Goal: Task Accomplishment & Management: Complete application form

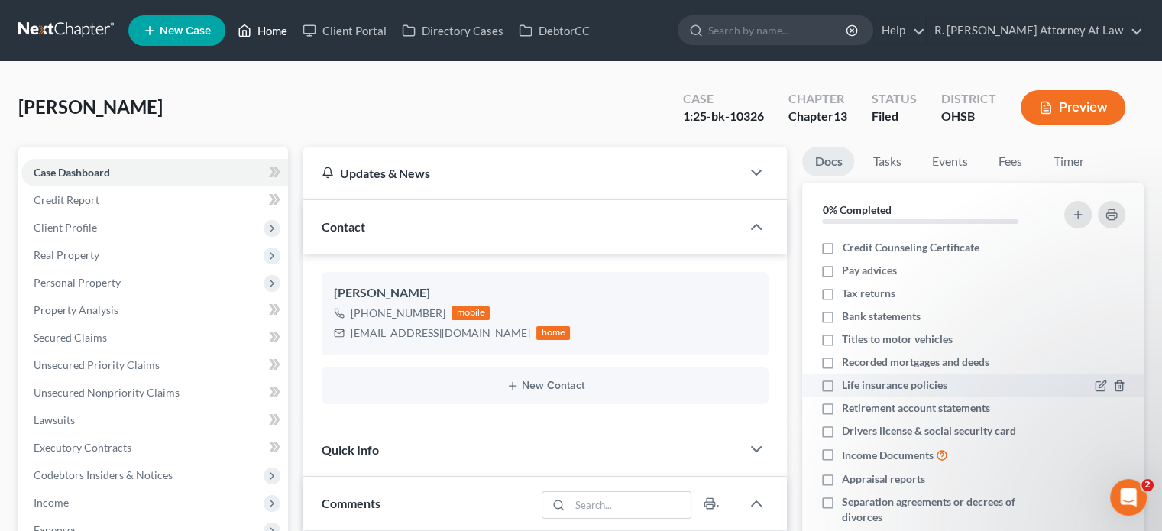
drag, startPoint x: 266, startPoint y: 31, endPoint x: 955, endPoint y: 392, distance: 778.5
click at [266, 31] on link "Home" at bounding box center [262, 30] width 65 height 27
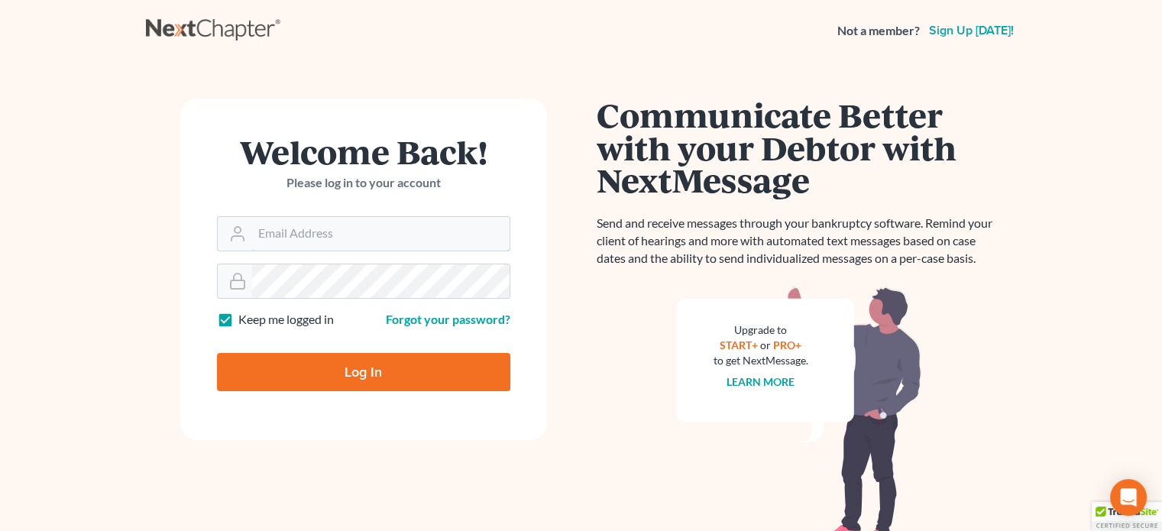
type input "bankruptcyquestions@gmail.com"
click at [360, 365] on input "Log In" at bounding box center [363, 372] width 293 height 38
type input "Thinking..."
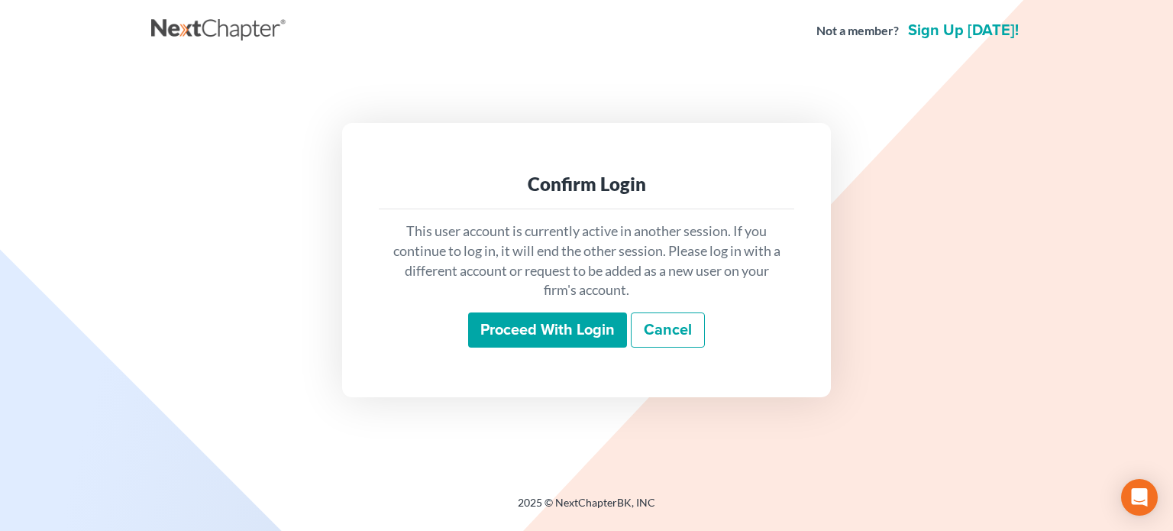
click at [512, 323] on input "Proceed with login" at bounding box center [547, 329] width 159 height 35
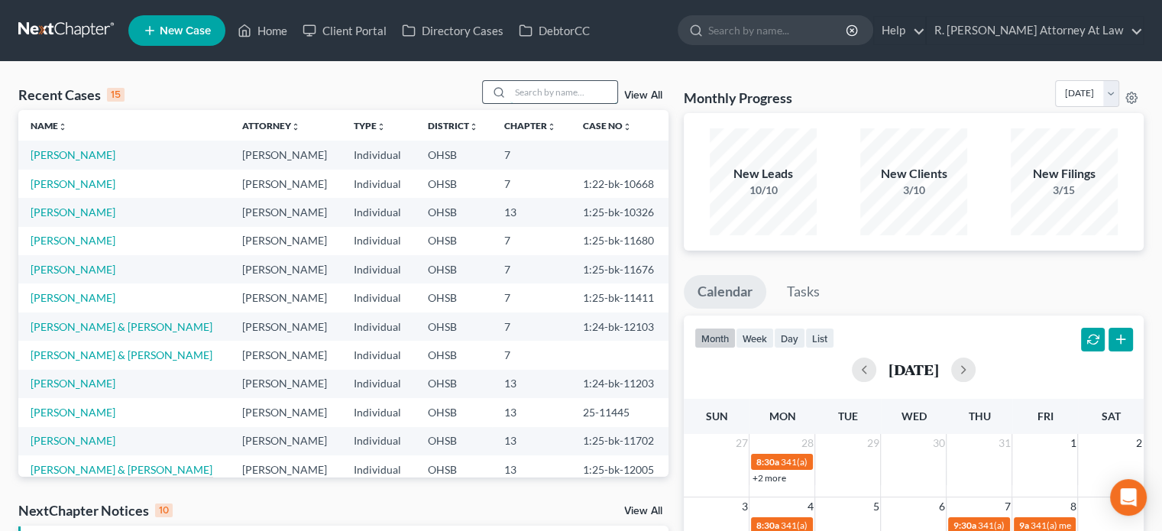
click at [530, 89] on input "search" at bounding box center [563, 92] width 107 height 22
type input "needham"
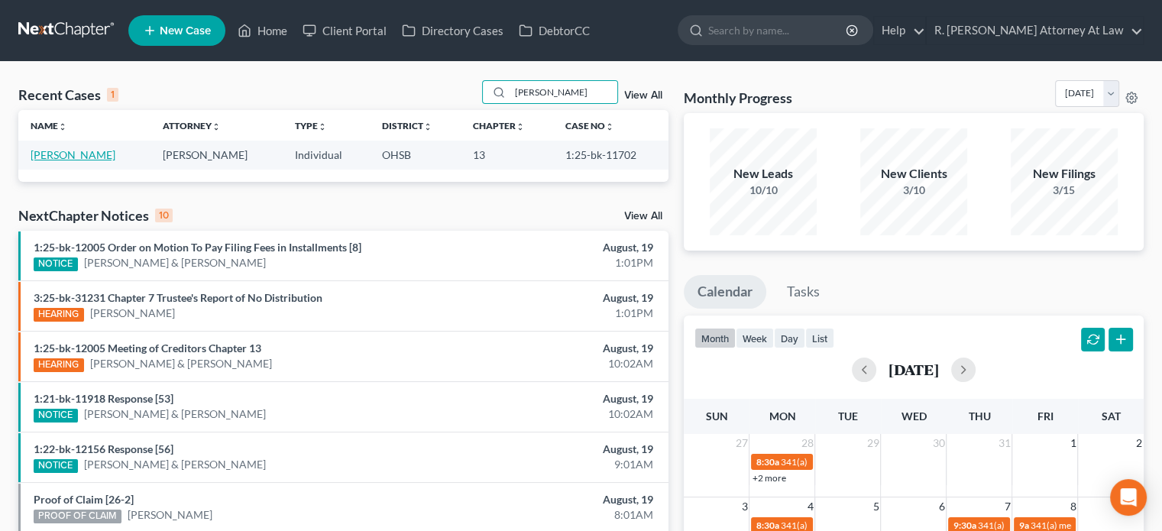
click at [99, 152] on link "Needham, George" at bounding box center [73, 154] width 85 height 13
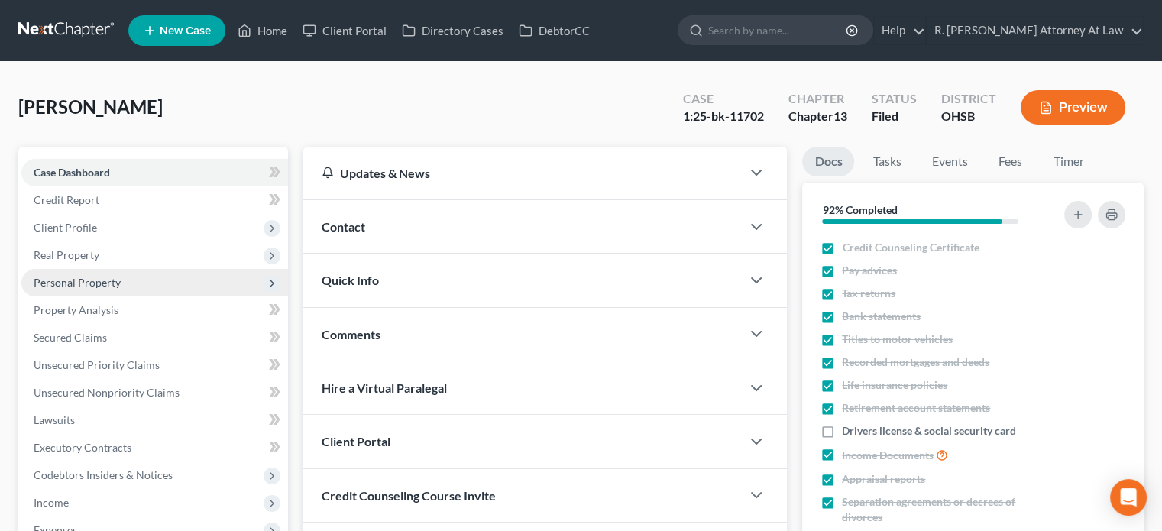
click at [73, 286] on span "Personal Property" at bounding box center [77, 282] width 87 height 13
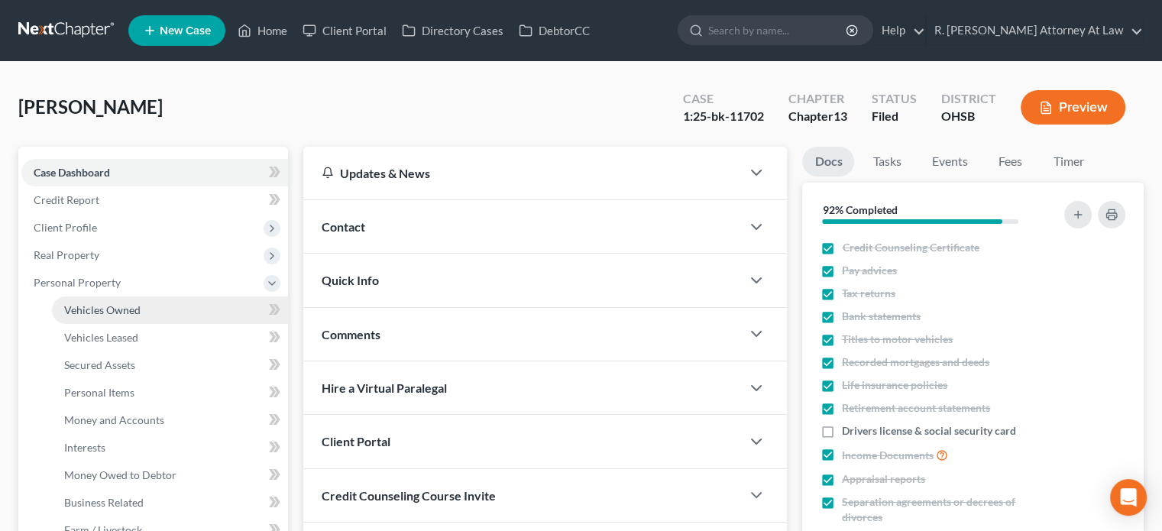
click at [83, 303] on span "Vehicles Owned" at bounding box center [102, 309] width 76 height 13
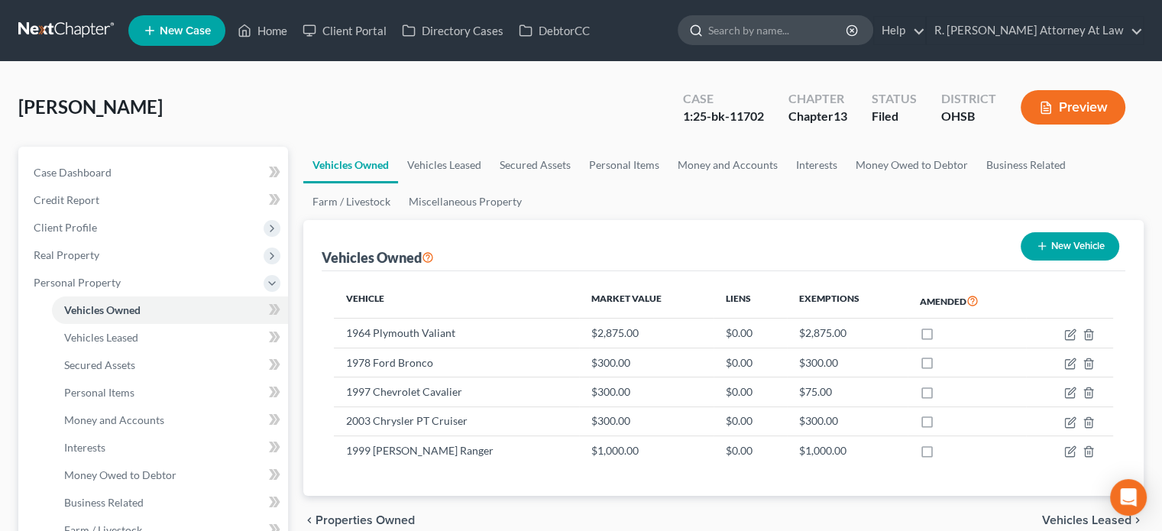
click at [774, 33] on input "search" at bounding box center [778, 30] width 140 height 28
type input "richardson"
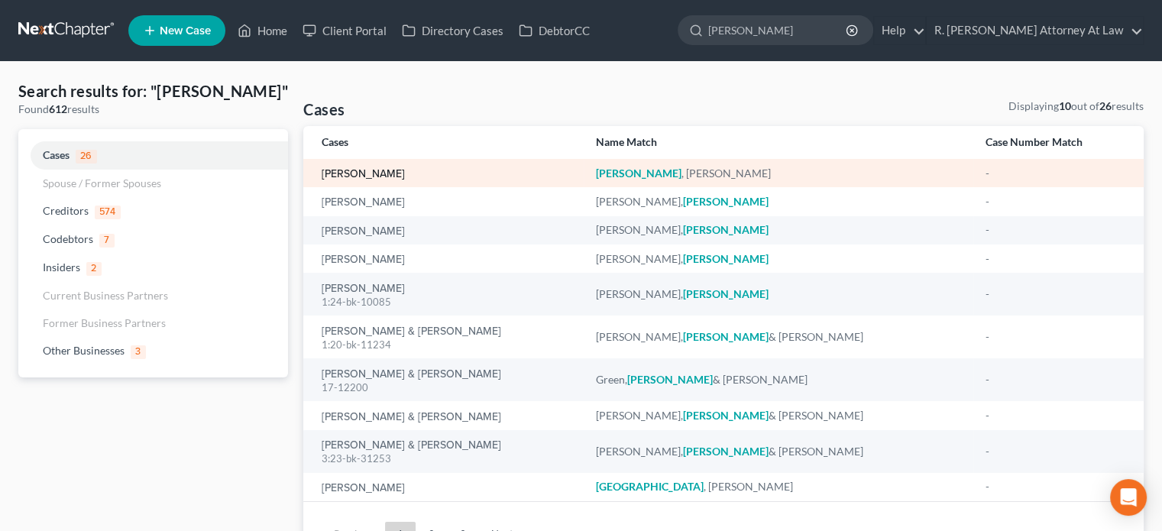
click at [348, 173] on link "[PERSON_NAME]" at bounding box center [363, 174] width 83 height 11
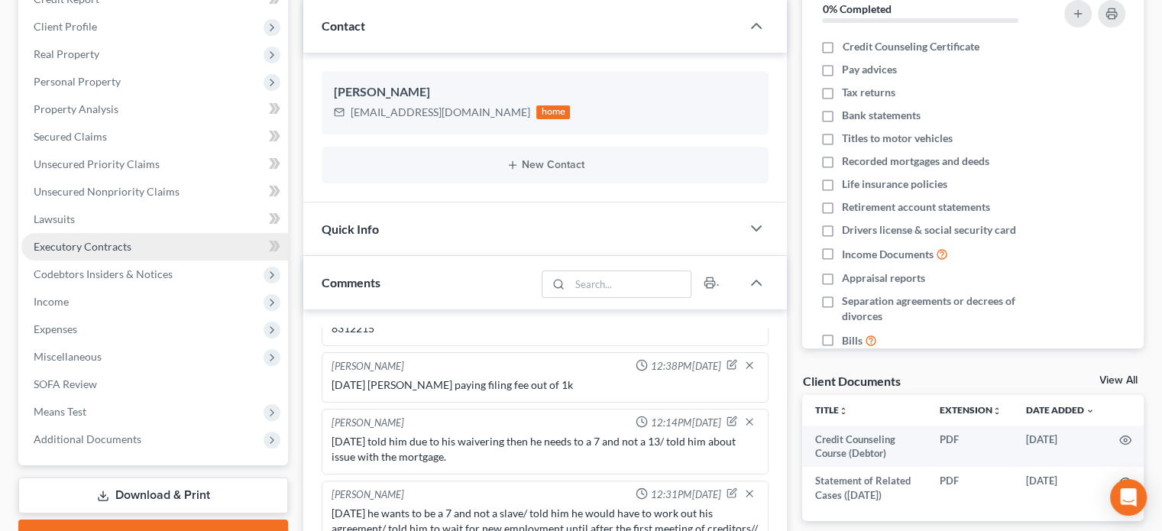
scroll to position [229, 0]
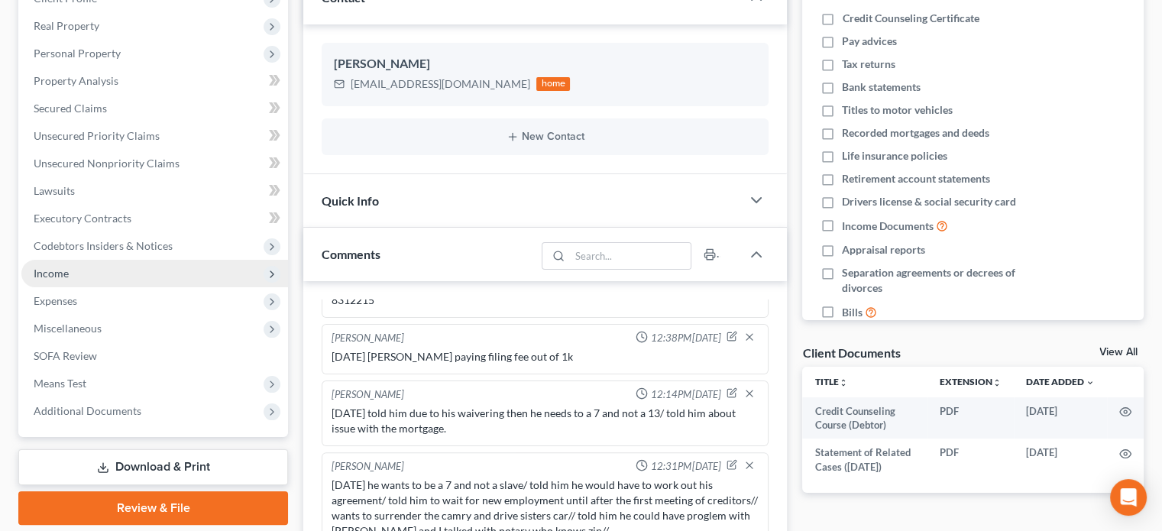
click at [40, 278] on span "Income" at bounding box center [51, 273] width 35 height 13
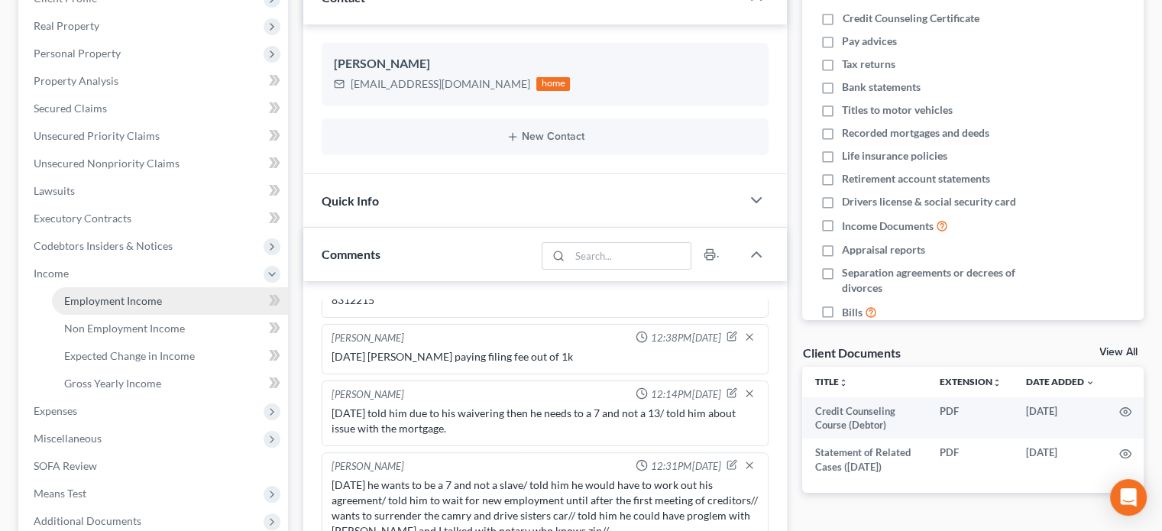
click at [69, 294] on span "Employment Income" at bounding box center [113, 300] width 98 height 13
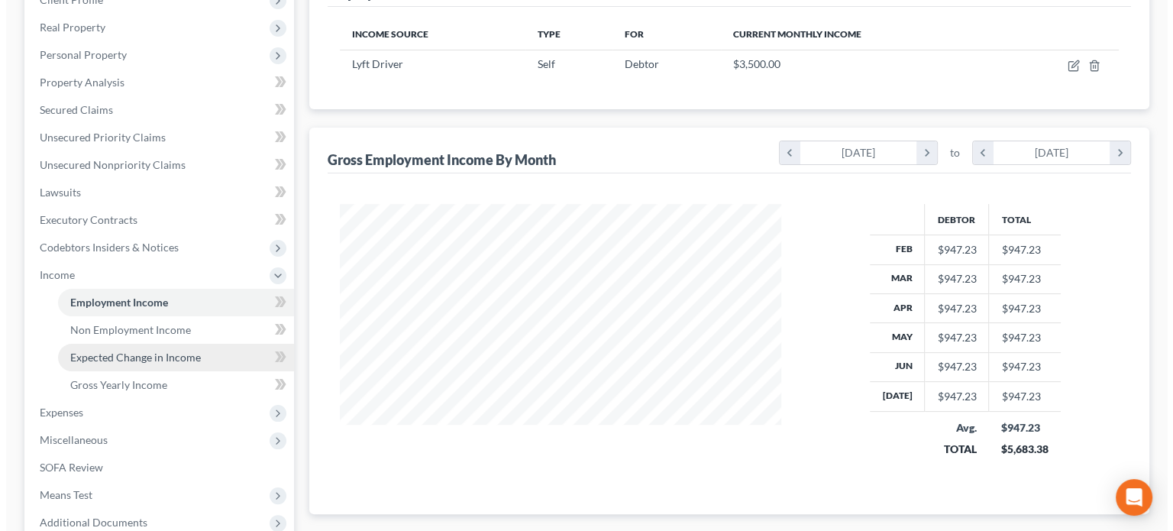
scroll to position [229, 0]
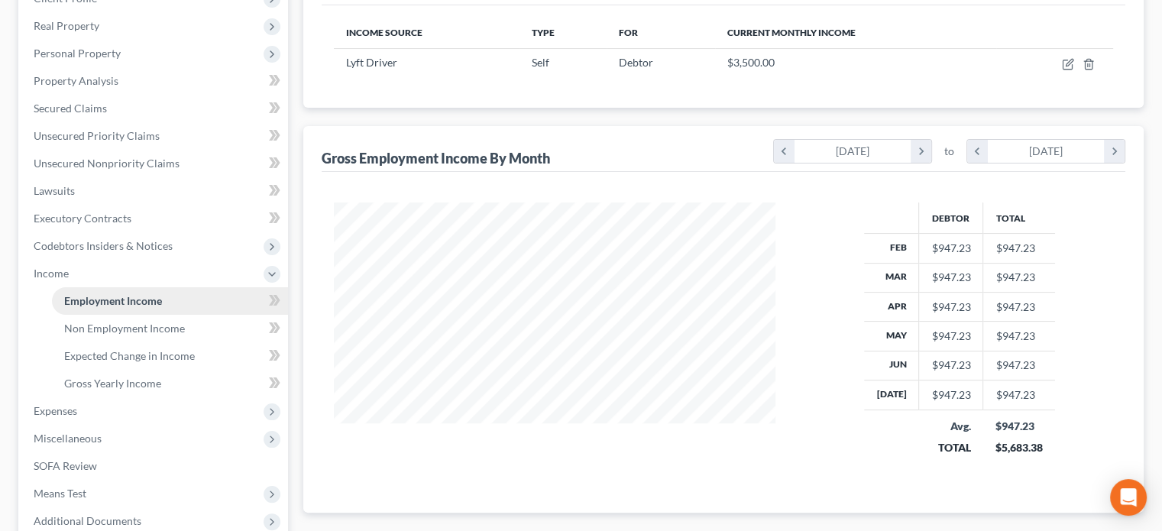
click at [95, 299] on span "Employment Income" at bounding box center [113, 300] width 98 height 13
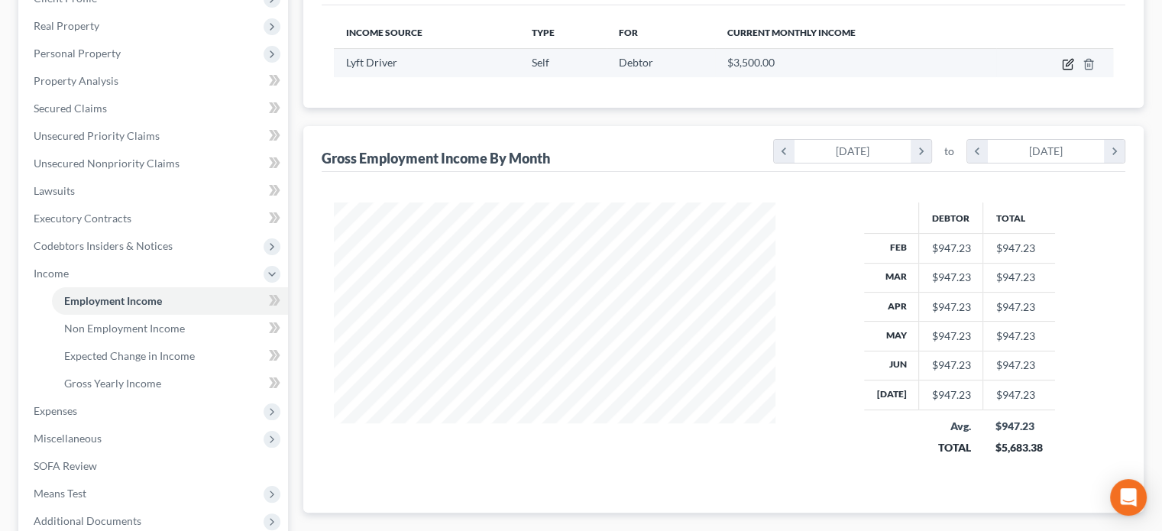
click at [1065, 63] on icon "button" at bounding box center [1068, 64] width 12 height 12
select select "1"
select select "36"
select select "0"
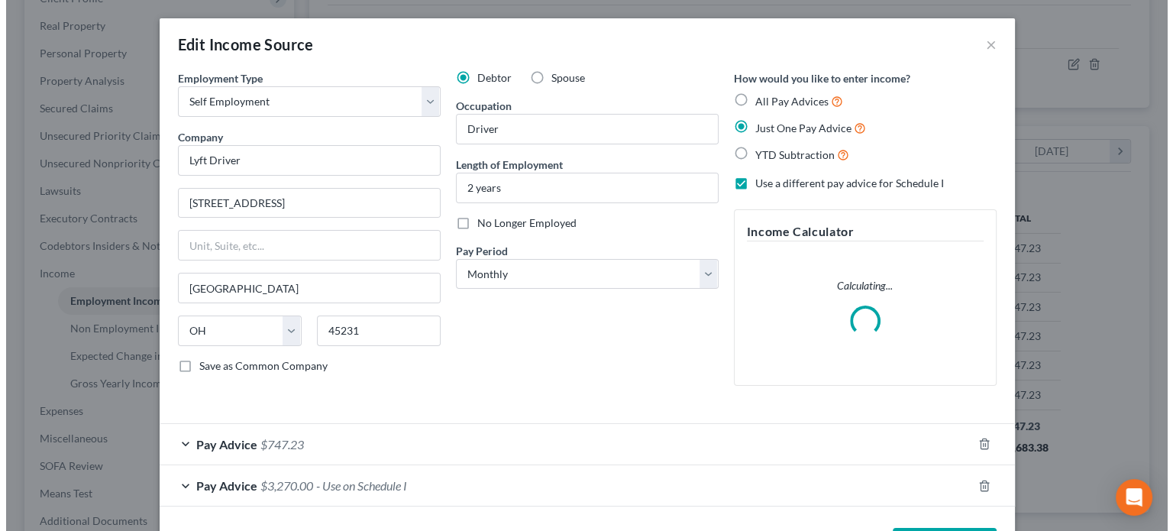
scroll to position [272, 477]
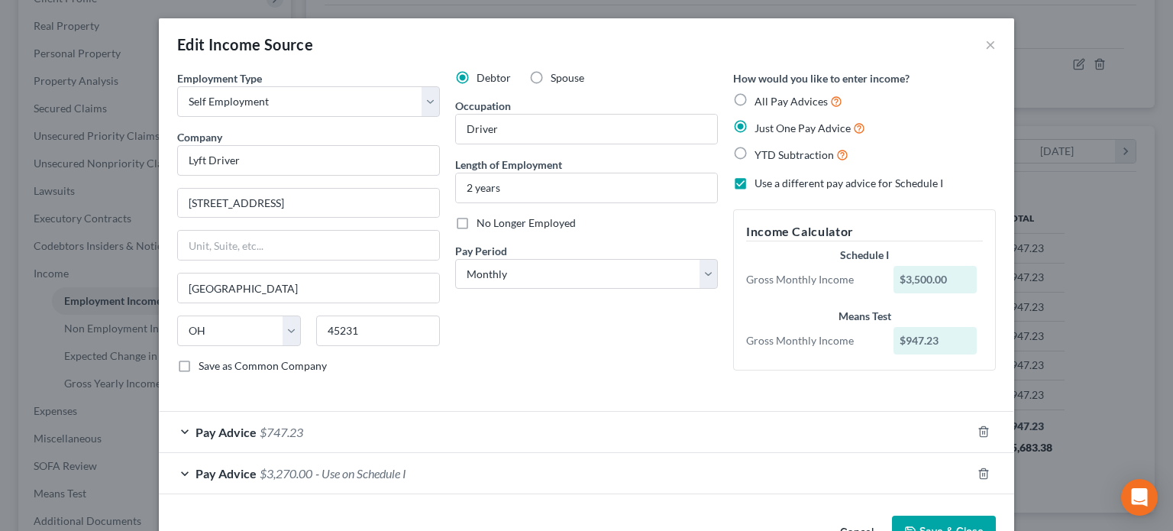
click at [322, 435] on div "Pay Advice $747.23" at bounding box center [565, 432] width 813 height 40
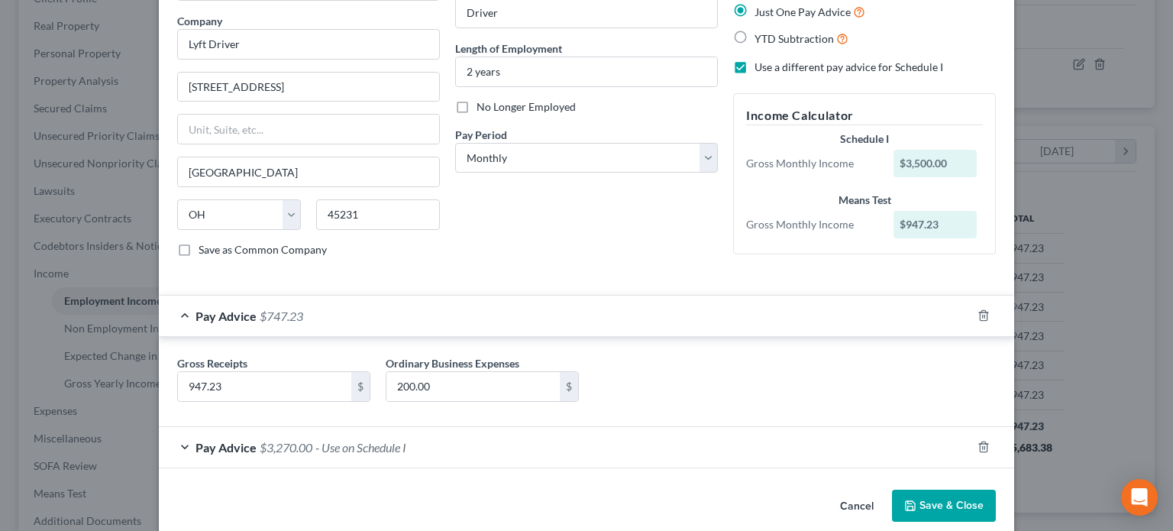
scroll to position [134, 0]
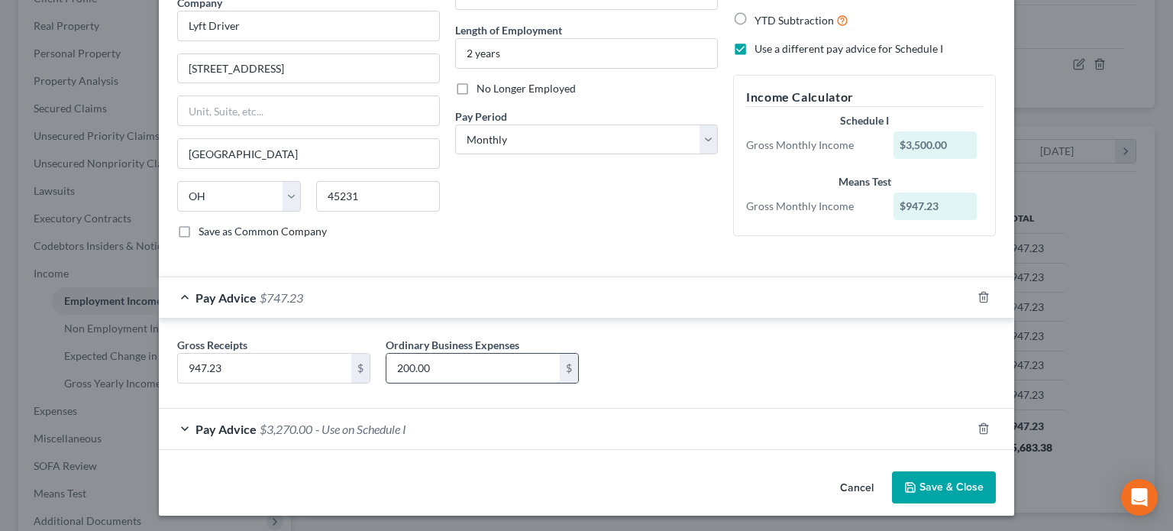
click at [457, 367] on input "200.00" at bounding box center [472, 368] width 173 height 29
type input "100"
click at [980, 424] on icon "button" at bounding box center [983, 429] width 7 height 10
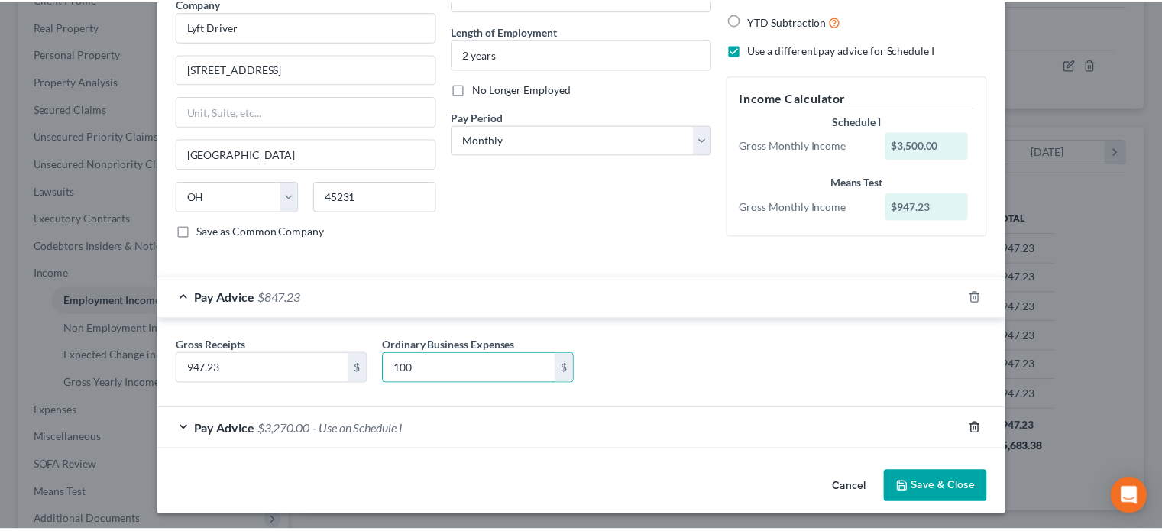
scroll to position [92, 0]
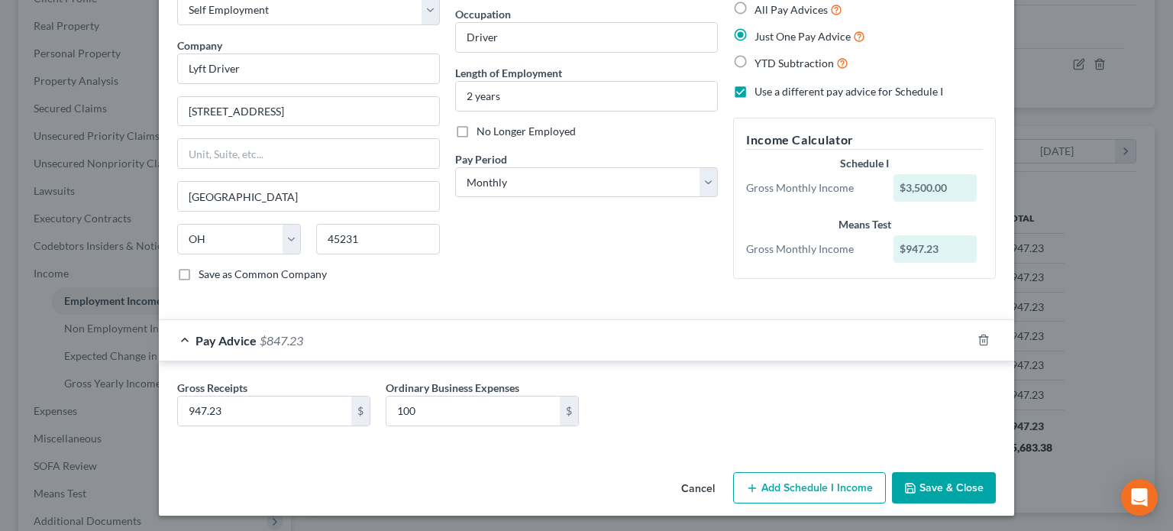
click at [953, 486] on button "Save & Close" at bounding box center [944, 488] width 104 height 32
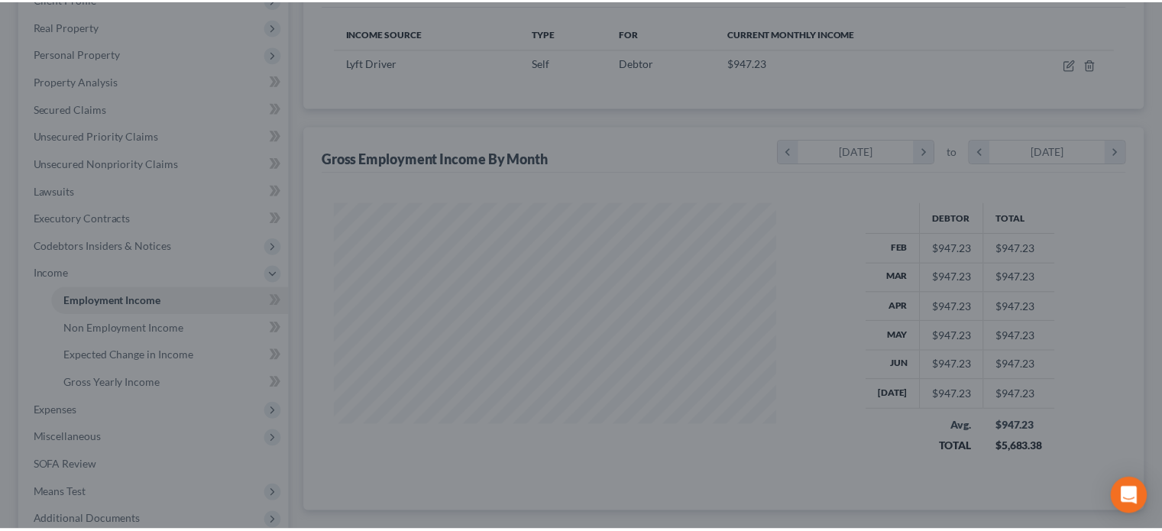
scroll to position [763458, 763258]
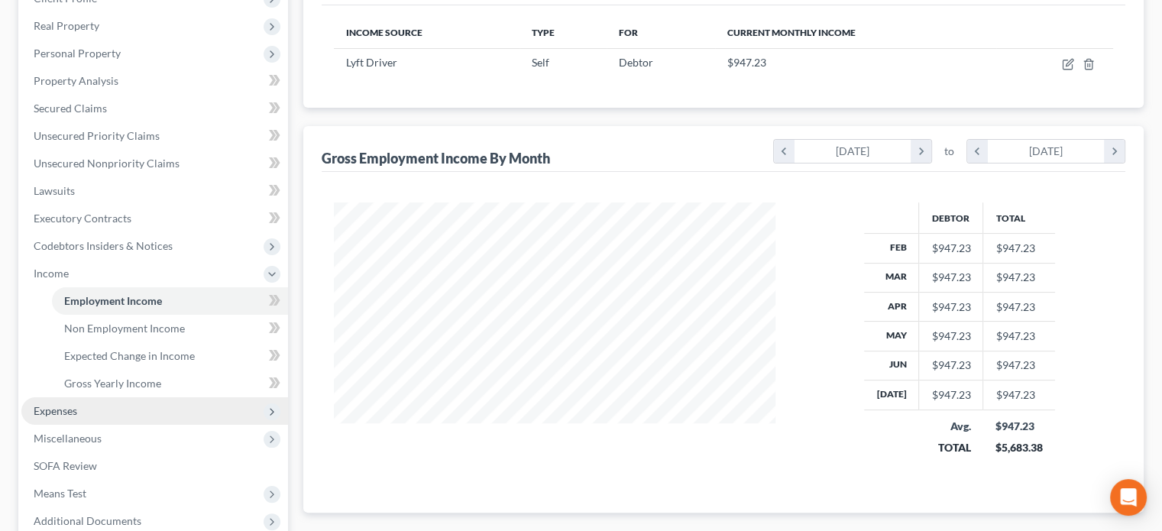
click at [72, 409] on span "Expenses" at bounding box center [56, 410] width 44 height 13
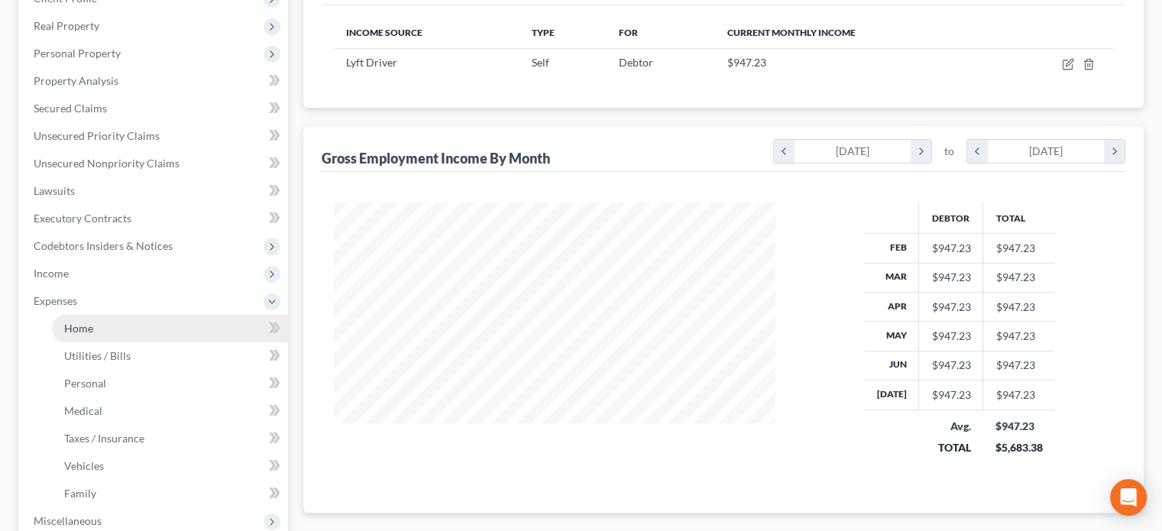
click at [86, 331] on span "Home" at bounding box center [78, 328] width 29 height 13
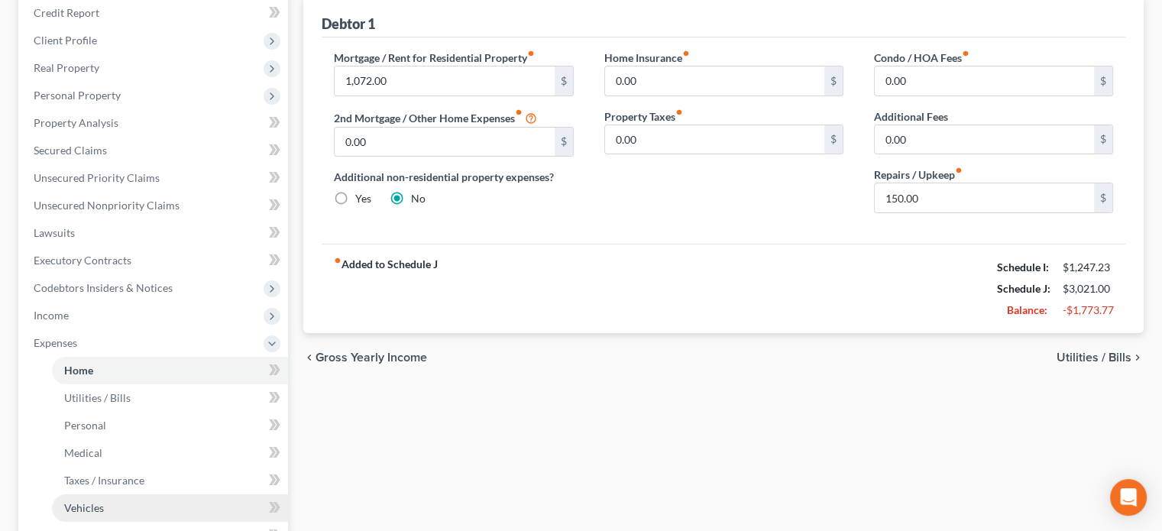
scroll to position [382, 0]
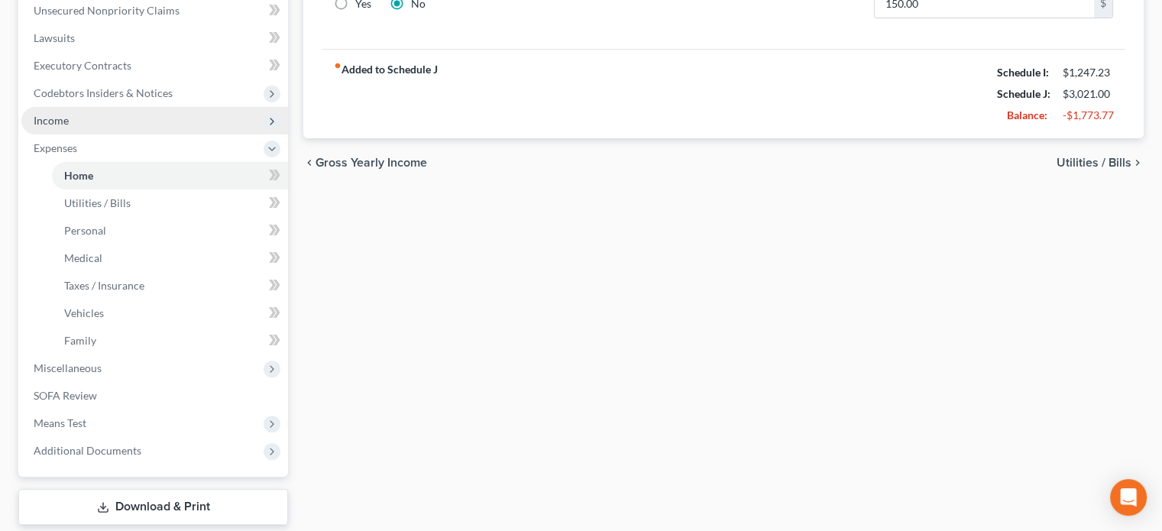
click at [52, 121] on span "Income" at bounding box center [51, 120] width 35 height 13
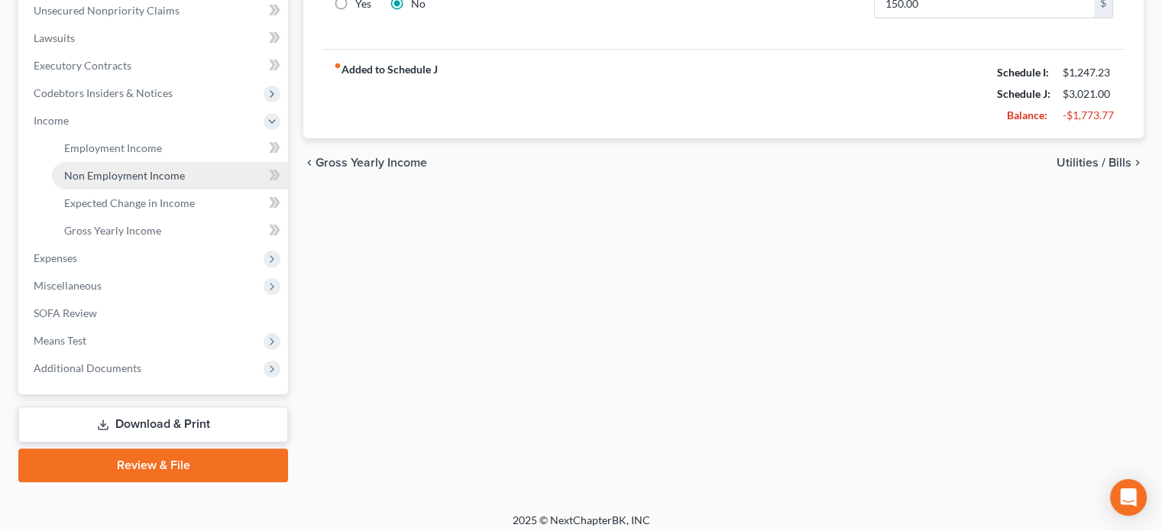
click at [81, 173] on span "Non Employment Income" at bounding box center [124, 175] width 121 height 13
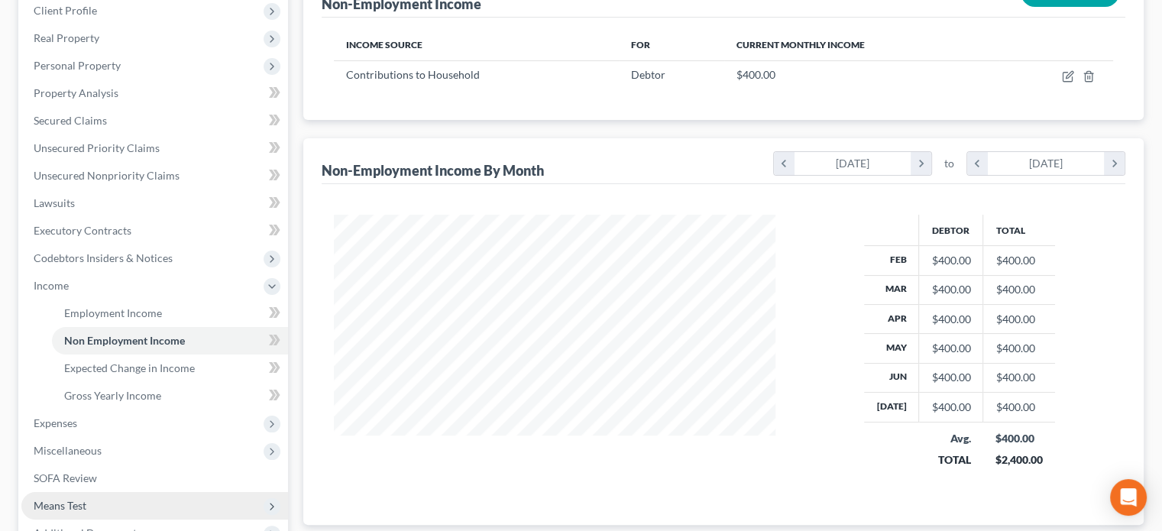
scroll to position [390, 0]
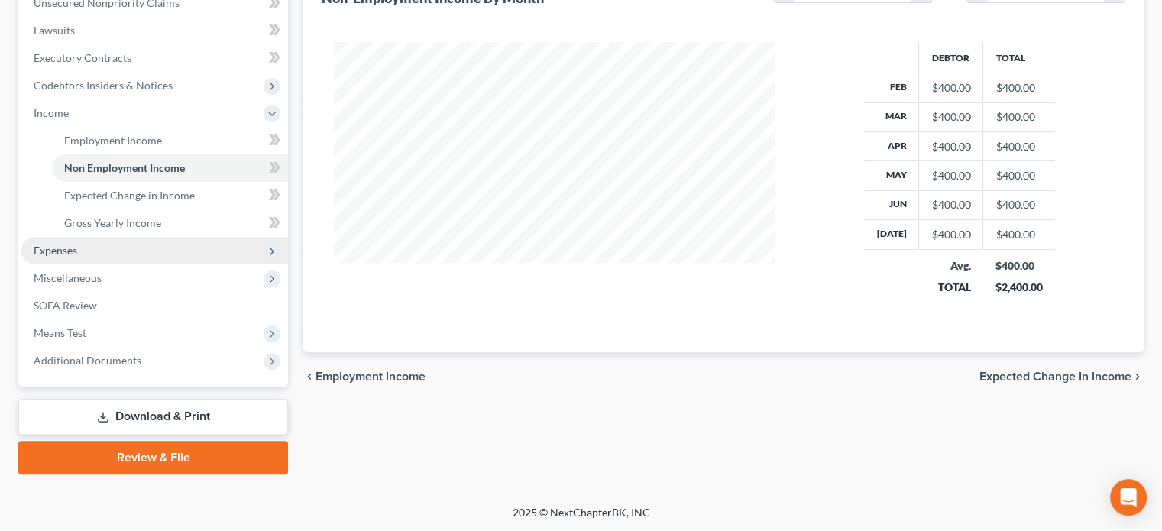
click at [80, 241] on span "Expenses" at bounding box center [154, 250] width 267 height 27
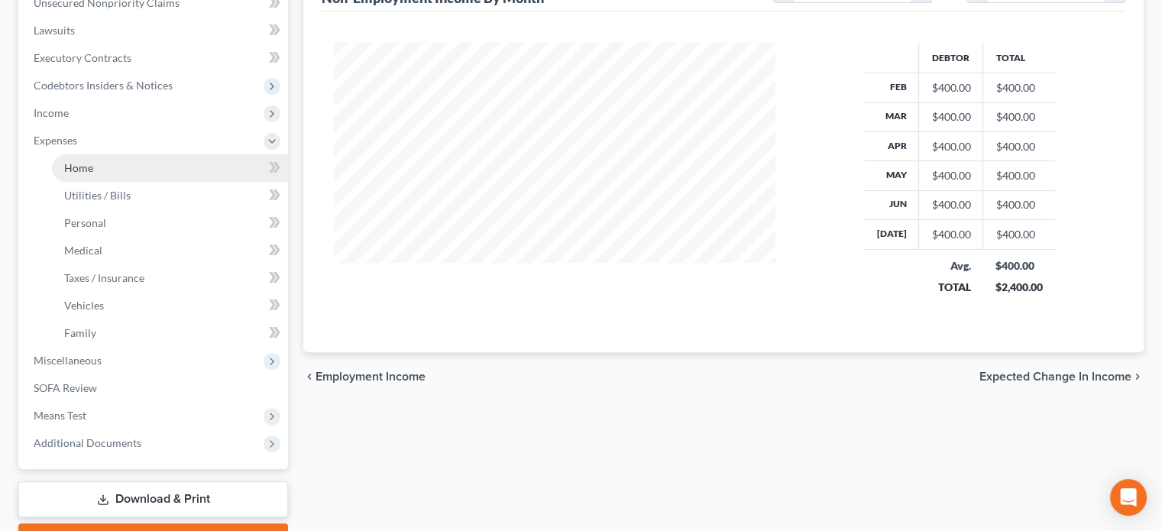
click at [70, 169] on span "Home" at bounding box center [78, 167] width 29 height 13
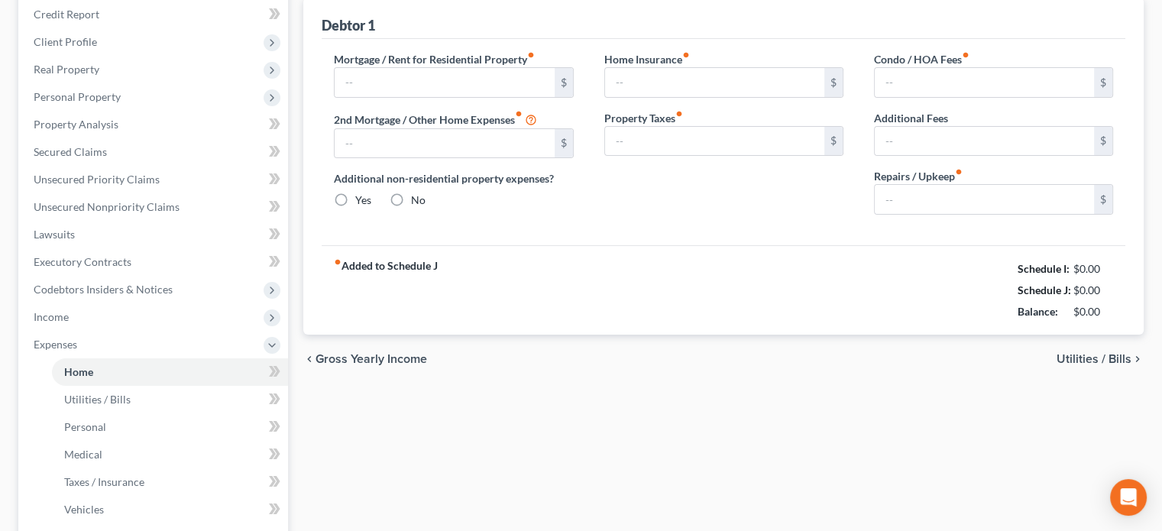
type input "1,072.00"
type input "0.00"
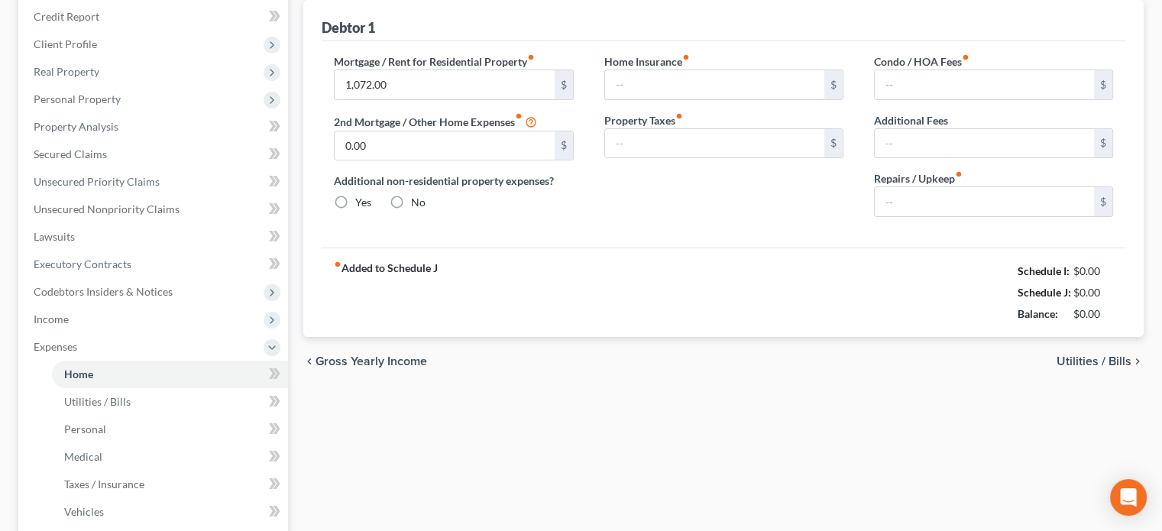
radio input "true"
type input "0.00"
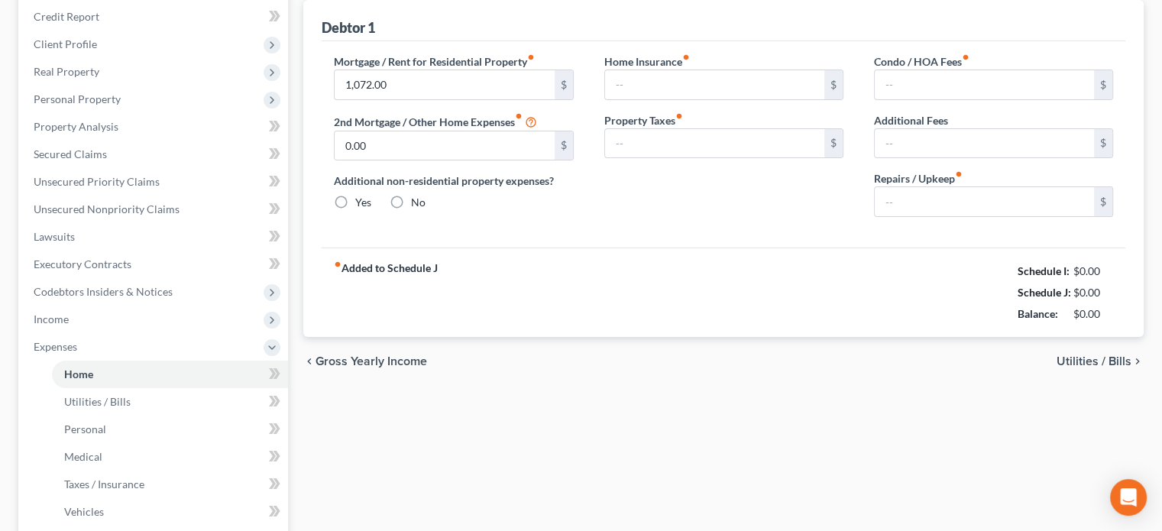
type input "150.00"
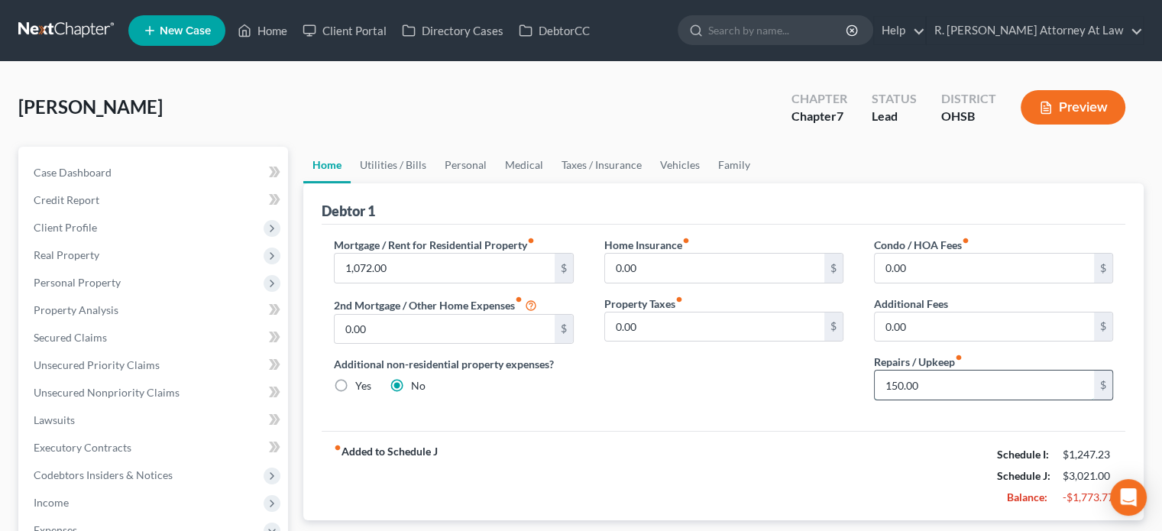
click at [953, 386] on input "150.00" at bounding box center [983, 384] width 219 height 29
drag, startPoint x: 764, startPoint y: 403, endPoint x: 689, endPoint y: 351, distance: 91.5
click at [761, 402] on div "Home Insurance fiber_manual_record 0.00 $ Property Taxes fiber_manual_record 0.…" at bounding box center [724, 325] width 270 height 176
click at [451, 165] on link "Personal" at bounding box center [465, 165] width 60 height 37
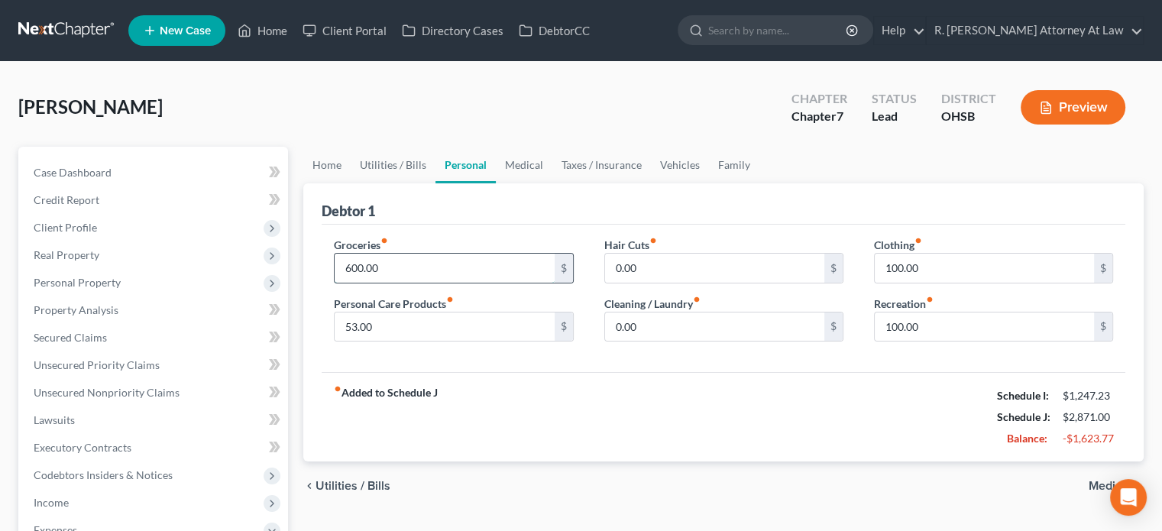
click at [407, 265] on input "600.00" at bounding box center [444, 268] width 219 height 29
type input "300"
drag, startPoint x: 931, startPoint y: 327, endPoint x: 938, endPoint y: 296, distance: 32.1
click at [931, 326] on input "100.00" at bounding box center [983, 326] width 219 height 29
click at [934, 271] on input "text" at bounding box center [983, 268] width 219 height 29
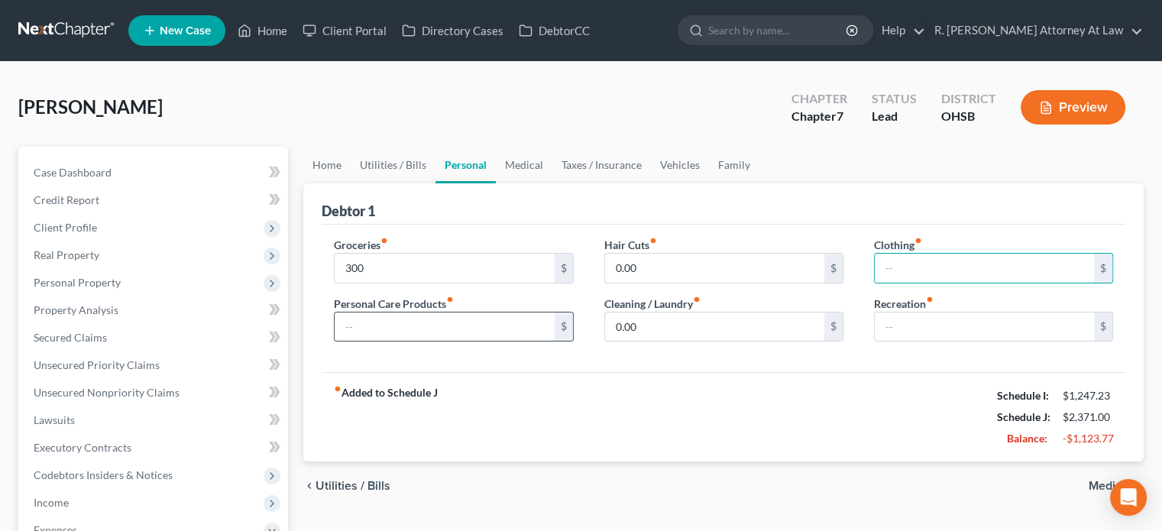
click at [409, 326] on input "text" at bounding box center [444, 326] width 219 height 29
click at [513, 158] on link "Medical" at bounding box center [524, 165] width 57 height 37
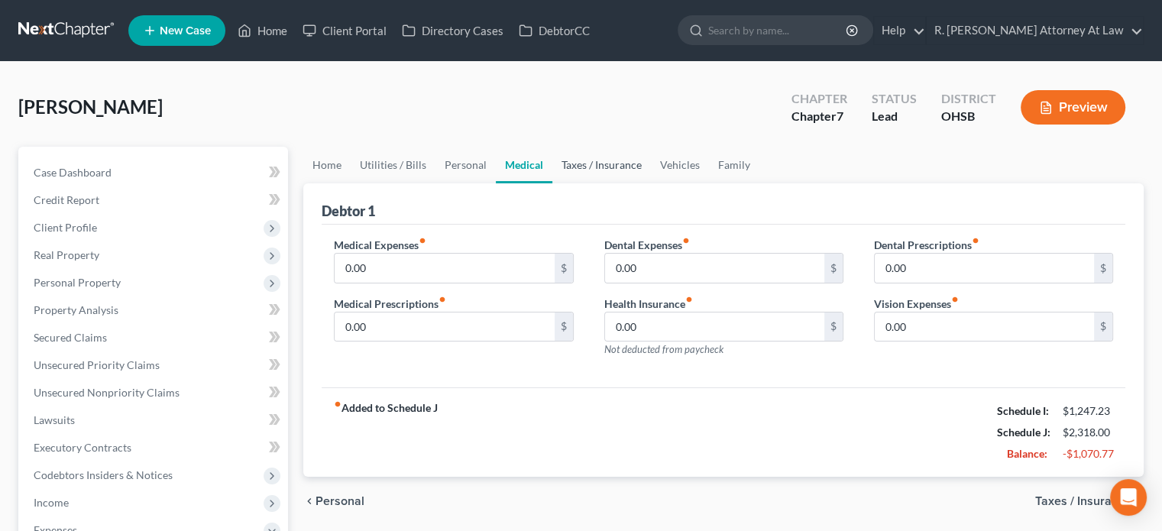
click at [587, 152] on link "Taxes / Insurance" at bounding box center [601, 165] width 99 height 37
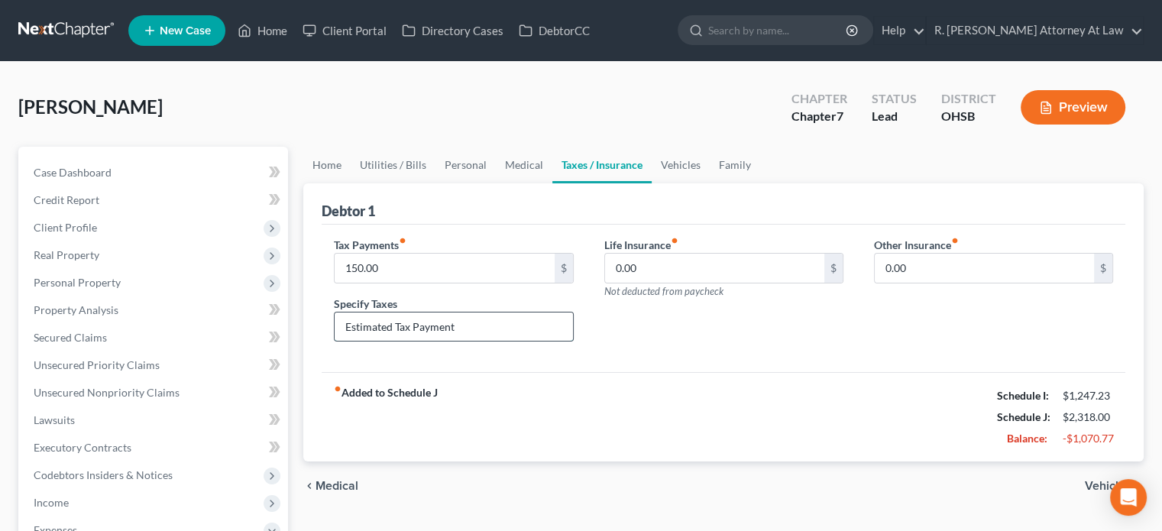
click at [480, 330] on input "Estimated Tax Payment" at bounding box center [454, 326] width 238 height 29
type input "E"
click at [390, 263] on input "text" at bounding box center [444, 268] width 219 height 29
click at [675, 159] on link "Vehicles" at bounding box center [680, 165] width 58 height 37
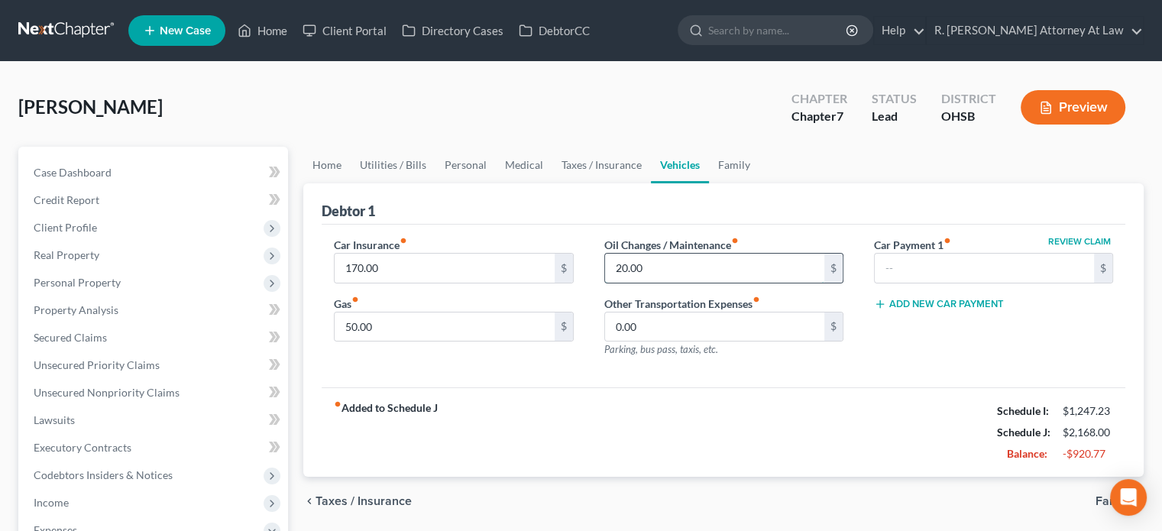
click at [660, 259] on input "20.00" at bounding box center [714, 268] width 219 height 29
click at [735, 161] on link "Family" at bounding box center [734, 165] width 50 height 37
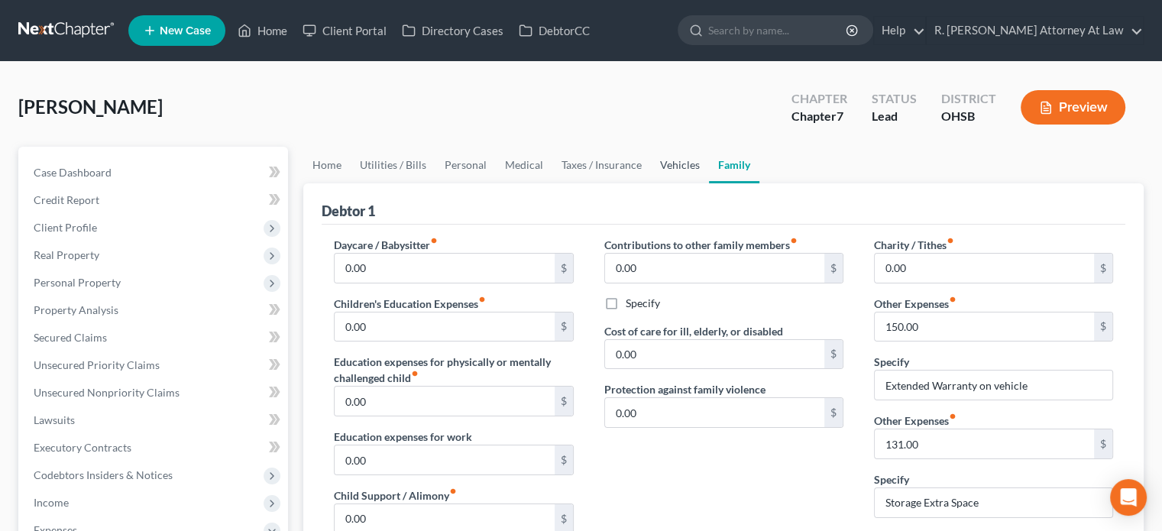
click at [683, 160] on link "Vehicles" at bounding box center [680, 165] width 58 height 37
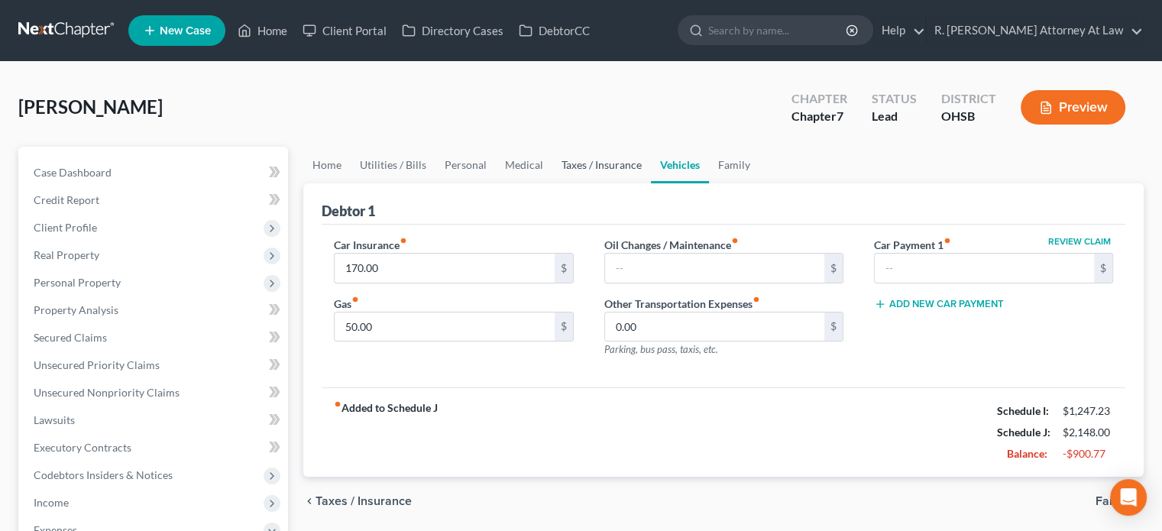
click at [606, 163] on link "Taxes / Insurance" at bounding box center [601, 165] width 99 height 37
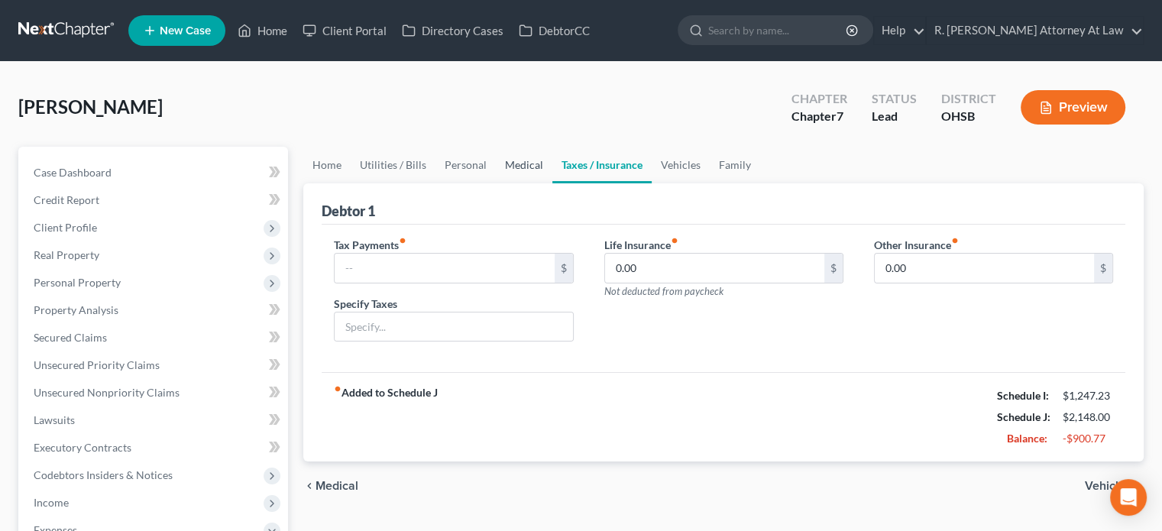
click at [519, 166] on link "Medical" at bounding box center [524, 165] width 57 height 37
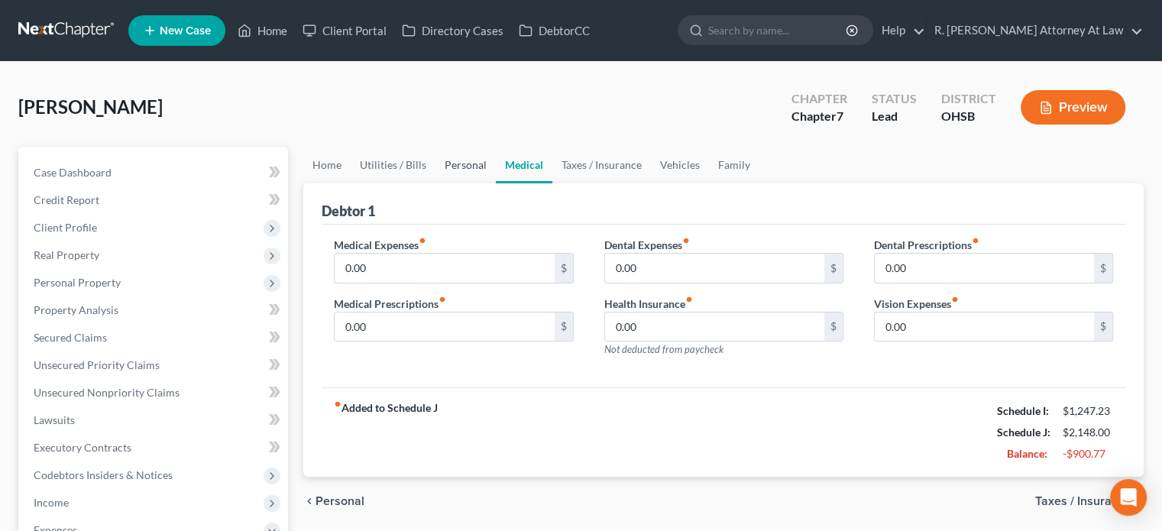
click at [474, 164] on link "Personal" at bounding box center [465, 165] width 60 height 37
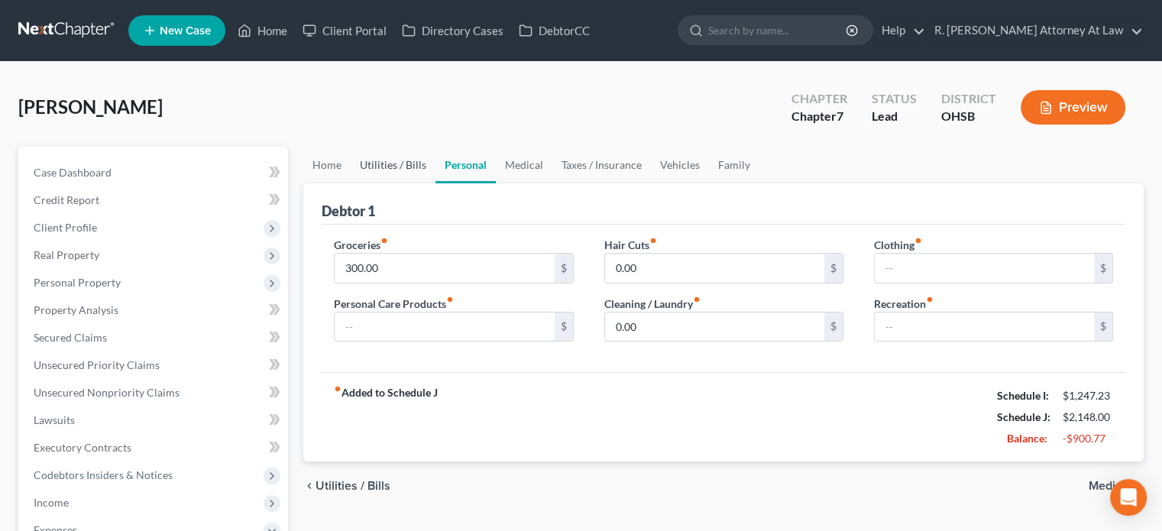
click at [383, 161] on link "Utilities / Bills" at bounding box center [393, 165] width 85 height 37
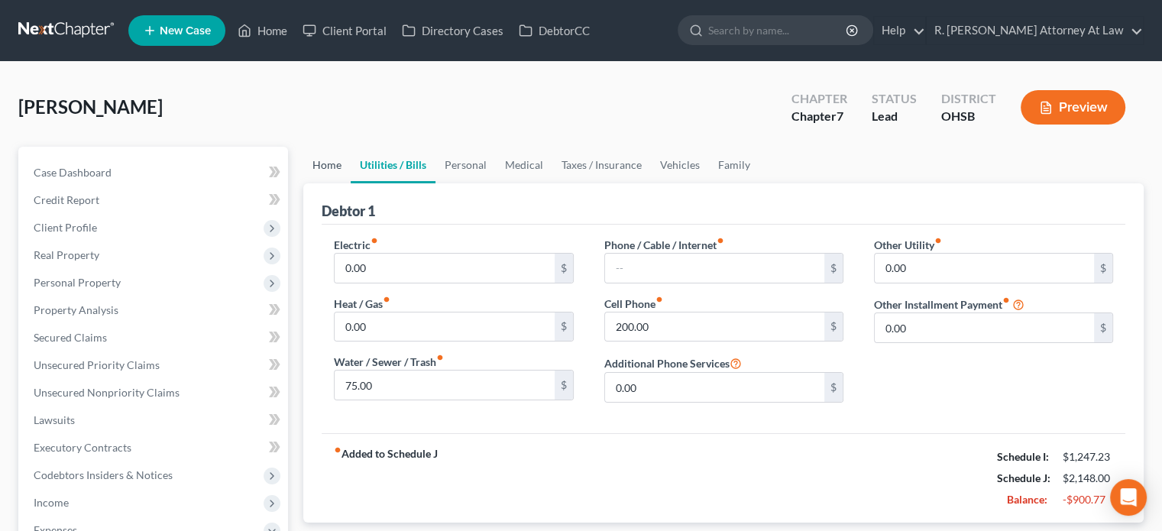
click at [325, 163] on link "Home" at bounding box center [326, 165] width 47 height 37
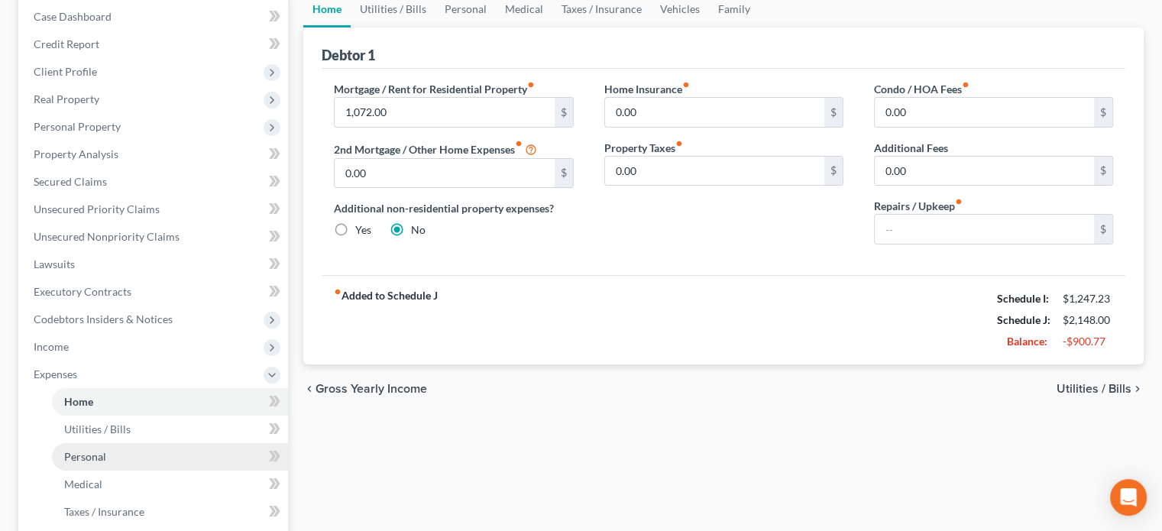
scroll to position [229, 0]
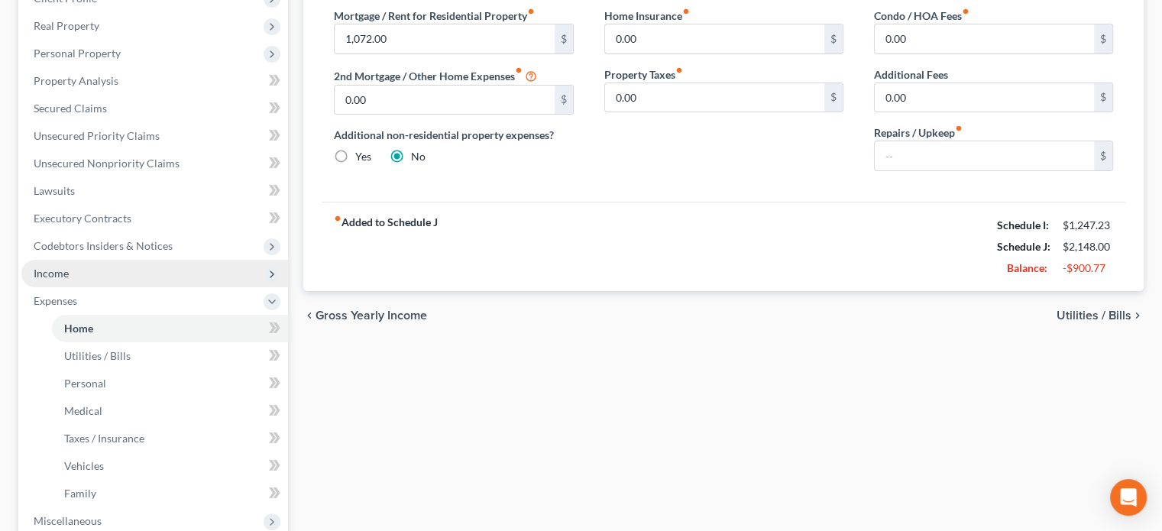
click at [40, 273] on span "Income" at bounding box center [51, 273] width 35 height 13
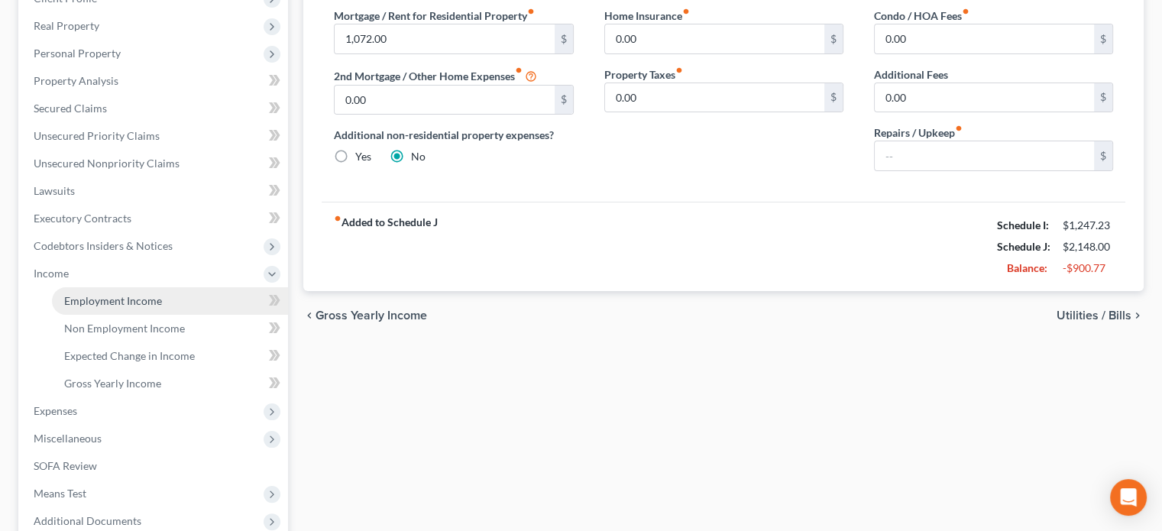
click at [67, 294] on span "Employment Income" at bounding box center [113, 300] width 98 height 13
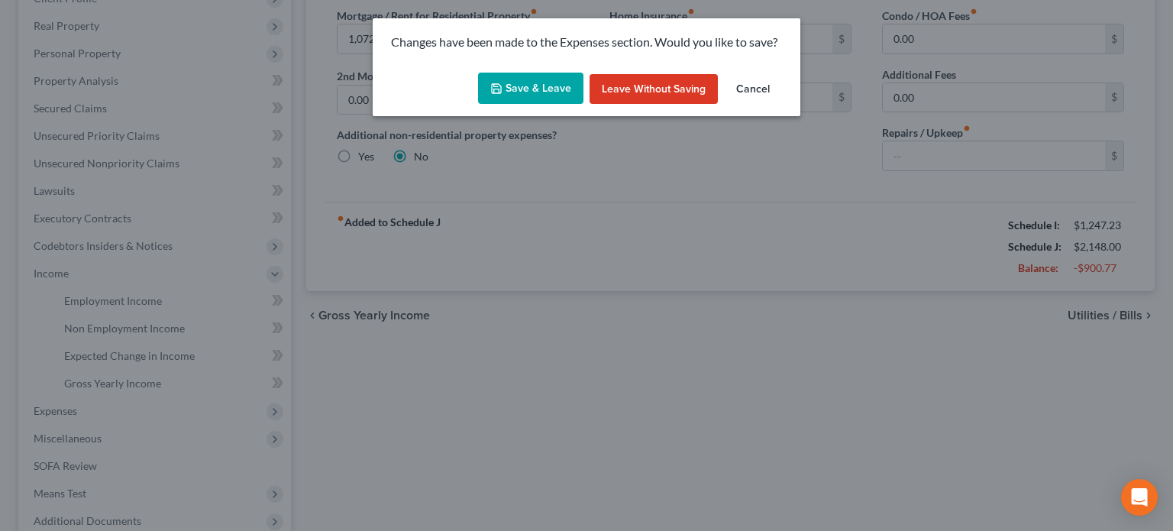
click at [511, 94] on button "Save & Leave" at bounding box center [530, 89] width 105 height 32
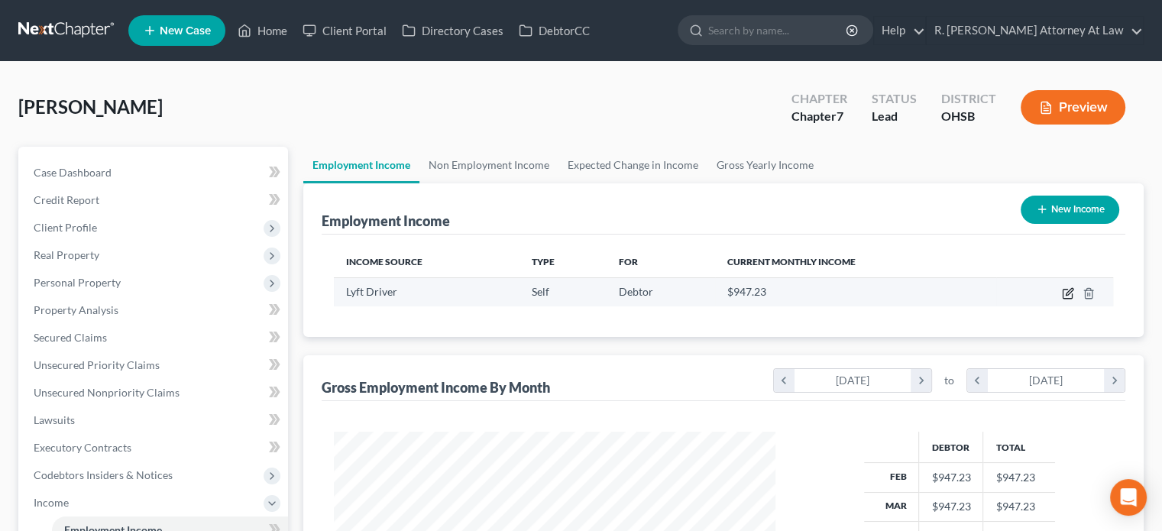
click at [1068, 293] on icon "button" at bounding box center [1068, 291] width 7 height 7
select select "1"
select select "36"
select select "0"
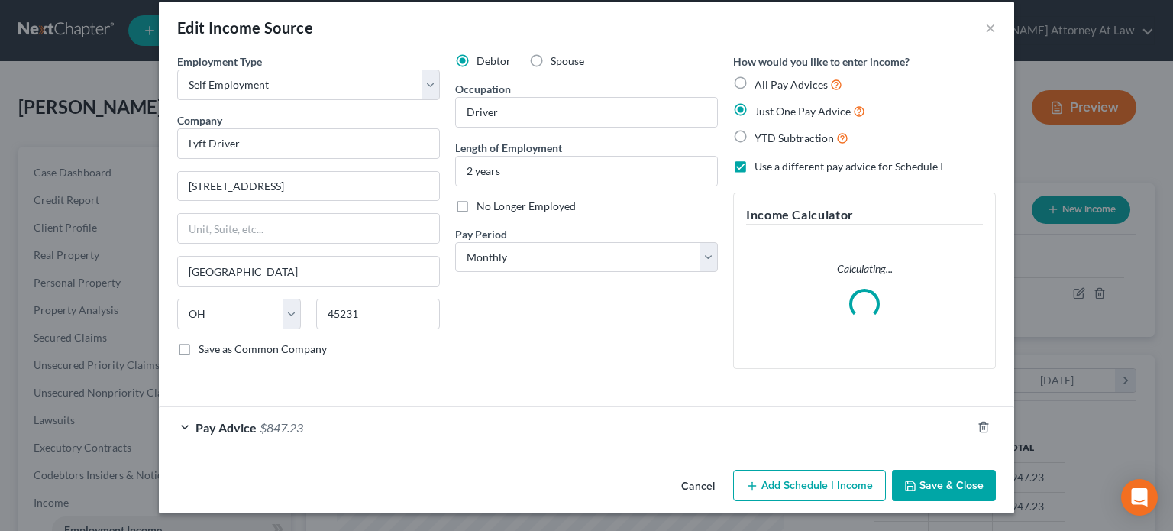
scroll to position [3, 0]
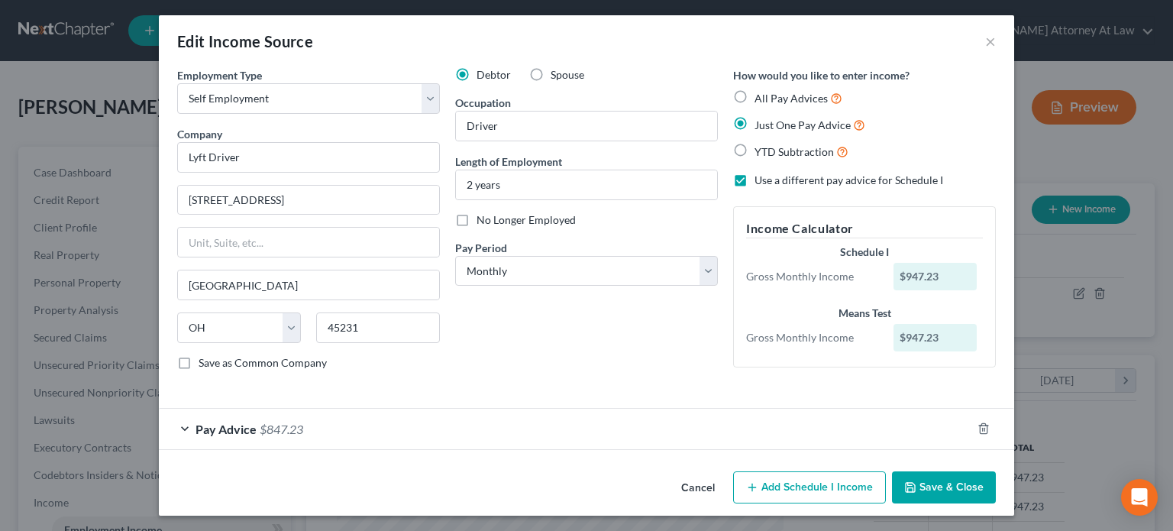
click at [791, 495] on button "Add Schedule I Income" at bounding box center [809, 487] width 153 height 32
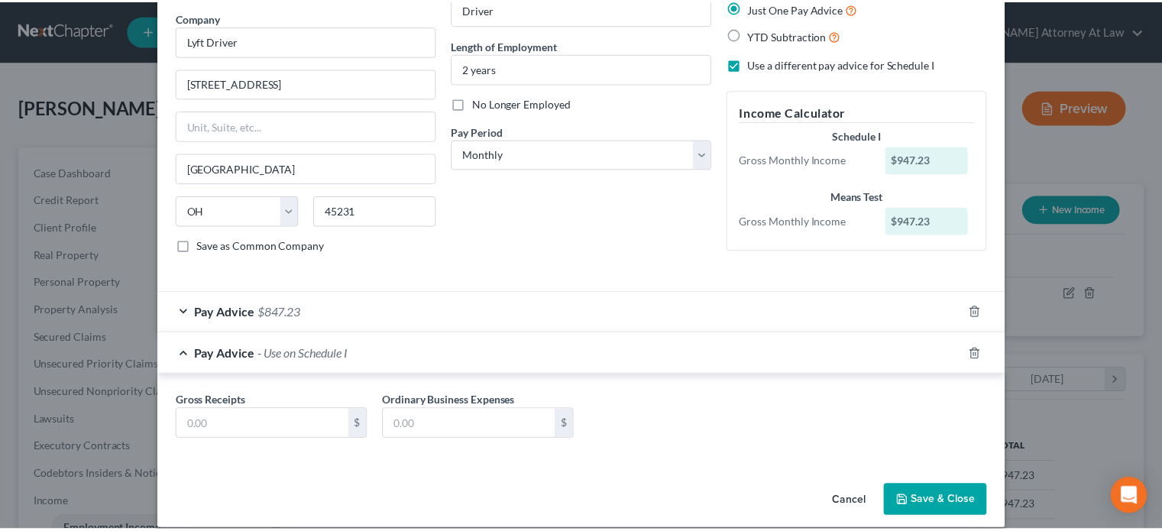
scroll to position [134, 0]
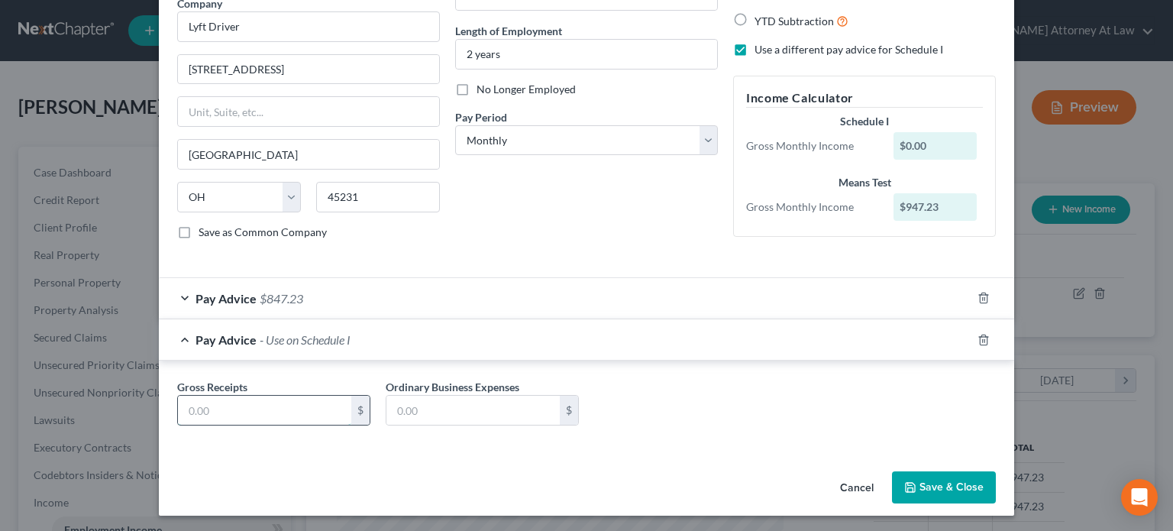
click at [241, 400] on input "text" at bounding box center [264, 410] width 173 height 29
type input "1,396"
type input "200"
click at [954, 478] on button "Save & Close" at bounding box center [944, 487] width 104 height 32
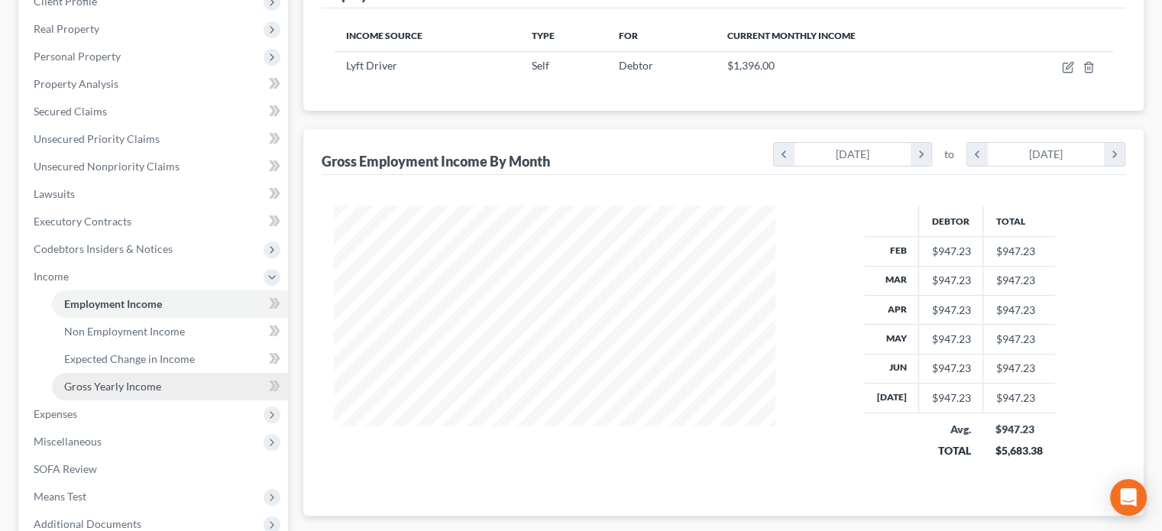
scroll to position [229, 0]
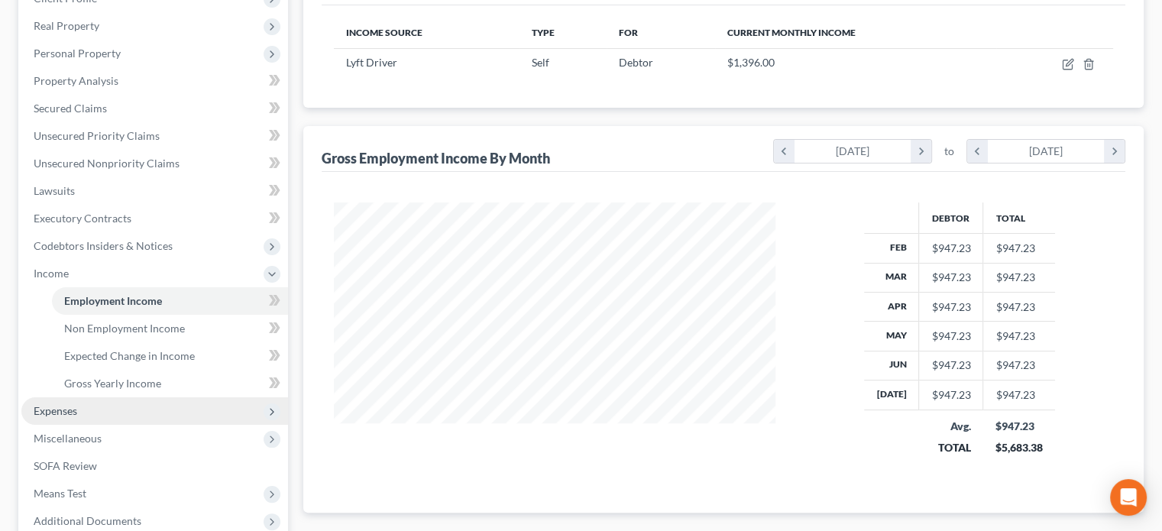
click at [54, 411] on span "Expenses" at bounding box center [56, 410] width 44 height 13
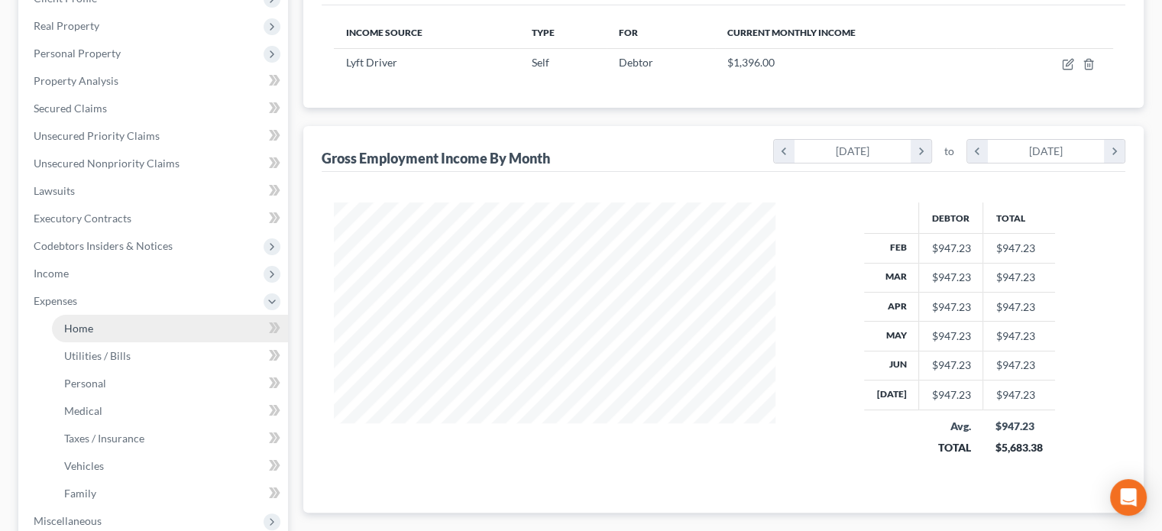
click at [74, 329] on span "Home" at bounding box center [78, 328] width 29 height 13
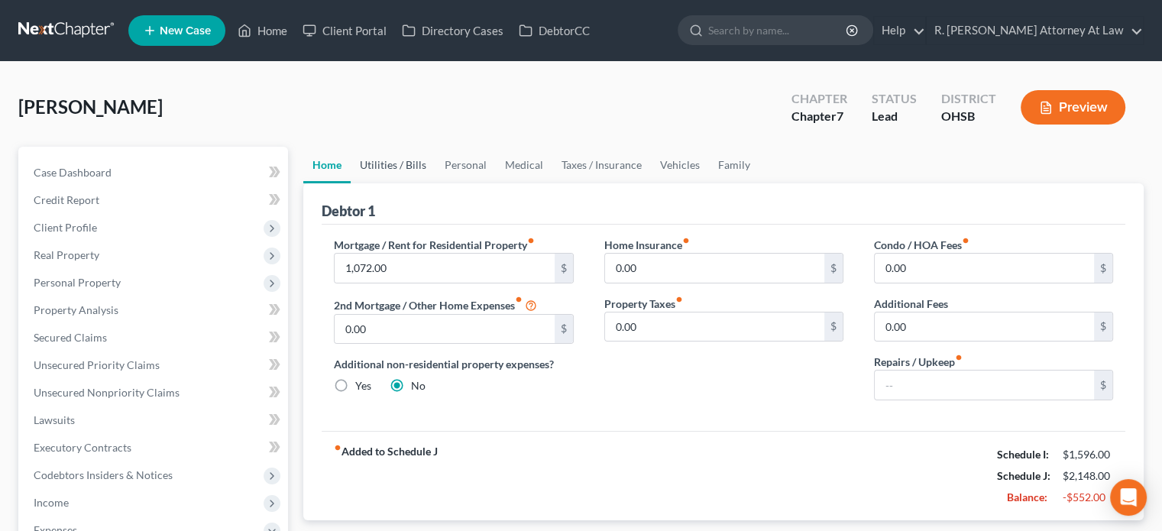
click at [393, 161] on link "Utilities / Bills" at bounding box center [393, 165] width 85 height 37
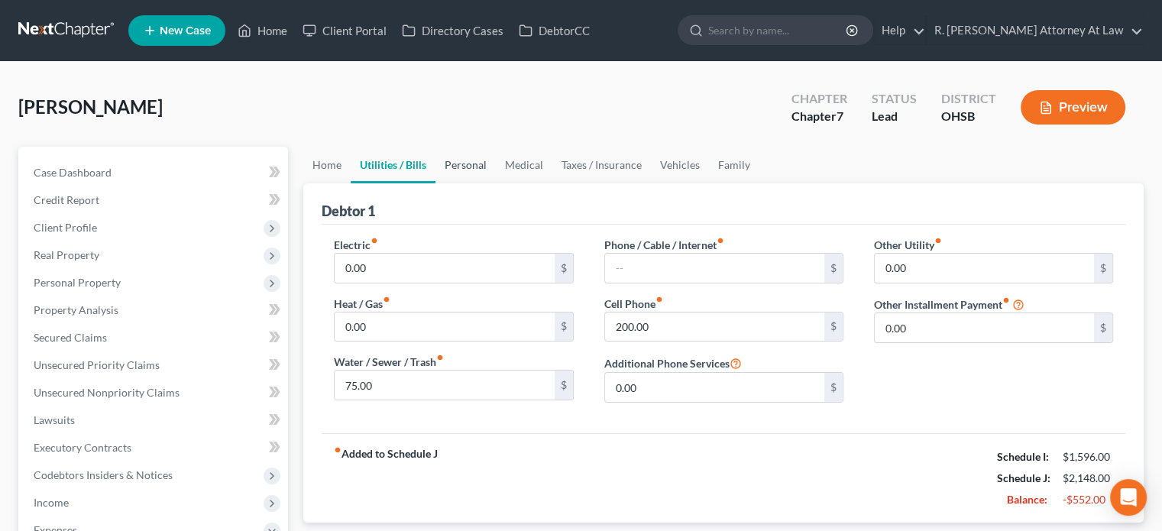
click at [464, 162] on link "Personal" at bounding box center [465, 165] width 60 height 37
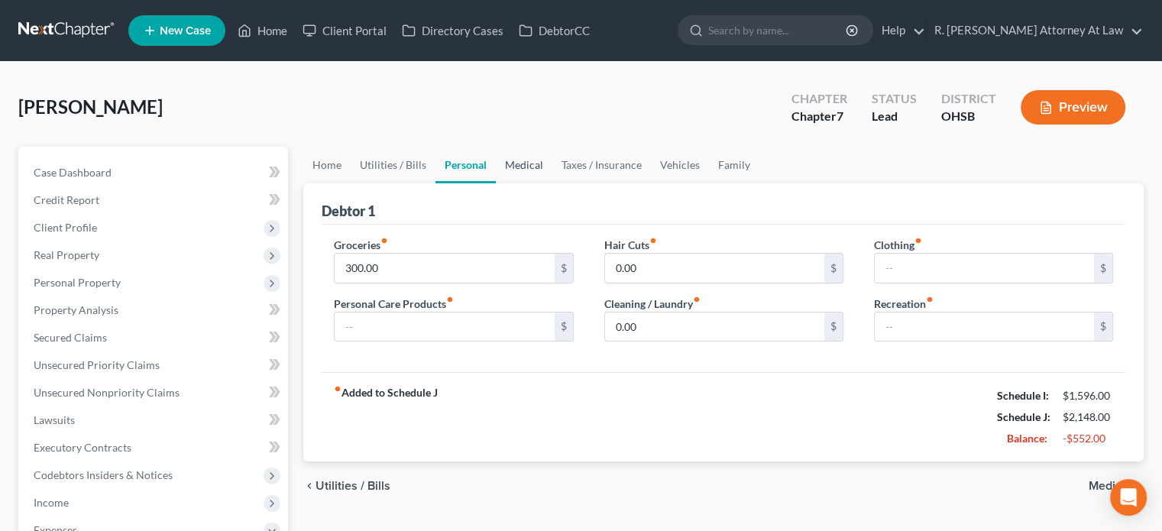
click at [504, 161] on link "Medical" at bounding box center [524, 165] width 57 height 37
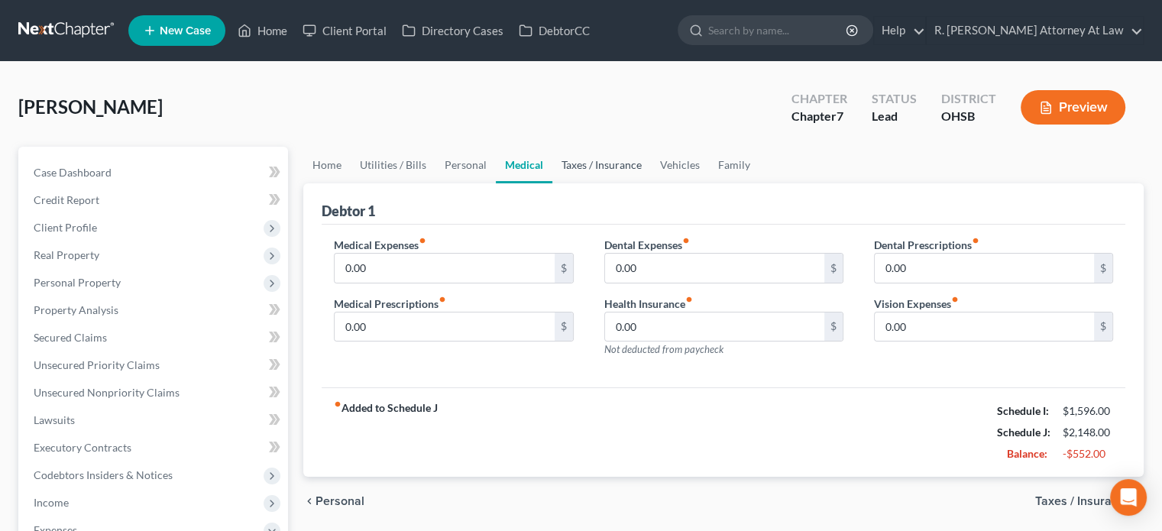
click at [587, 163] on link "Taxes / Insurance" at bounding box center [601, 165] width 99 height 37
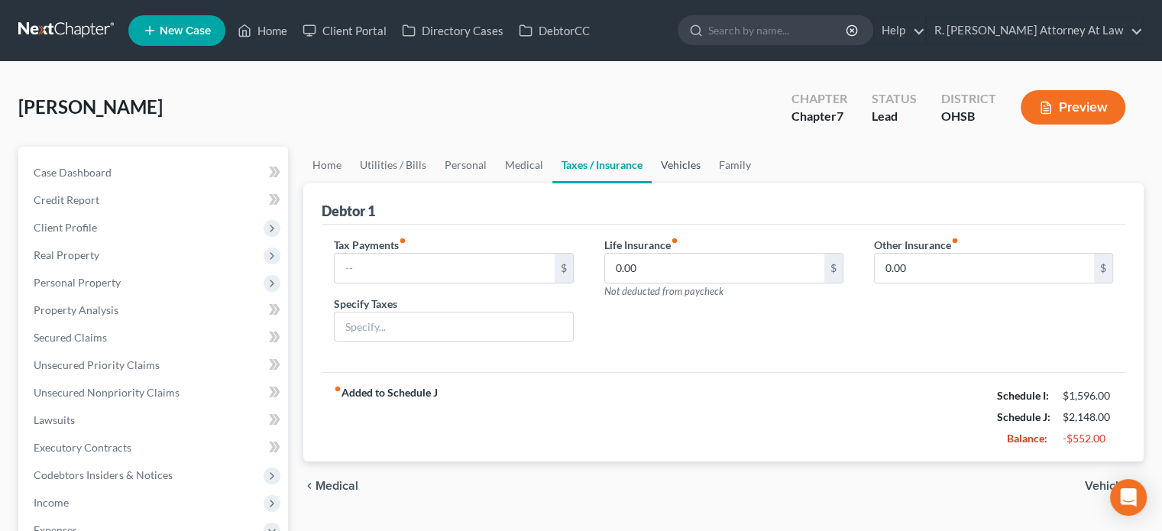
click at [669, 161] on link "Vehicles" at bounding box center [680, 165] width 58 height 37
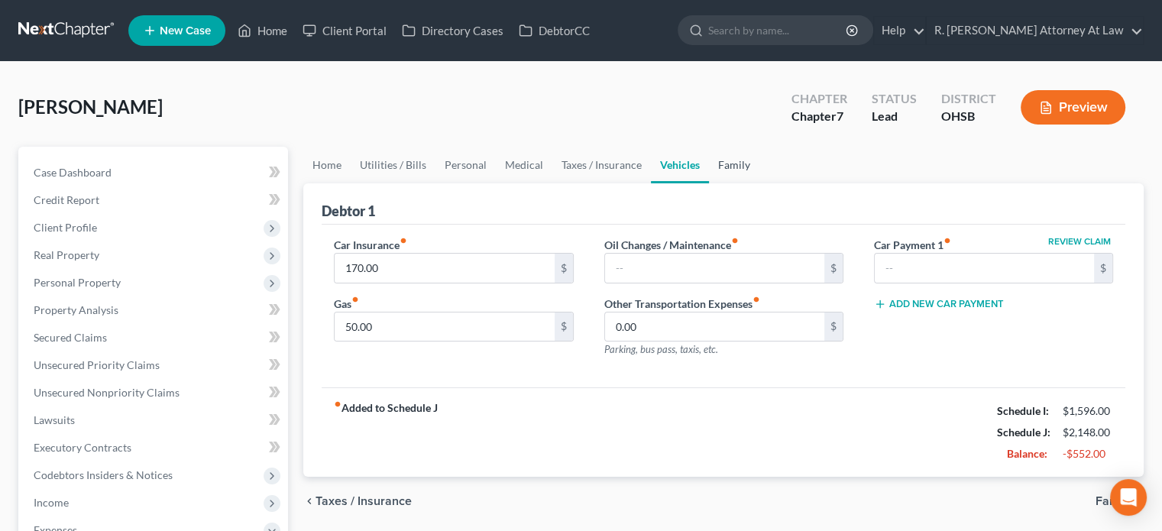
click at [736, 161] on link "Family" at bounding box center [734, 165] width 50 height 37
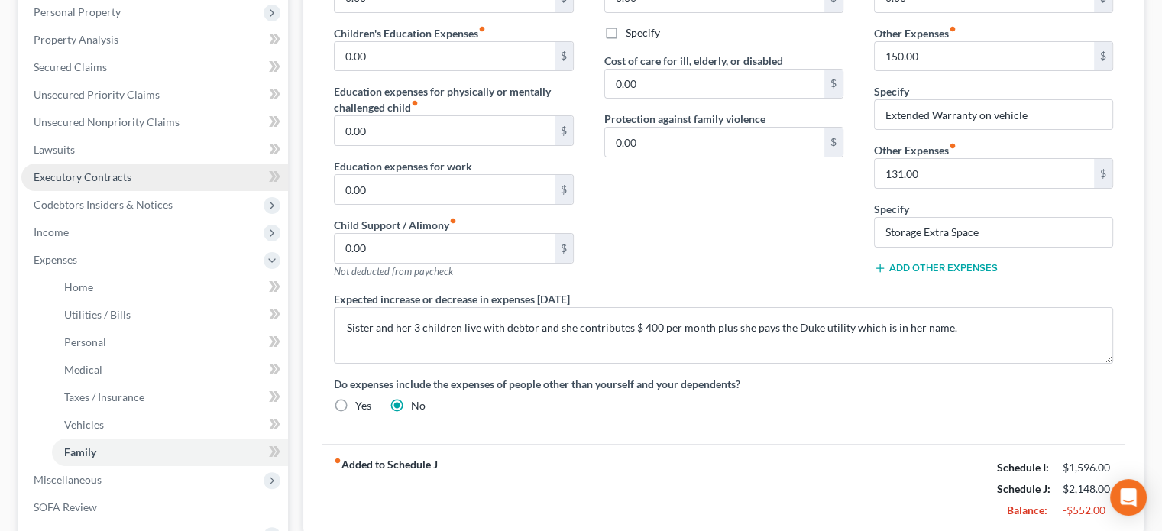
scroll to position [229, 0]
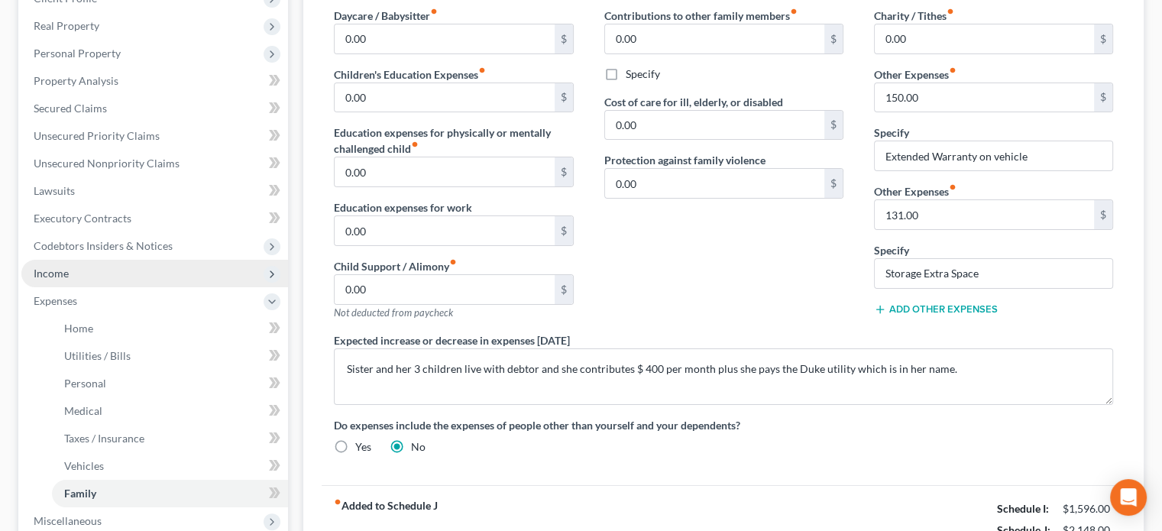
click at [61, 273] on span "Income" at bounding box center [51, 273] width 35 height 13
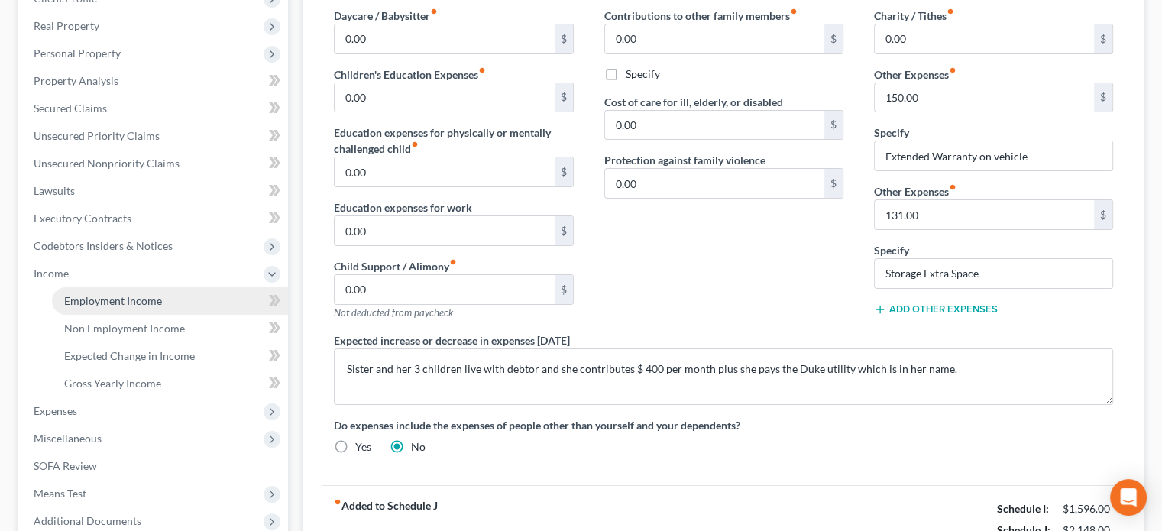
click at [95, 302] on span "Employment Income" at bounding box center [113, 300] width 98 height 13
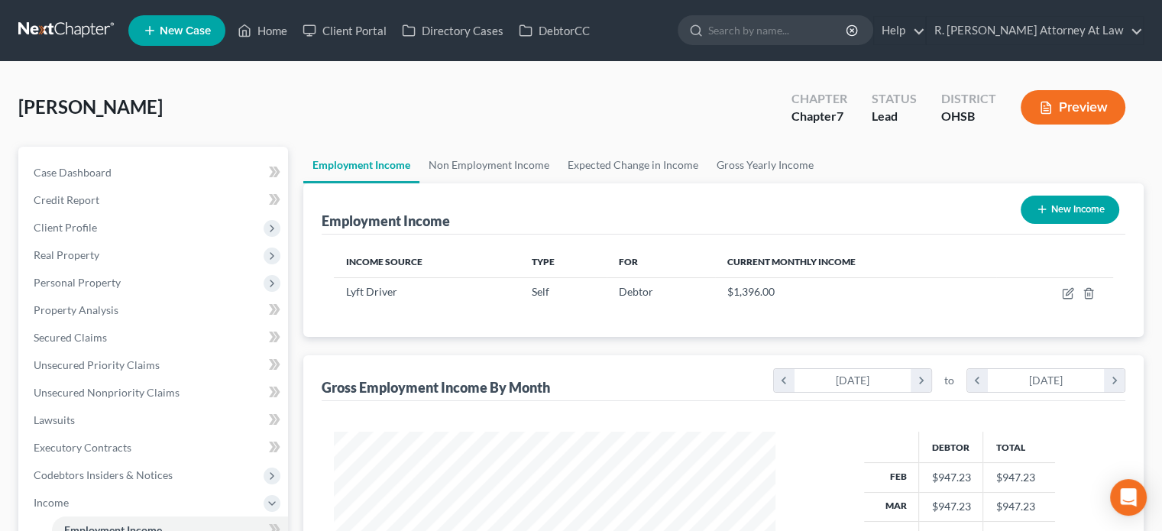
scroll to position [272, 471]
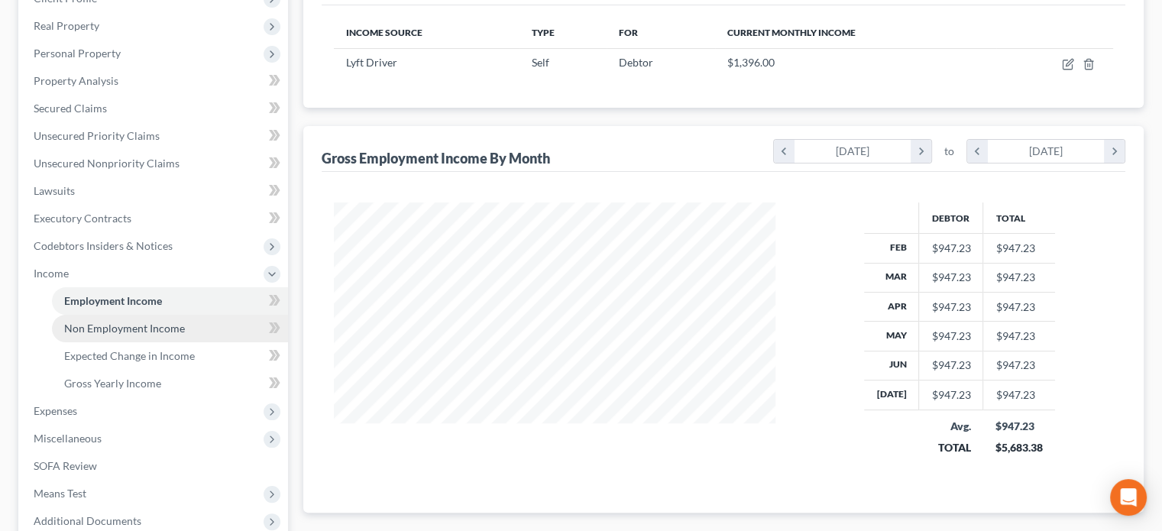
click at [112, 328] on span "Non Employment Income" at bounding box center [124, 328] width 121 height 13
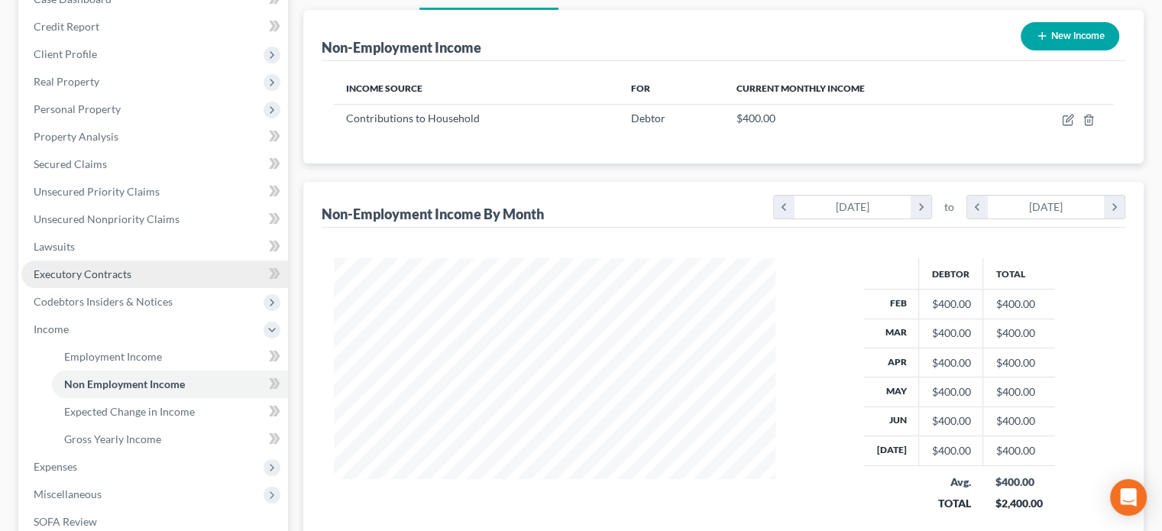
scroll to position [153, 0]
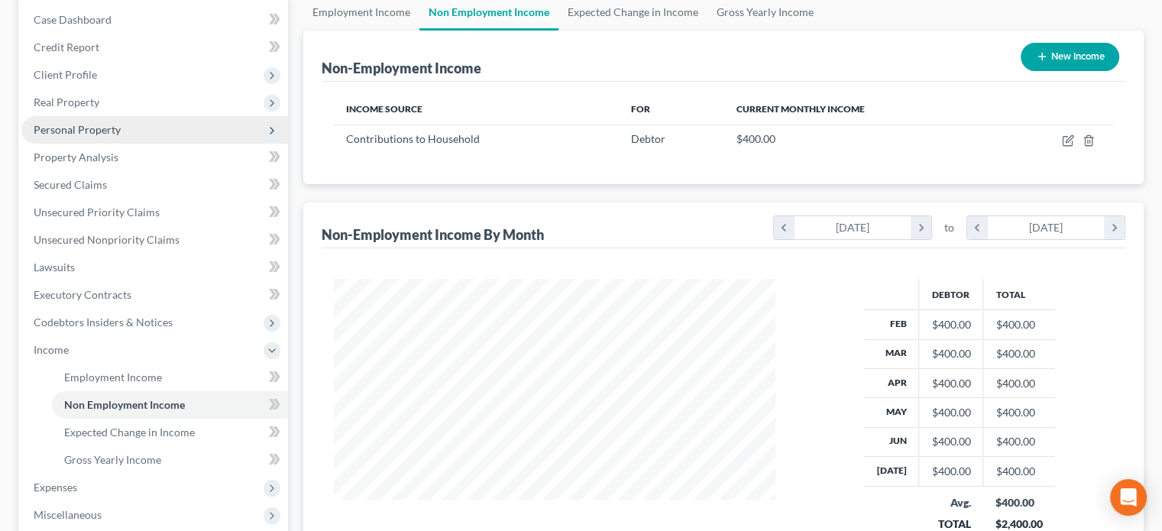
click at [65, 129] on span "Personal Property" at bounding box center [77, 129] width 87 height 13
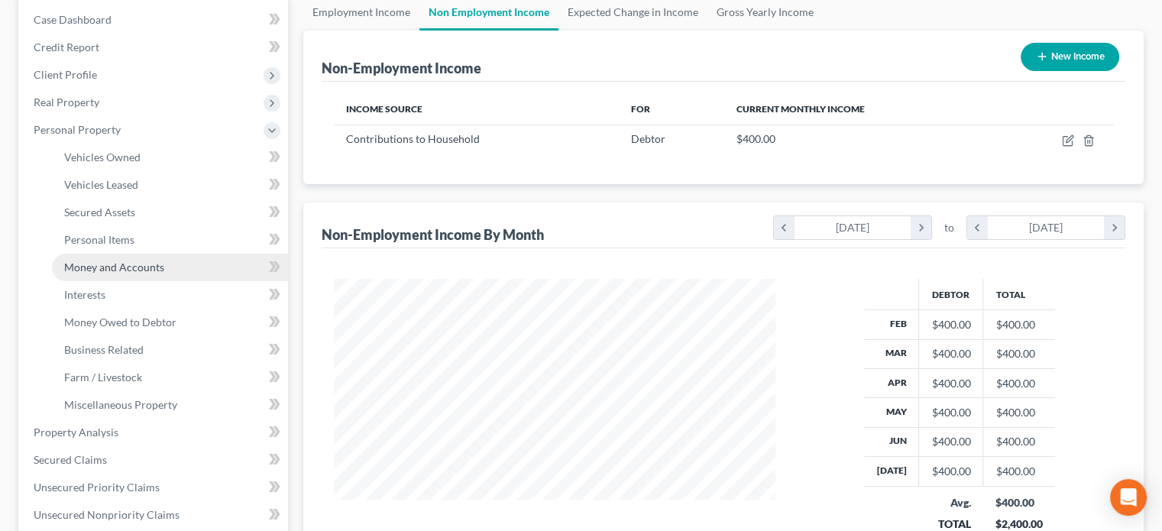
click at [131, 263] on span "Money and Accounts" at bounding box center [114, 266] width 100 height 13
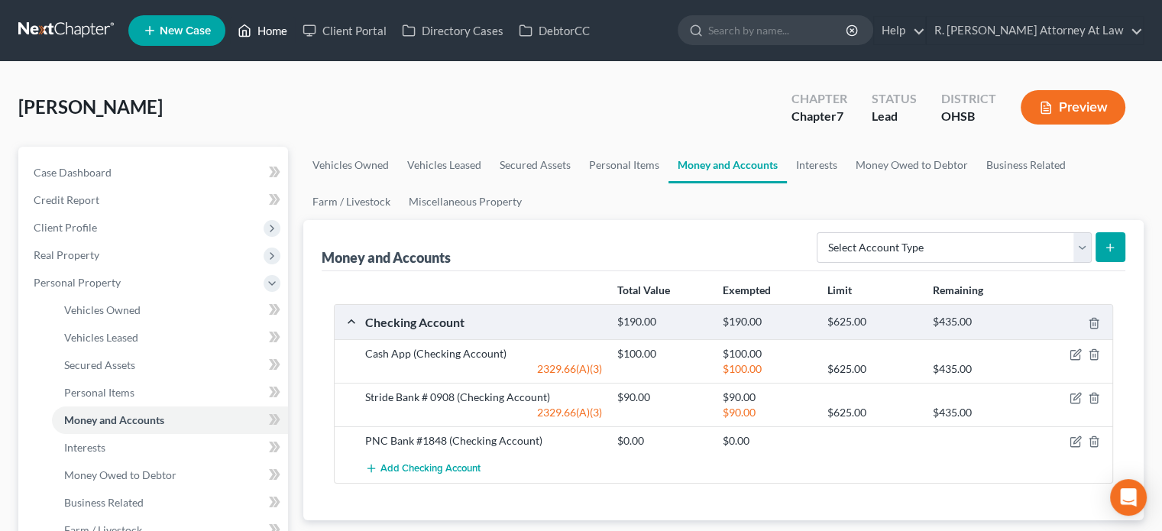
click at [268, 32] on link "Home" at bounding box center [262, 30] width 65 height 27
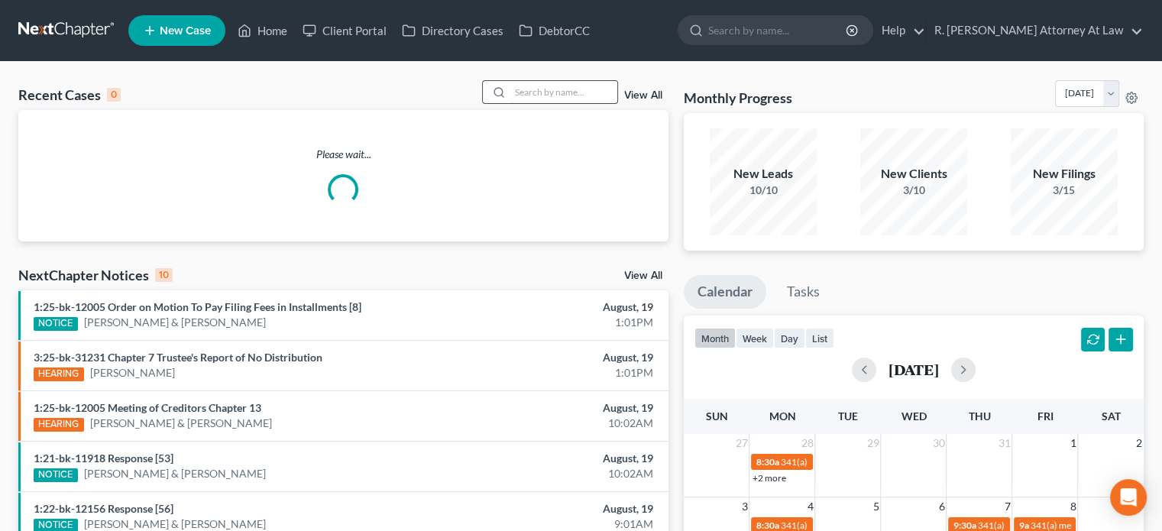
click at [544, 92] on input "search" at bounding box center [563, 92] width 107 height 22
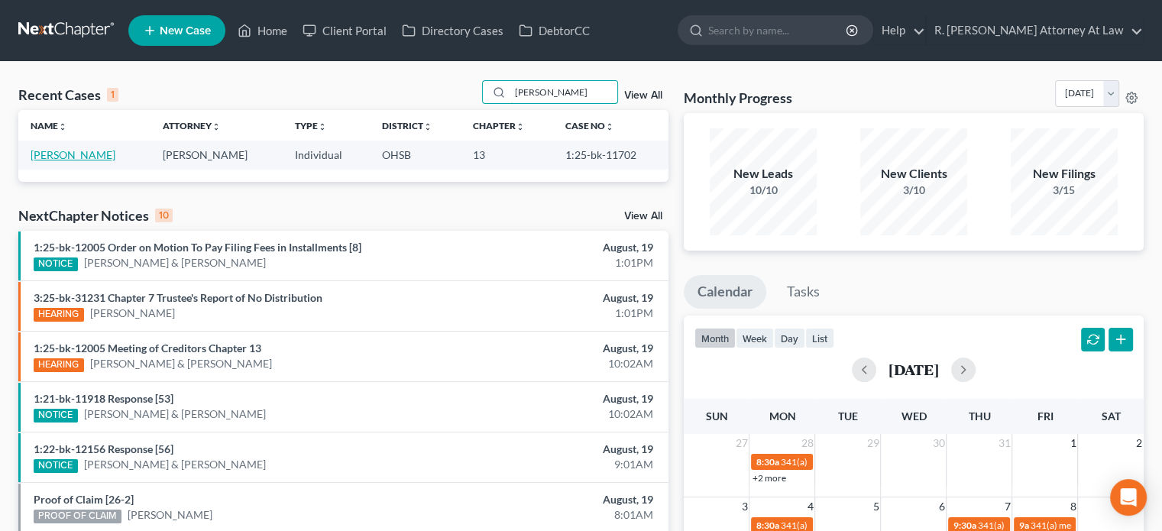
type input "needham"
click at [61, 154] on link "[PERSON_NAME]" at bounding box center [73, 154] width 85 height 13
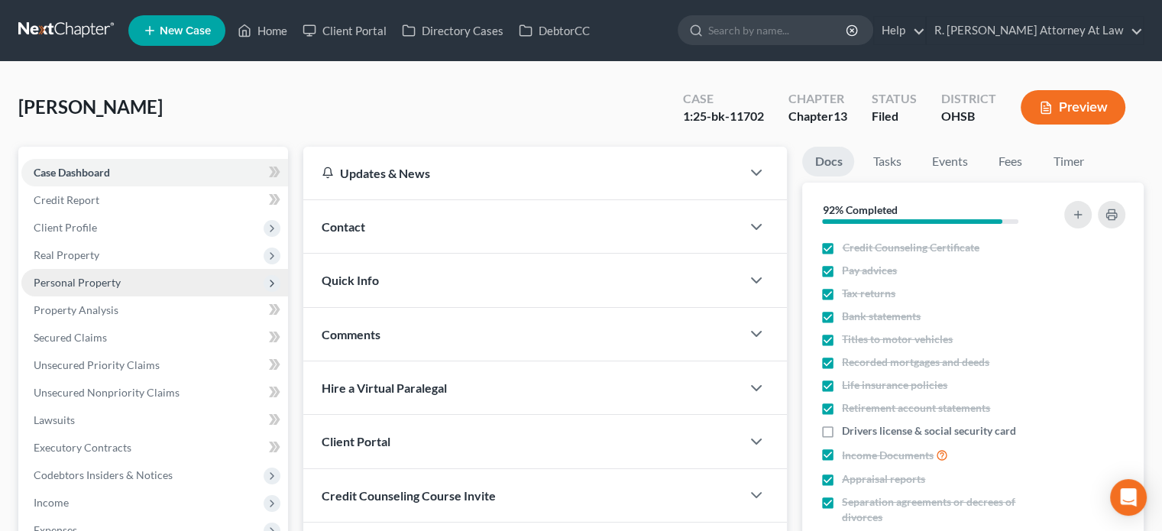
click at [71, 285] on span "Personal Property" at bounding box center [77, 282] width 87 height 13
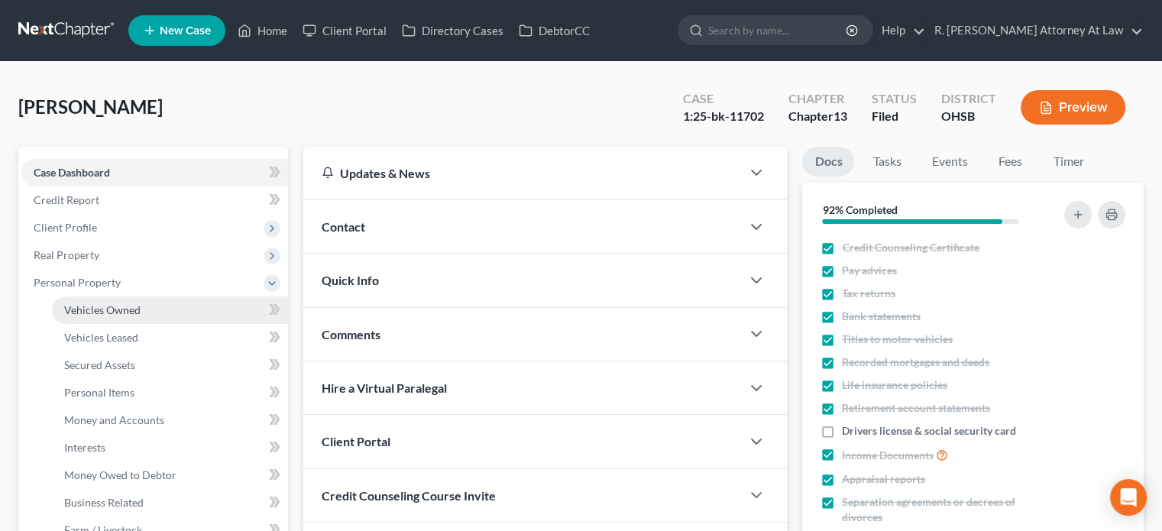
click at [86, 308] on span "Vehicles Owned" at bounding box center [102, 309] width 76 height 13
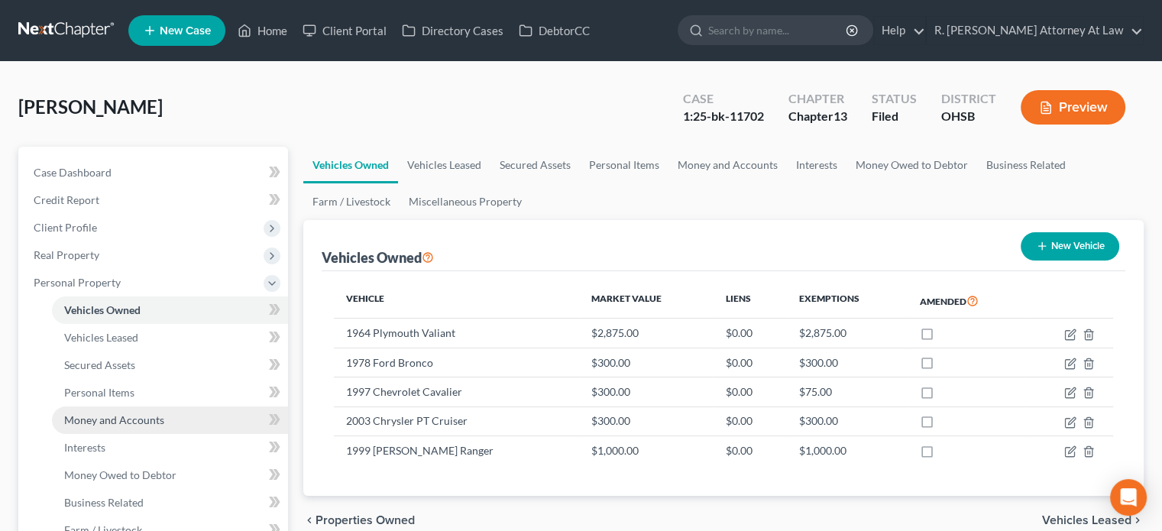
click at [102, 412] on link "Money and Accounts" at bounding box center [170, 419] width 236 height 27
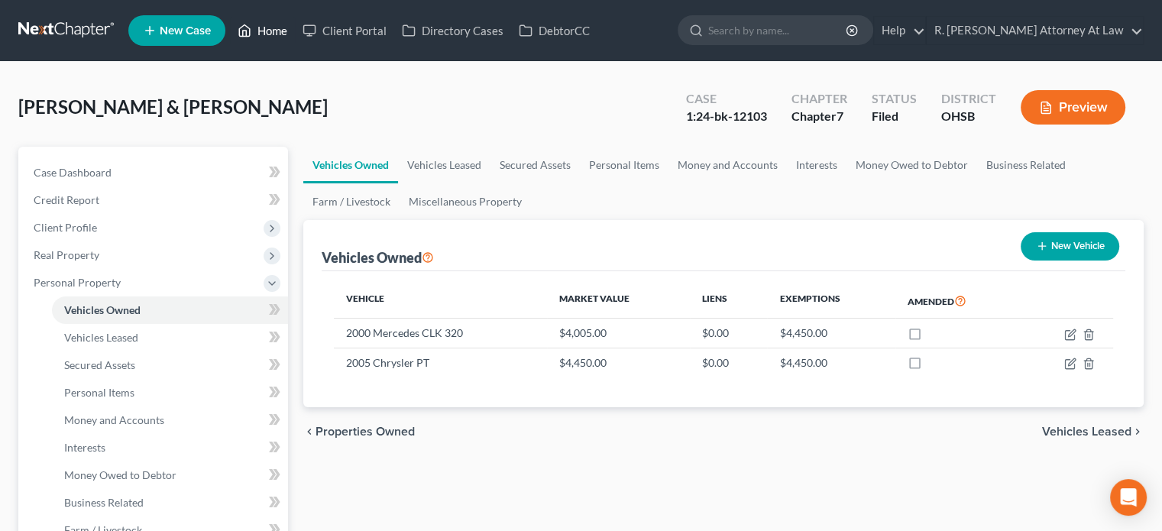
click at [288, 24] on link "Home" at bounding box center [262, 30] width 65 height 27
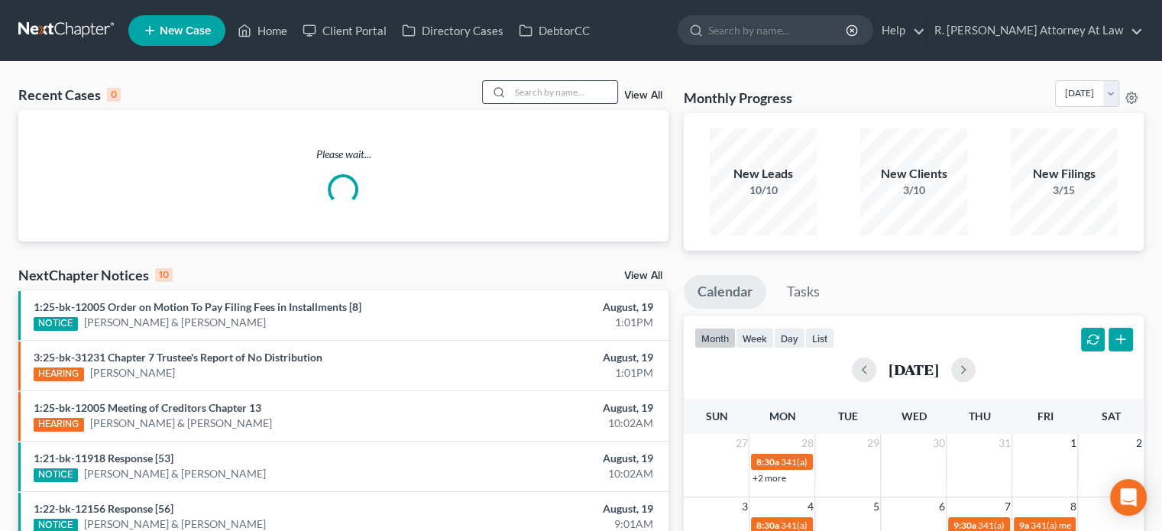
click at [556, 84] on input "search" at bounding box center [563, 92] width 107 height 22
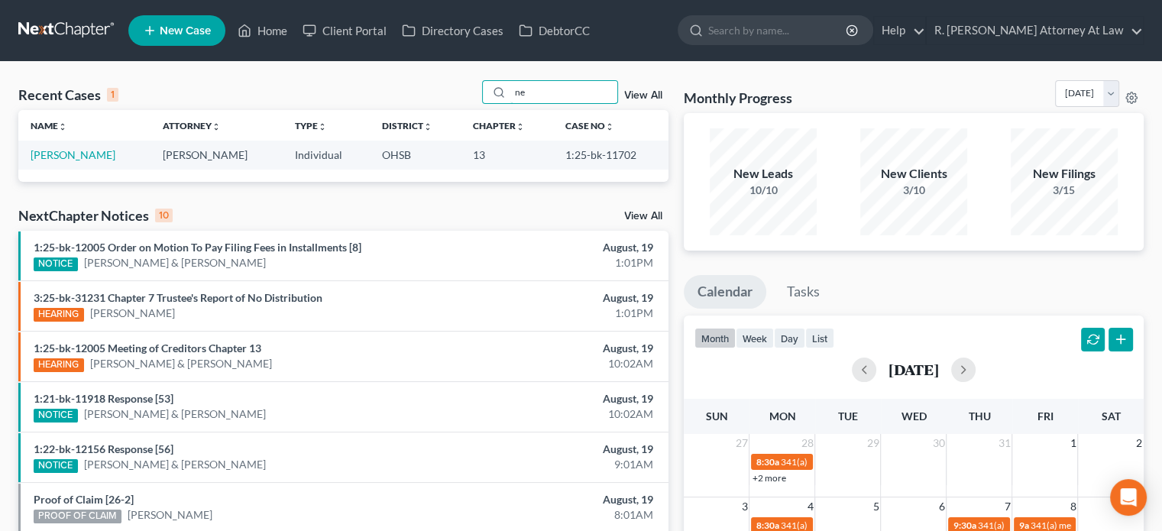
type input "n"
type input "richardson"
click at [69, 154] on link "Richardson, Maurice" at bounding box center [73, 154] width 85 height 13
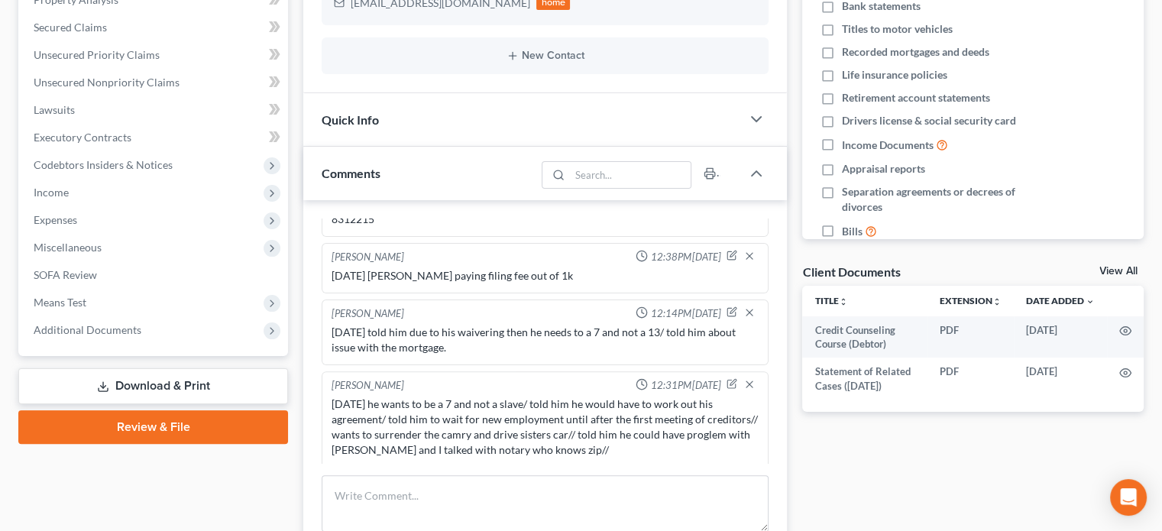
scroll to position [305, 0]
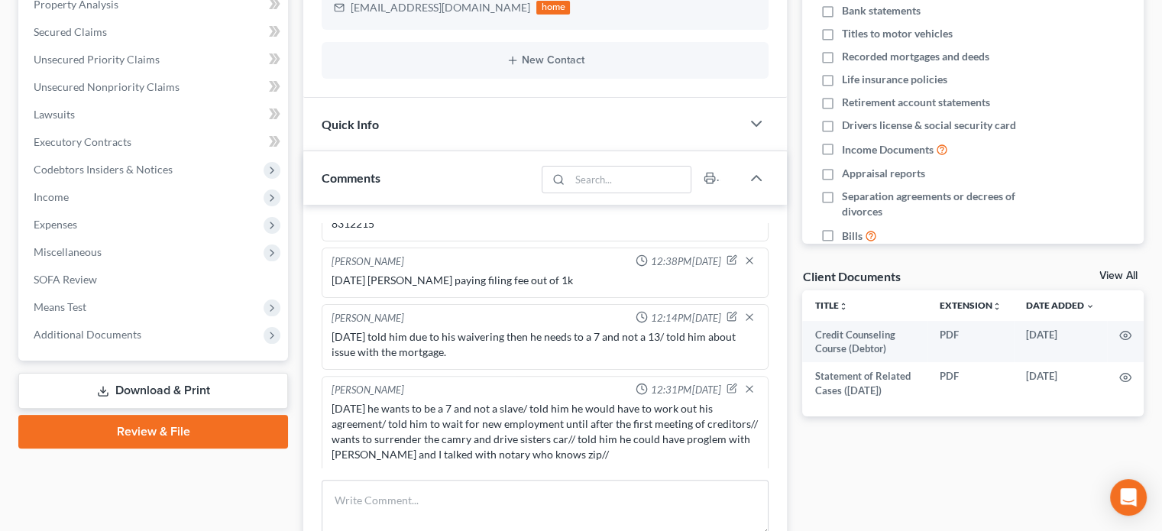
click at [131, 390] on link "Download & Print" at bounding box center [153, 391] width 270 height 36
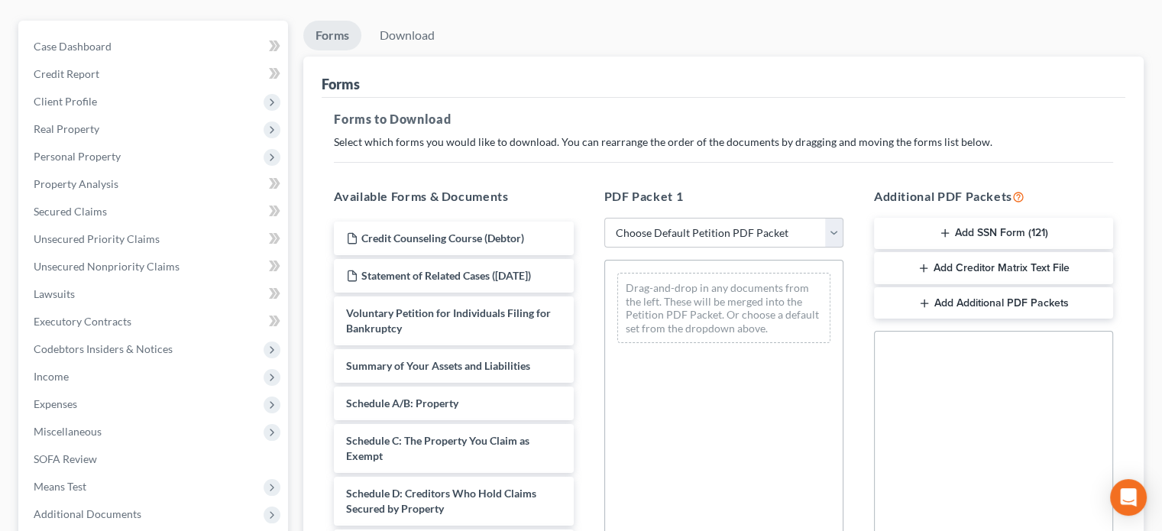
scroll to position [153, 0]
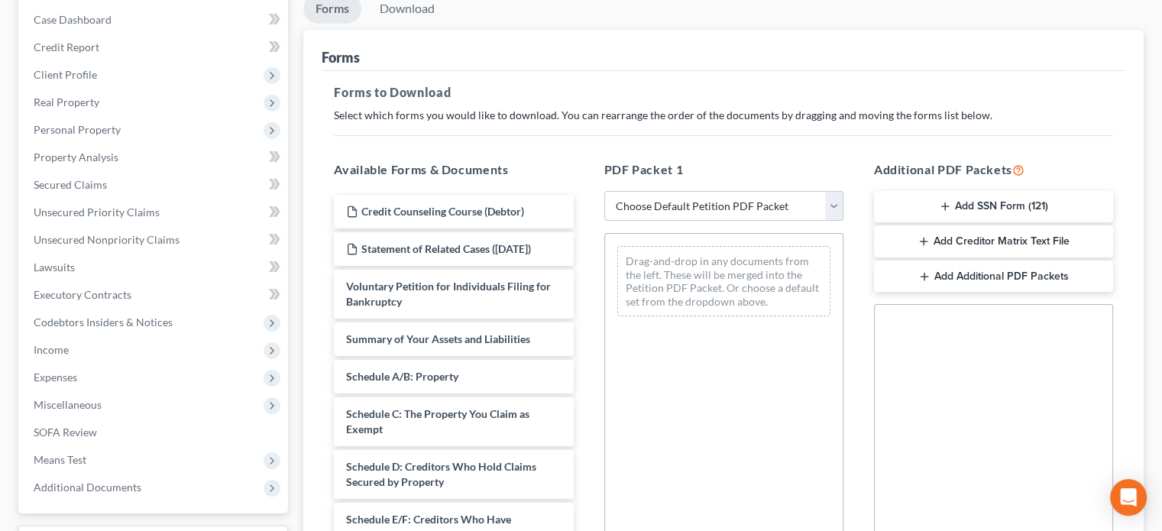
click at [656, 200] on select "Choose Default Petition PDF Packet Complete Bankruptcy Petition (all forms and …" at bounding box center [723, 206] width 239 height 31
select select "14"
click at [604, 191] on select "Choose Default Petition PDF Packet Complete Bankruptcy Petition (all forms and …" at bounding box center [723, 206] width 239 height 31
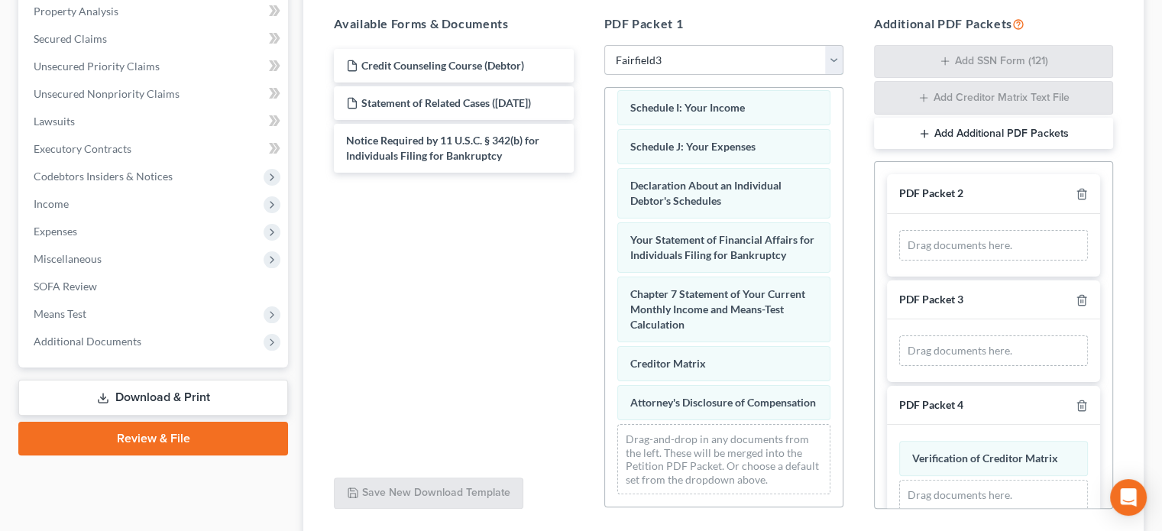
scroll to position [305, 0]
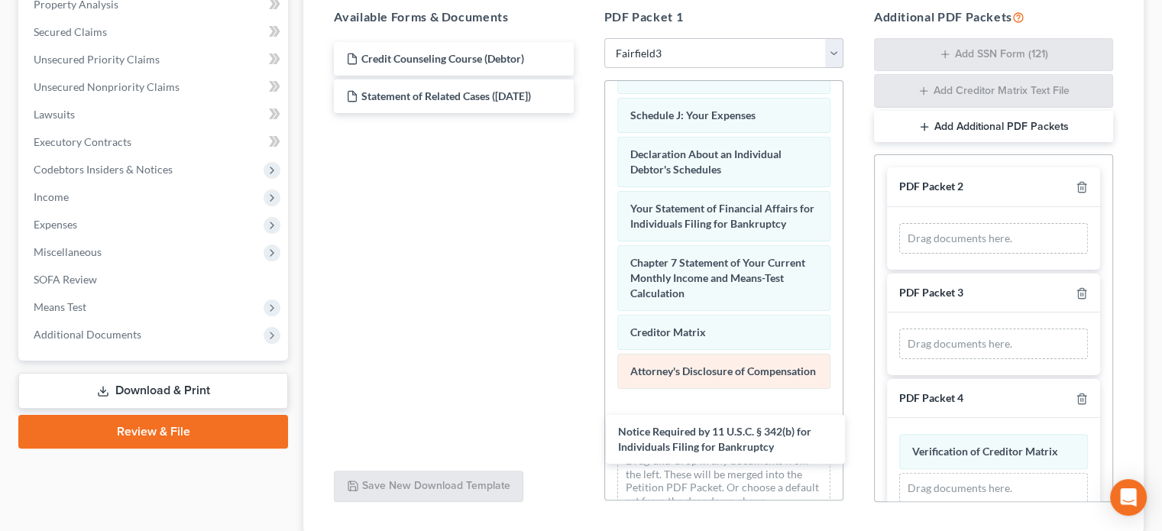
drag, startPoint x: 409, startPoint y: 141, endPoint x: 646, endPoint y: 399, distance: 350.3
click at [585, 113] on div "Notice Required by 11 U.S.C. § 342(b) for Individuals Filing for Bankruptcy Cre…" at bounding box center [453, 77] width 263 height 71
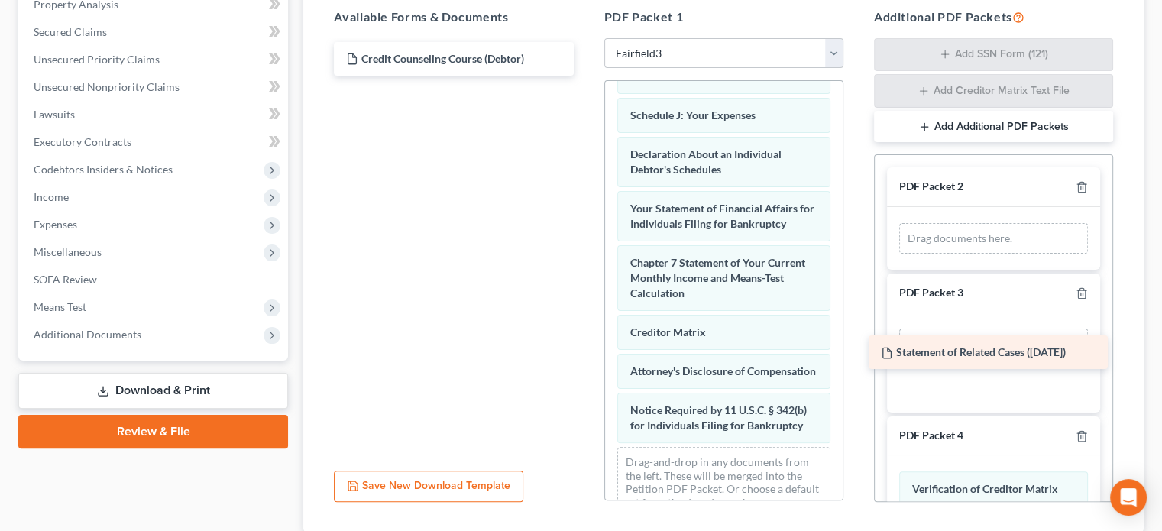
drag, startPoint x: 428, startPoint y: 95, endPoint x: 963, endPoint y: 352, distance: 593.3
click at [585, 76] on div "Statement of Related Cases (08/11/2025) Credit Counseling Course (Debtor) State…" at bounding box center [453, 59] width 263 height 34
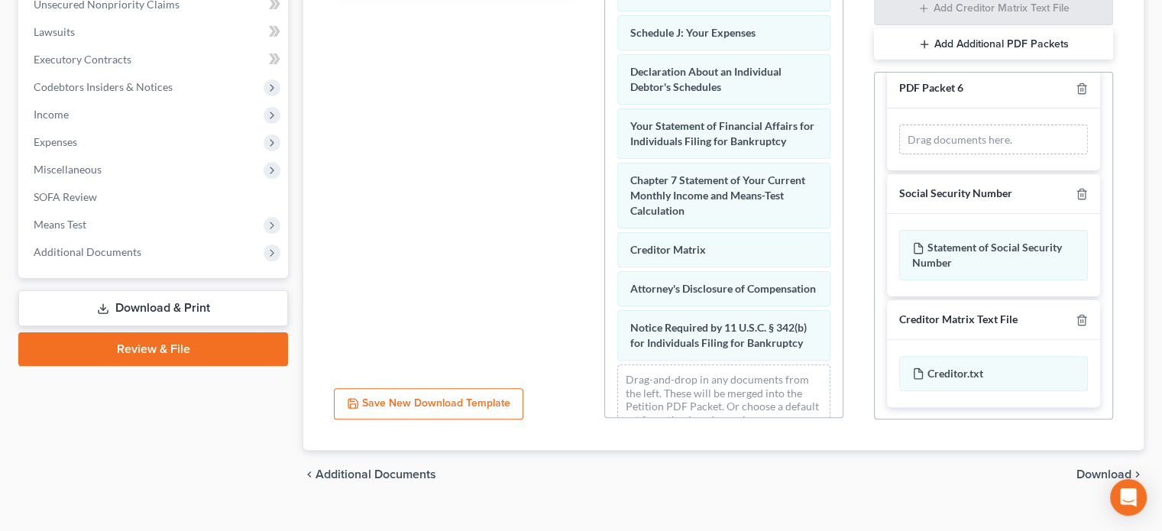
scroll to position [412, 0]
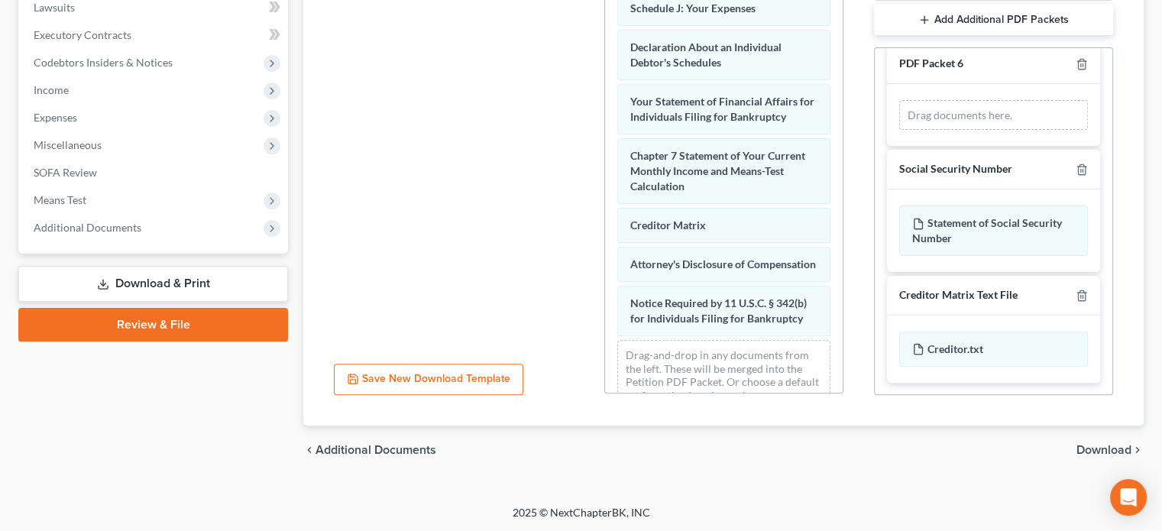
click at [1083, 447] on span "Download" at bounding box center [1103, 450] width 55 height 12
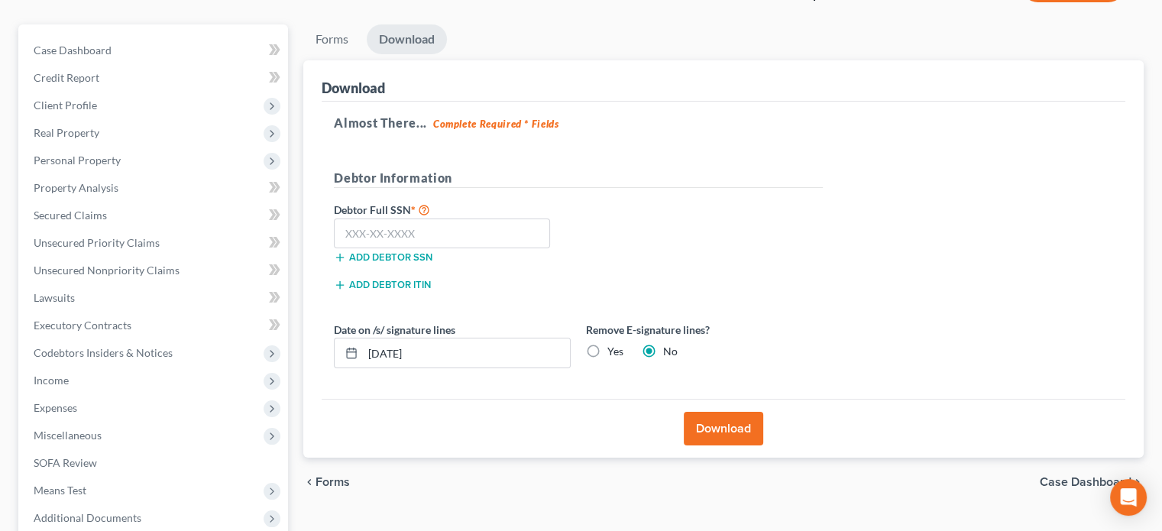
scroll to position [0, 0]
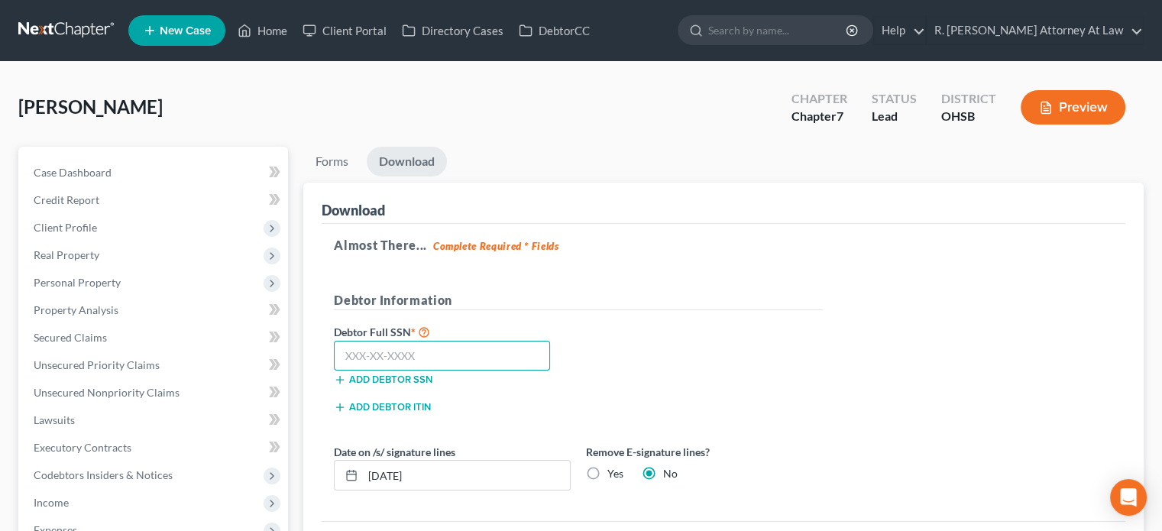
click at [383, 357] on input "text" at bounding box center [442, 356] width 216 height 31
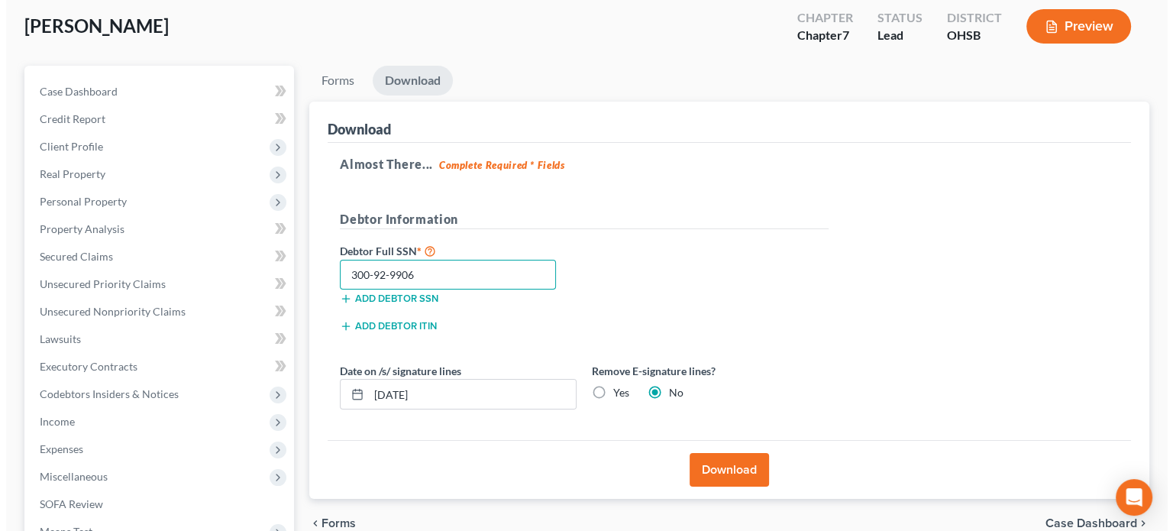
scroll to position [153, 0]
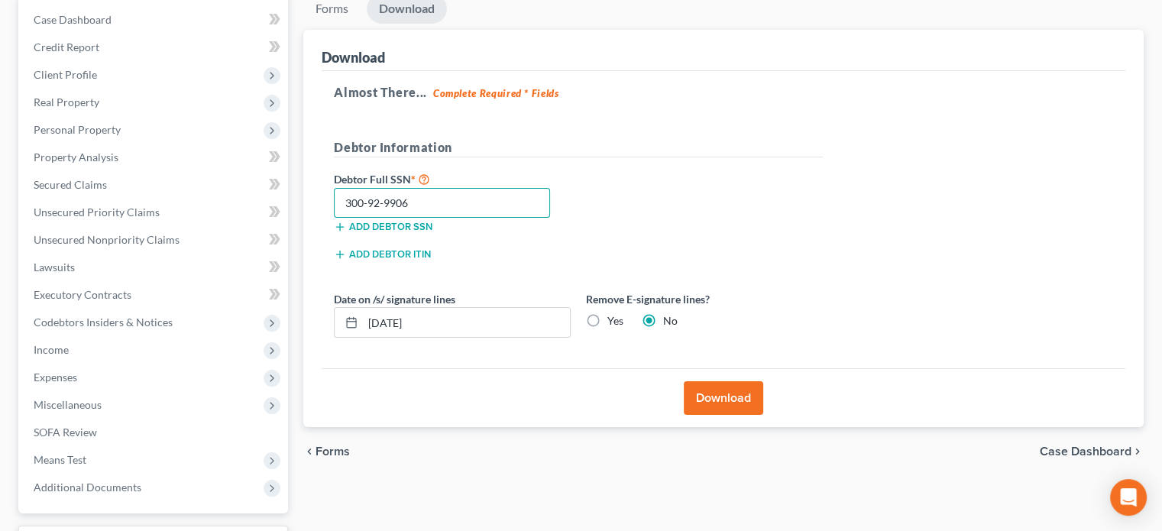
type input "300-92-9906"
click at [703, 393] on button "Download" at bounding box center [723, 398] width 79 height 34
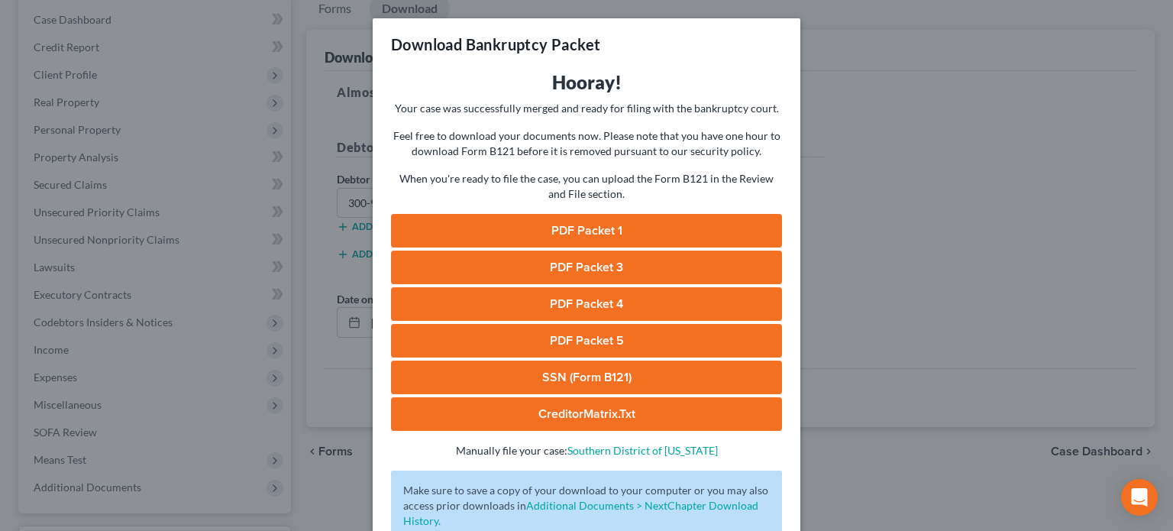
click at [571, 224] on link "PDF Packet 1" at bounding box center [586, 231] width 391 height 34
click at [545, 260] on link "PDF Packet 3" at bounding box center [586, 268] width 391 height 34
click at [564, 303] on link "PDF Packet 4" at bounding box center [586, 304] width 391 height 34
click at [560, 338] on link "PDF Packet 5" at bounding box center [586, 341] width 391 height 34
click at [538, 373] on link "SSN (Form B121)" at bounding box center [586, 377] width 391 height 34
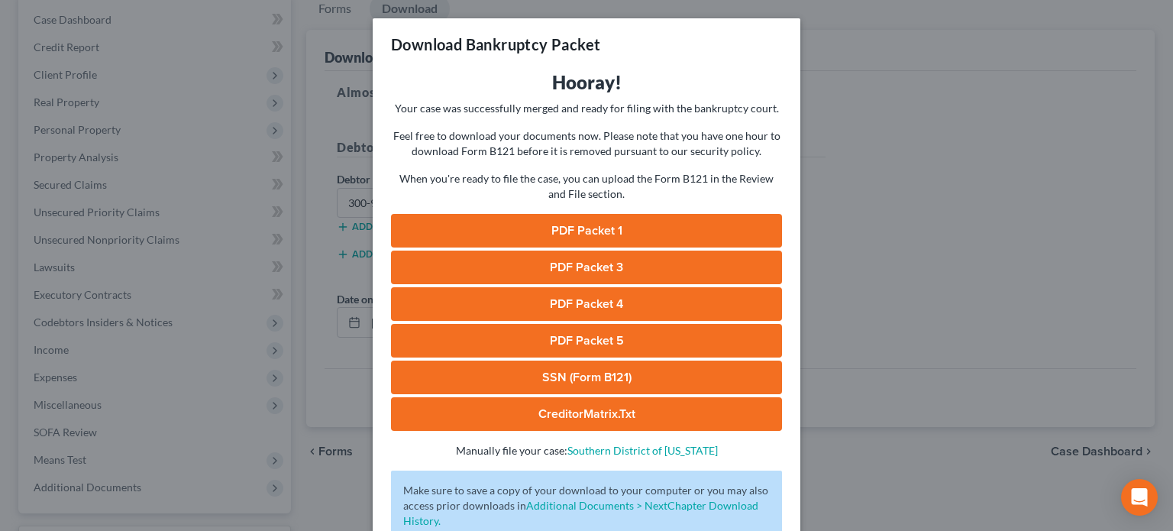
click at [561, 258] on link "PDF Packet 3" at bounding box center [586, 268] width 391 height 34
click at [547, 335] on link "PDF Packet 5" at bounding box center [586, 341] width 391 height 34
click at [548, 308] on link "PDF Packet 4" at bounding box center [586, 304] width 391 height 34
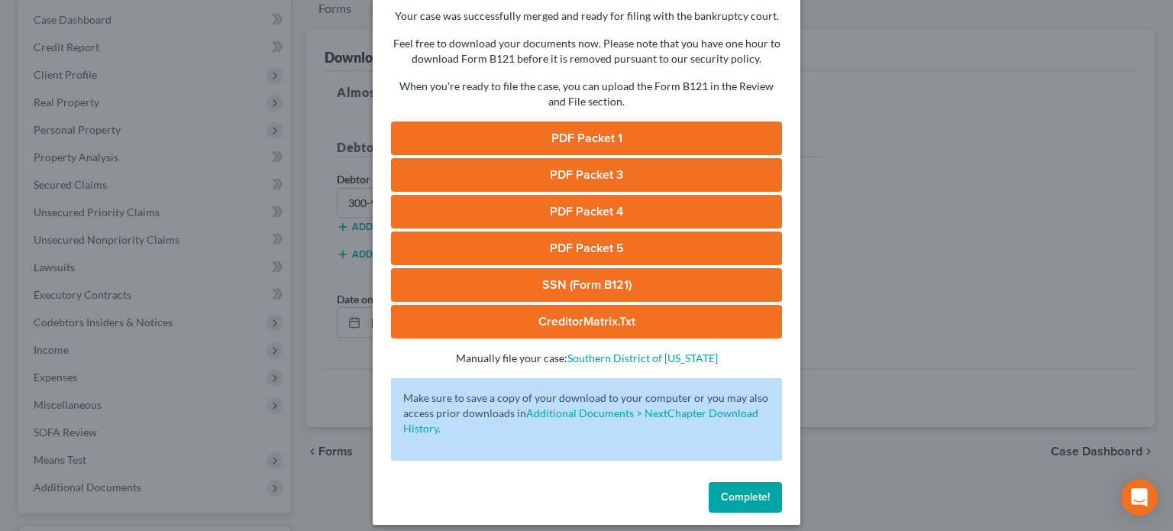
scroll to position [104, 0]
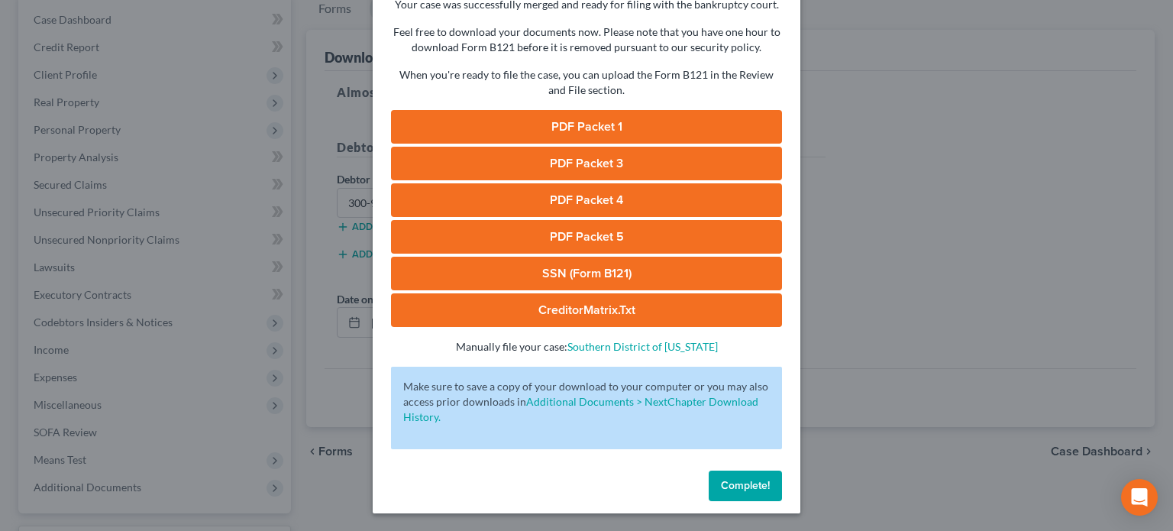
drag, startPoint x: 721, startPoint y: 487, endPoint x: 229, endPoint y: 367, distance: 506.4
click at [721, 486] on span "Complete!" at bounding box center [745, 485] width 49 height 13
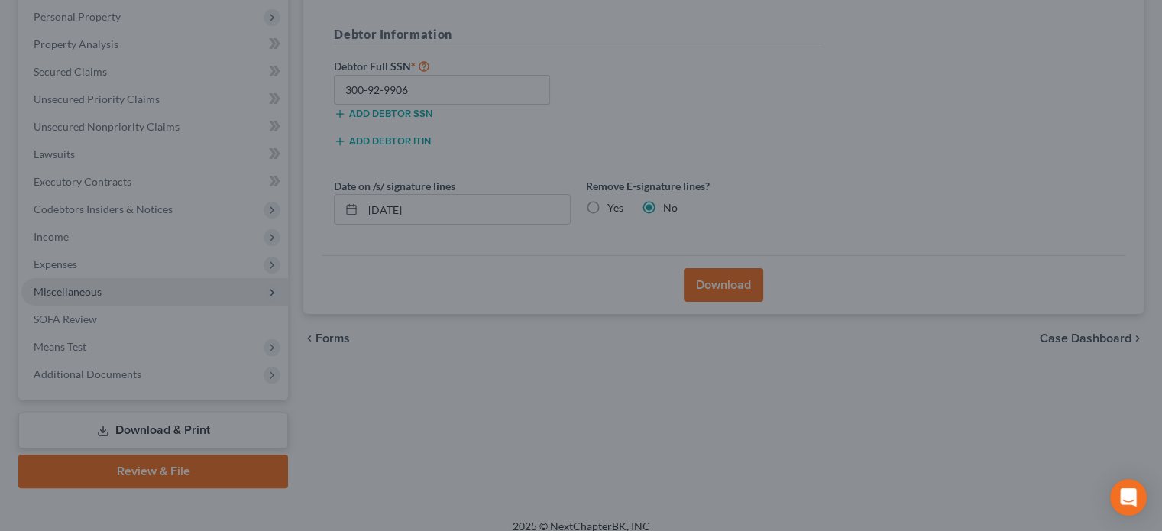
scroll to position [280, 0]
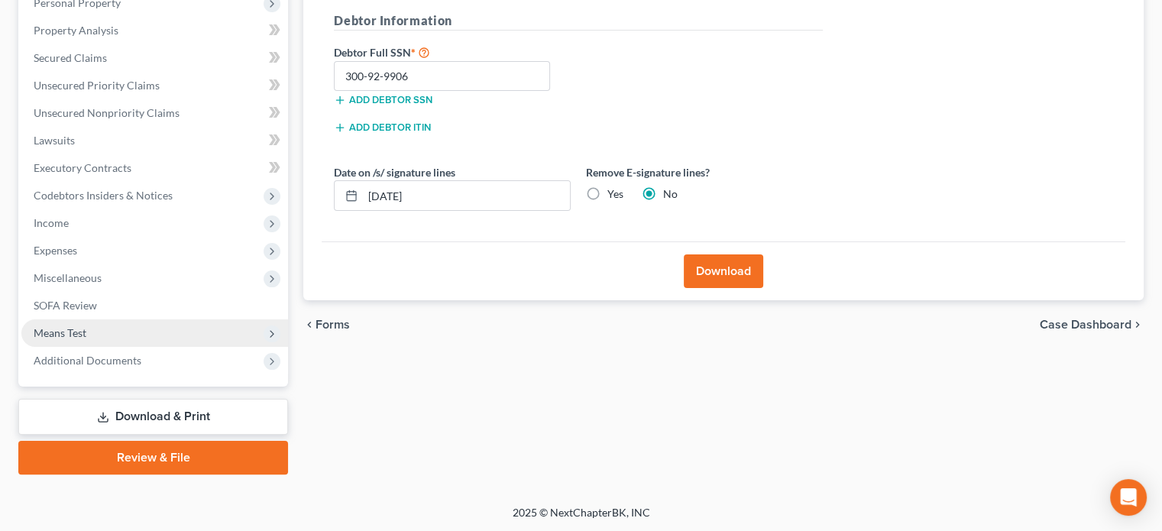
click at [60, 321] on span "Means Test" at bounding box center [154, 332] width 267 height 27
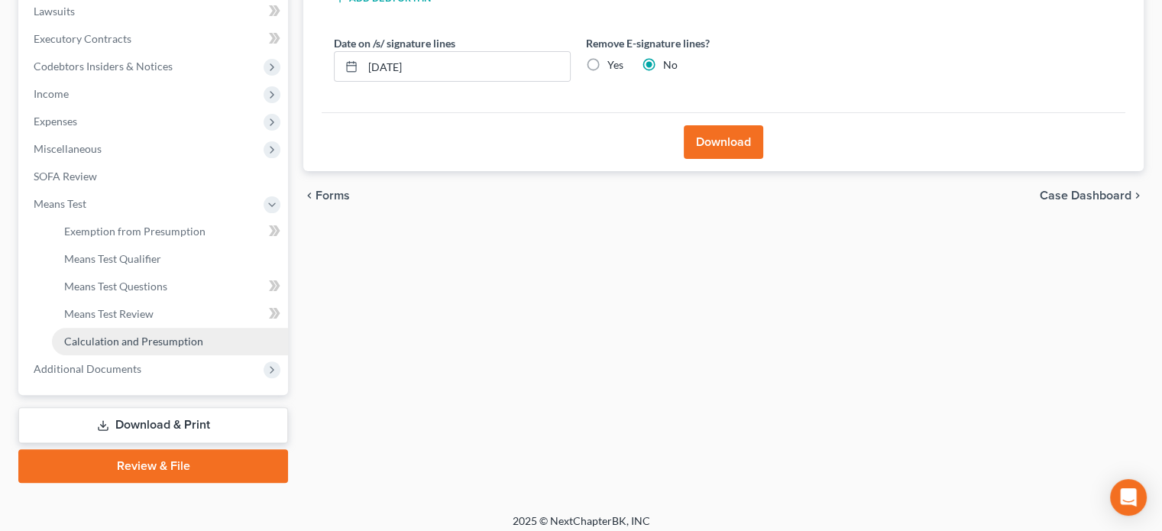
scroll to position [417, 0]
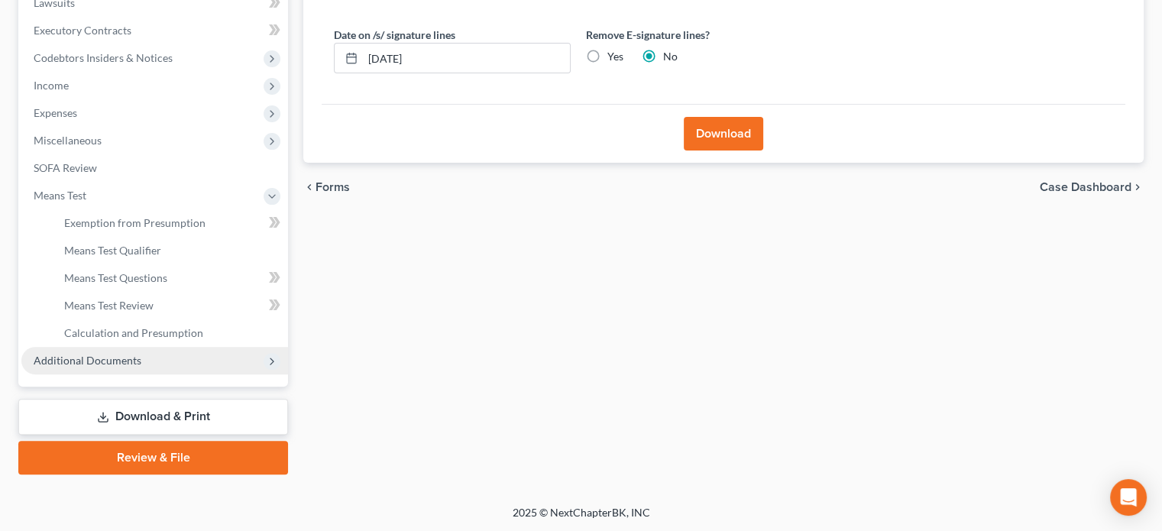
click at [82, 351] on span "Additional Documents" at bounding box center [154, 360] width 267 height 27
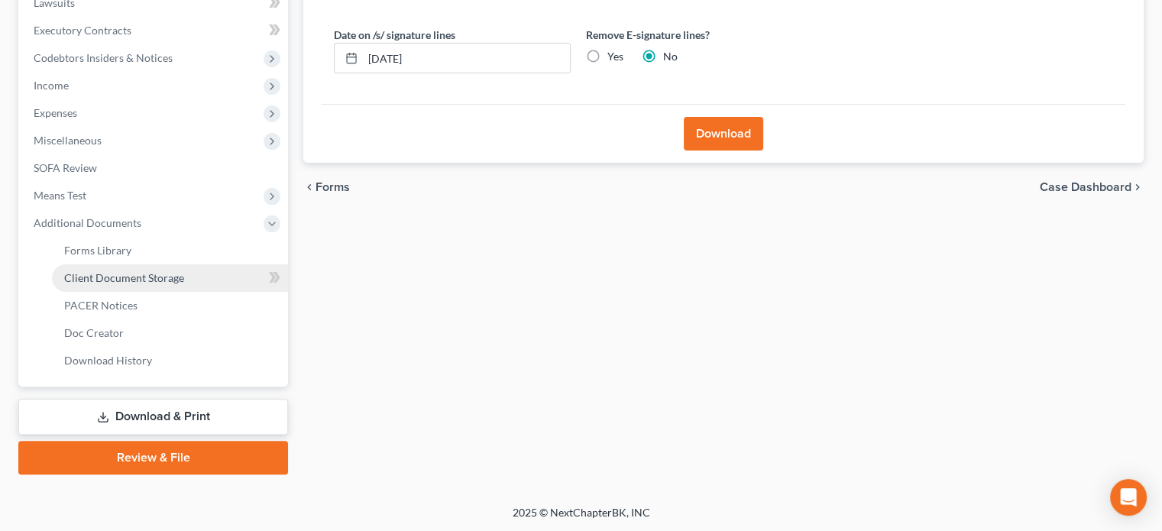
click at [89, 283] on link "Client Document Storage" at bounding box center [170, 277] width 236 height 27
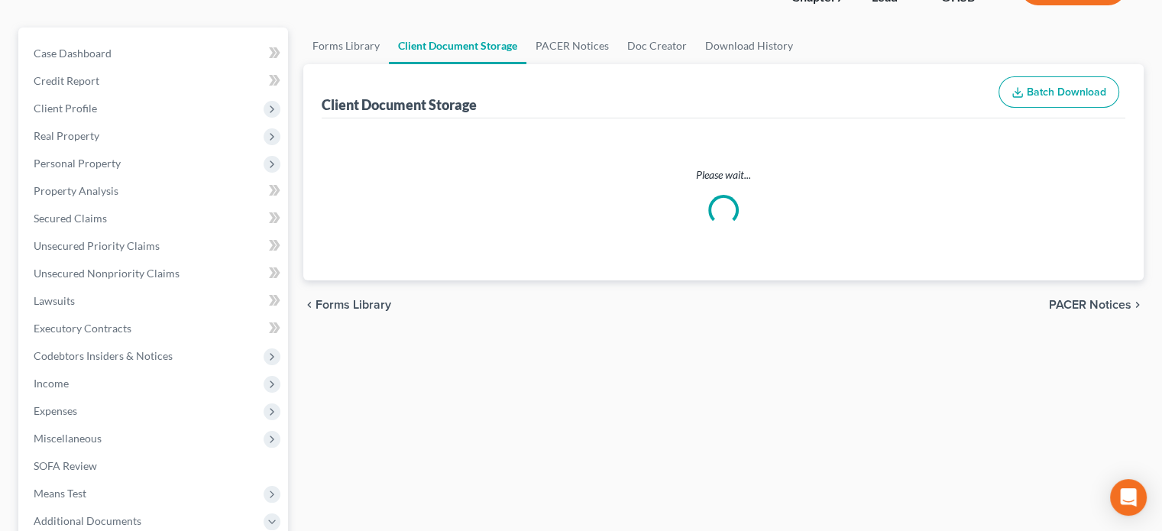
scroll to position [41, 0]
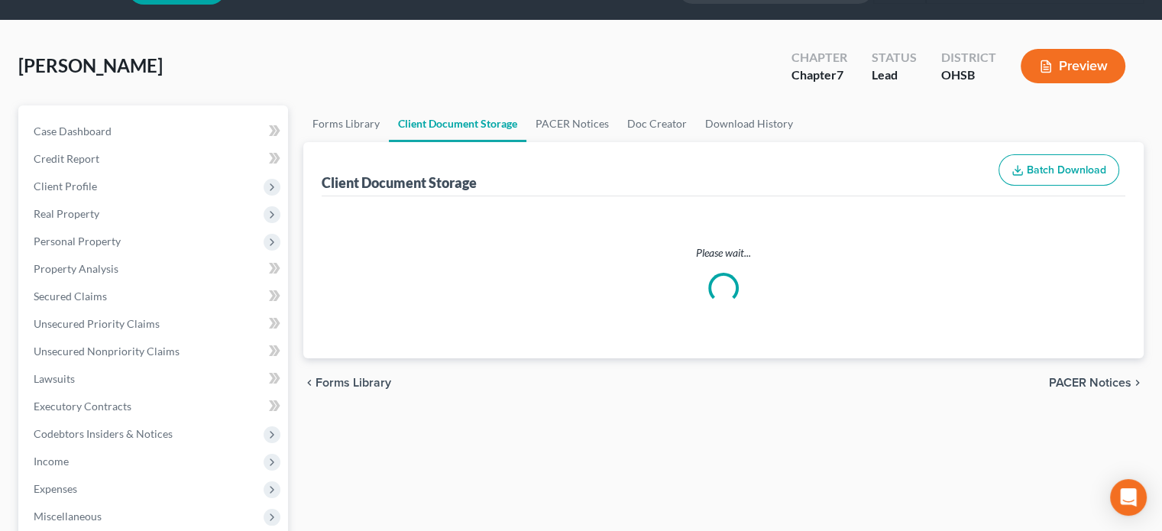
select select "52"
select select "7"
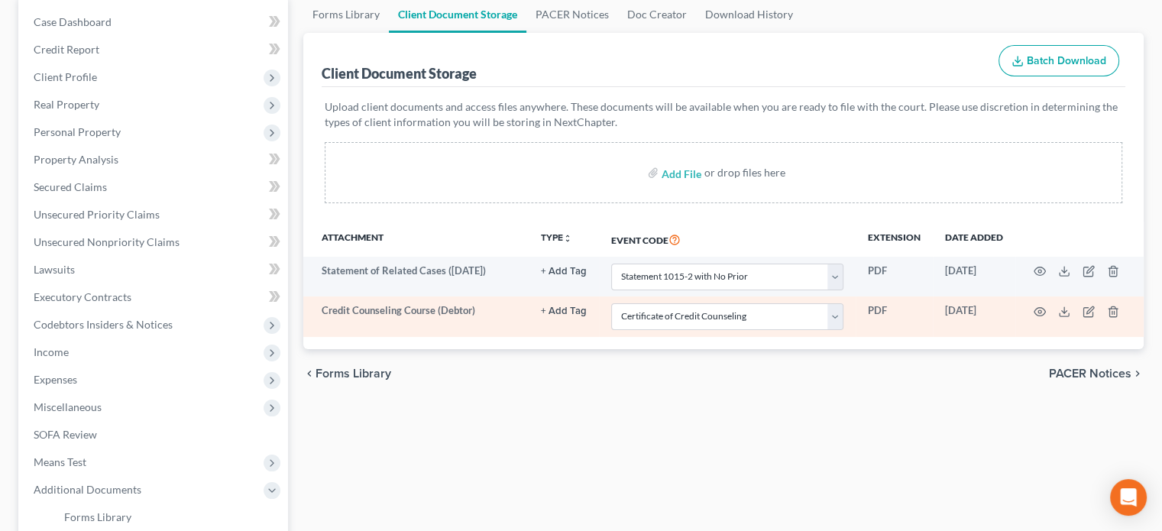
scroll to position [229, 0]
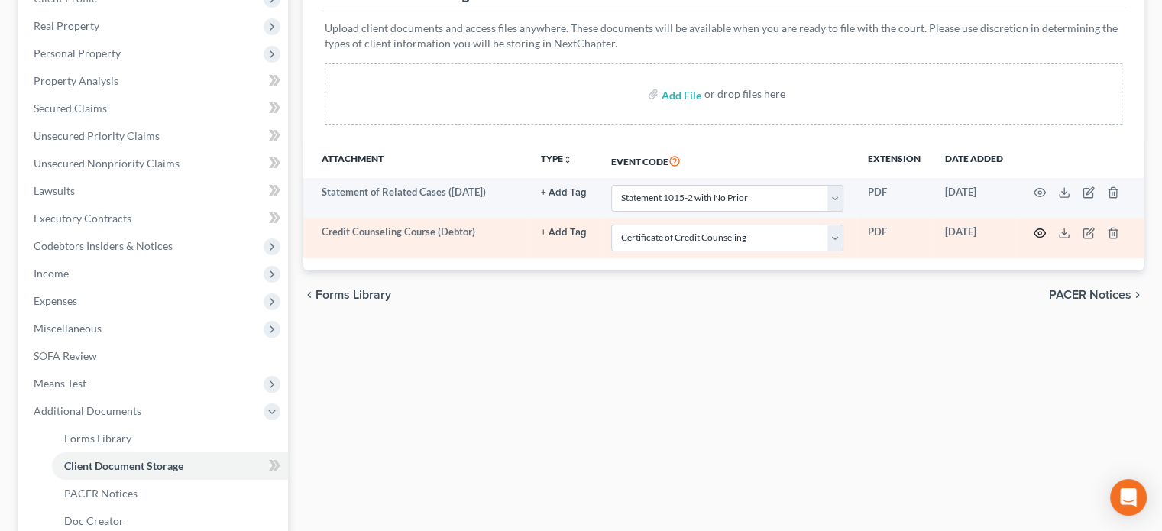
click at [1039, 231] on icon "button" at bounding box center [1039, 233] width 12 height 12
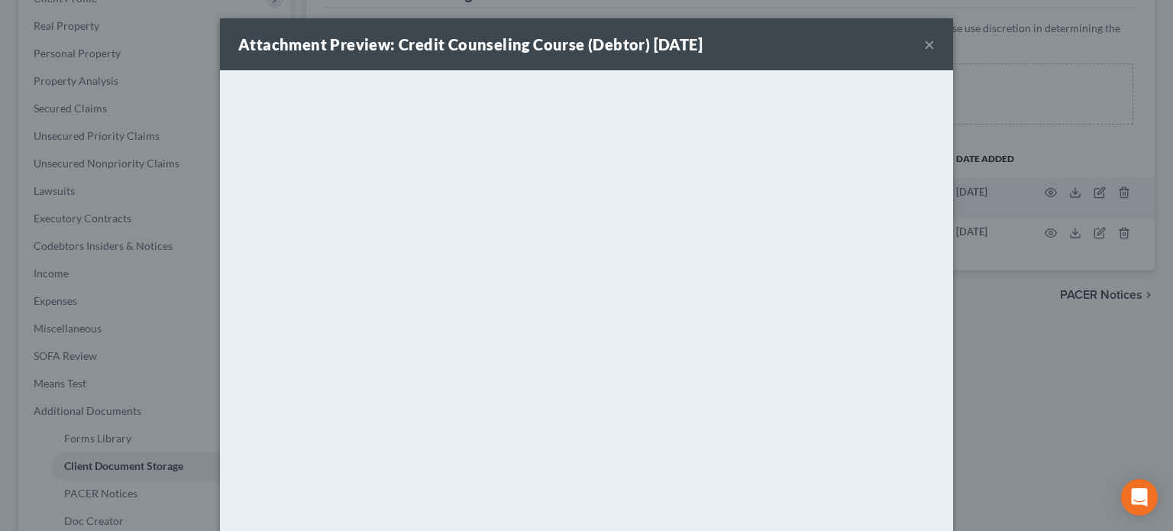
click at [927, 42] on button "×" at bounding box center [929, 44] width 11 height 18
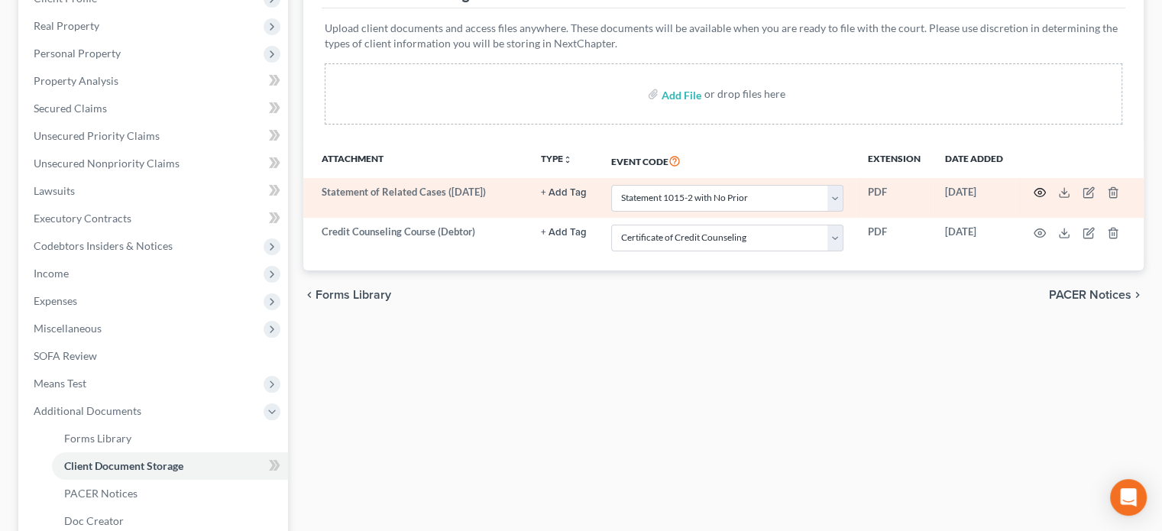
click at [1039, 191] on icon "button" at bounding box center [1039, 192] width 12 height 12
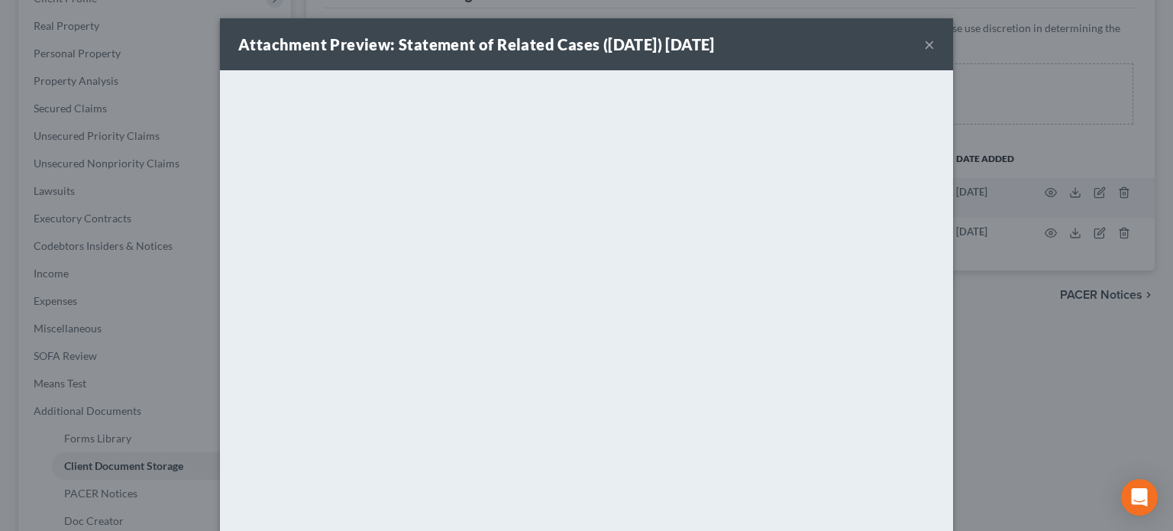
click at [924, 42] on button "×" at bounding box center [929, 44] width 11 height 18
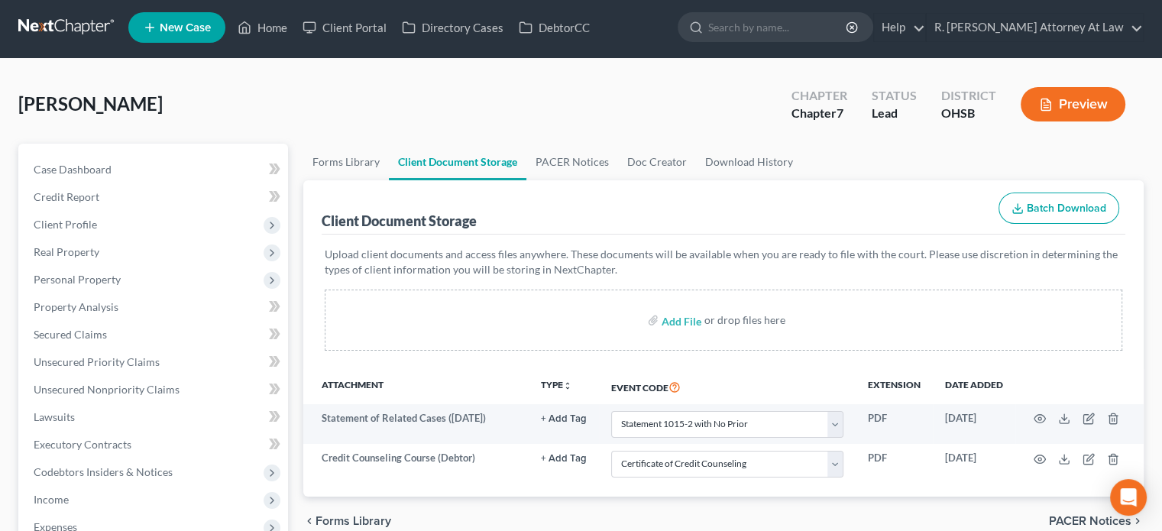
scroll to position [0, 0]
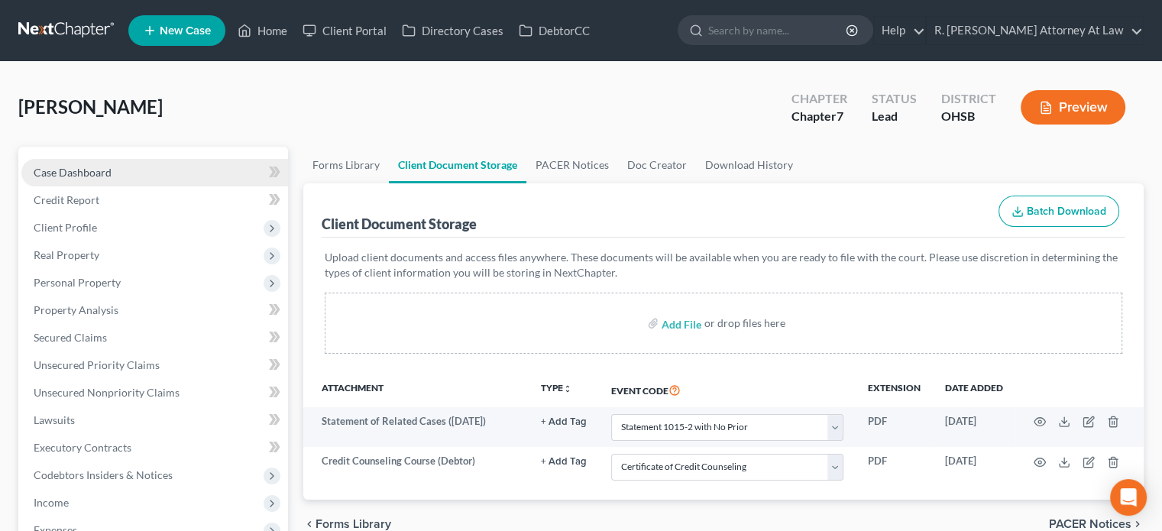
drag, startPoint x: 63, startPoint y: 170, endPoint x: 132, endPoint y: 170, distance: 69.5
click at [63, 170] on span "Case Dashboard" at bounding box center [73, 172] width 78 height 13
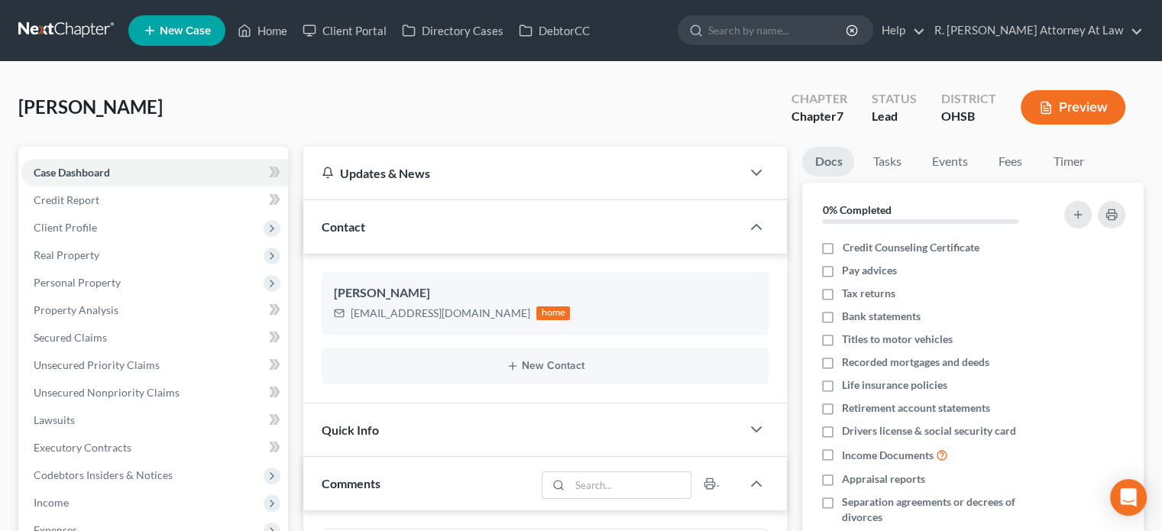
scroll to position [574, 0]
click at [1005, 161] on link "Fees" at bounding box center [1009, 162] width 49 height 30
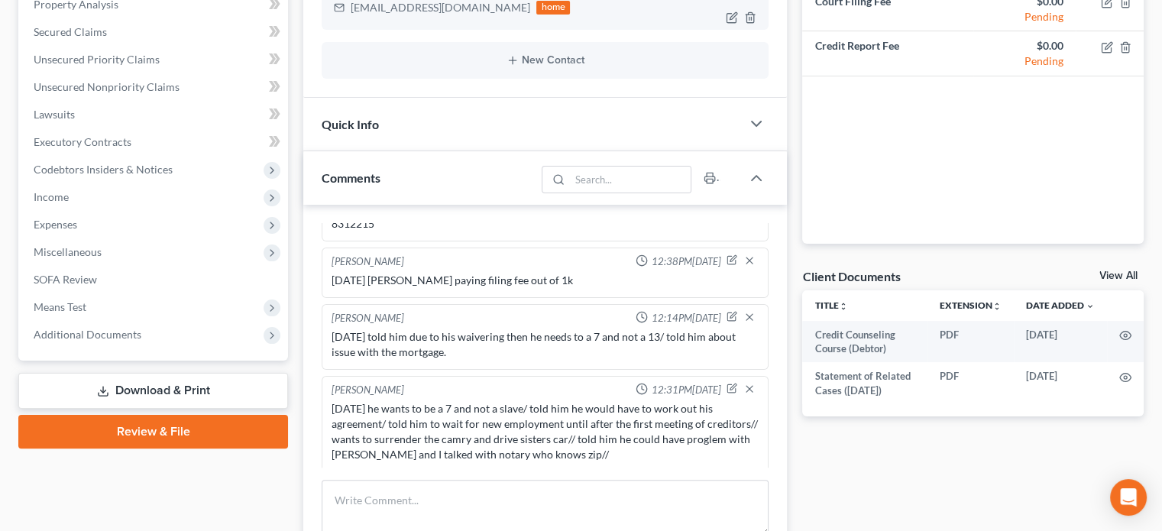
scroll to position [0, 0]
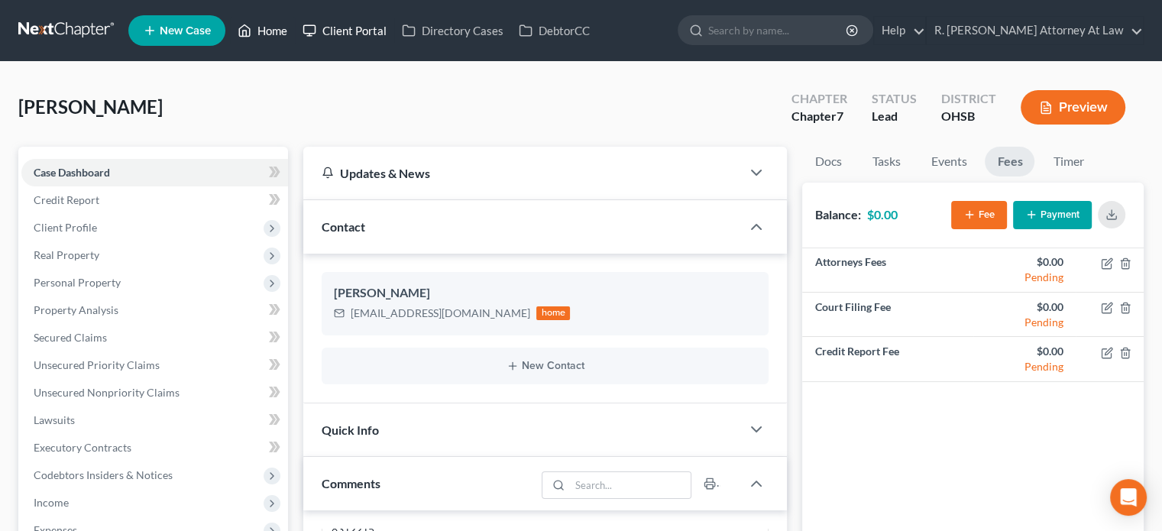
drag, startPoint x: 263, startPoint y: 27, endPoint x: 321, endPoint y: 33, distance: 58.3
click at [263, 27] on link "Home" at bounding box center [262, 30] width 65 height 27
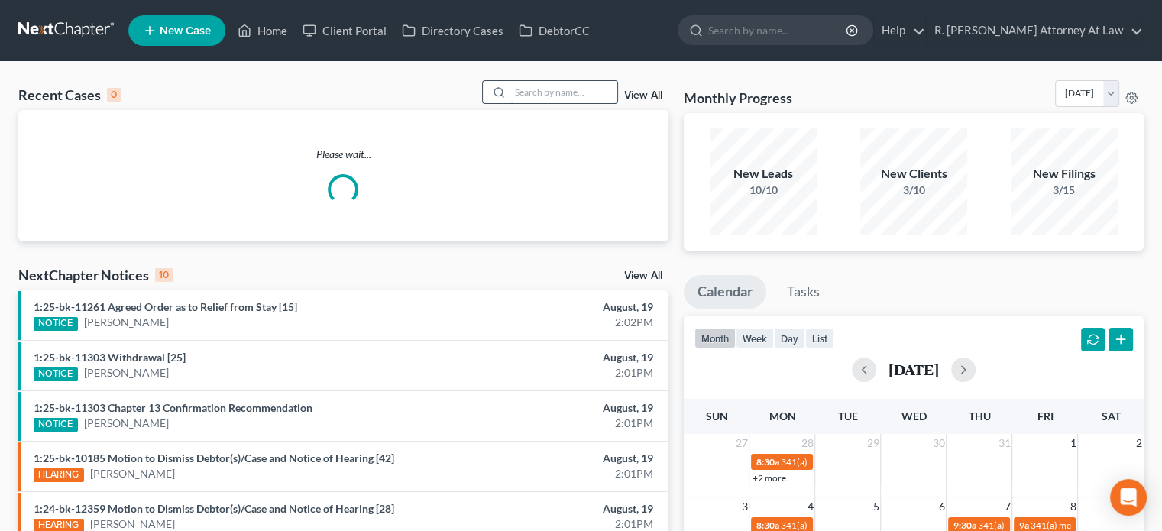
click at [525, 92] on input "search" at bounding box center [563, 92] width 107 height 22
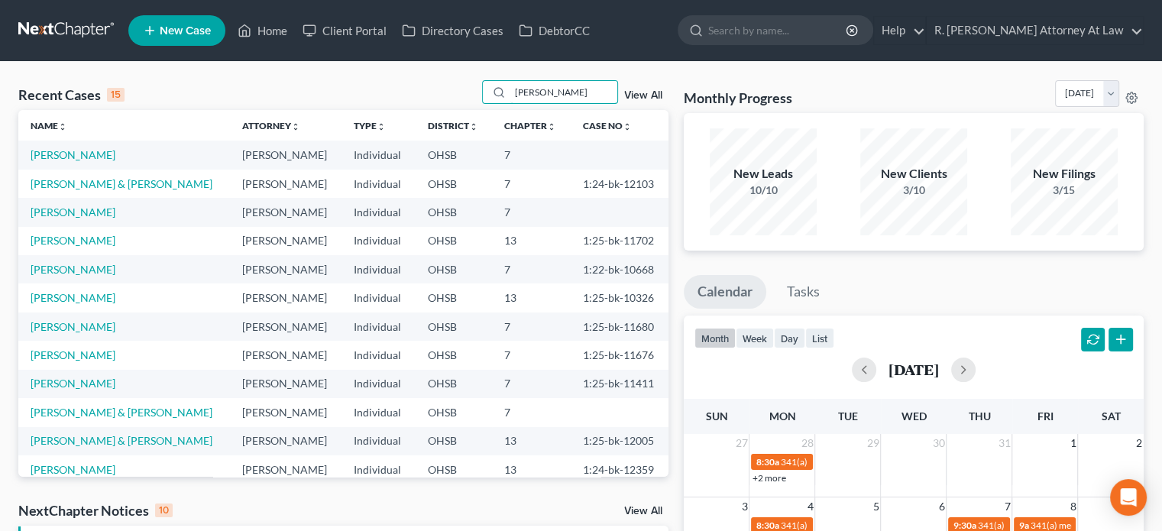
type input "dorsett"
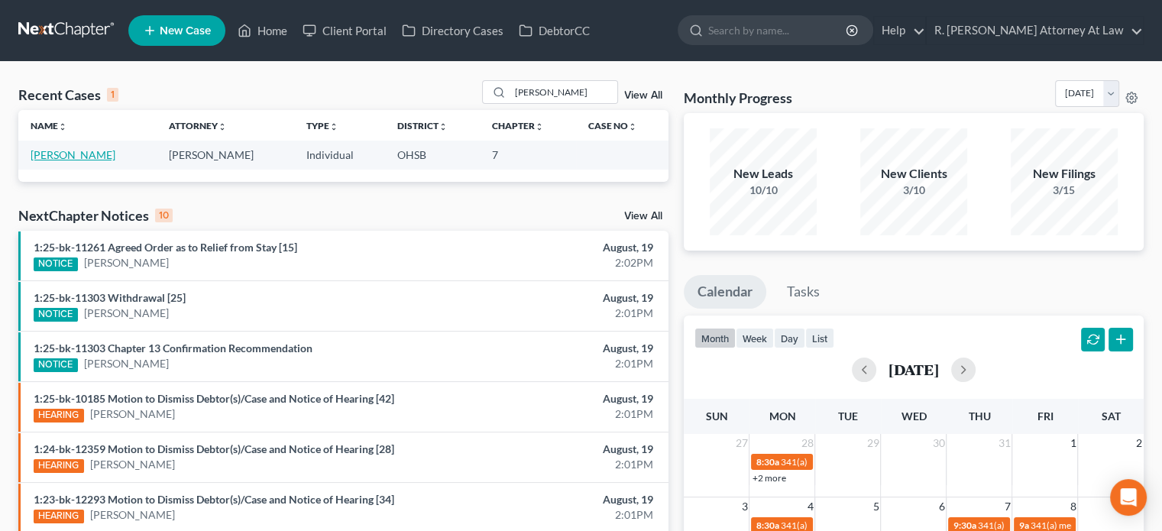
click at [69, 154] on link "[PERSON_NAME]" at bounding box center [73, 154] width 85 height 13
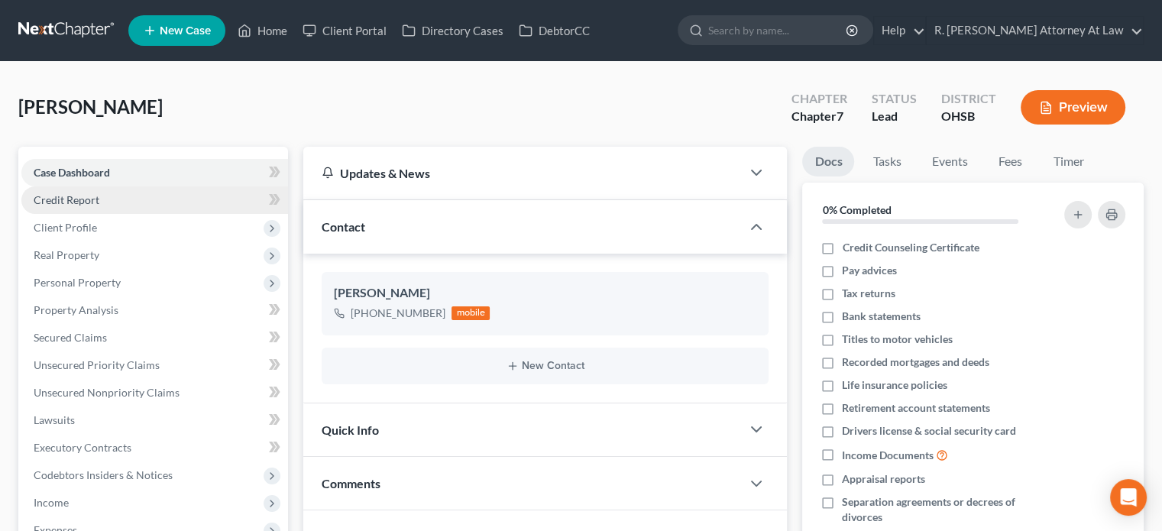
click at [72, 199] on span "Credit Report" at bounding box center [67, 199] width 66 height 13
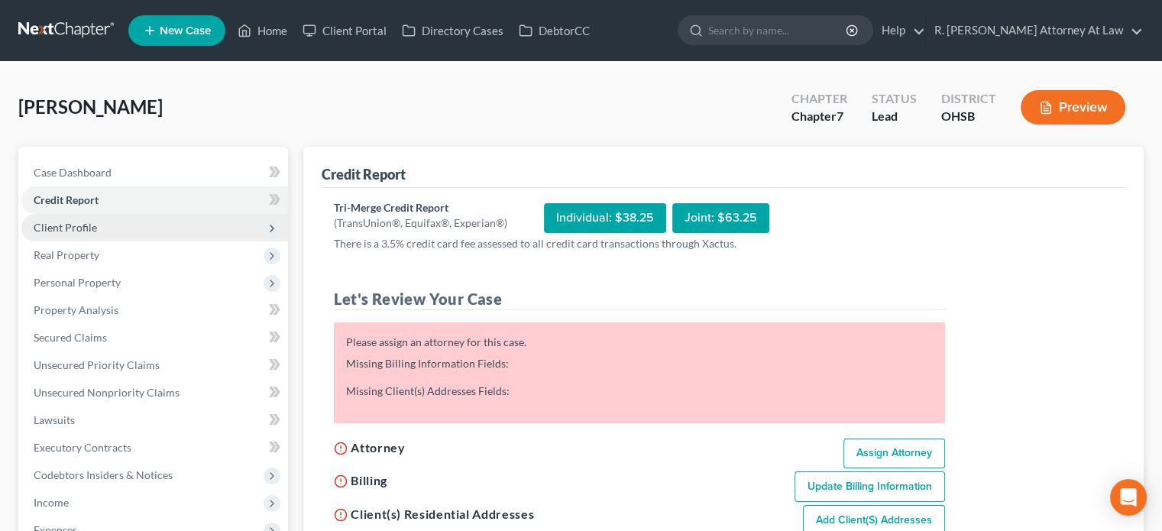
click at [68, 225] on span "Client Profile" at bounding box center [65, 227] width 63 height 13
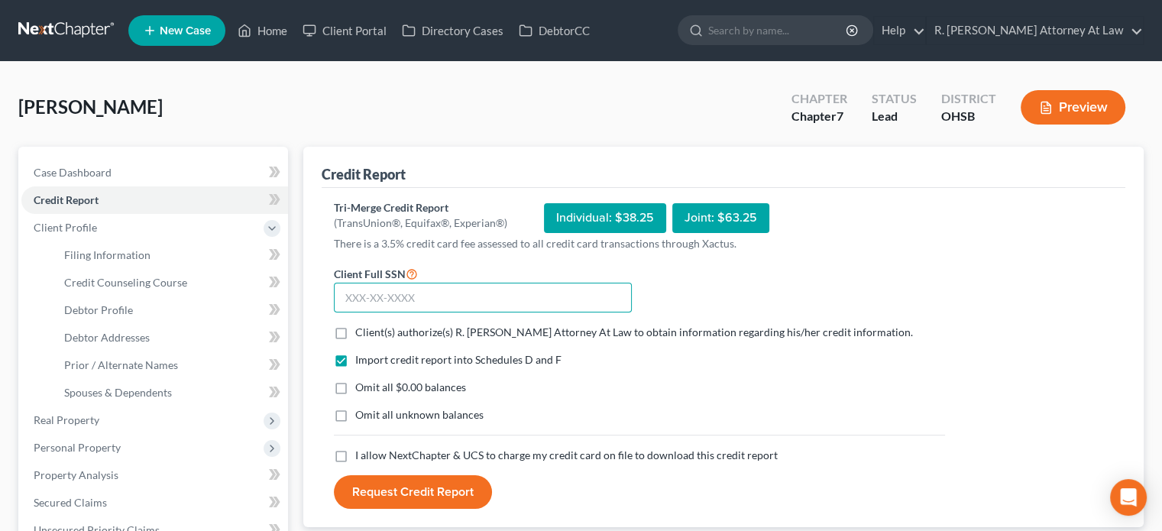
click at [341, 293] on input "text" at bounding box center [483, 298] width 298 height 31
type input "290-74-6587"
click at [355, 329] on label "Client(s) authorize(s) R. Dean Snyder Attorney At Law to obtain information reg…" at bounding box center [634, 332] width 558 height 15
click at [361, 329] on input "Client(s) authorize(s) R. Dean Snyder Attorney At Law to obtain information reg…" at bounding box center [366, 330] width 10 height 10
checkbox input "true"
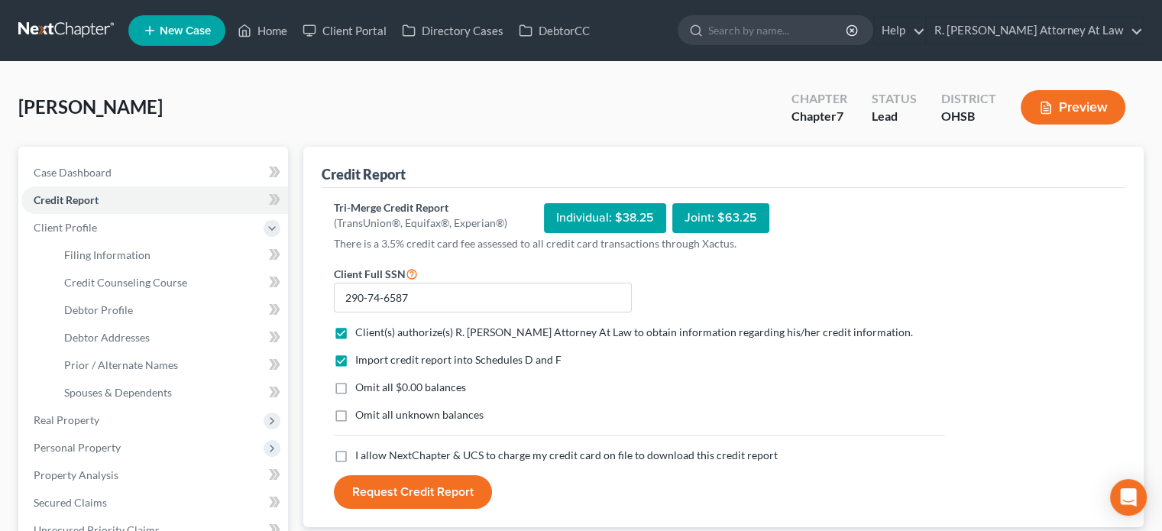
click at [355, 453] on label "I allow NextChapter & UCS to charge my credit card on file to download this cre…" at bounding box center [566, 455] width 422 height 15
click at [361, 453] on input "I allow NextChapter & UCS to charge my credit card on file to download this cre…" at bounding box center [366, 453] width 10 height 10
checkbox input "true"
click at [397, 486] on button "Request Credit Report" at bounding box center [413, 492] width 158 height 34
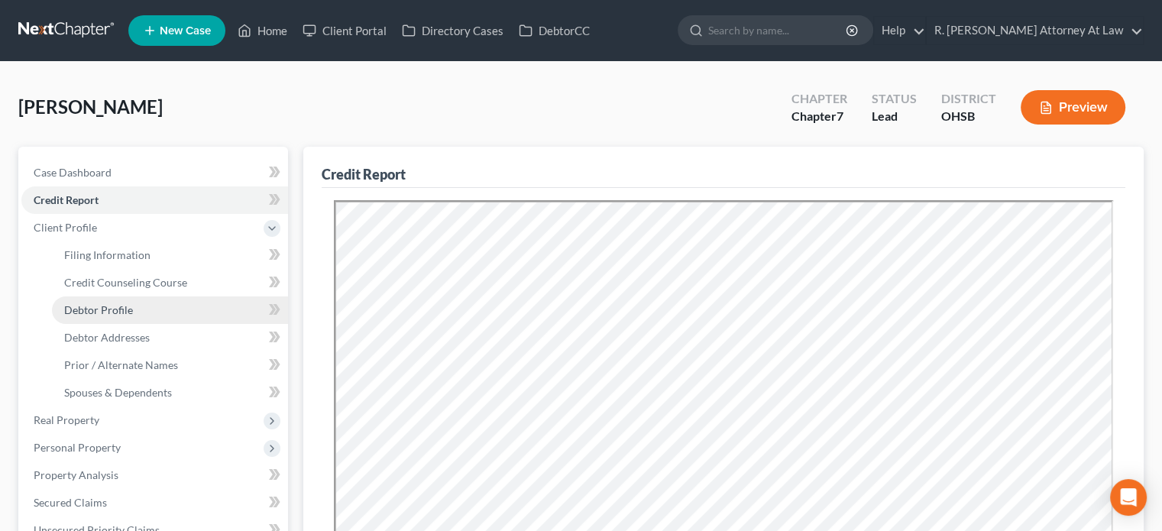
click at [79, 314] on span "Debtor Profile" at bounding box center [98, 309] width 69 height 13
select select "0"
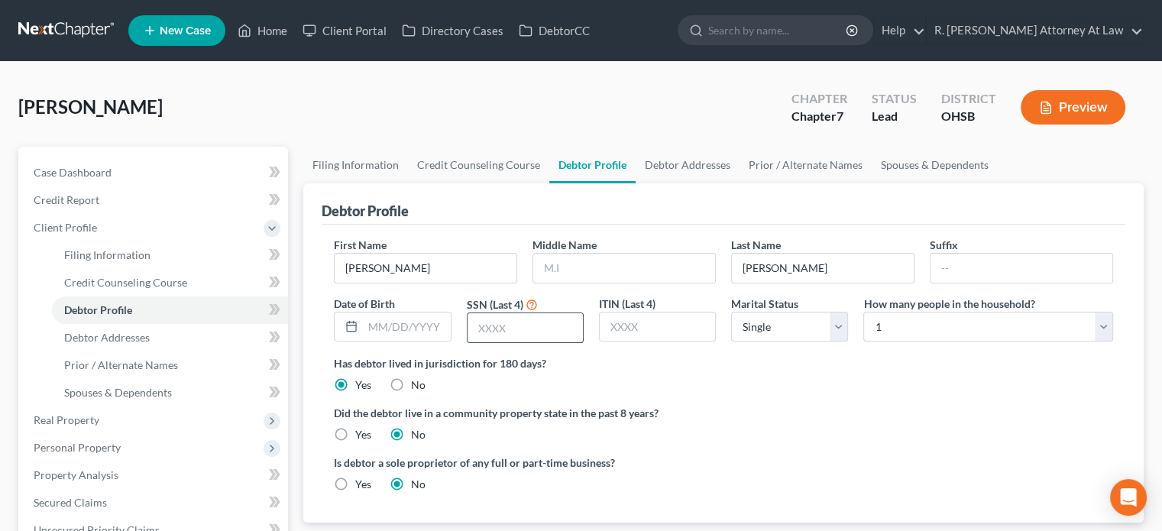
click at [492, 326] on input "text" at bounding box center [524, 327] width 115 height 29
type input "6587"
click at [121, 343] on span "Debtor Addresses" at bounding box center [107, 337] width 86 height 13
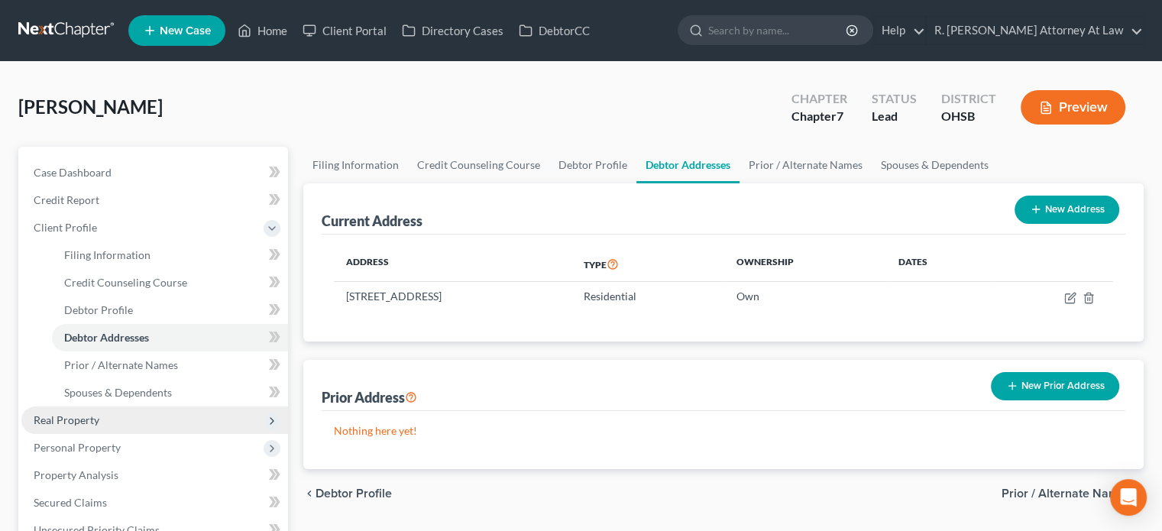
click at [67, 419] on span "Real Property" at bounding box center [67, 419] width 66 height 13
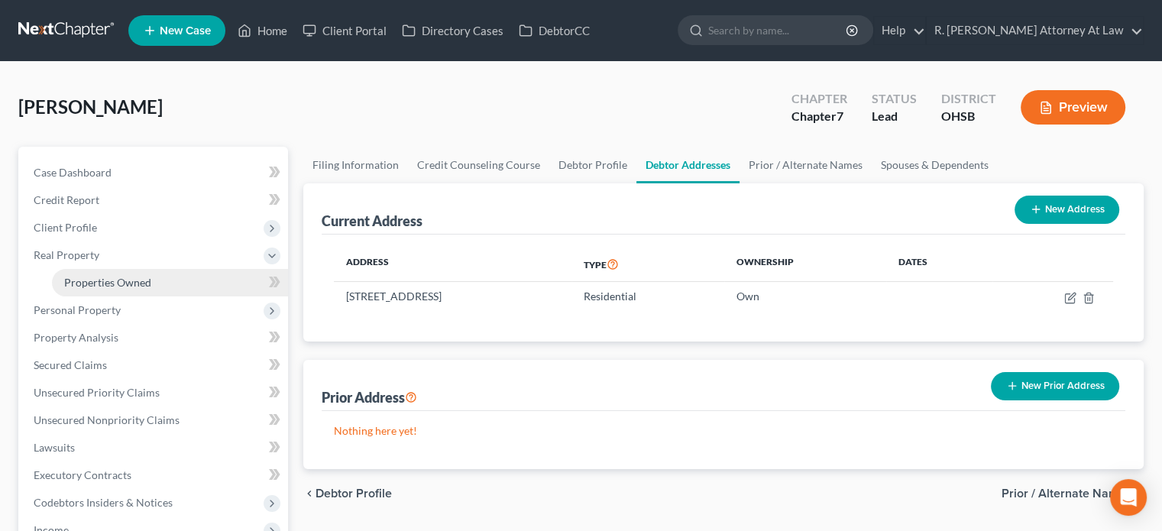
click at [94, 293] on link "Properties Owned" at bounding box center [170, 282] width 236 height 27
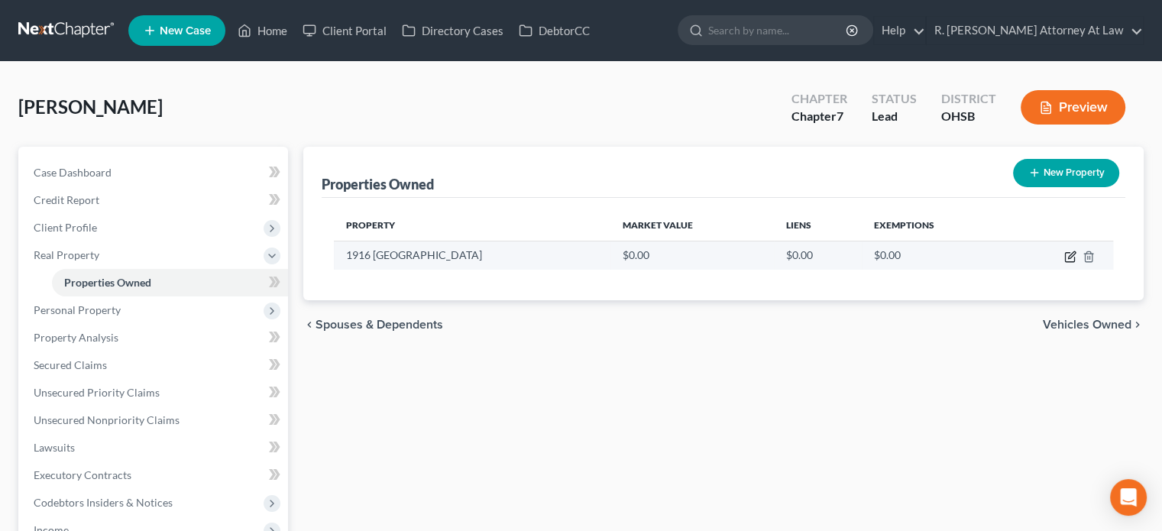
click at [1068, 258] on icon "button" at bounding box center [1071, 254] width 7 height 7
select select "36"
select select "0"
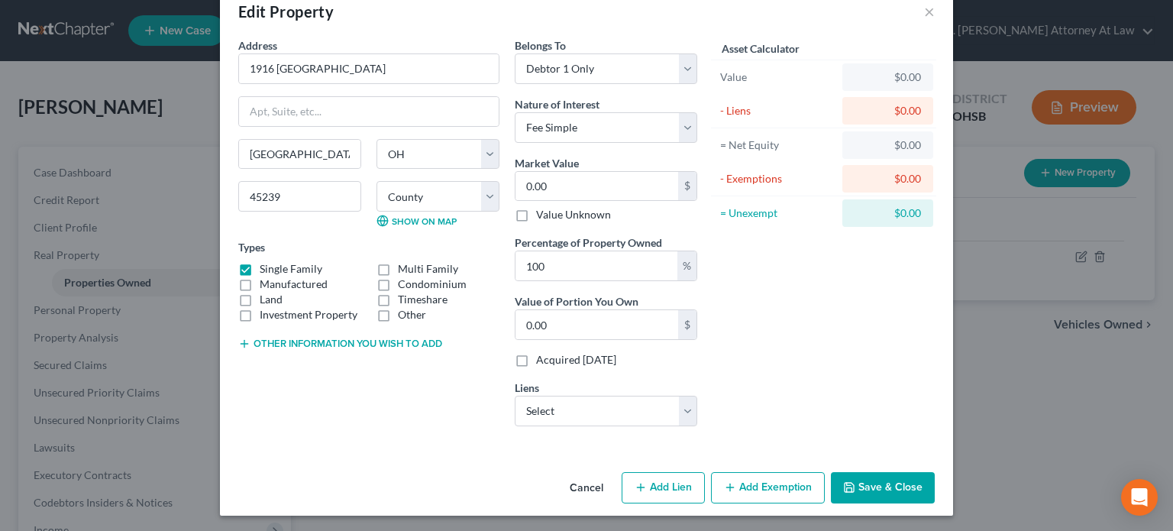
scroll to position [34, 0]
click at [589, 410] on select "Select Pnc Bank - $56,336.00 Kia Finance America - $0.00" at bounding box center [606, 410] width 183 height 31
click at [815, 427] on div "Asset Calculator Value $0.00 - Liens $0.00 = Net Equity $0.00 - Exemptions $0.0…" at bounding box center [824, 237] width 238 height 401
click at [868, 483] on button "Save & Close" at bounding box center [883, 487] width 104 height 32
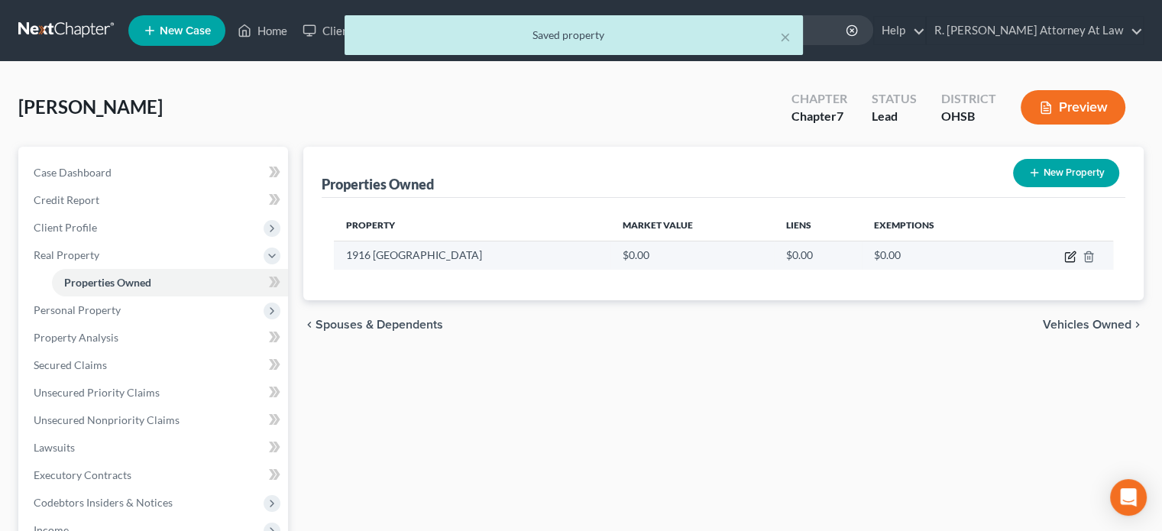
click at [1069, 255] on icon "button" at bounding box center [1070, 257] width 12 height 12
select select "36"
select select "30"
select select "0"
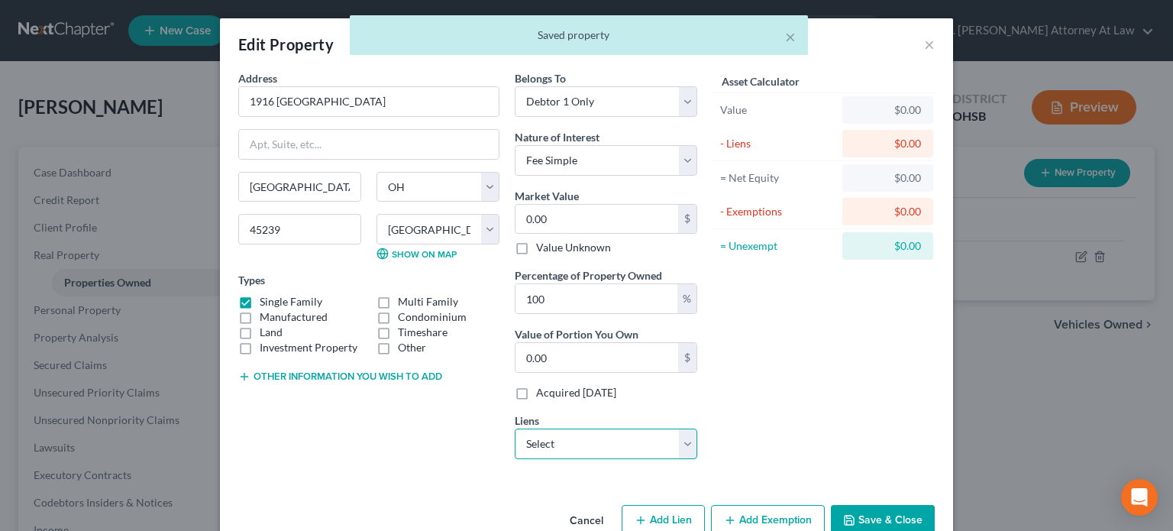
click at [559, 446] on select "Select Pnc Bank - $56,336.00 Kia Finance America - $0.00" at bounding box center [606, 443] width 183 height 31
select select "0"
click at [515, 428] on select "Select Pnc Bank - $56,336.00 Kia Finance America - $0.00" at bounding box center [606, 443] width 183 height 31
select select
select select "36"
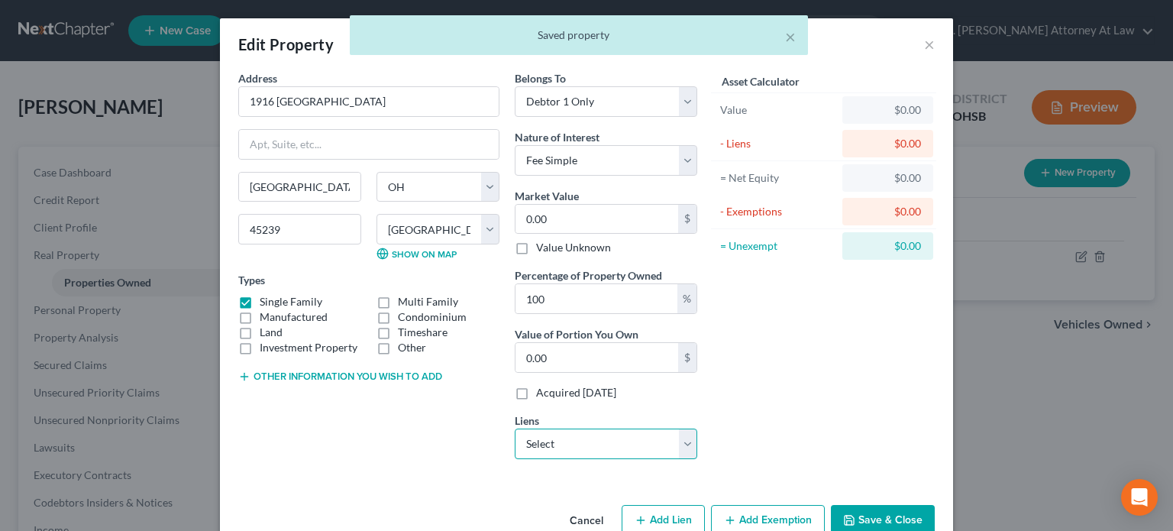
select select "0"
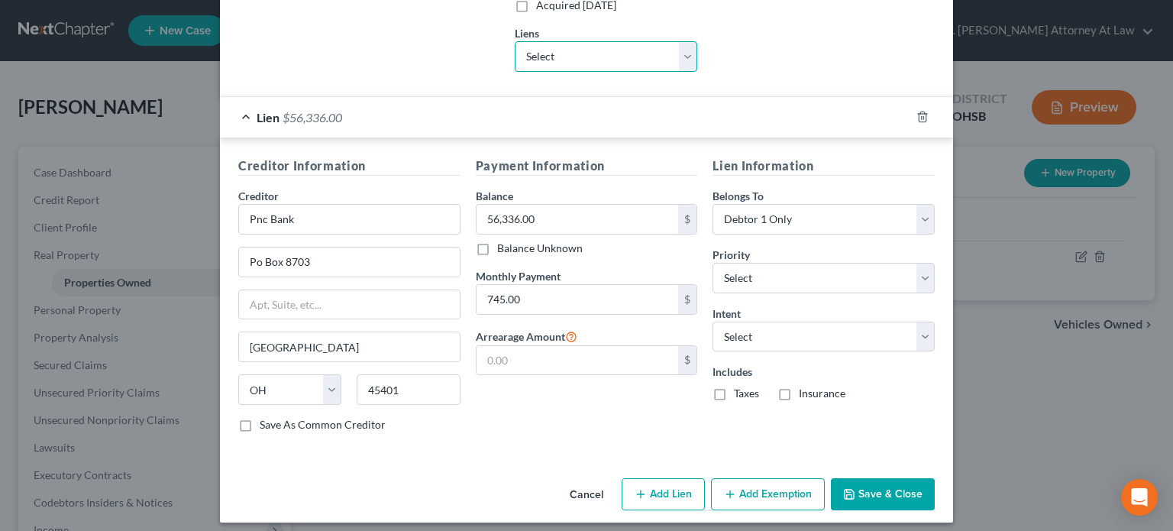
scroll to position [393, 0]
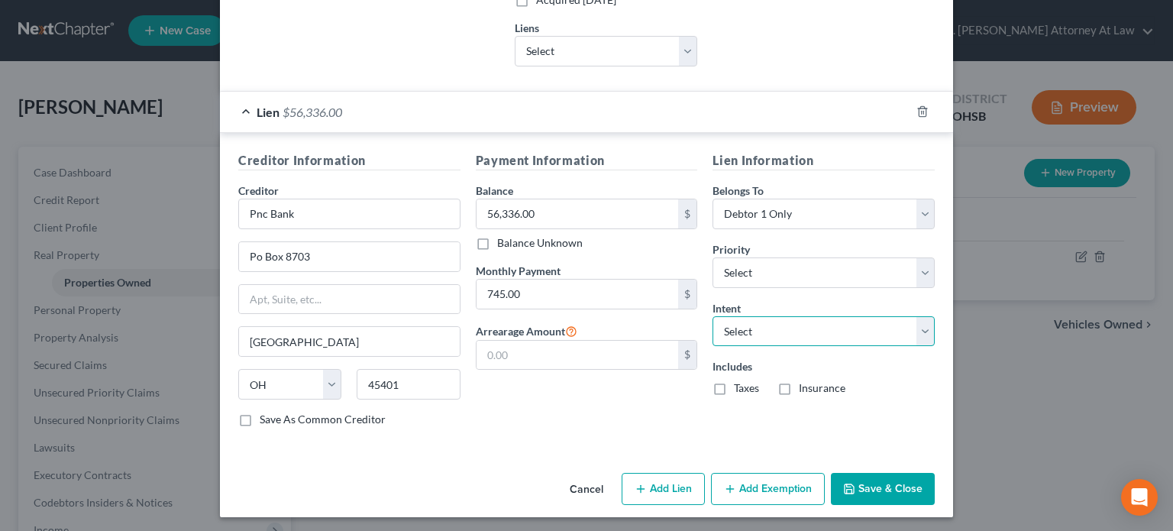
click at [723, 323] on select "Select Surrender Redeem Reaffirm Avoid Other" at bounding box center [824, 331] width 222 height 31
select select "2"
click at [713, 316] on select "Select Surrender Redeem Reaffirm Avoid Other" at bounding box center [824, 331] width 222 height 31
click at [734, 385] on label "Taxes" at bounding box center [746, 387] width 25 height 15
click at [740, 385] on input "Taxes" at bounding box center [745, 385] width 10 height 10
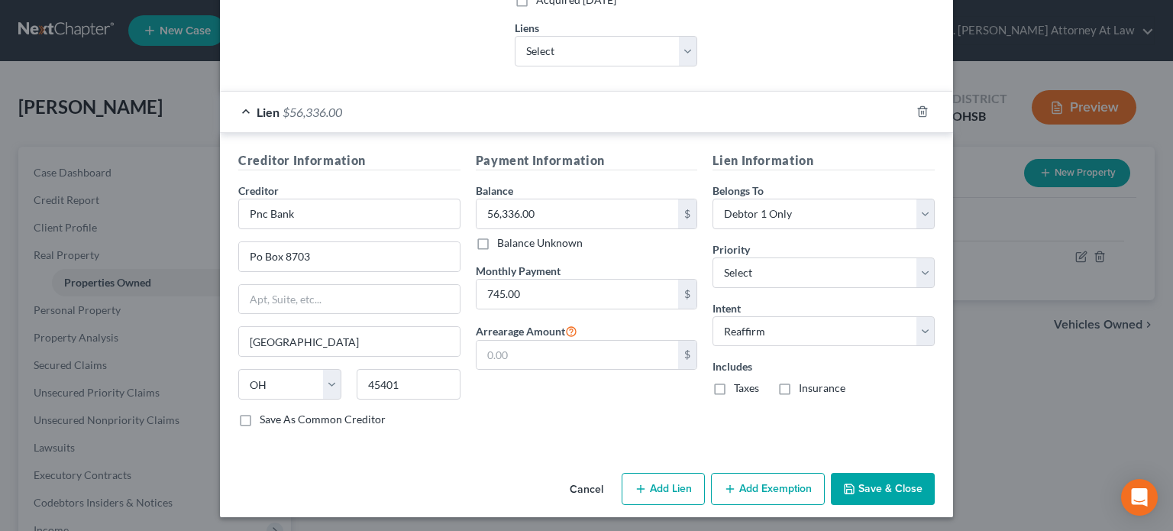
checkbox input "true"
click at [799, 383] on label "Insurance" at bounding box center [822, 387] width 47 height 15
click at [805, 383] on input "Insurance" at bounding box center [810, 385] width 10 height 10
checkbox input "true"
click at [852, 476] on button "Save & Close" at bounding box center [883, 489] width 104 height 32
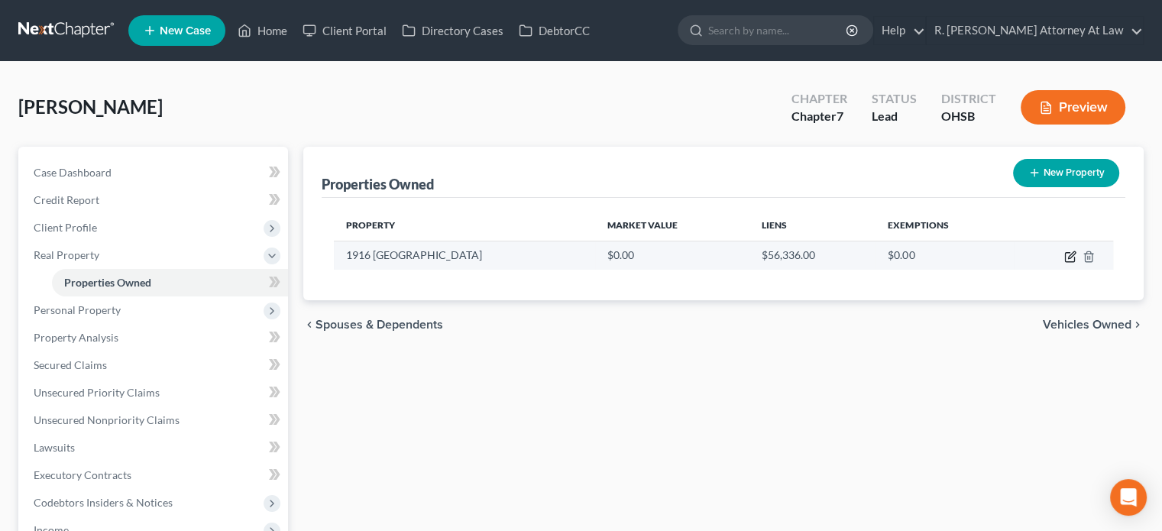
click at [1065, 260] on icon "button" at bounding box center [1070, 257] width 12 height 12
select select "36"
select select "30"
select select "0"
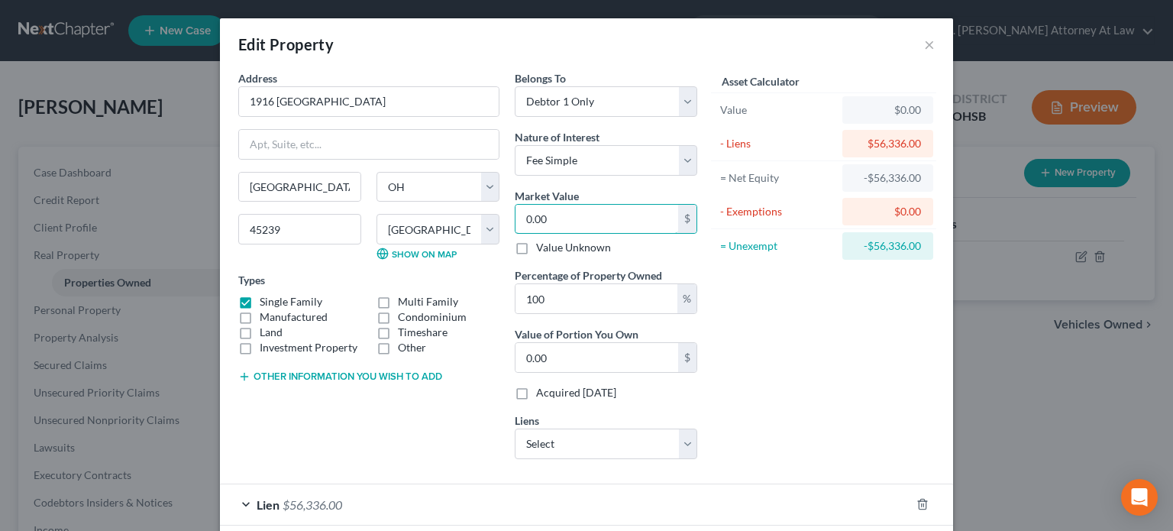
type input "1"
type input "1.00"
type input "17"
type input "17.00"
type input "174"
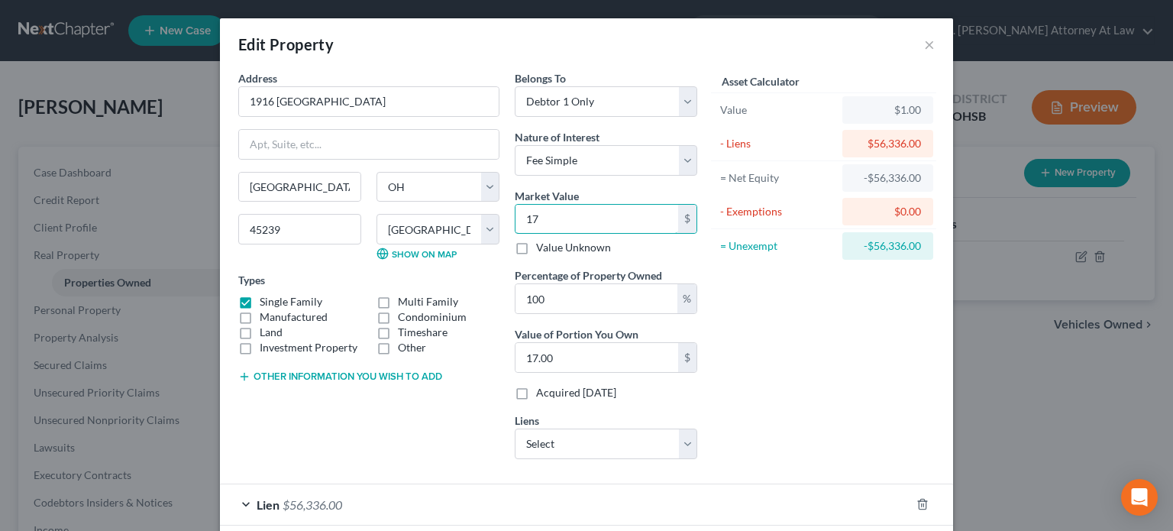
type input "174.00"
type input "1747"
type input "1,747.00"
type input "1,7470"
type input "17,470.00"
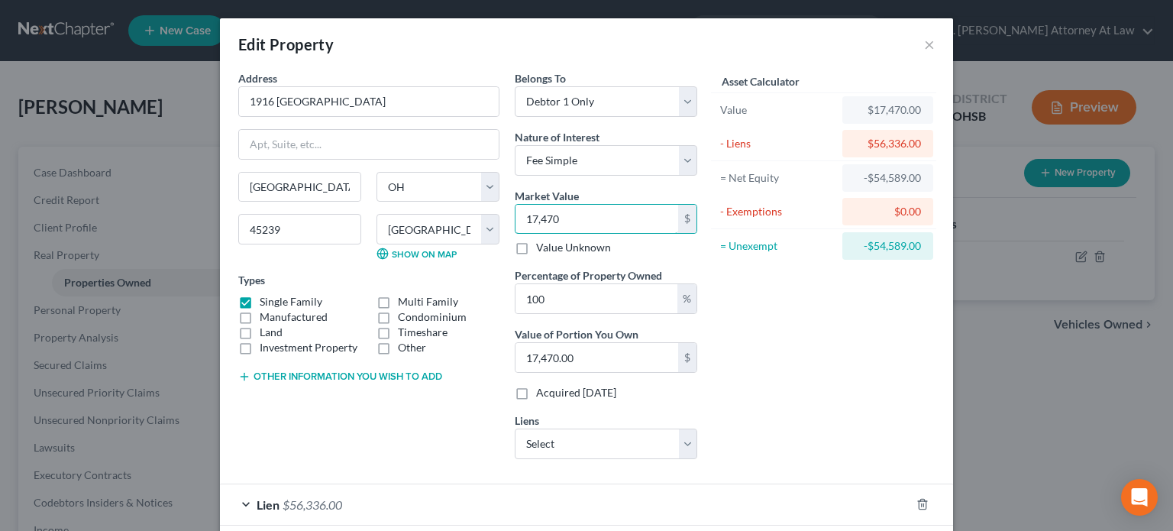
type input "17,4700"
type input "174,700.00"
type input "174,700"
click at [436, 410] on div "Address * 1916 Dallas Ave Cincinnati State AL AK AR AZ CA CO CT DE DC FL GA GU …" at bounding box center [369, 270] width 276 height 401
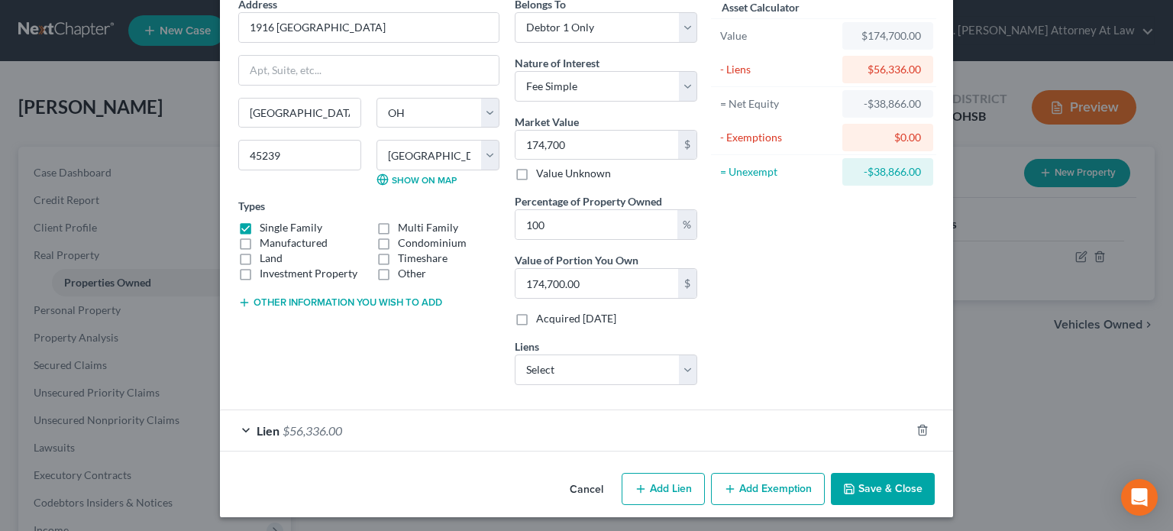
scroll to position [76, 0]
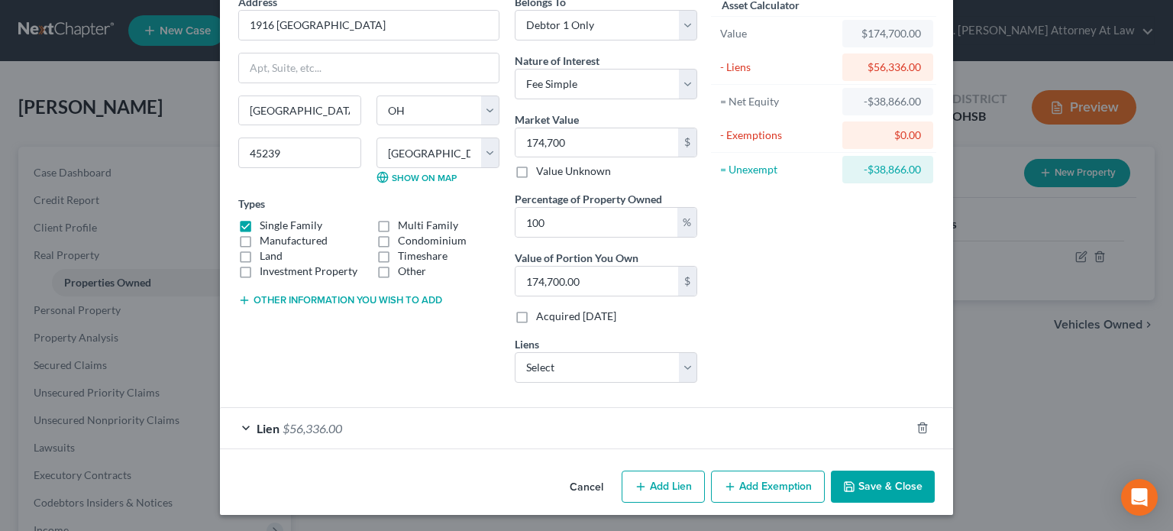
click at [748, 480] on button "Add Exemption" at bounding box center [768, 486] width 114 height 32
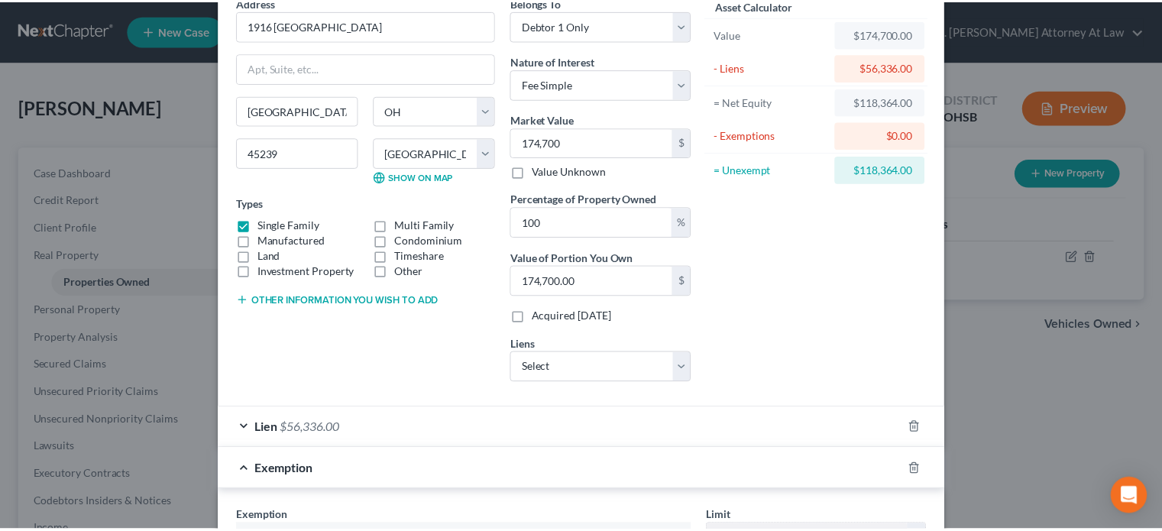
scroll to position [409, 0]
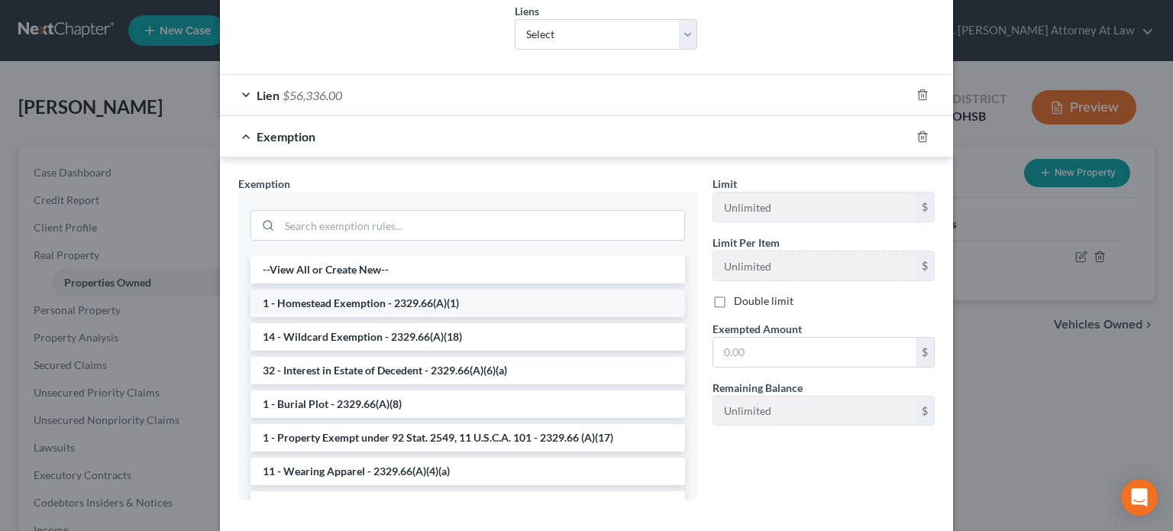
click at [327, 293] on li "1 - Homestead Exemption - 2329.66(A)(1)" at bounding box center [468, 302] width 435 height 27
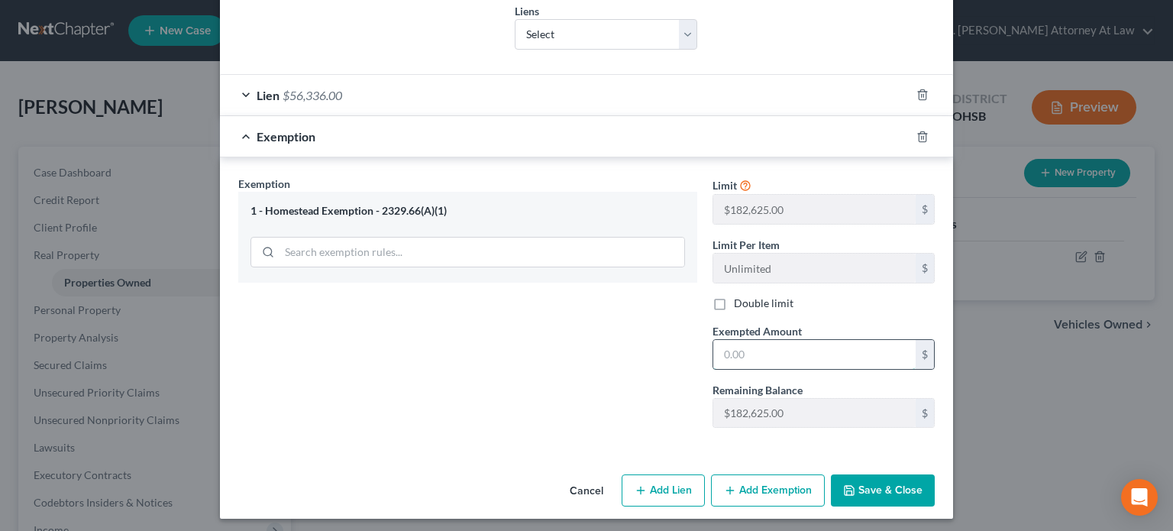
click at [718, 360] on input "text" at bounding box center [814, 354] width 202 height 29
type input "182,625"
click at [889, 491] on button "Save & Close" at bounding box center [883, 490] width 104 height 32
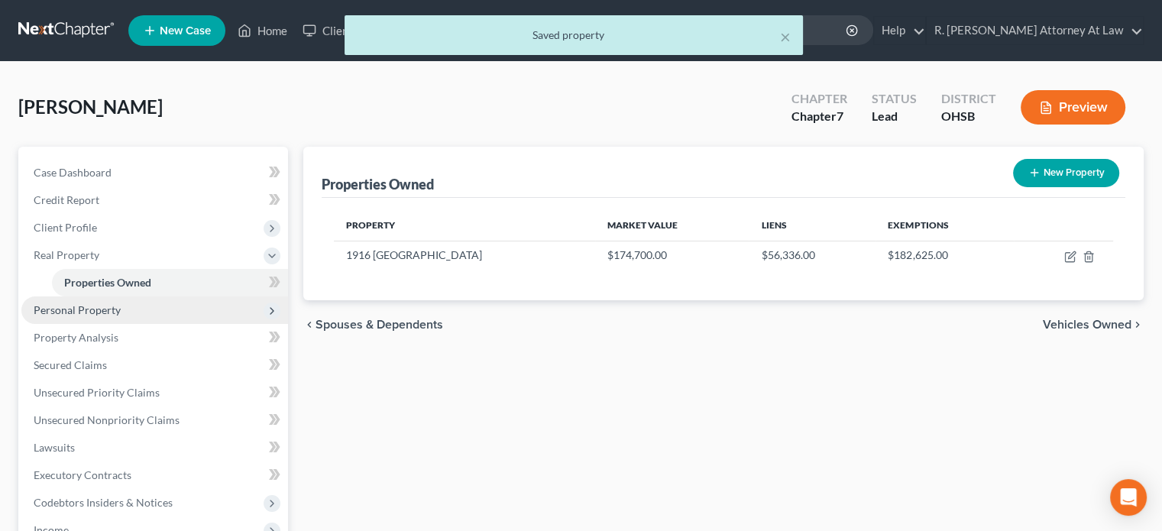
click at [68, 311] on span "Personal Property" at bounding box center [77, 309] width 87 height 13
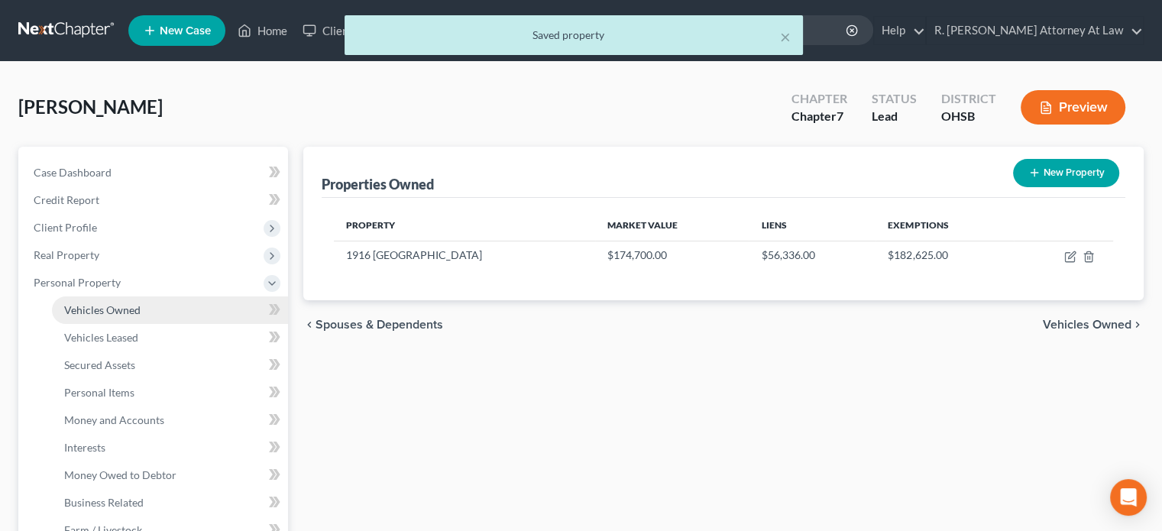
click at [76, 312] on span "Vehicles Owned" at bounding box center [102, 309] width 76 height 13
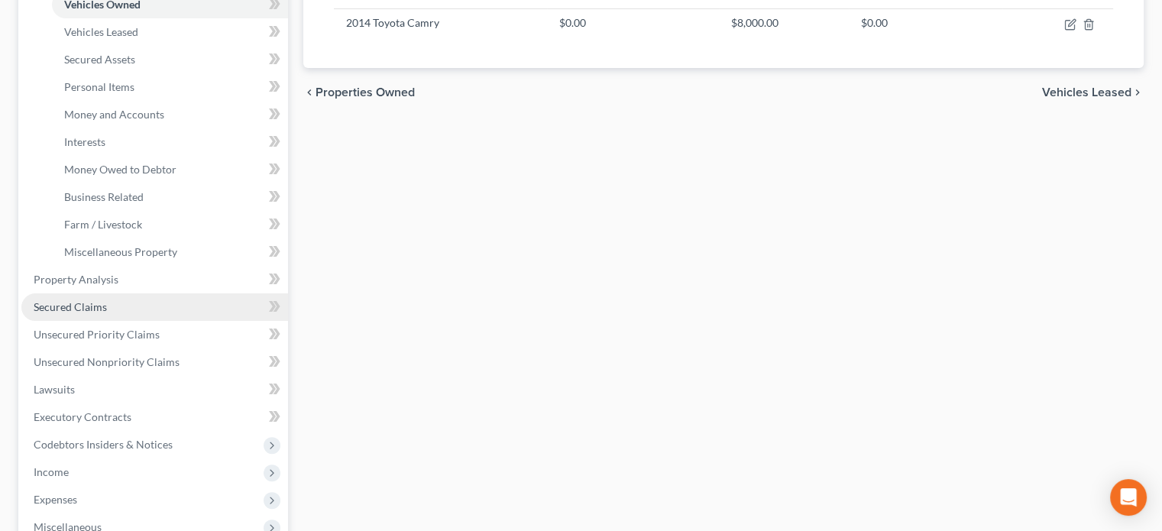
click at [63, 305] on span "Secured Claims" at bounding box center [70, 306] width 73 height 13
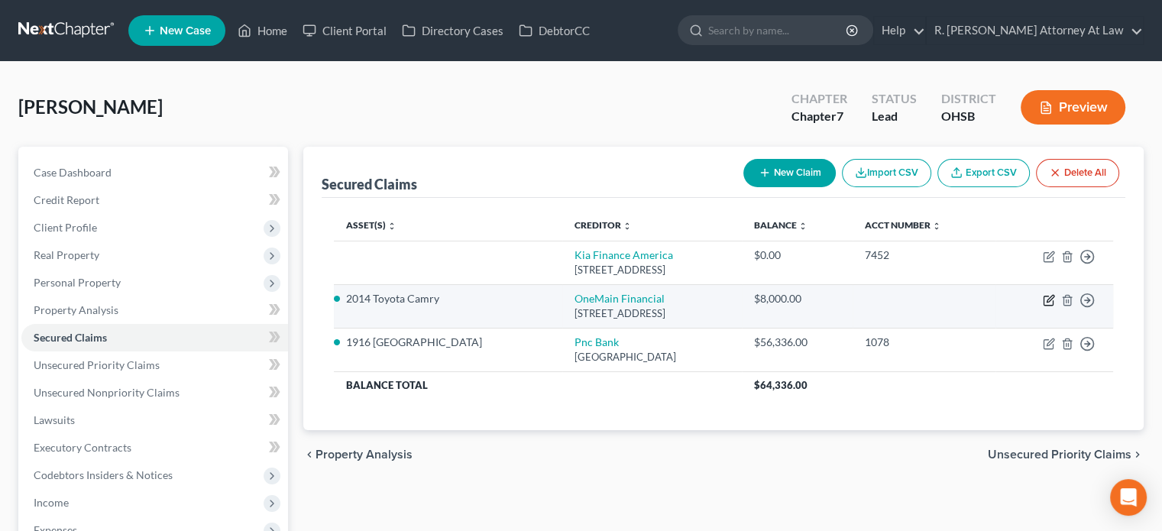
click at [1048, 294] on icon "button" at bounding box center [1048, 300] width 12 height 12
select select "15"
select select "4"
select select "0"
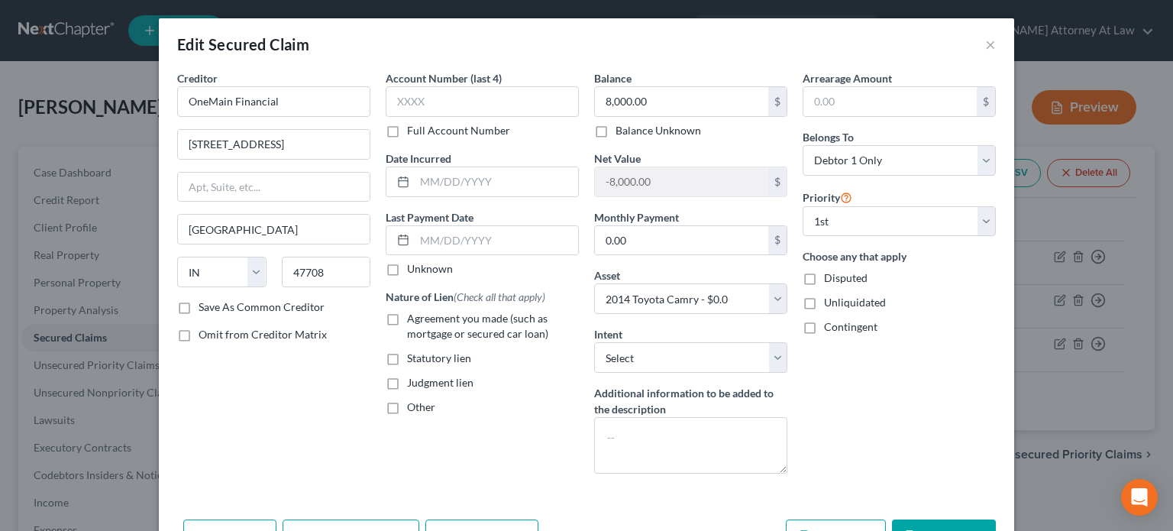
click at [407, 322] on label "Agreement you made (such as mortgage or secured car loan)" at bounding box center [493, 326] width 172 height 31
click at [413, 321] on input "Agreement you made (such as mortgage or secured car loan)" at bounding box center [418, 316] width 10 height 10
checkbox input "true"
click at [651, 363] on select "Select Surrender Redeem Reaffirm Avoid Other" at bounding box center [690, 357] width 193 height 31
select select "2"
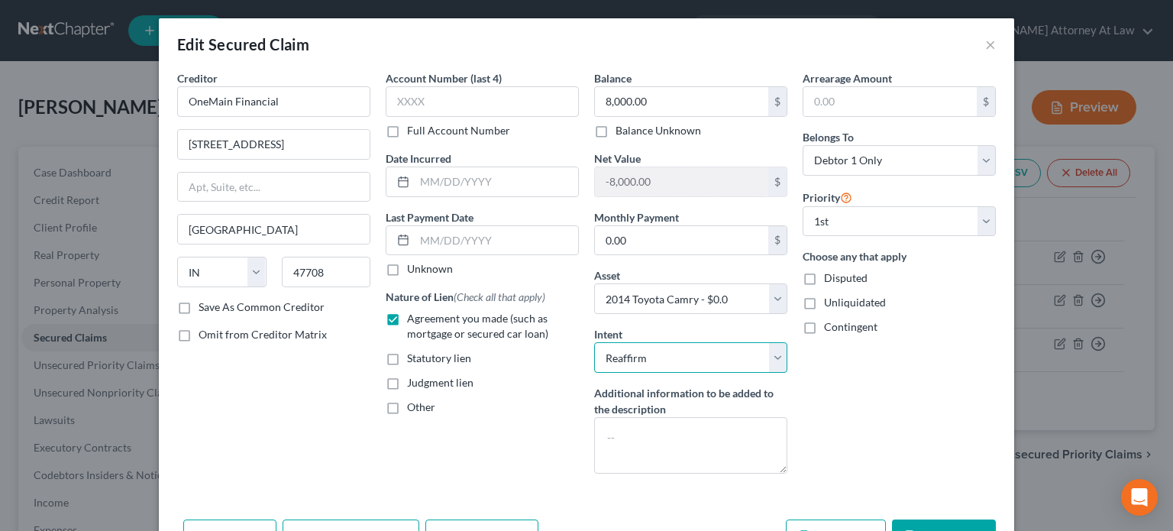
click at [594, 342] on select "Select Surrender Redeem Reaffirm Avoid Other" at bounding box center [690, 357] width 193 height 31
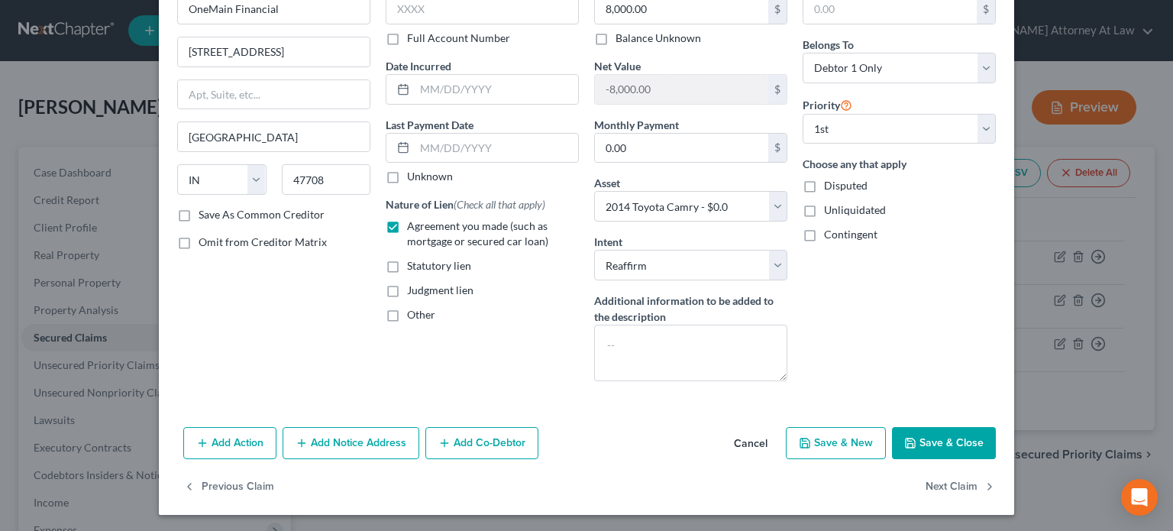
click at [910, 441] on icon "button" at bounding box center [910, 442] width 9 height 9
select select "4"
type input "0"
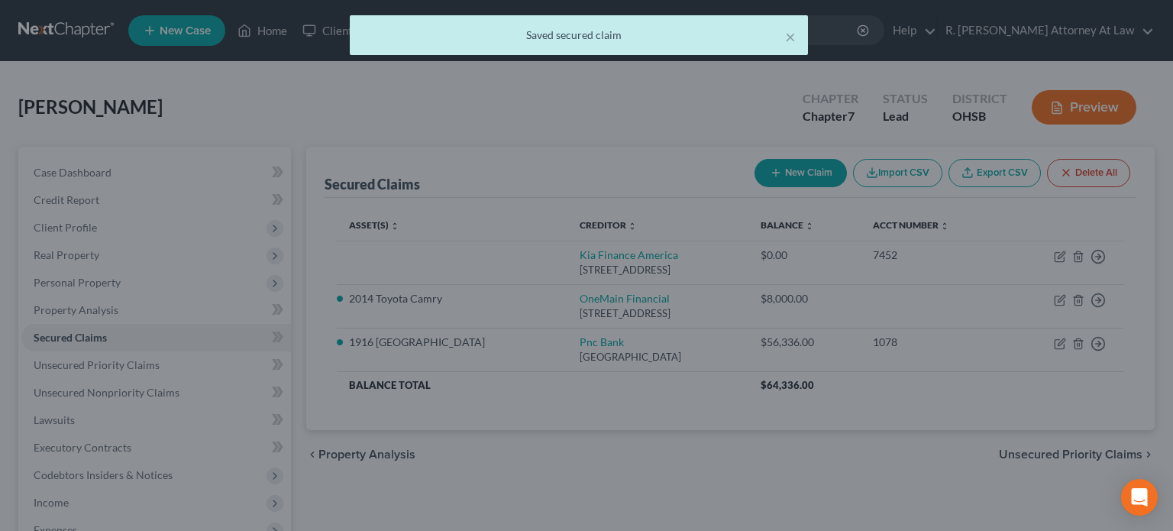
scroll to position [98, 0]
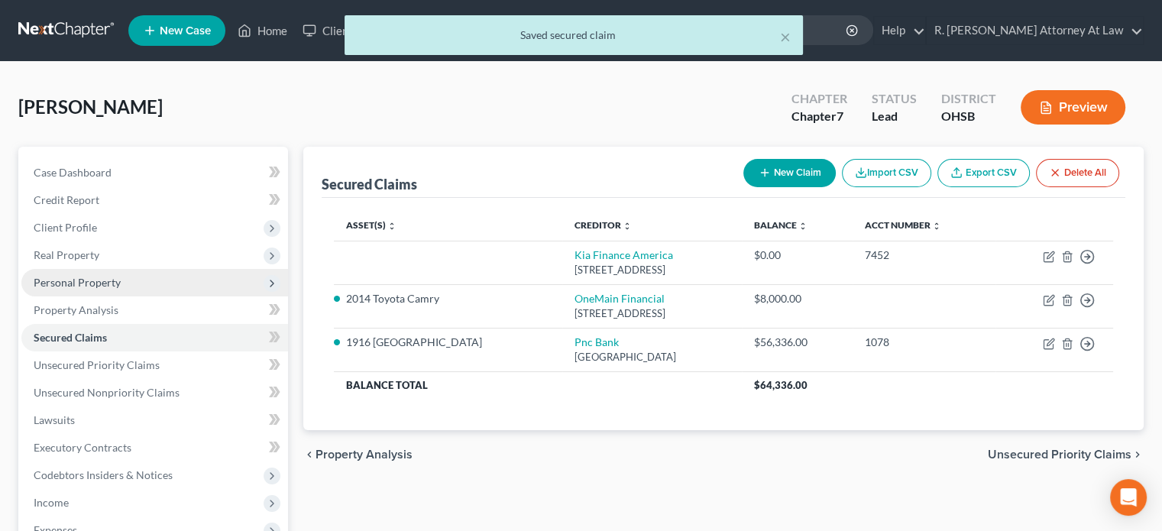
click at [64, 277] on span "Personal Property" at bounding box center [77, 282] width 87 height 13
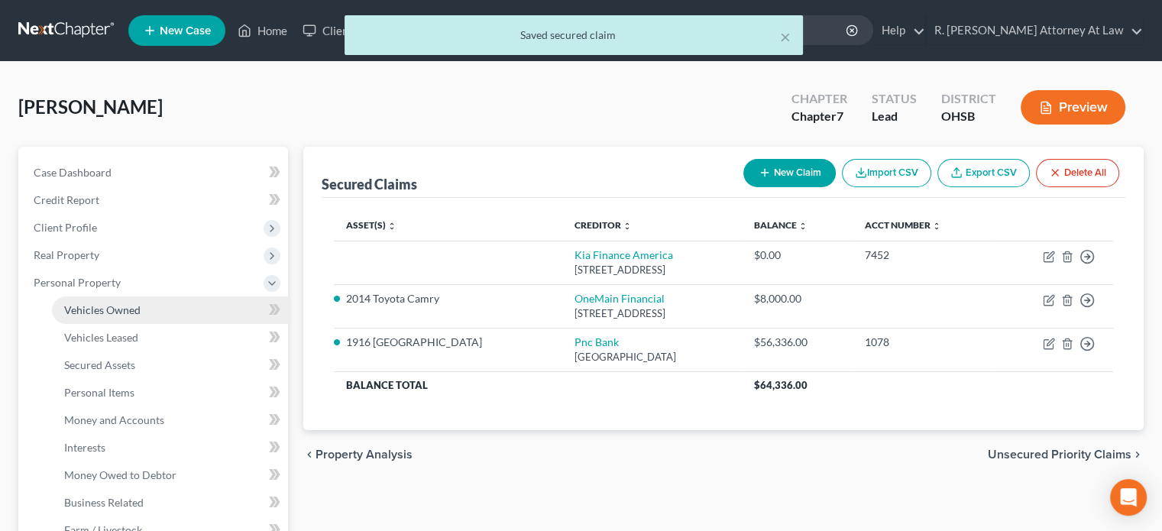
click at [89, 309] on span "Vehicles Owned" at bounding box center [102, 309] width 76 height 13
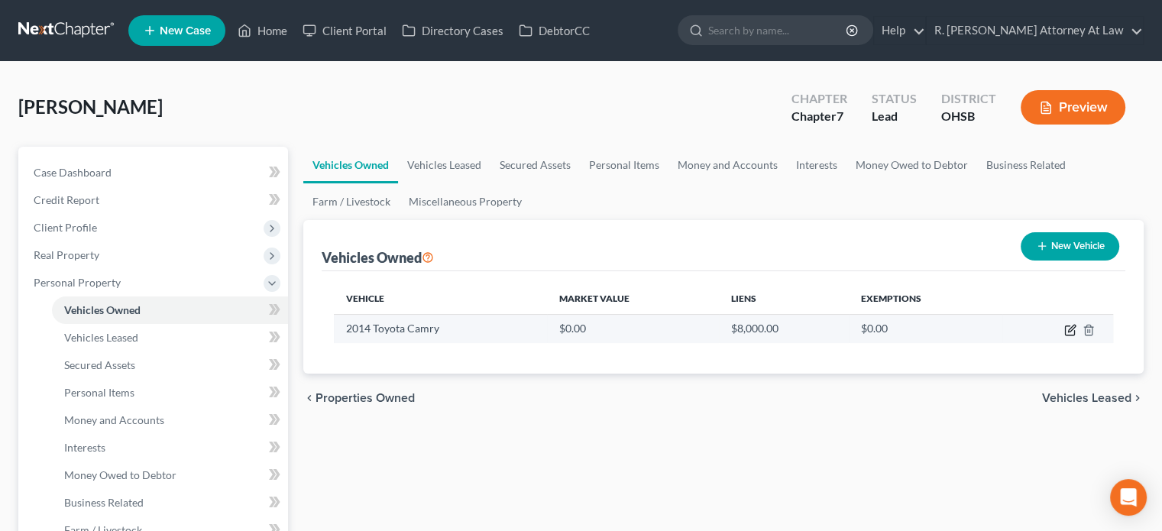
click at [1067, 329] on icon "button" at bounding box center [1070, 330] width 12 height 12
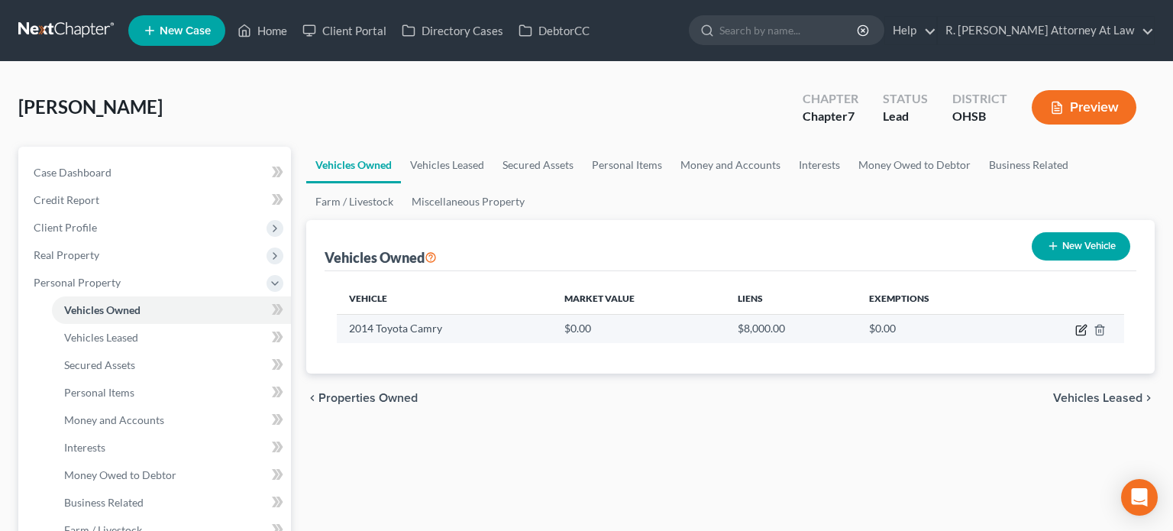
select select "0"
select select "12"
select select "0"
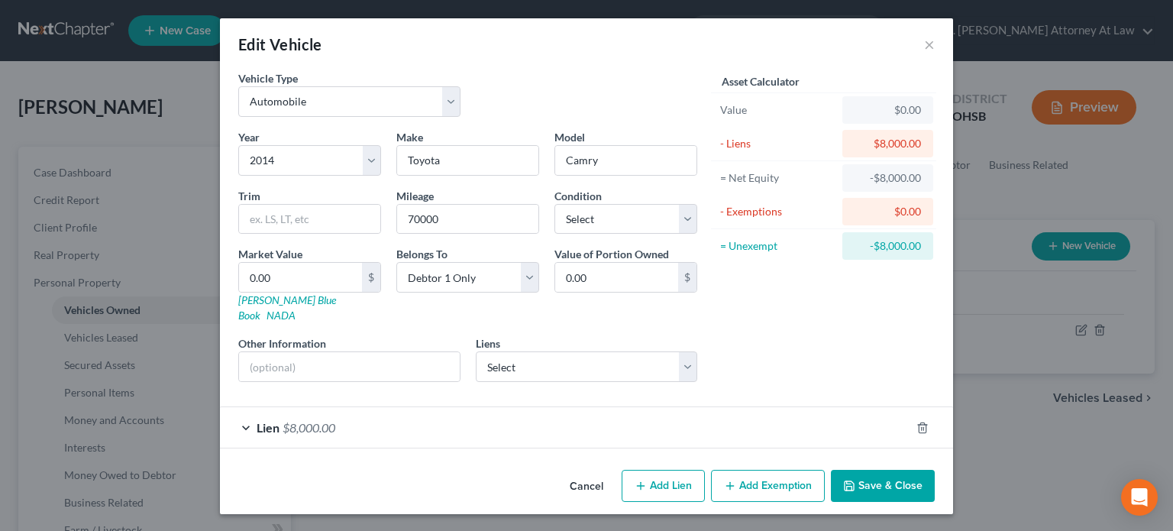
click at [852, 480] on icon "button" at bounding box center [849, 486] width 12 height 12
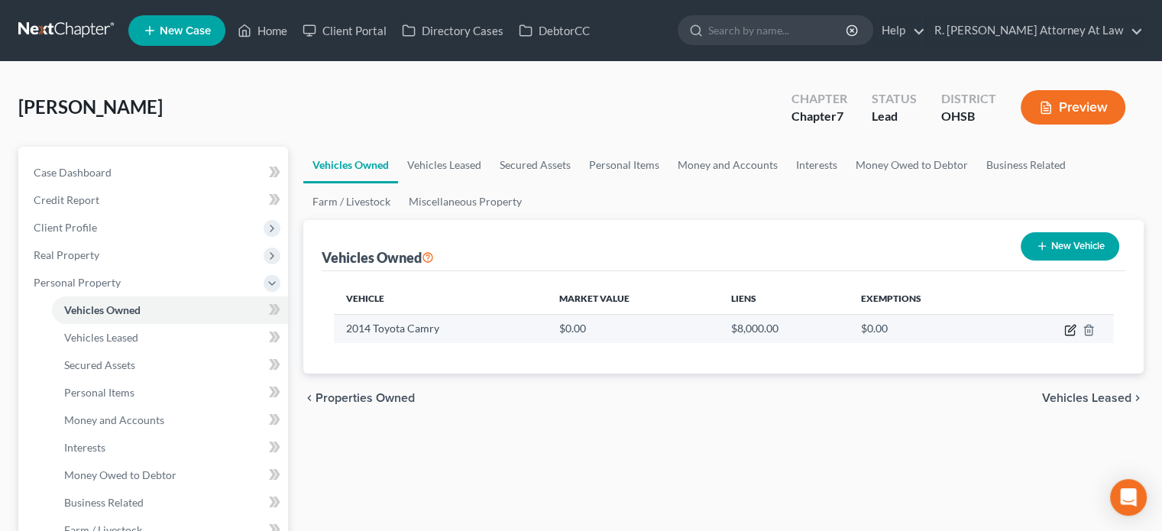
click at [1065, 330] on icon "button" at bounding box center [1070, 330] width 12 height 12
select select "0"
select select "12"
select select "0"
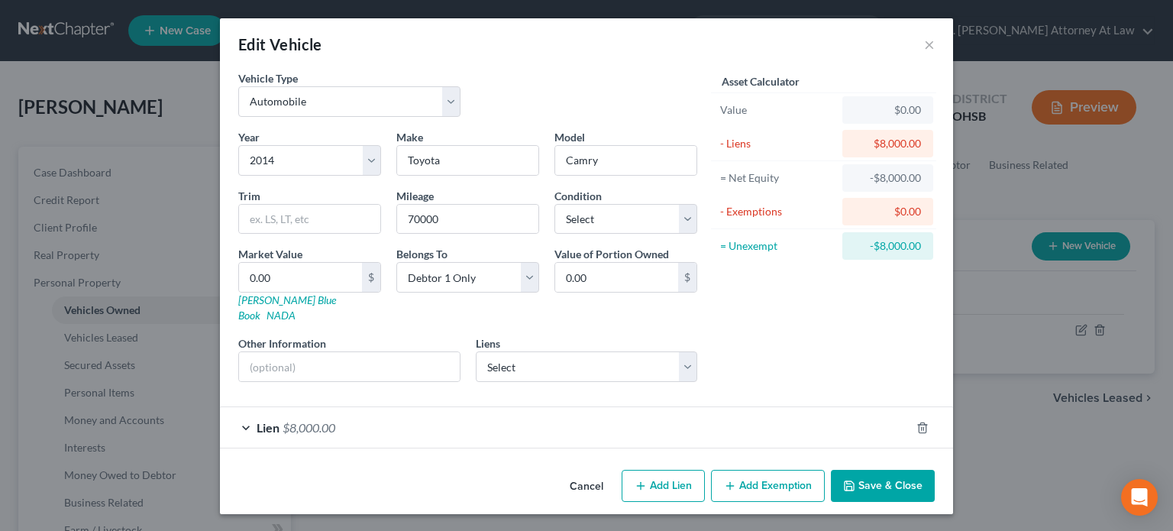
click at [871, 470] on button "Save & Close" at bounding box center [883, 486] width 104 height 32
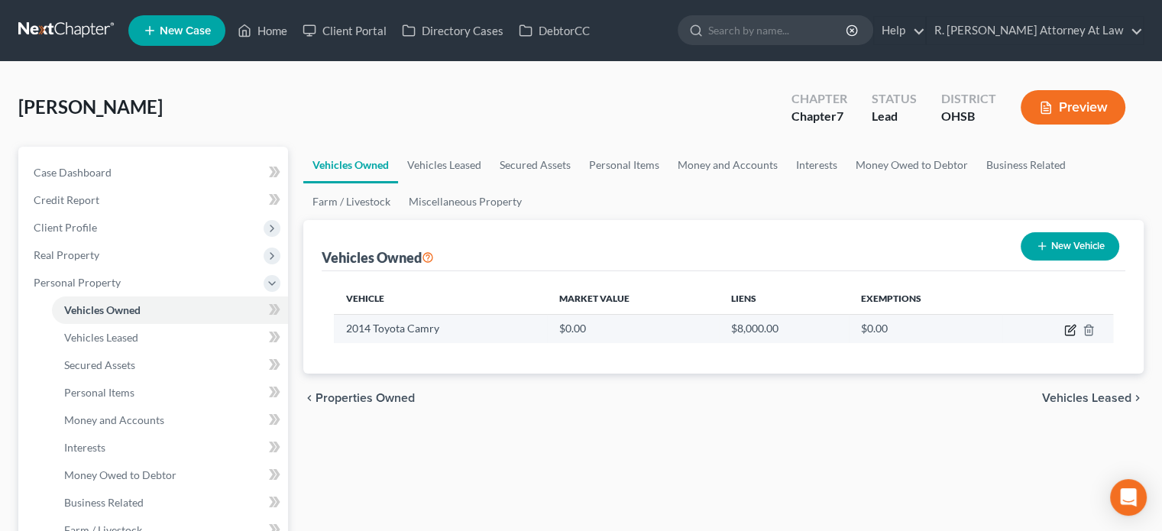
click at [1066, 328] on icon "button" at bounding box center [1070, 330] width 12 height 12
select select "0"
select select "12"
select select "0"
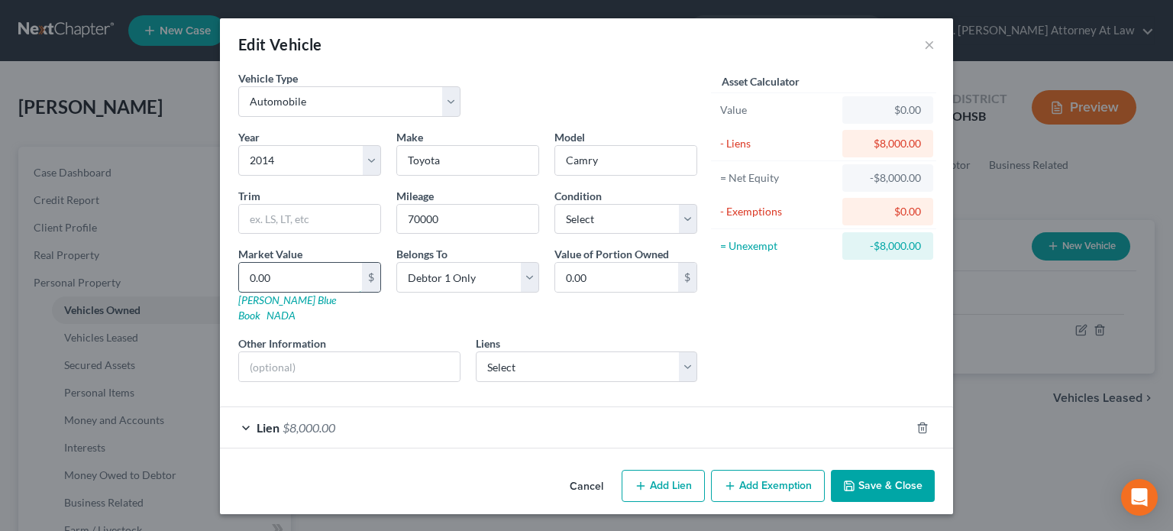
click at [293, 283] on input "0.00" at bounding box center [300, 277] width 123 height 29
type input "9"
type input "9.00"
type input "98"
type input "98.00"
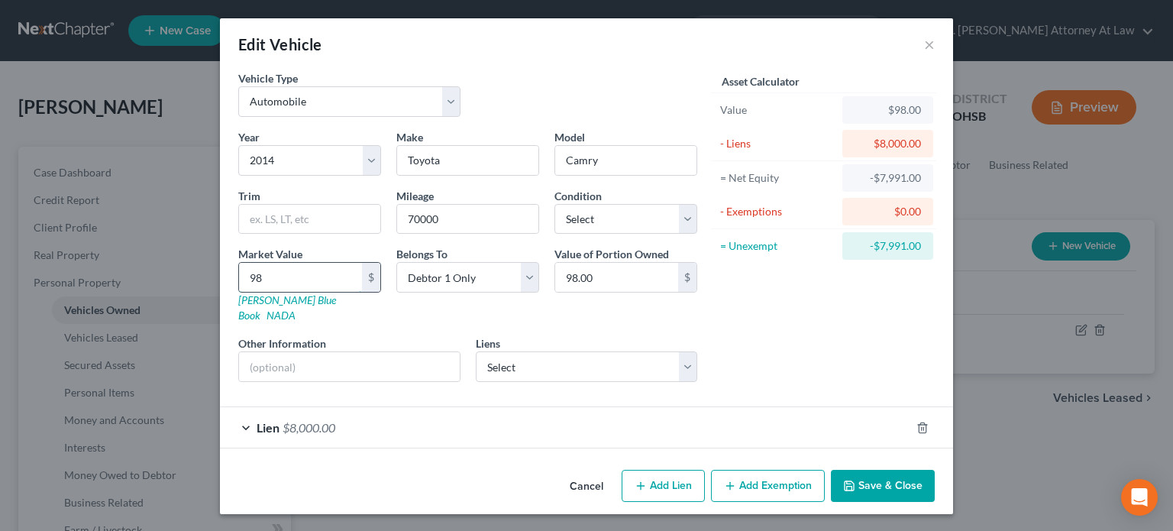
type input "981"
type input "981.00"
type input "9811"
type input "9,811.00"
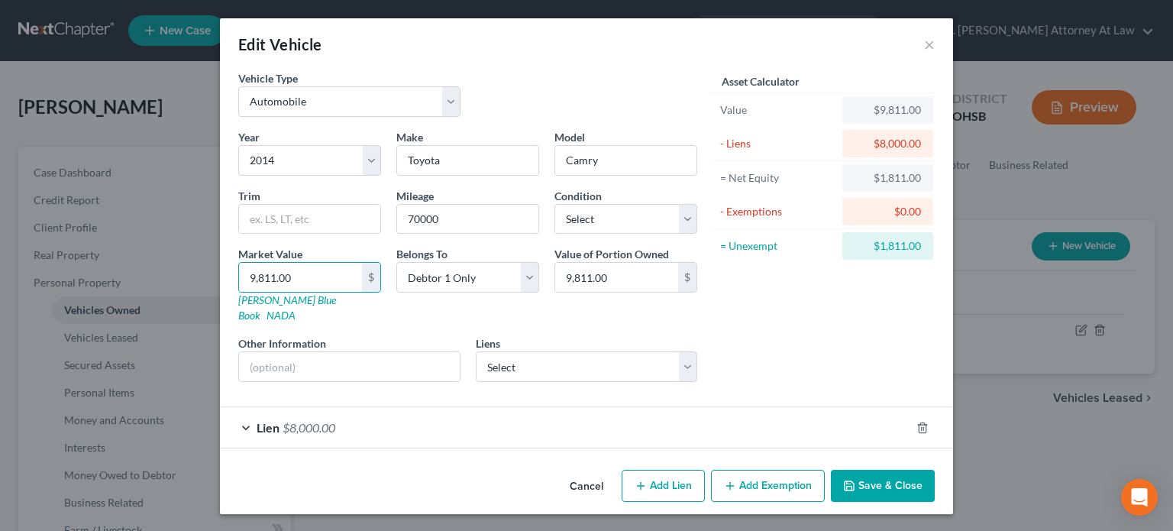
click at [745, 470] on button "Add Exemption" at bounding box center [768, 486] width 114 height 32
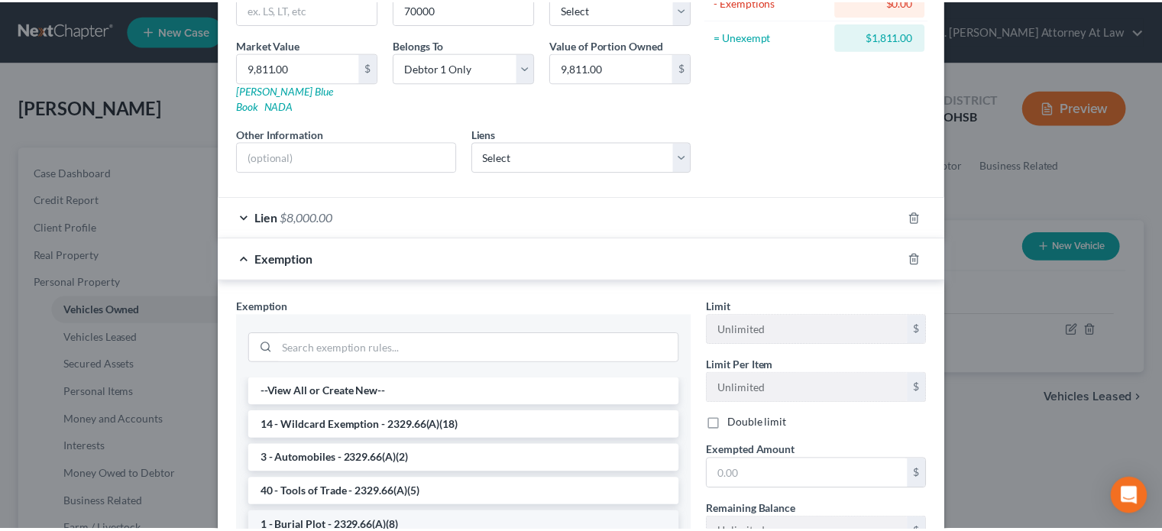
scroll to position [305, 0]
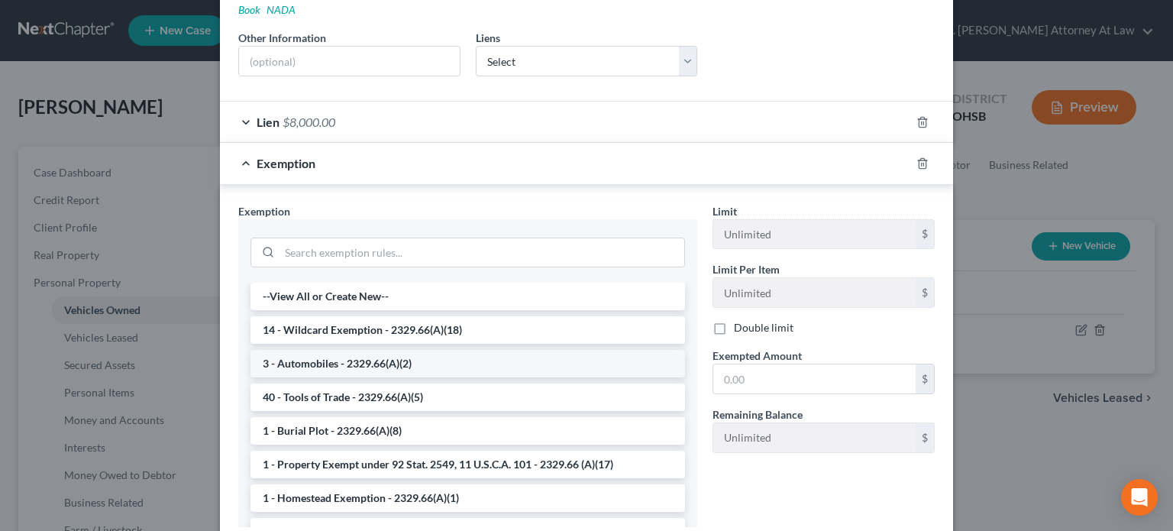
click at [312, 350] on li "3 - Automobiles - 2329.66(A)(2)" at bounding box center [468, 363] width 435 height 27
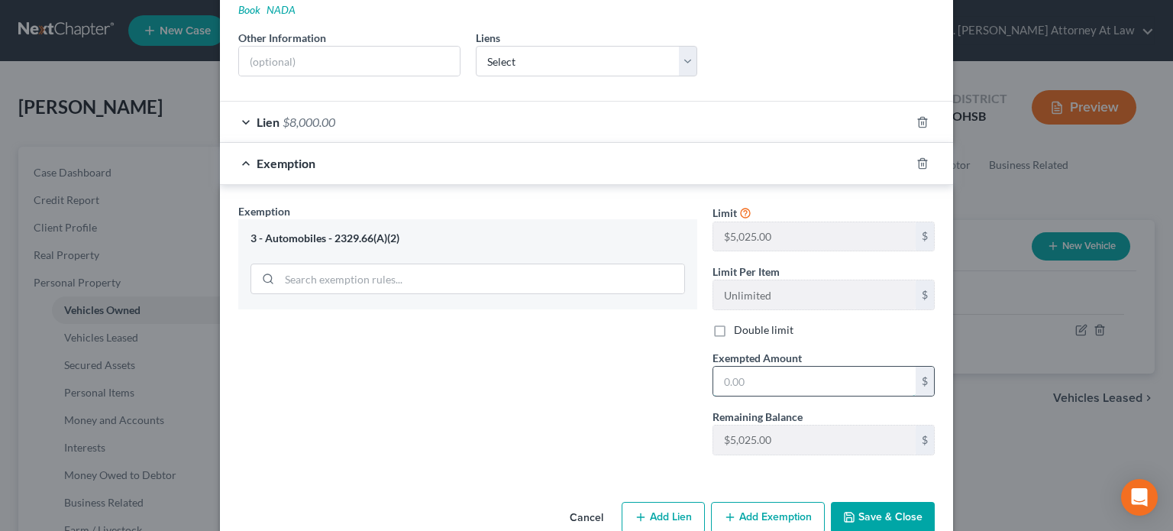
click at [729, 367] on input "text" at bounding box center [814, 381] width 202 height 29
type input "5,025"
click at [858, 502] on button "Save & Close" at bounding box center [883, 518] width 104 height 32
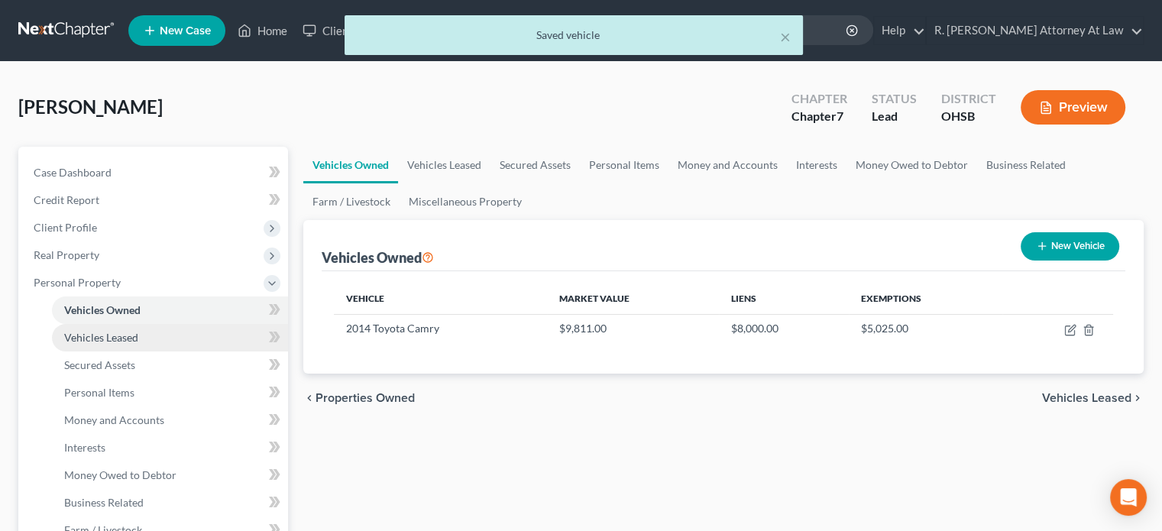
click at [91, 338] on span "Vehicles Leased" at bounding box center [101, 337] width 74 height 13
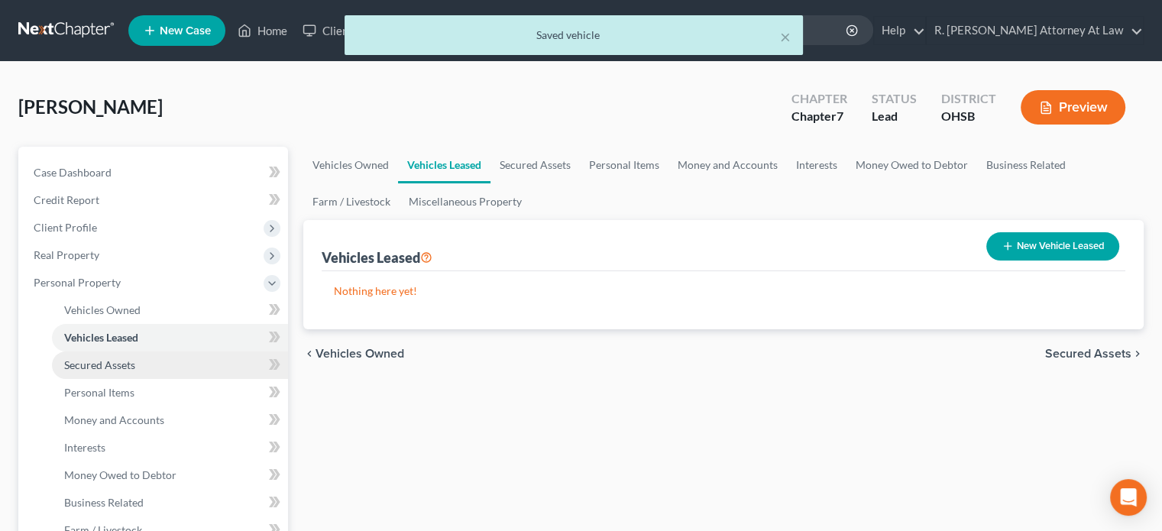
click at [88, 366] on span "Secured Assets" at bounding box center [99, 364] width 71 height 13
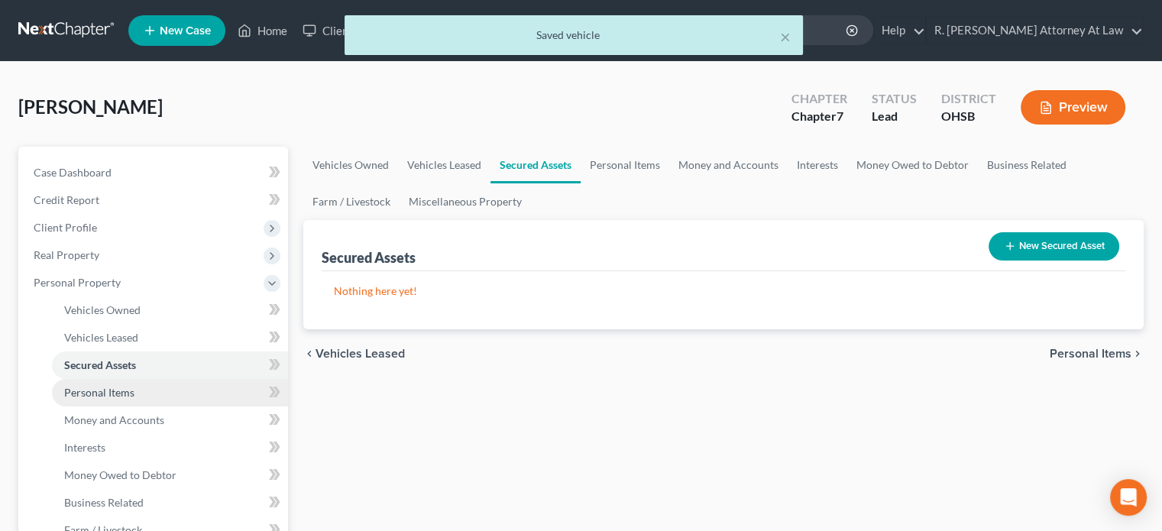
click at [90, 390] on span "Personal Items" at bounding box center [99, 392] width 70 height 13
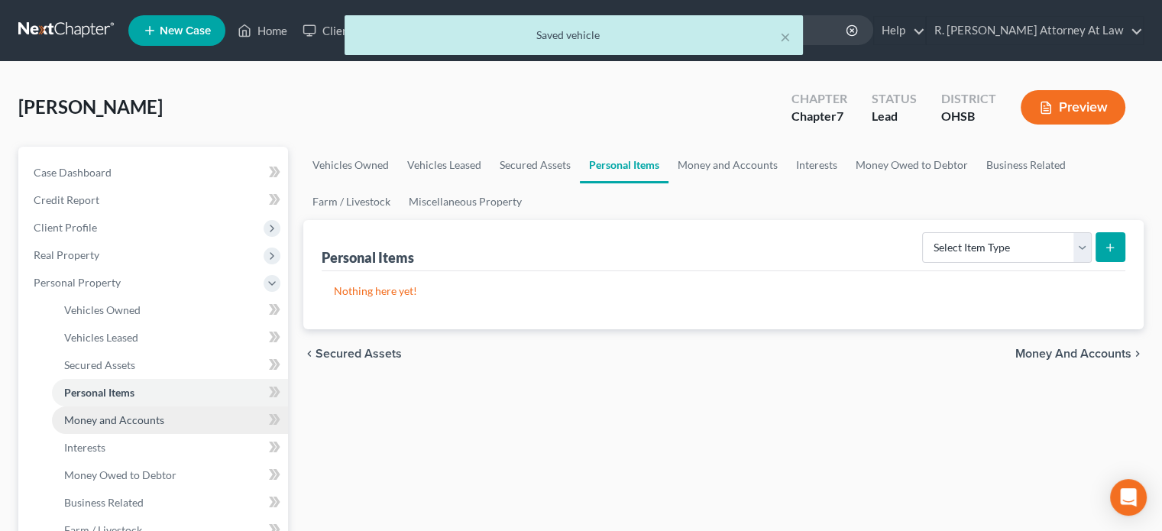
click at [87, 415] on span "Money and Accounts" at bounding box center [114, 419] width 100 height 13
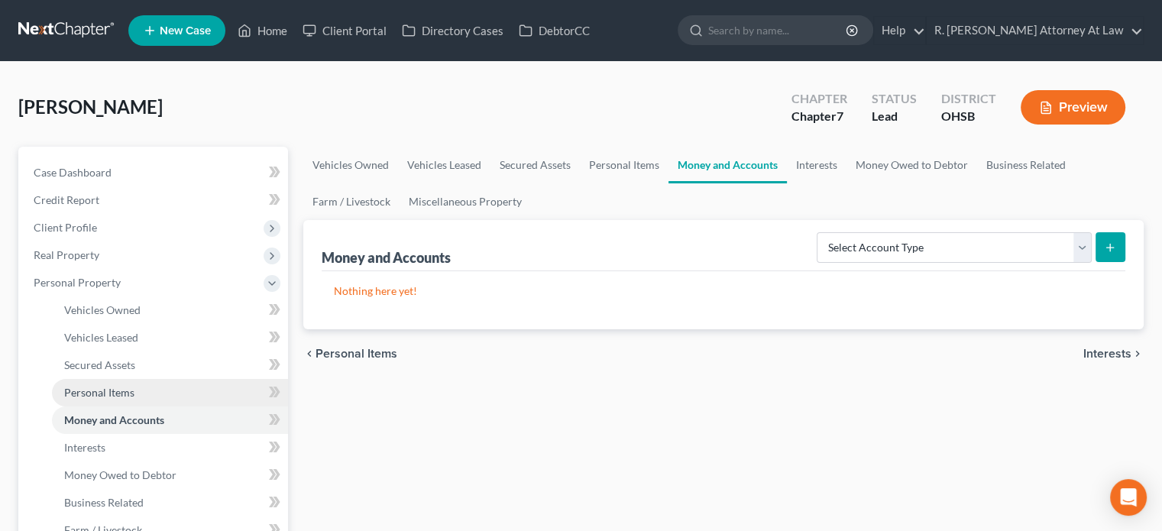
click at [92, 390] on span "Personal Items" at bounding box center [99, 392] width 70 height 13
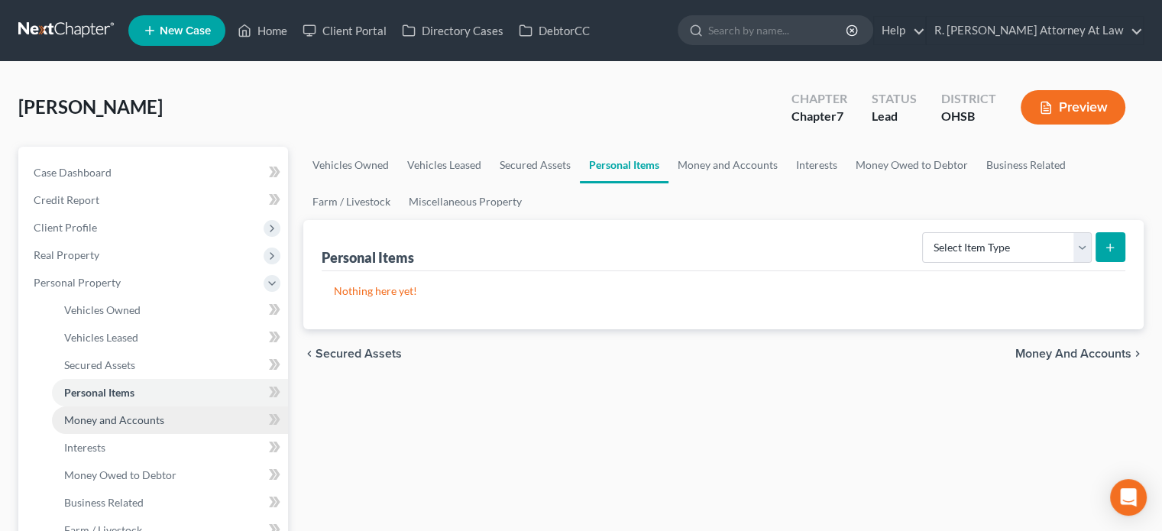
click at [102, 414] on span "Money and Accounts" at bounding box center [114, 419] width 100 height 13
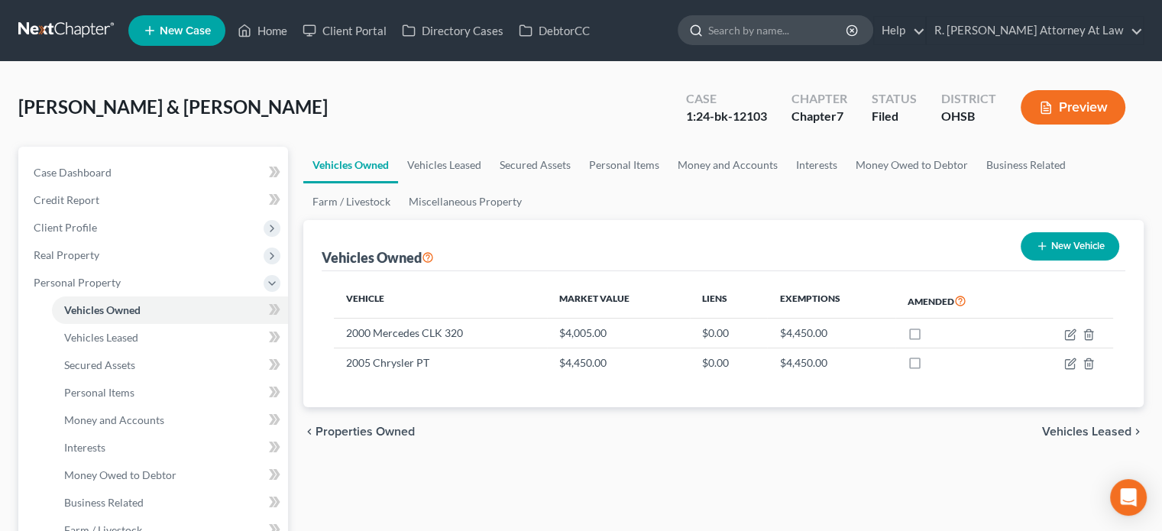
click at [747, 27] on input "search" at bounding box center [778, 30] width 140 height 28
click at [821, 29] on input "search" at bounding box center [778, 30] width 140 height 28
click at [284, 29] on link "Home" at bounding box center [262, 30] width 65 height 27
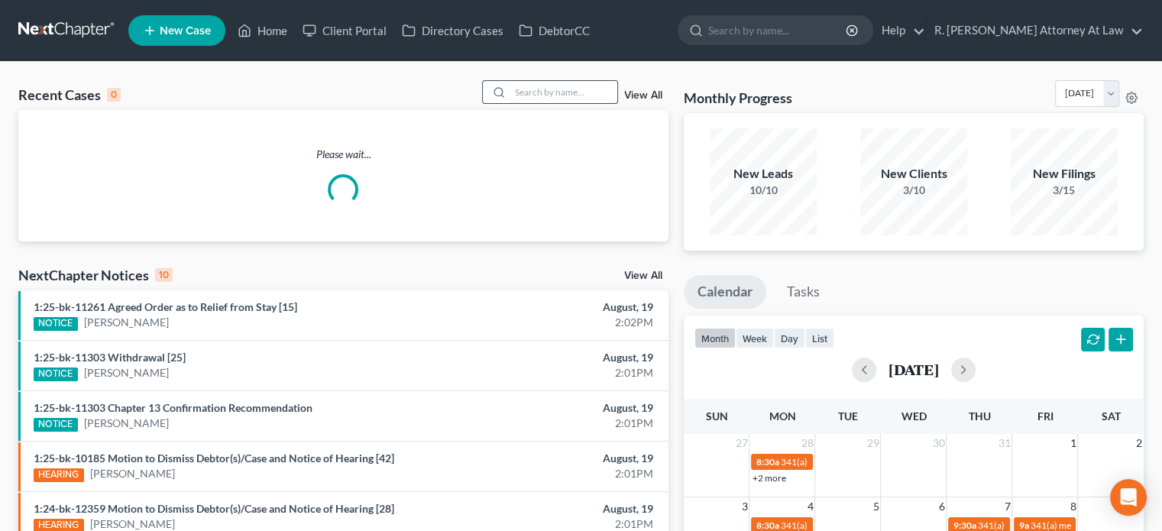
click at [526, 88] on input "search" at bounding box center [563, 92] width 107 height 22
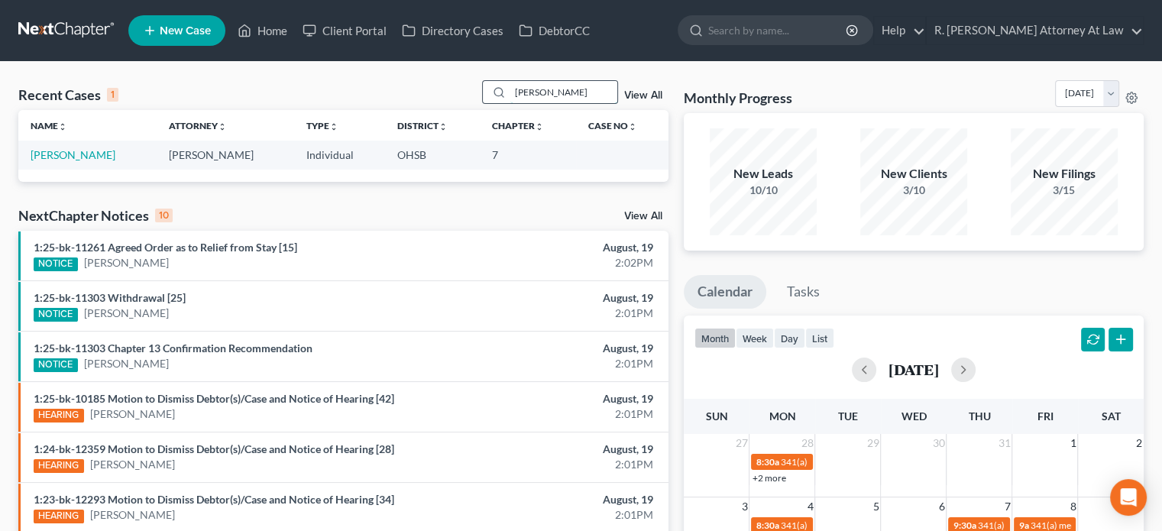
type input "solomon"
click at [91, 153] on link "Solomon, Candace" at bounding box center [73, 154] width 85 height 13
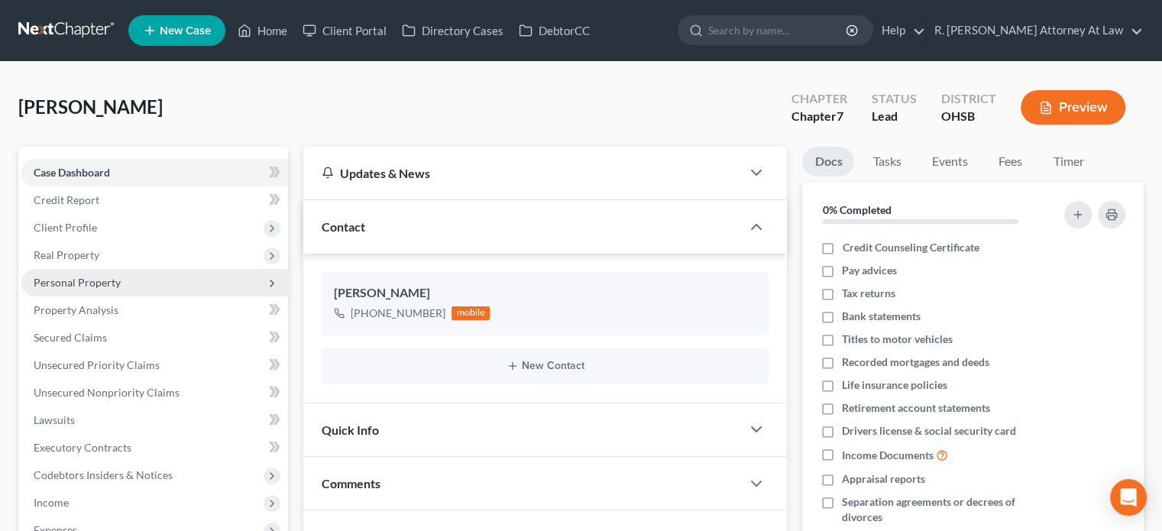
click at [99, 277] on span "Personal Property" at bounding box center [77, 282] width 87 height 13
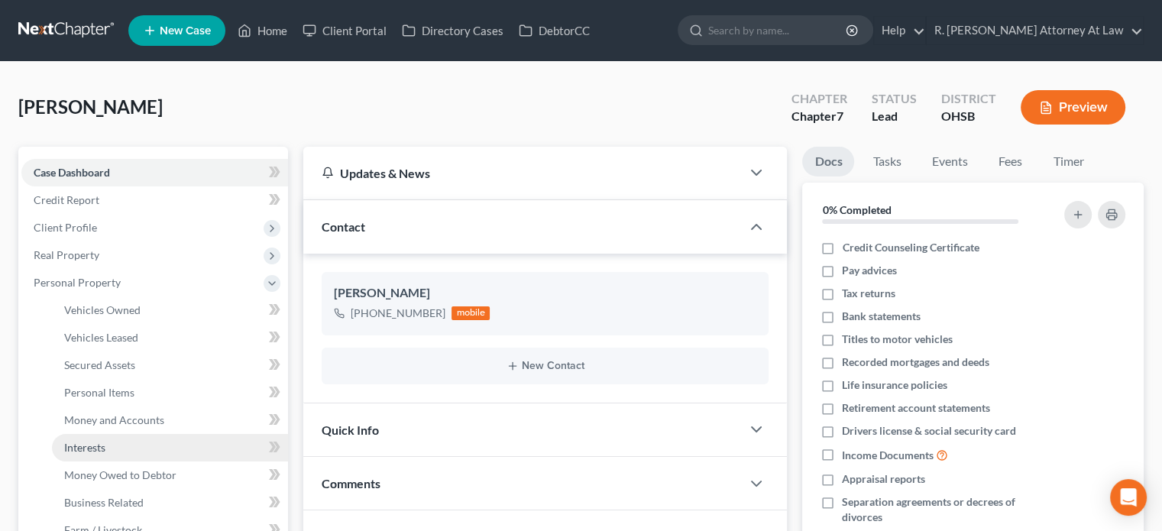
click at [99, 449] on span "Interests" at bounding box center [84, 447] width 41 height 13
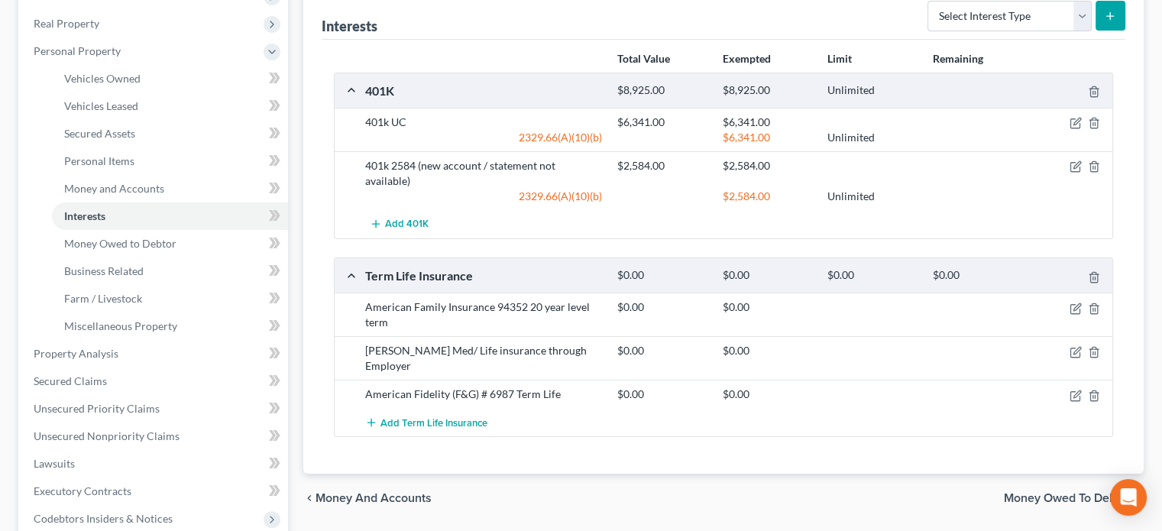
scroll to position [229, 0]
click at [1075, 305] on icon "button" at bounding box center [1076, 308] width 7 height 7
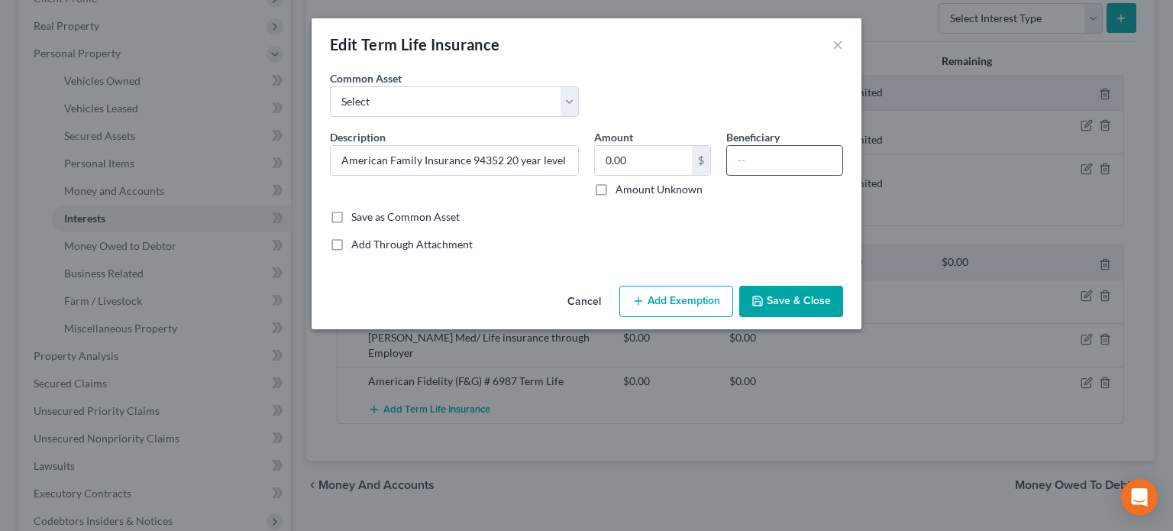
drag, startPoint x: 748, startPoint y: 166, endPoint x: 729, endPoint y: 149, distance: 25.4
click at [747, 164] on input "text" at bounding box center [784, 160] width 115 height 29
type input "Spouse"
click at [778, 308] on button "Save & Close" at bounding box center [791, 302] width 104 height 32
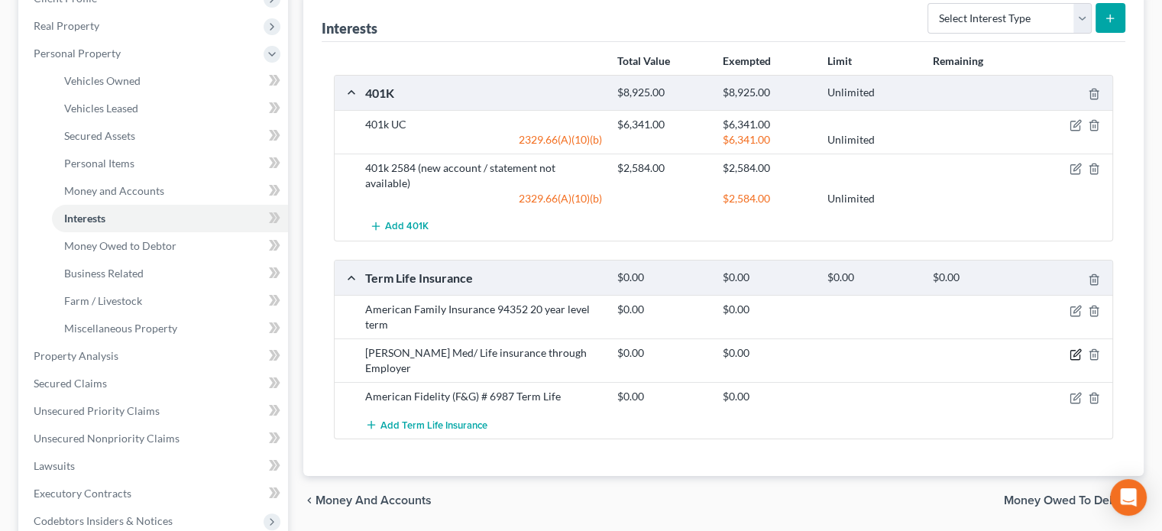
click at [1077, 348] on icon "button" at bounding box center [1075, 354] width 12 height 12
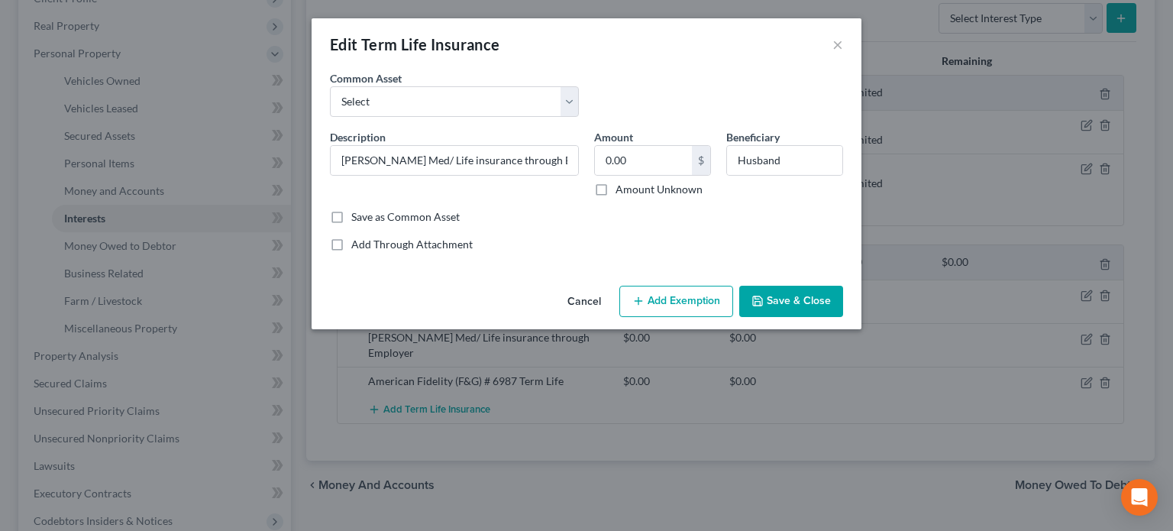
click at [810, 306] on button "Save & Close" at bounding box center [791, 302] width 104 height 32
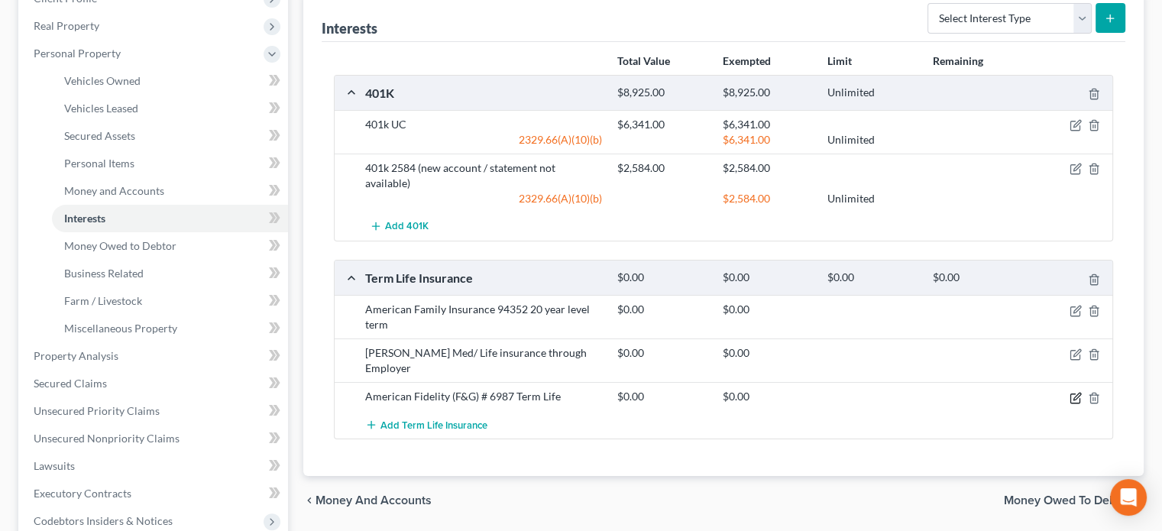
click at [1071, 392] on icon "button" at bounding box center [1075, 398] width 12 height 12
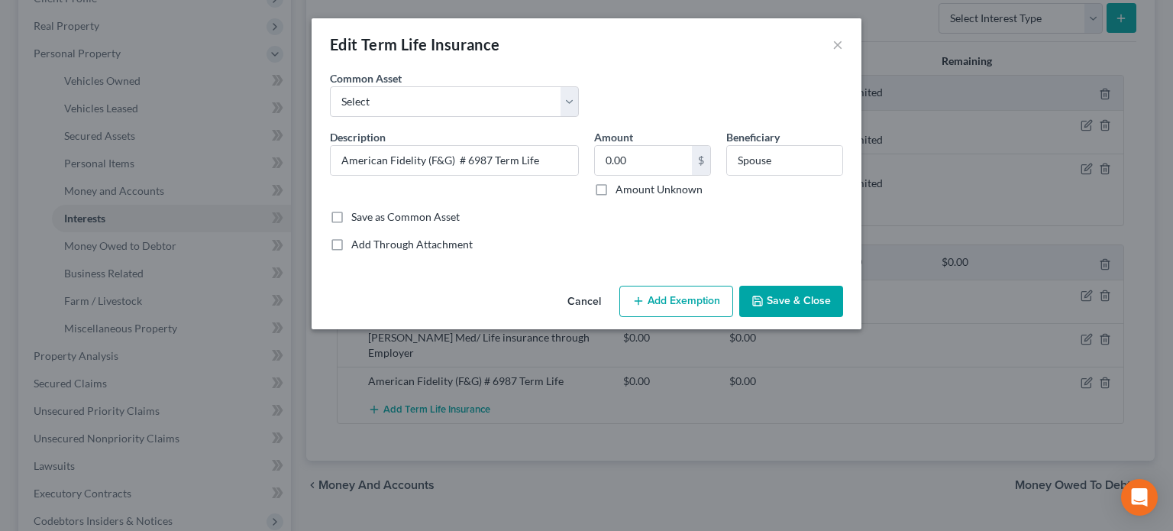
click at [784, 303] on button "Save & Close" at bounding box center [791, 302] width 104 height 32
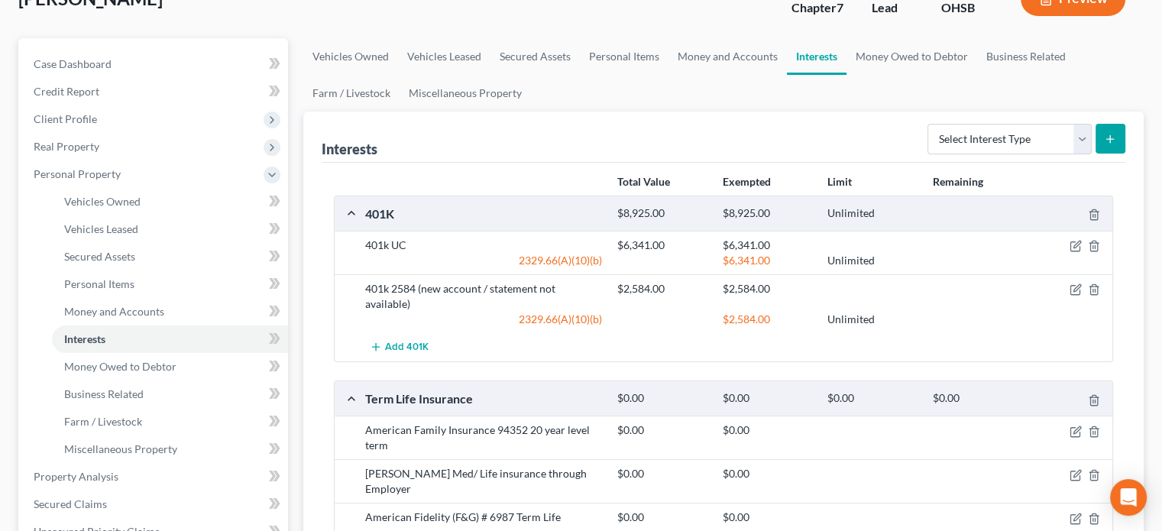
scroll to position [0, 0]
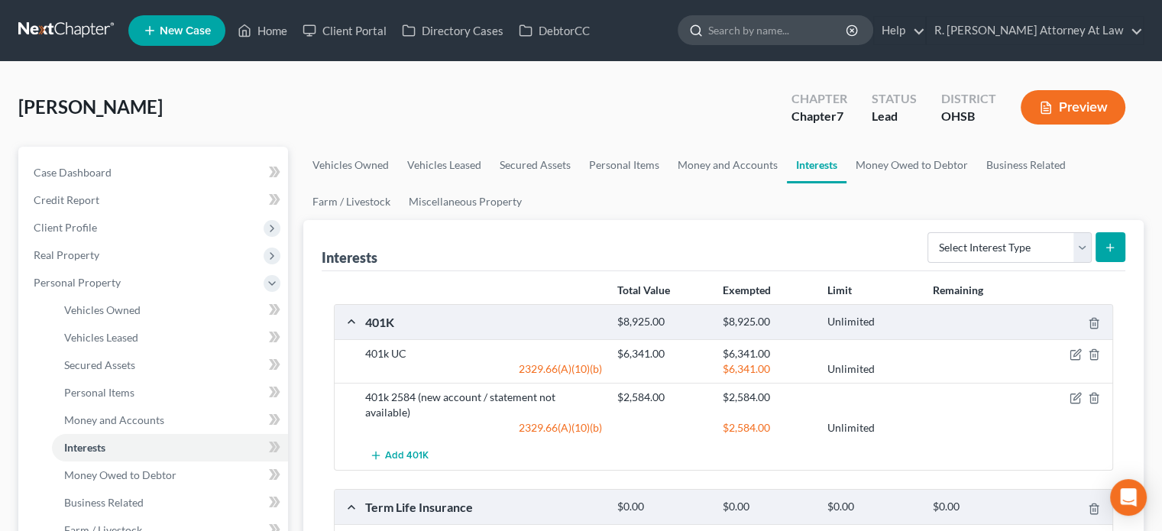
drag, startPoint x: 754, startPoint y: 24, endPoint x: 739, endPoint y: 27, distance: 14.7
click at [753, 24] on input "search" at bounding box center [778, 30] width 140 height 28
type input "orso"
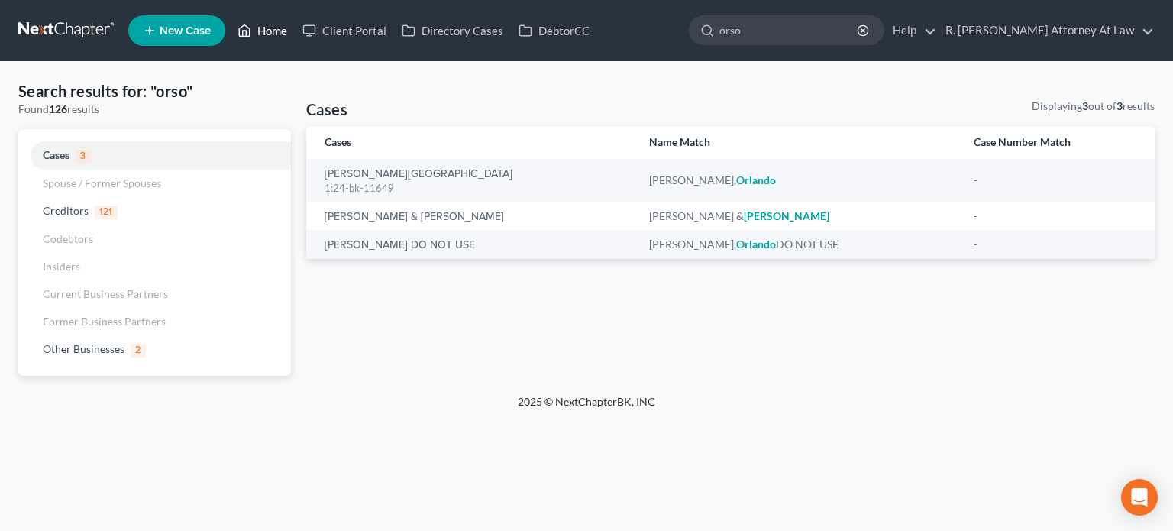
click at [281, 27] on link "Home" at bounding box center [262, 30] width 65 height 27
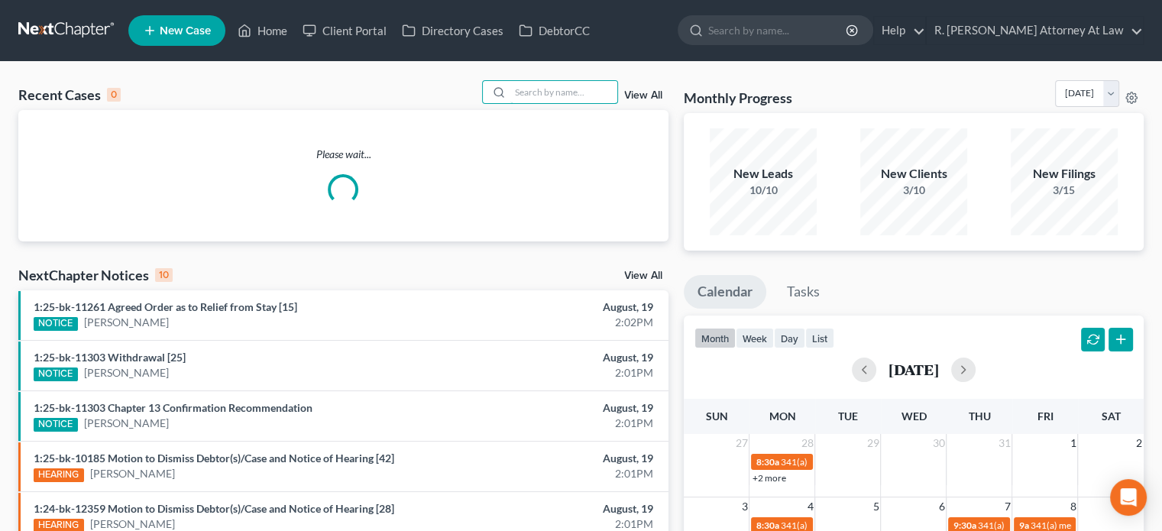
drag, startPoint x: 548, startPoint y: 97, endPoint x: 519, endPoint y: 73, distance: 36.9
click at [547, 97] on input "search" at bounding box center [563, 92] width 107 height 22
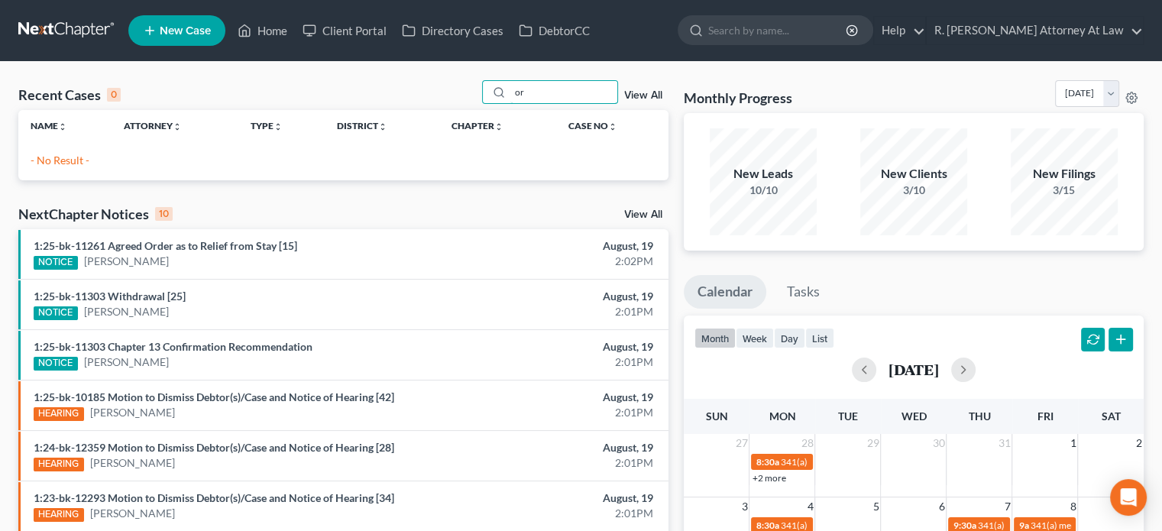
type input "o"
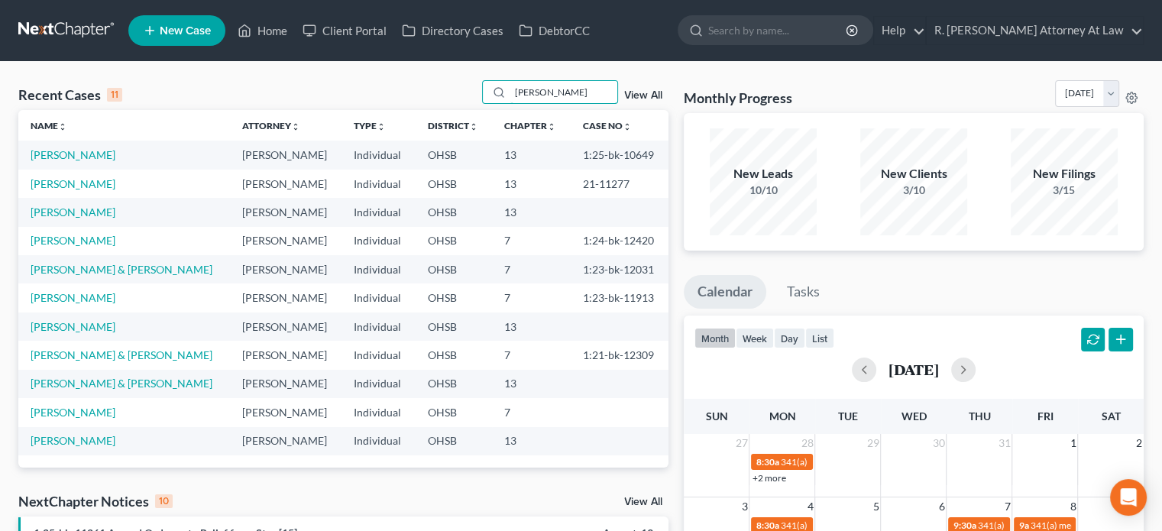
type input "taylor"
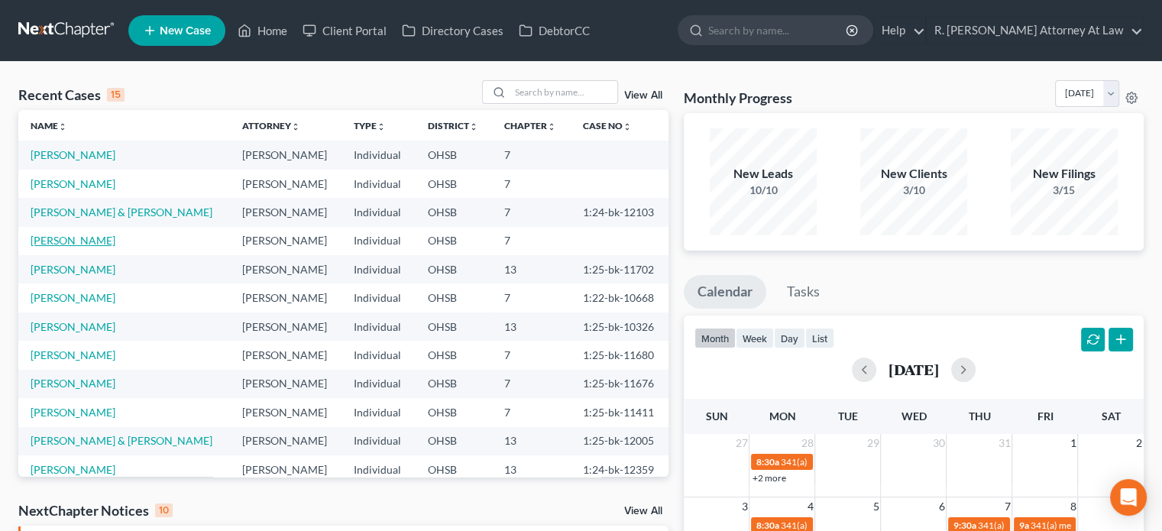
click at [79, 241] on link "[PERSON_NAME]" at bounding box center [73, 240] width 85 height 13
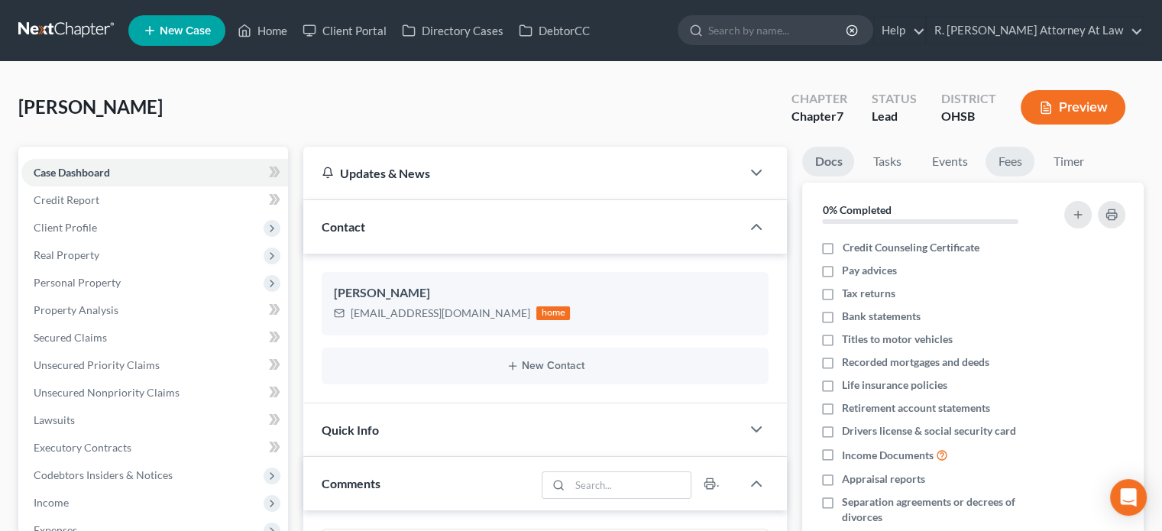
click at [1005, 162] on link "Fees" at bounding box center [1009, 162] width 49 height 30
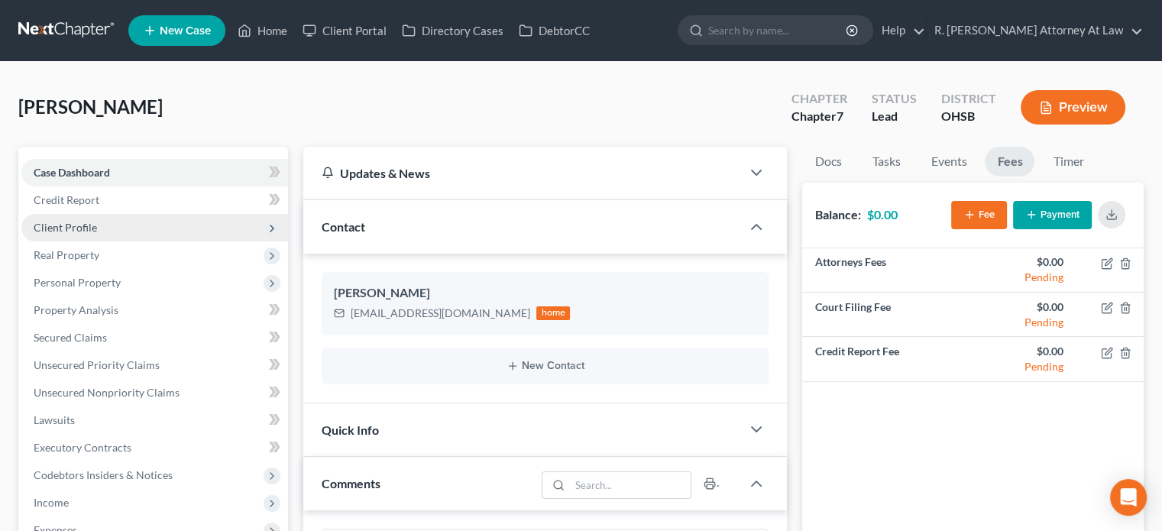
click at [54, 222] on span "Client Profile" at bounding box center [65, 227] width 63 height 13
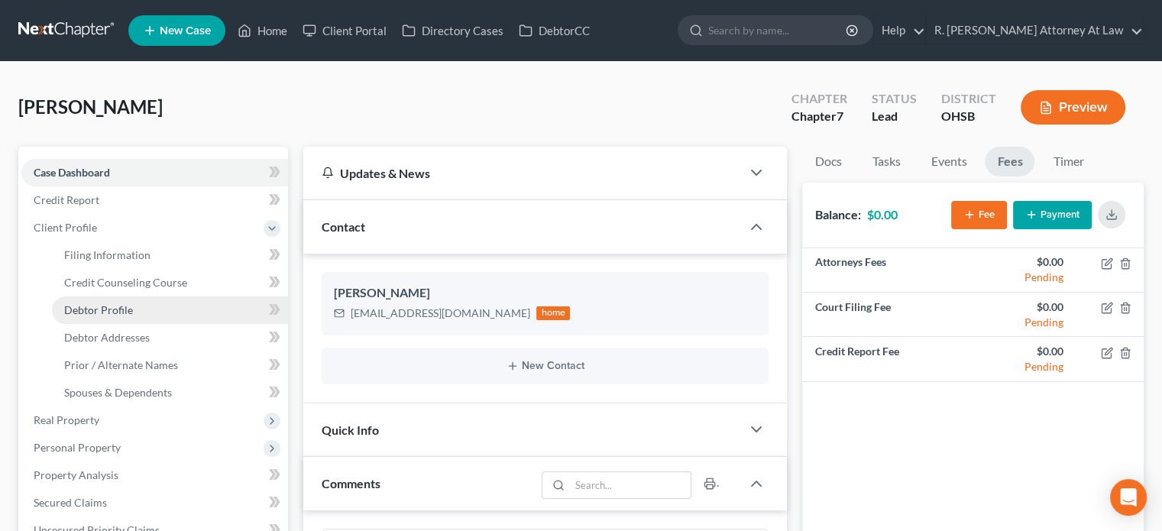
click at [104, 311] on span "Debtor Profile" at bounding box center [98, 309] width 69 height 13
select select "0"
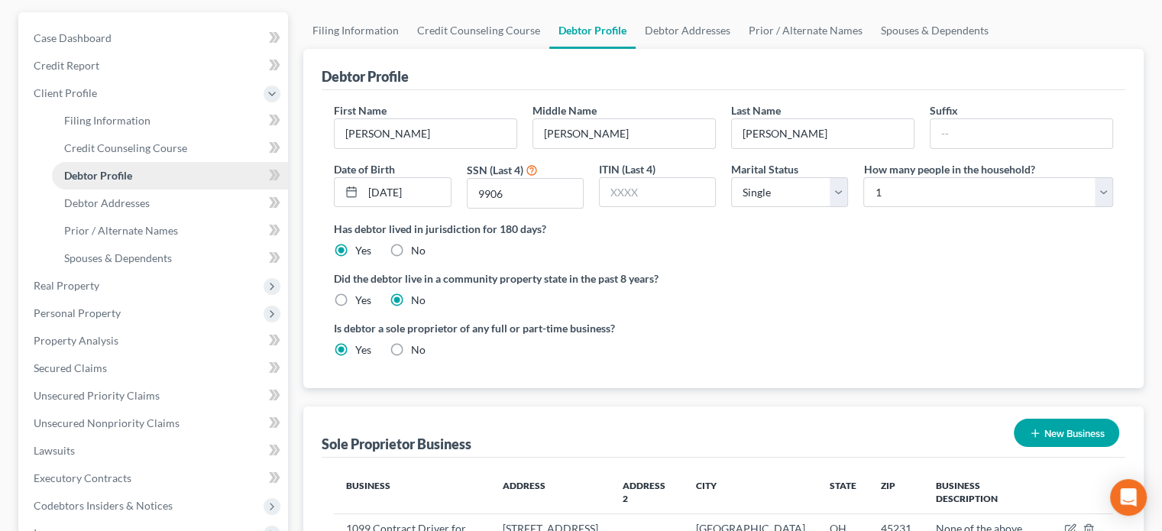
scroll to position [153, 0]
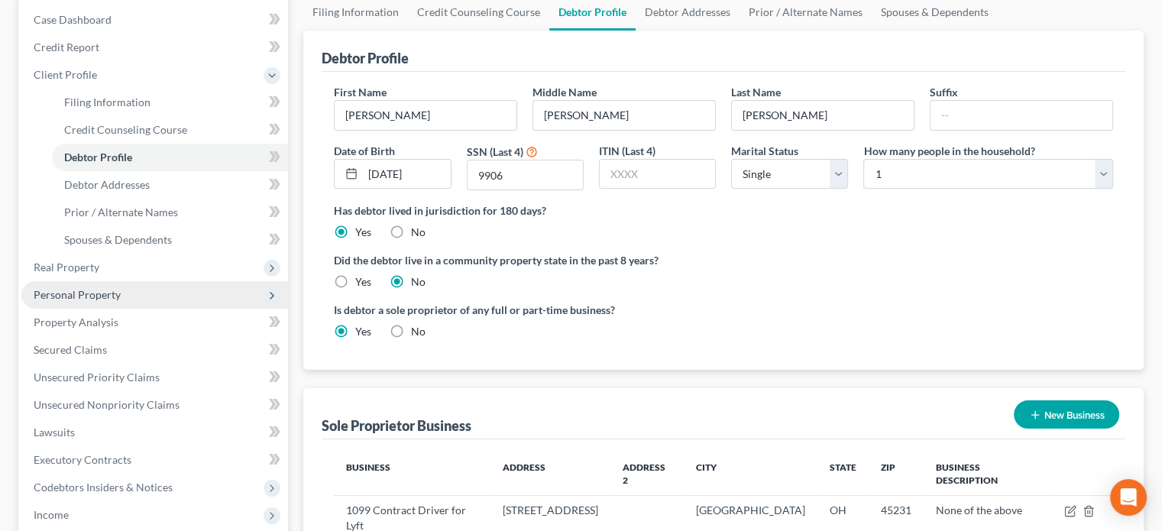
click at [69, 298] on span "Personal Property" at bounding box center [77, 294] width 87 height 13
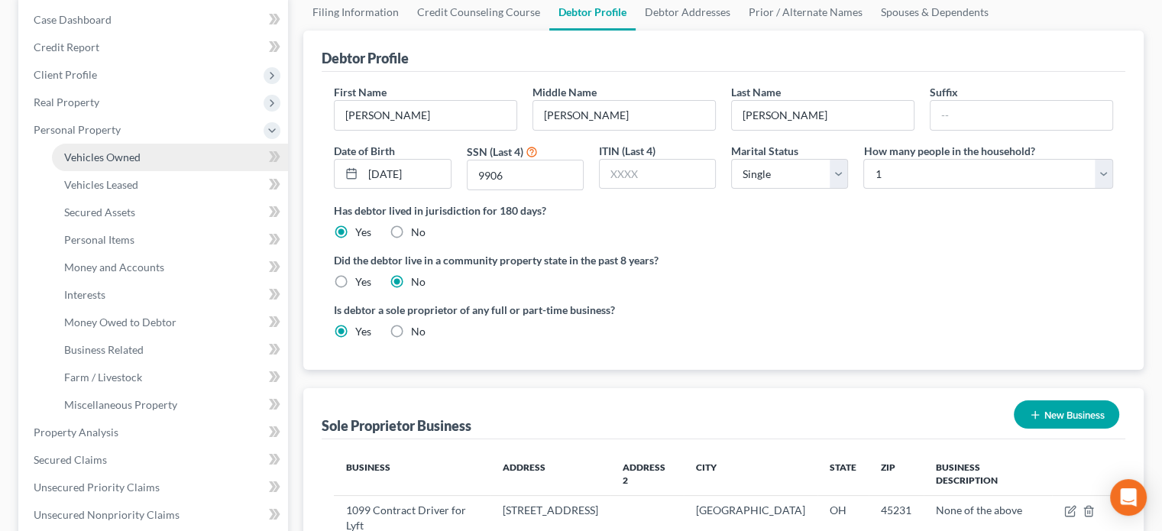
click at [93, 154] on span "Vehicles Owned" at bounding box center [102, 156] width 76 height 13
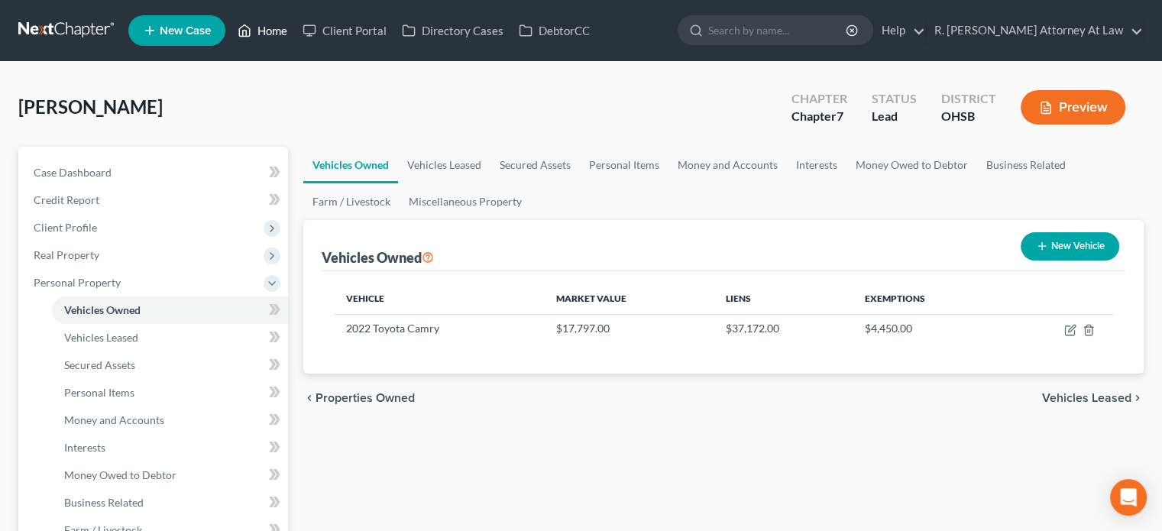
click at [270, 32] on link "Home" at bounding box center [262, 30] width 65 height 27
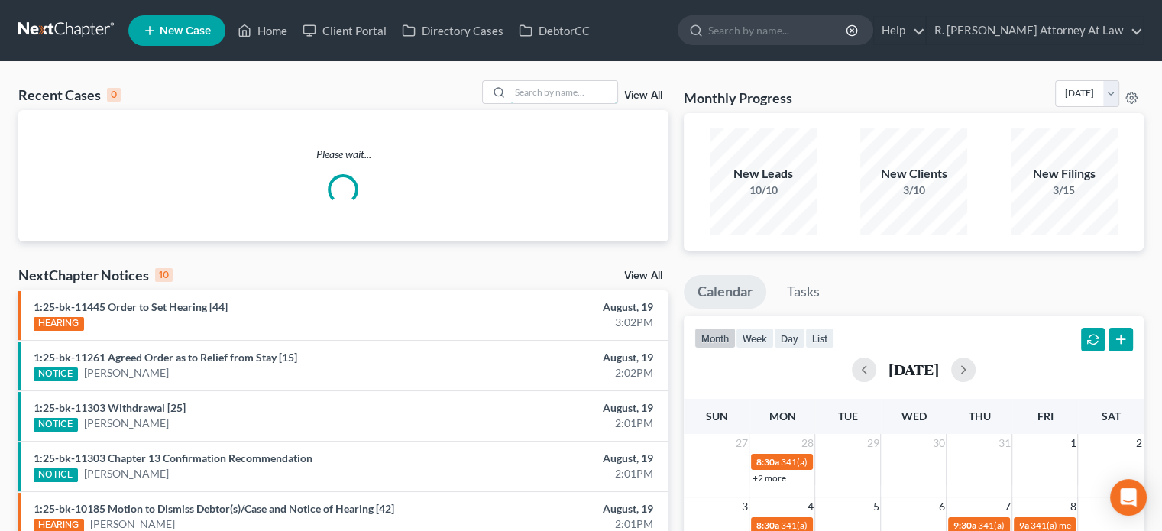
drag, startPoint x: 552, startPoint y: 86, endPoint x: 541, endPoint y: 77, distance: 13.6
click at [551, 86] on input "search" at bounding box center [563, 92] width 107 height 22
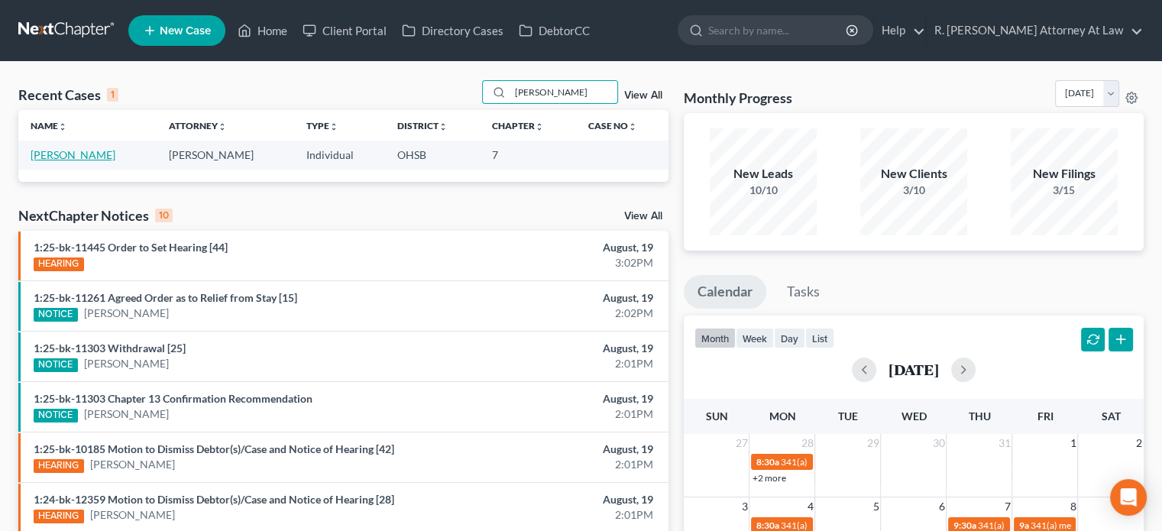
type input "[PERSON_NAME]"
click at [86, 154] on link "[PERSON_NAME]" at bounding box center [73, 154] width 85 height 13
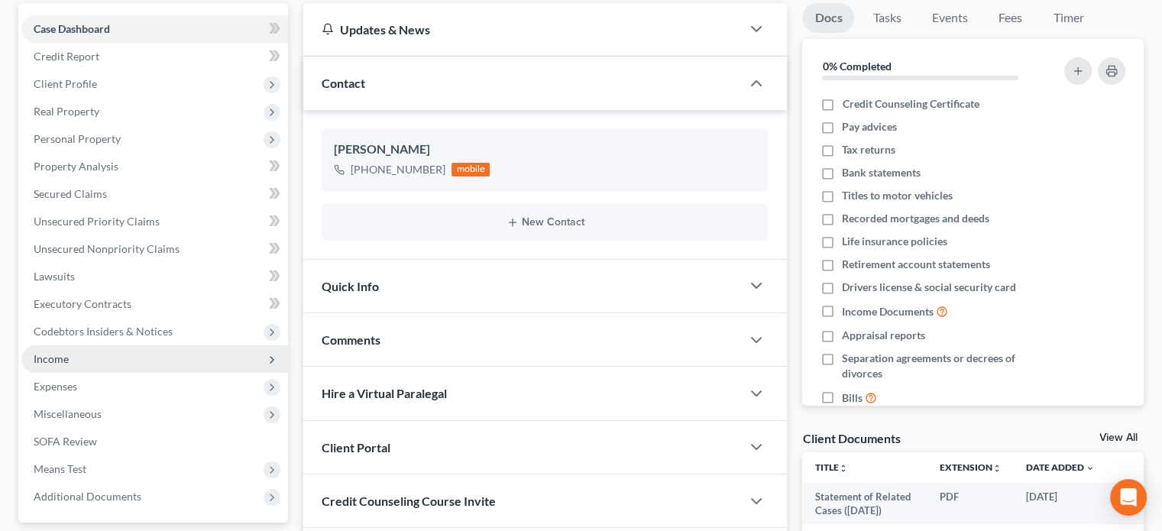
scroll to position [153, 0]
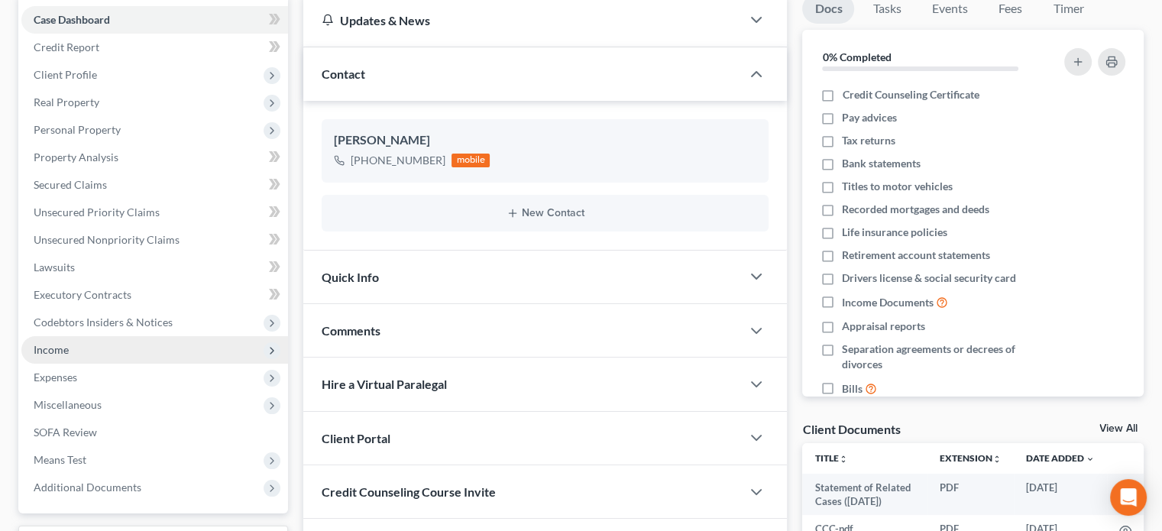
click at [54, 344] on span "Income" at bounding box center [51, 349] width 35 height 13
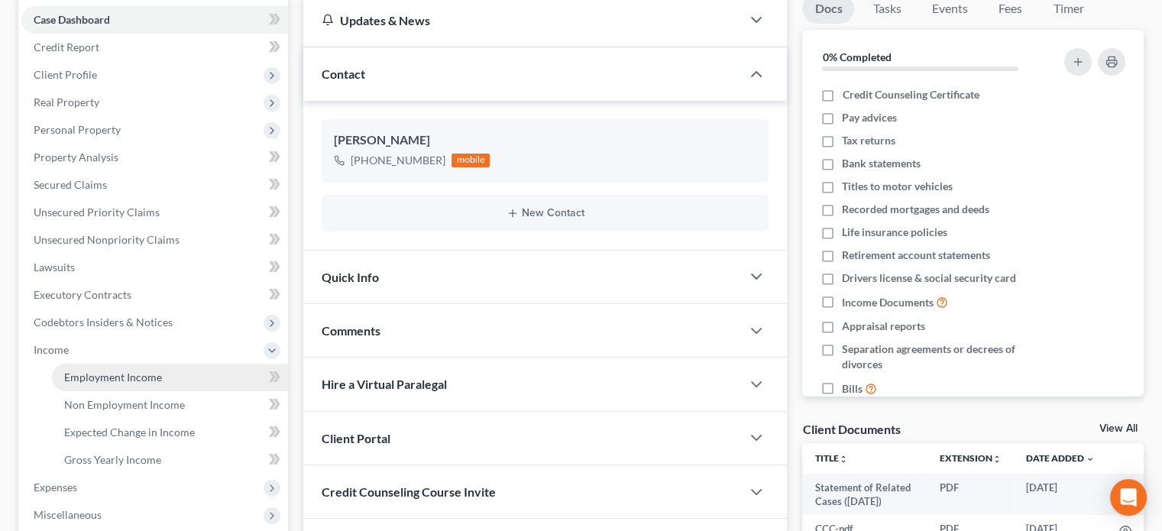
click at [72, 370] on span "Employment Income" at bounding box center [113, 376] width 98 height 13
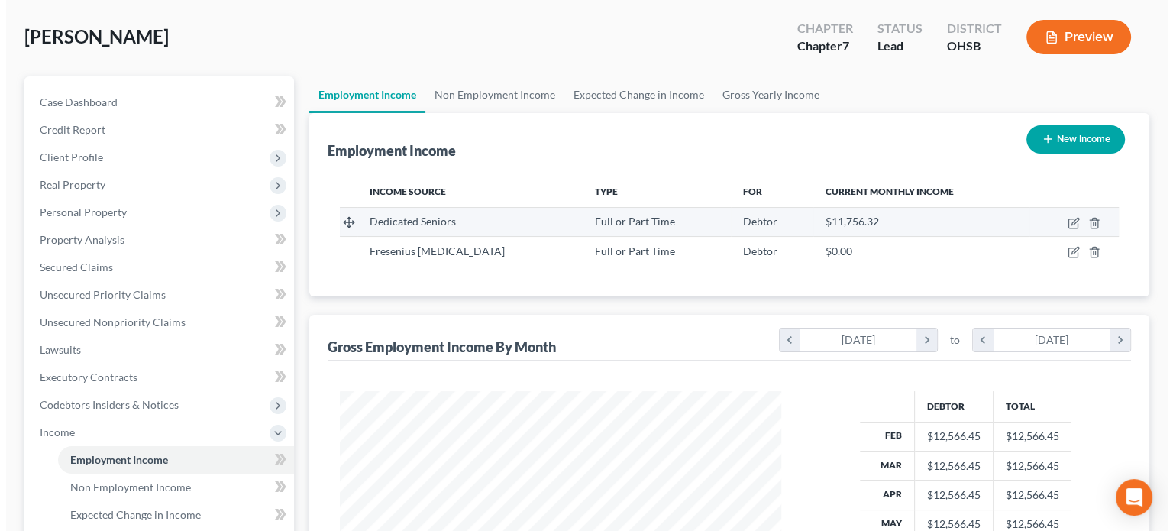
scroll to position [76, 0]
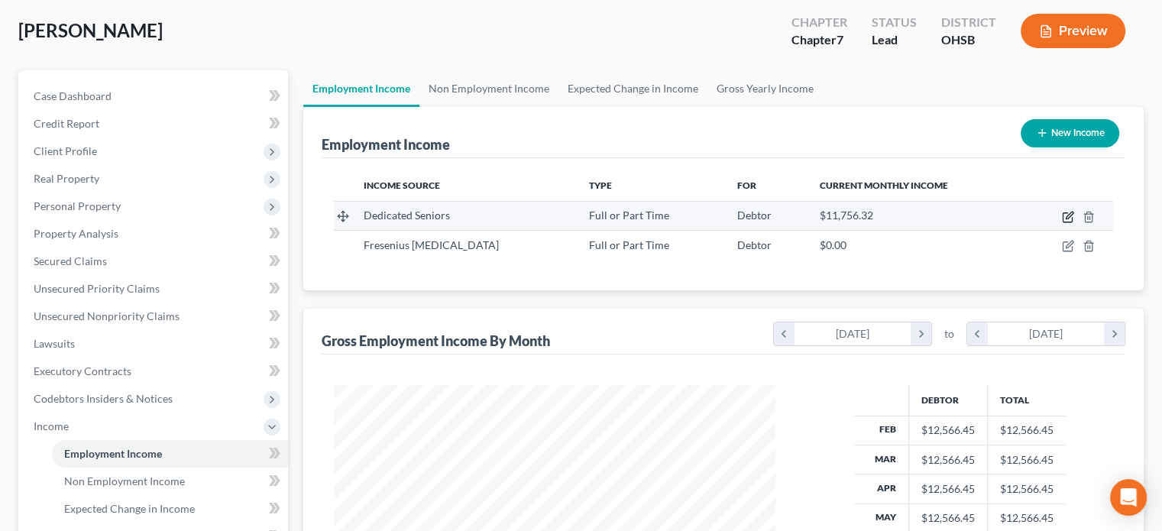
click at [1066, 219] on icon "button" at bounding box center [1068, 217] width 12 height 12
select select "0"
select select "36"
select select "0"
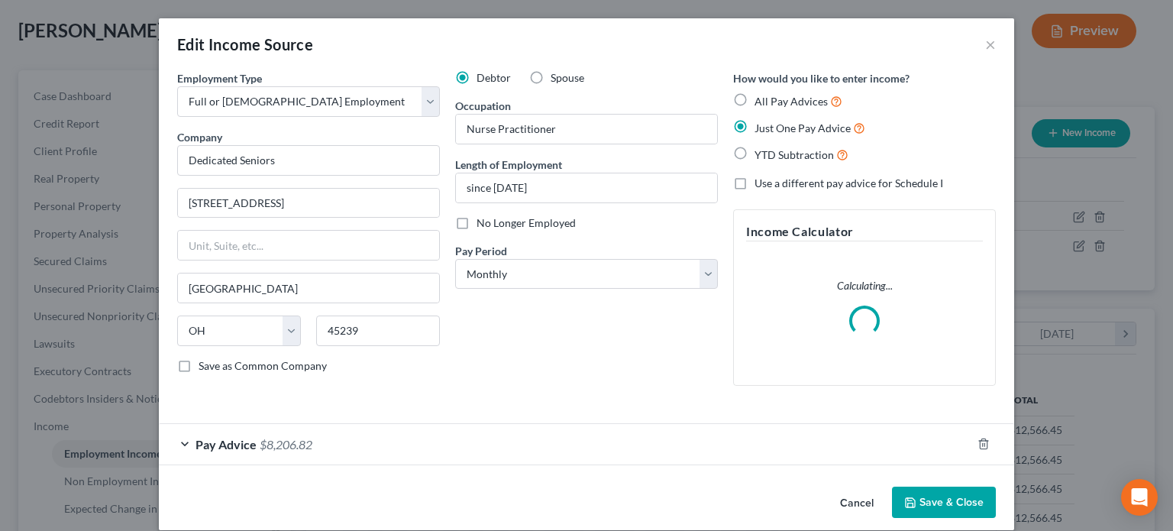
scroll to position [272, 477]
click at [409, 441] on div "Pay Advice $8,206.82" at bounding box center [565, 444] width 813 height 40
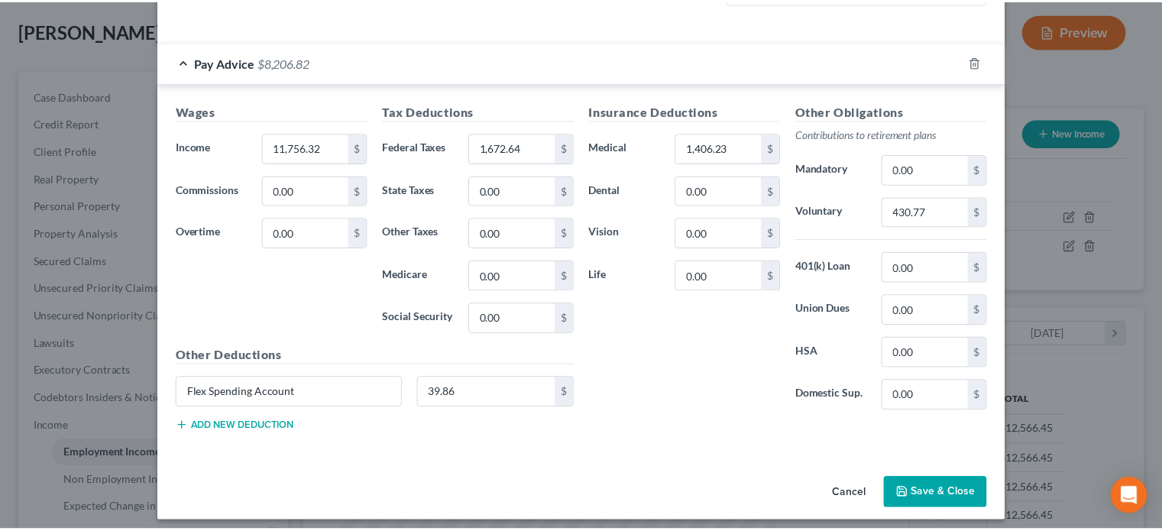
scroll to position [374, 0]
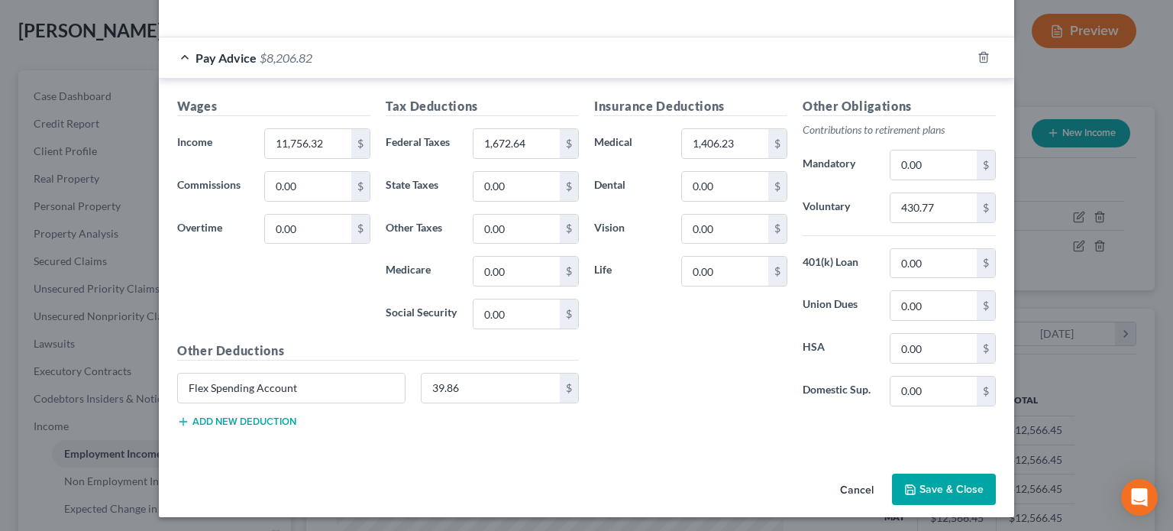
click at [929, 483] on button "Save & Close" at bounding box center [944, 490] width 104 height 32
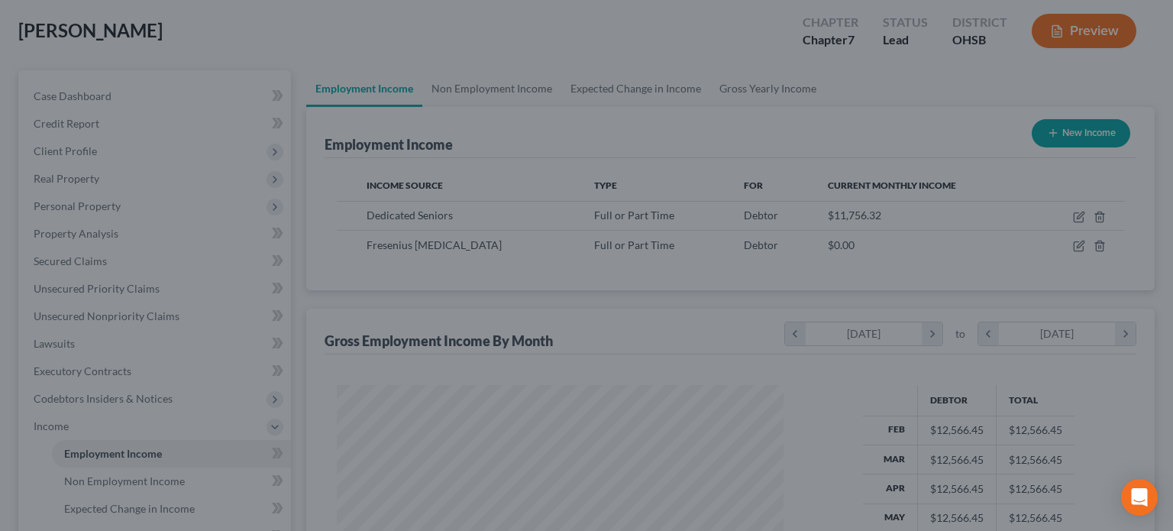
scroll to position [763458, 763258]
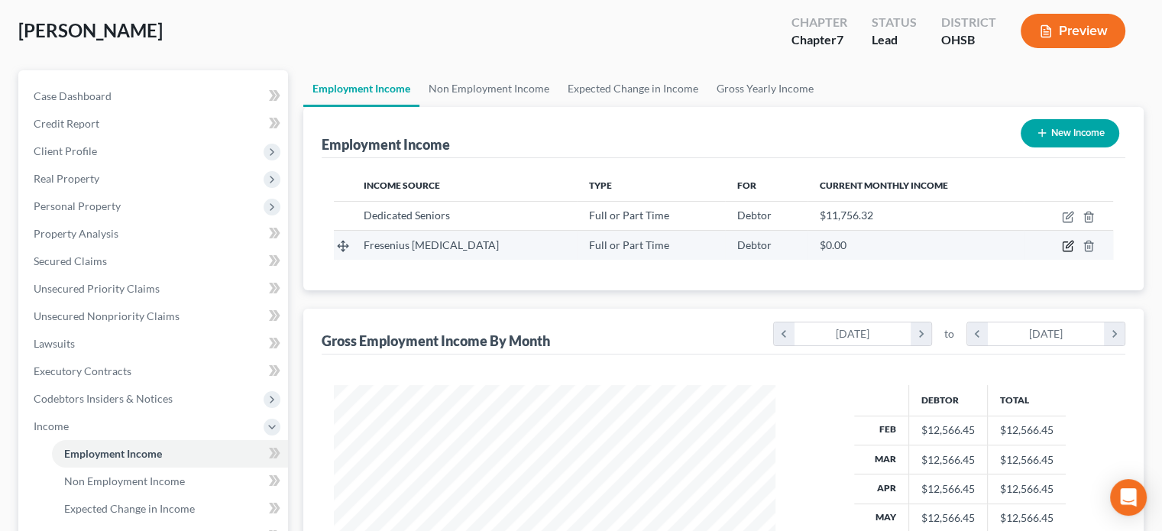
click at [1066, 246] on icon "button" at bounding box center [1068, 246] width 12 height 12
select select "0"
select select "36"
select select "0"
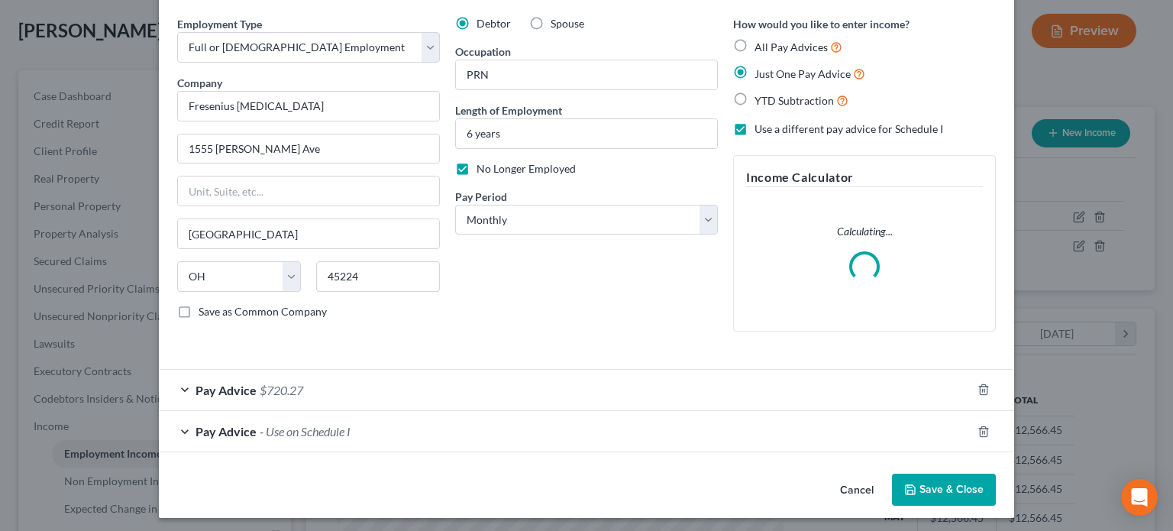
scroll to position [58, 0]
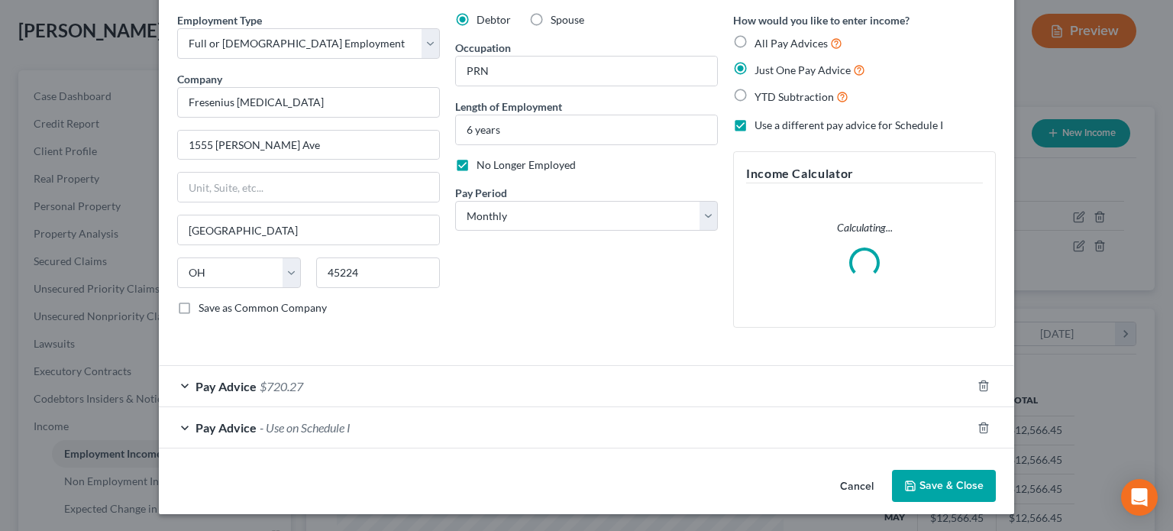
click at [489, 381] on div "Pay Advice $720.27" at bounding box center [565, 386] width 813 height 40
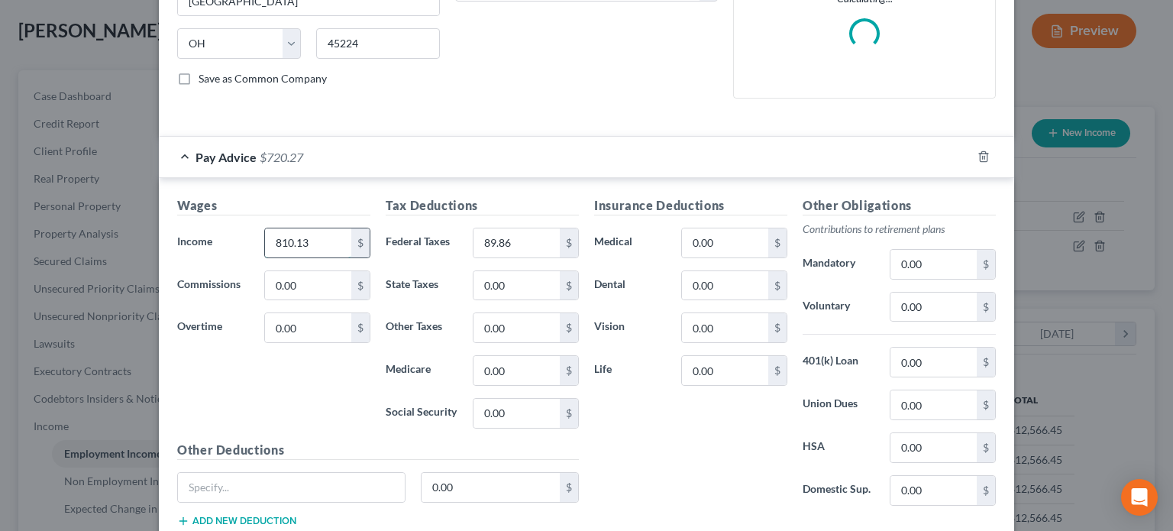
click at [312, 246] on div "Wages Income * 810.13 $ Commissions 0.00 $ Overtime 0.00 $" at bounding box center [274, 318] width 208 height 244
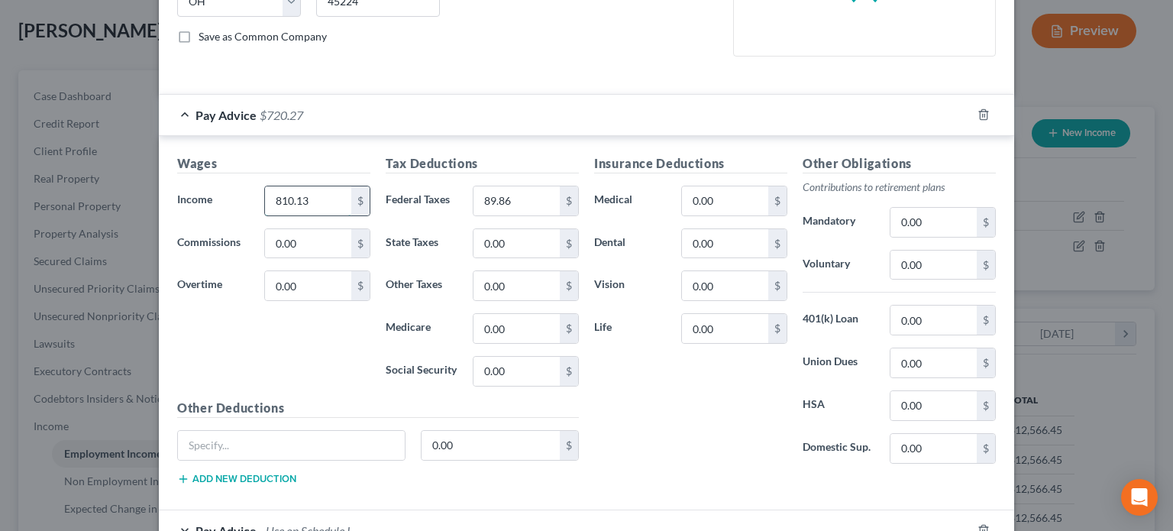
scroll to position [364, 0]
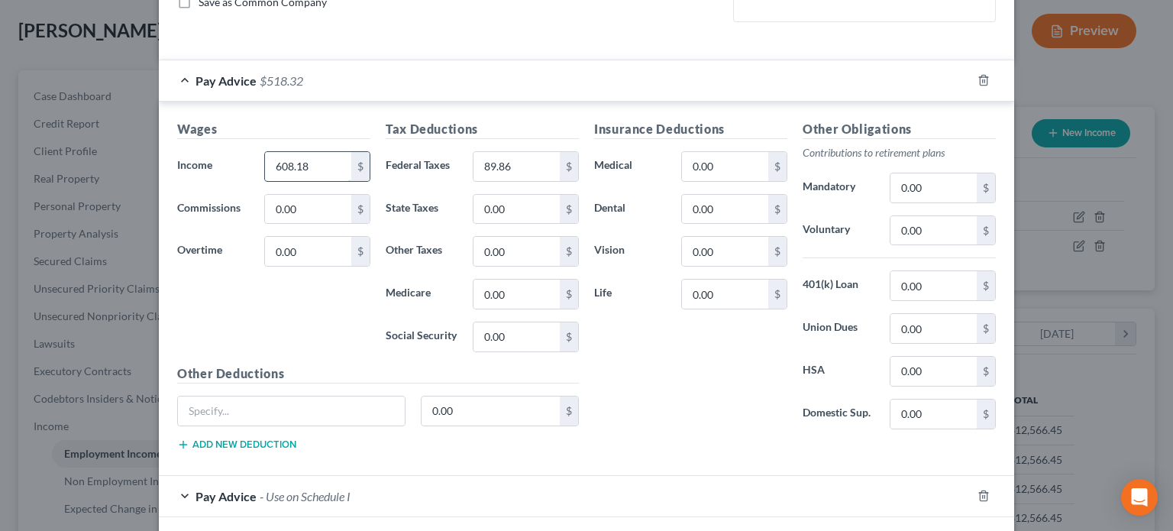
type input "608.18"
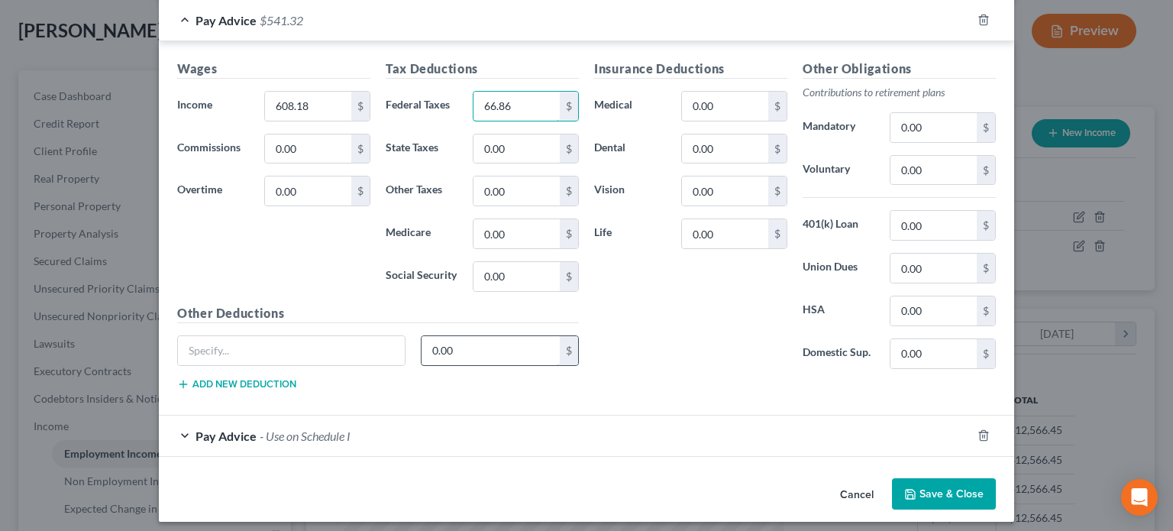
scroll to position [430, 0]
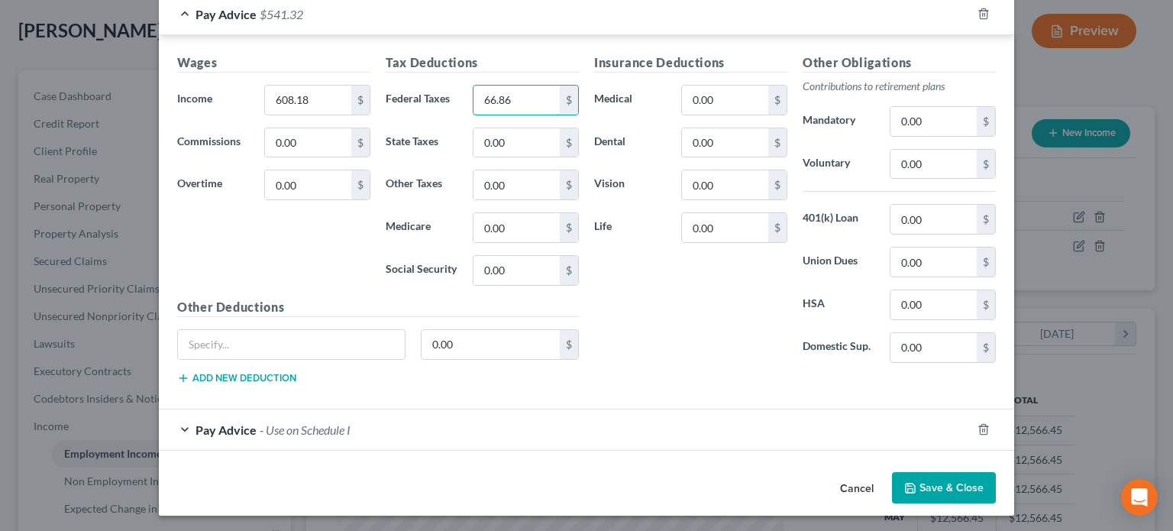
type input "66.86"
click at [910, 485] on icon "button" at bounding box center [910, 487] width 9 height 9
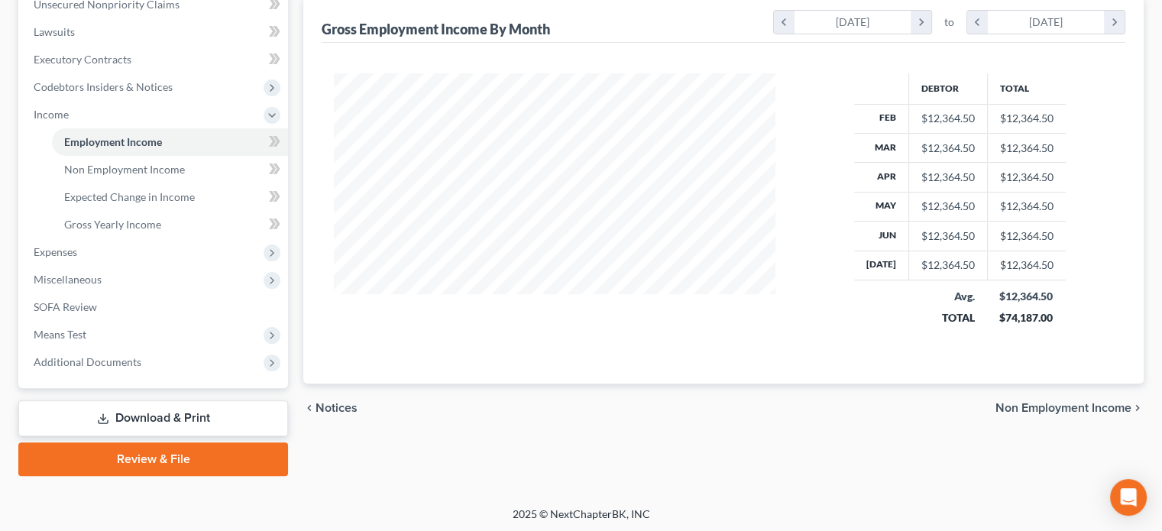
scroll to position [390, 0]
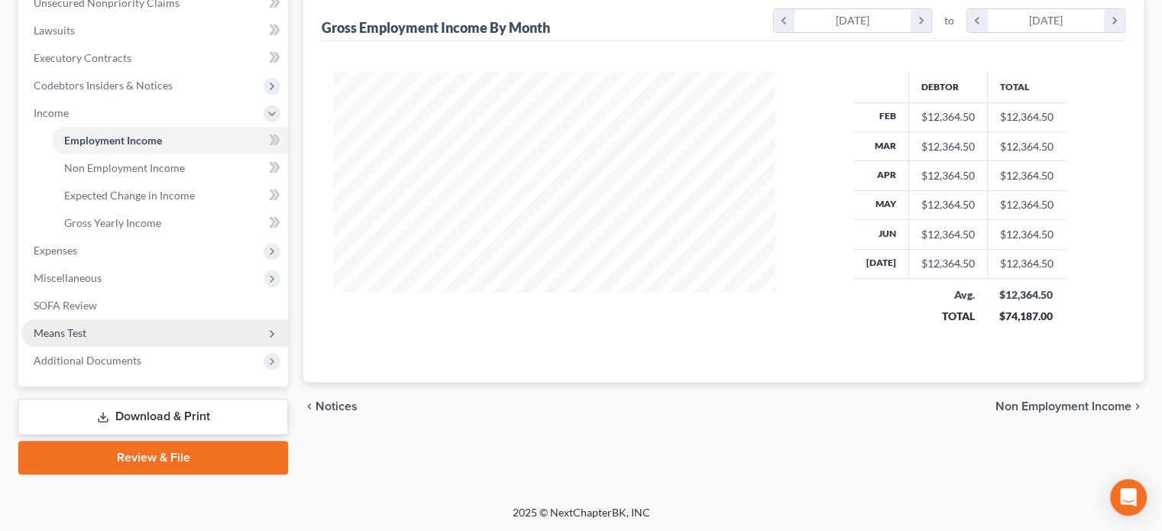
click at [86, 326] on span "Means Test" at bounding box center [60, 332] width 53 height 13
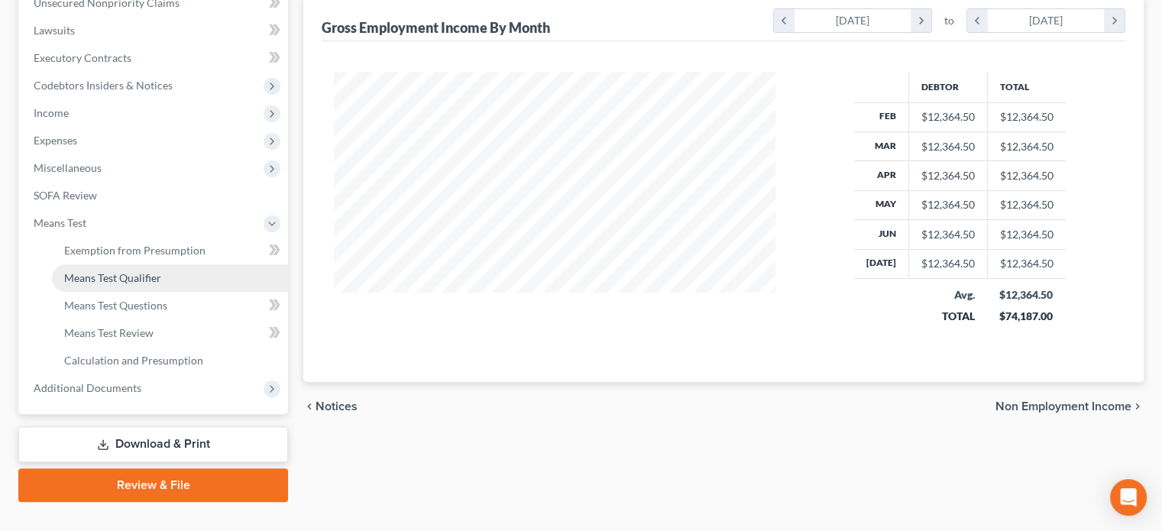
click at [83, 269] on link "Means Test Qualifier" at bounding box center [170, 277] width 236 height 27
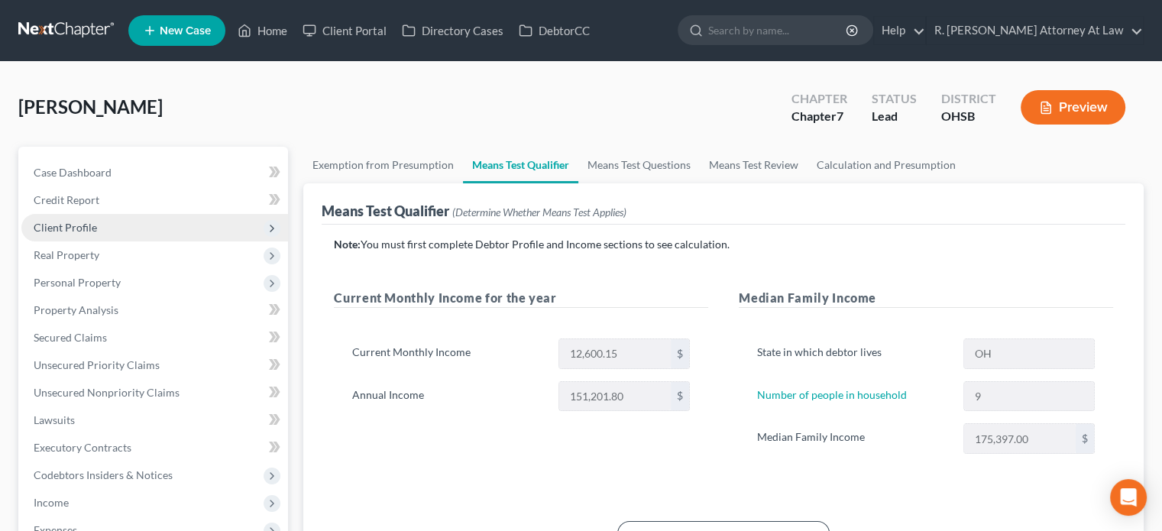
click at [55, 219] on span "Client Profile" at bounding box center [154, 227] width 267 height 27
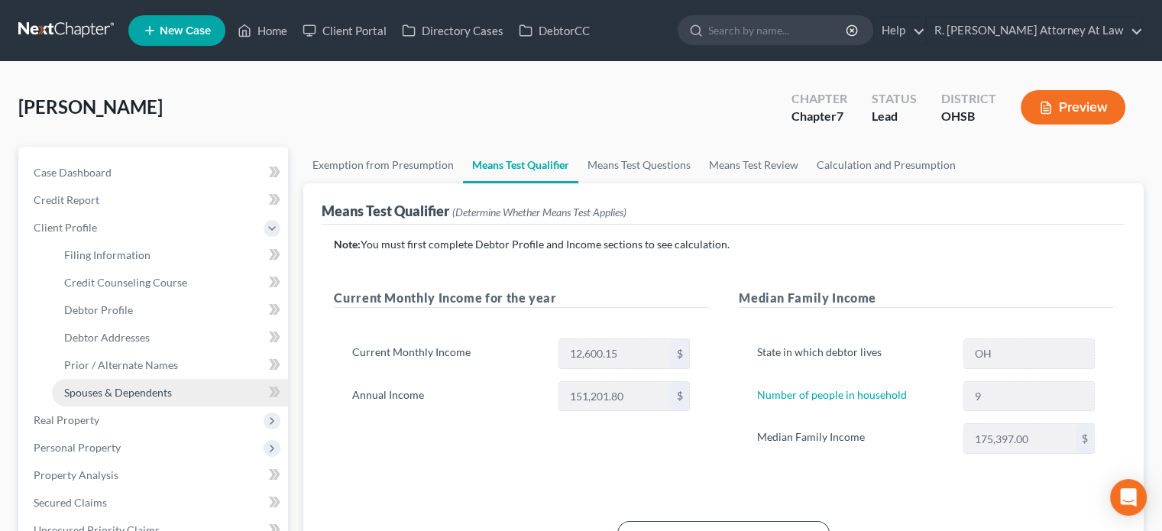
click at [83, 391] on span "Spouses & Dependents" at bounding box center [118, 392] width 108 height 13
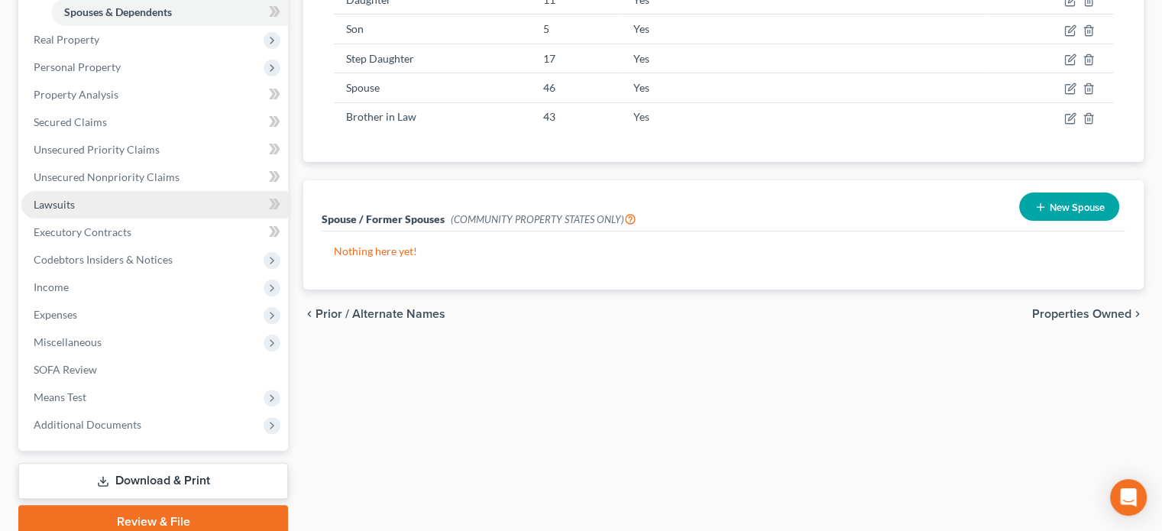
scroll to position [382, 0]
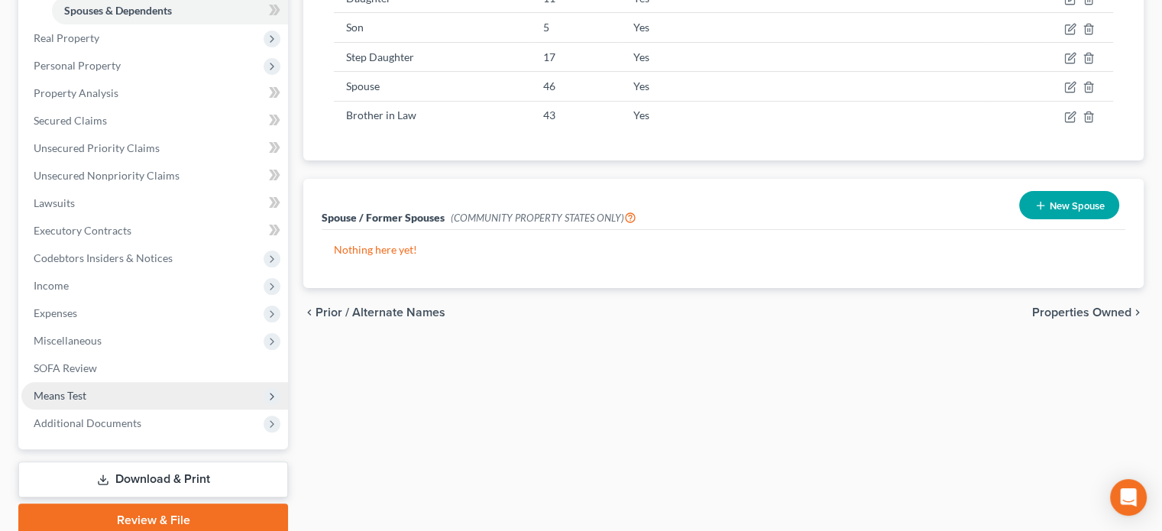
click at [67, 394] on span "Means Test" at bounding box center [60, 395] width 53 height 13
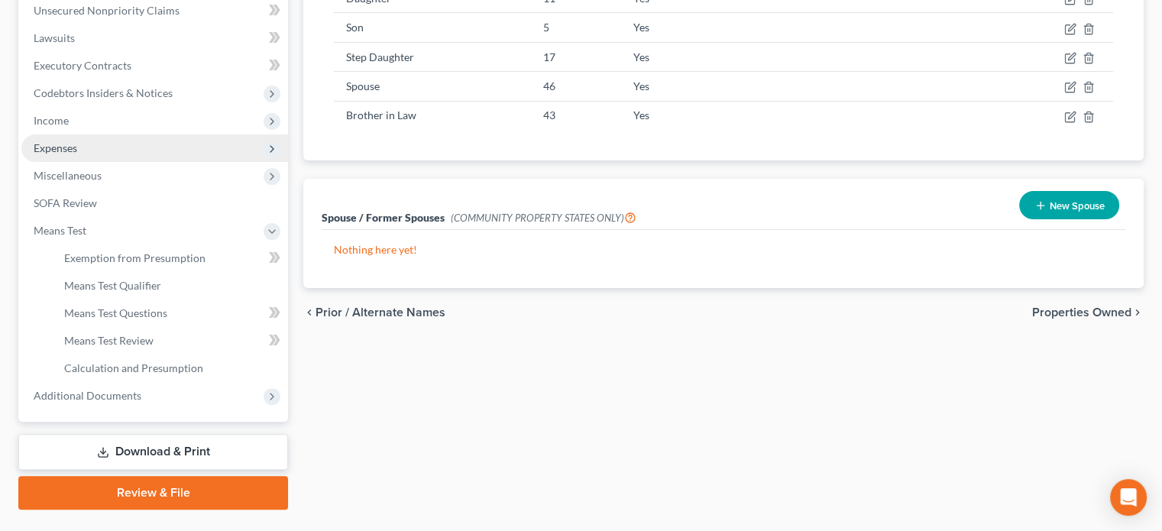
click at [52, 151] on span "Expenses" at bounding box center [56, 147] width 44 height 13
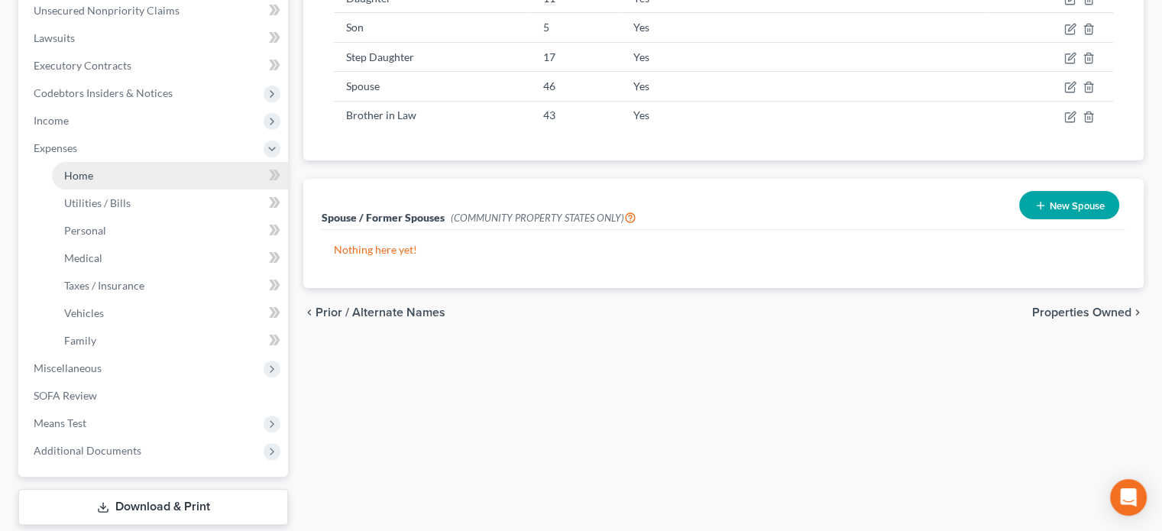
click at [71, 179] on span "Home" at bounding box center [78, 175] width 29 height 13
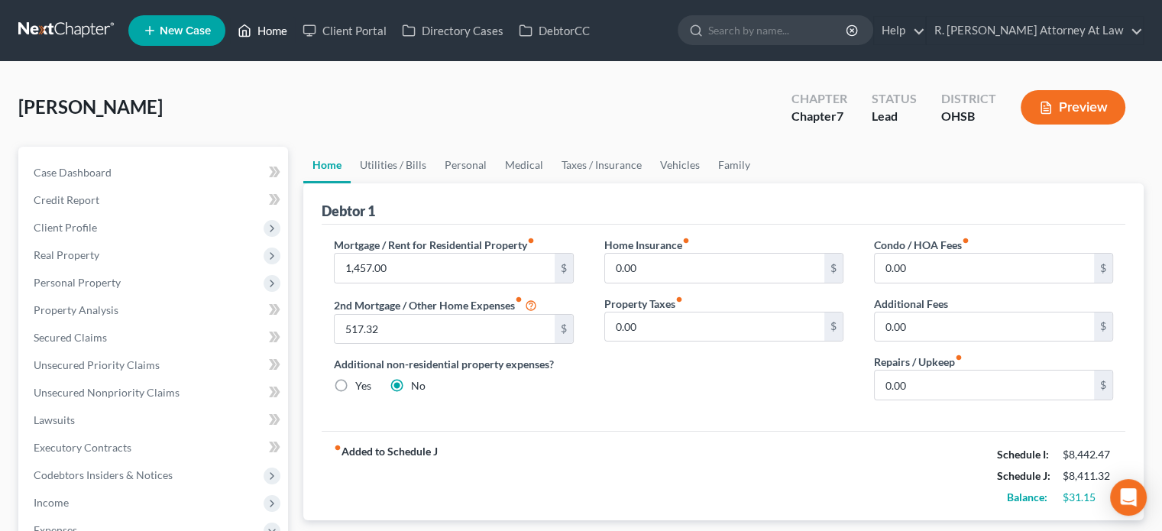
click at [279, 30] on link "Home" at bounding box center [262, 30] width 65 height 27
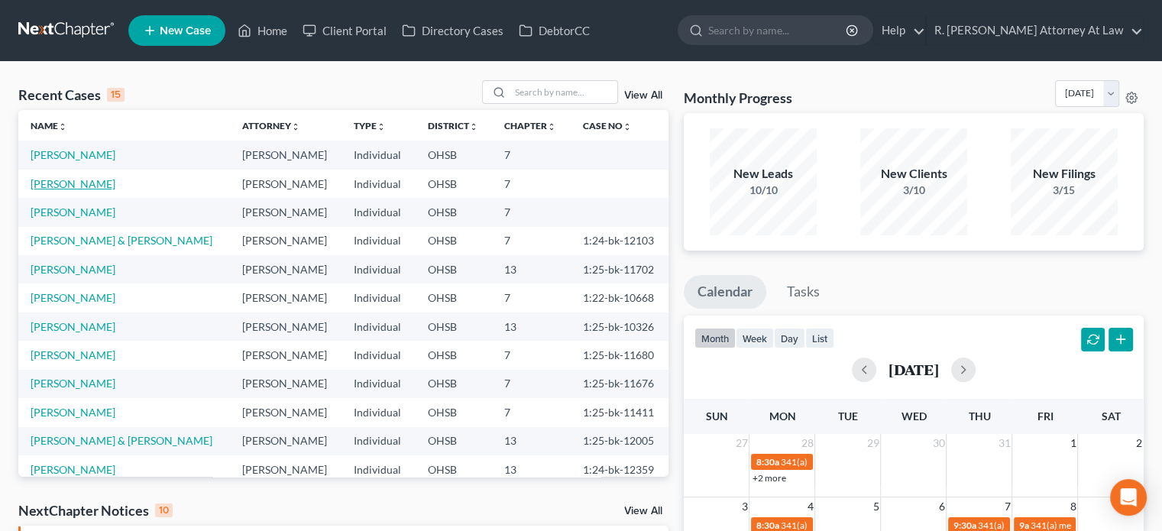
click at [91, 183] on link "[PERSON_NAME]" at bounding box center [73, 183] width 85 height 13
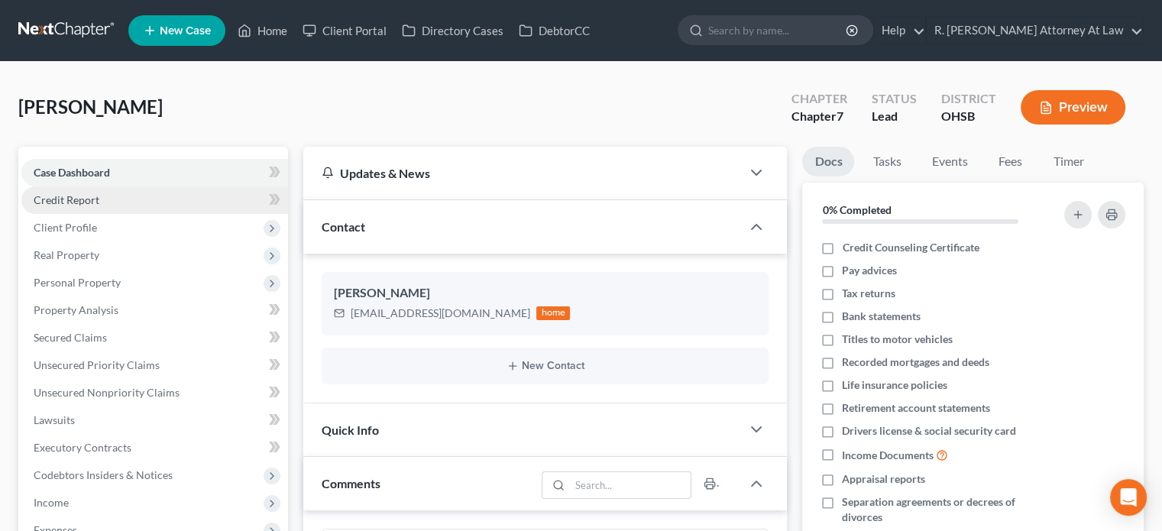
click at [63, 202] on span "Credit Report" at bounding box center [67, 199] width 66 height 13
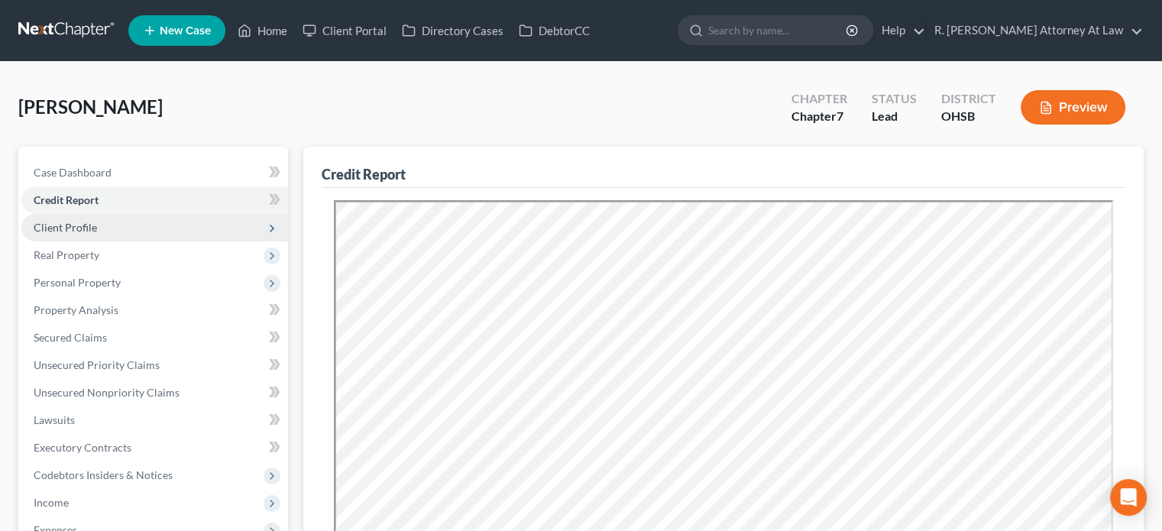
click at [65, 228] on span "Client Profile" at bounding box center [65, 227] width 63 height 13
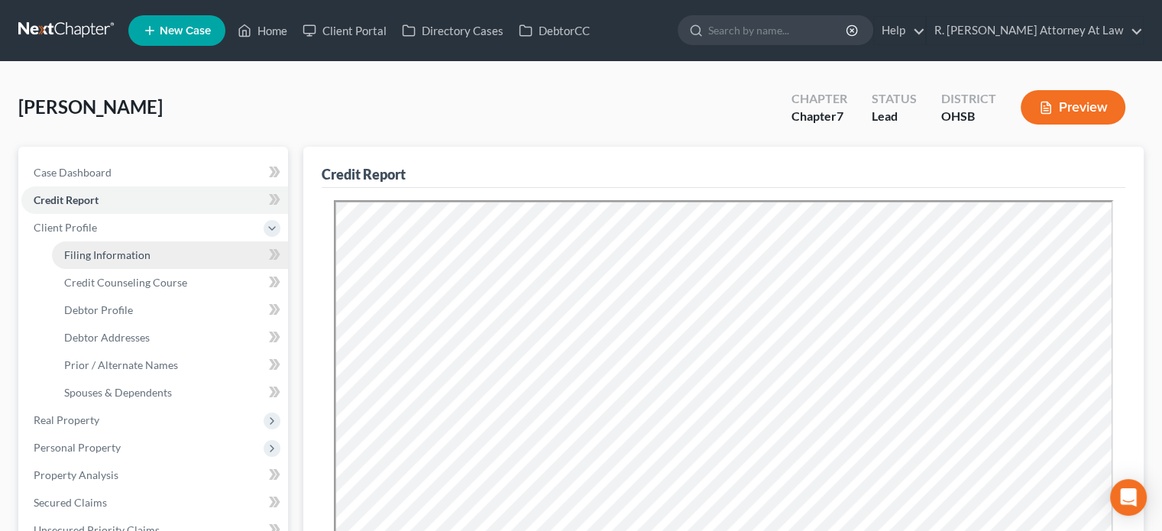
click at [73, 259] on span "Filing Information" at bounding box center [107, 254] width 86 height 13
select select "1"
select select "0"
select select "36"
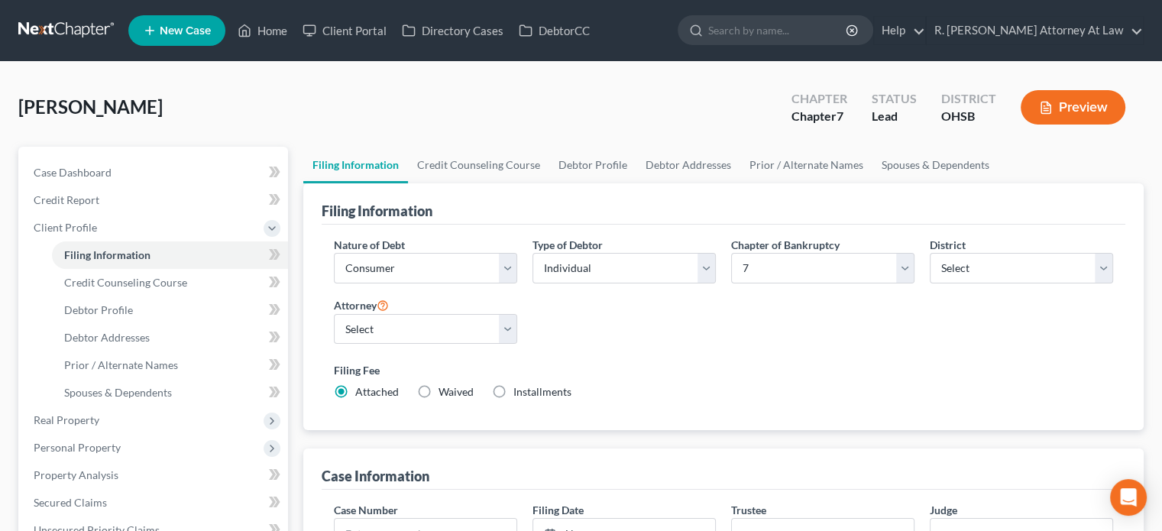
click at [513, 387] on label "Installments Installments" at bounding box center [542, 391] width 58 height 15
click at [519, 387] on input "Installments Installments" at bounding box center [524, 389] width 10 height 10
radio input "true"
radio input "false"
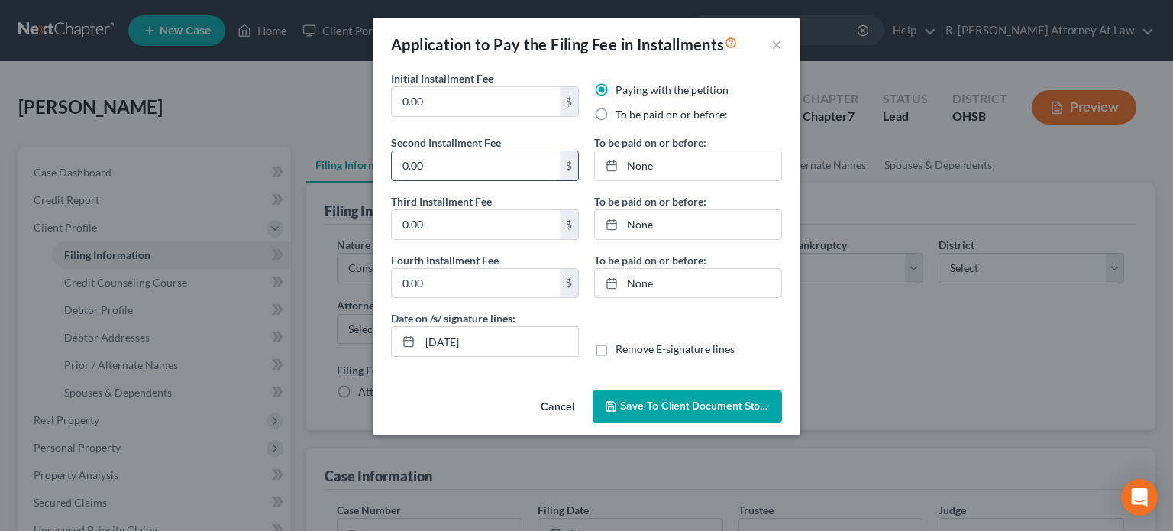
click at [436, 176] on input "0.00" at bounding box center [476, 165] width 168 height 29
type input "100"
type input "138"
click at [635, 163] on link "None" at bounding box center [688, 165] width 186 height 29
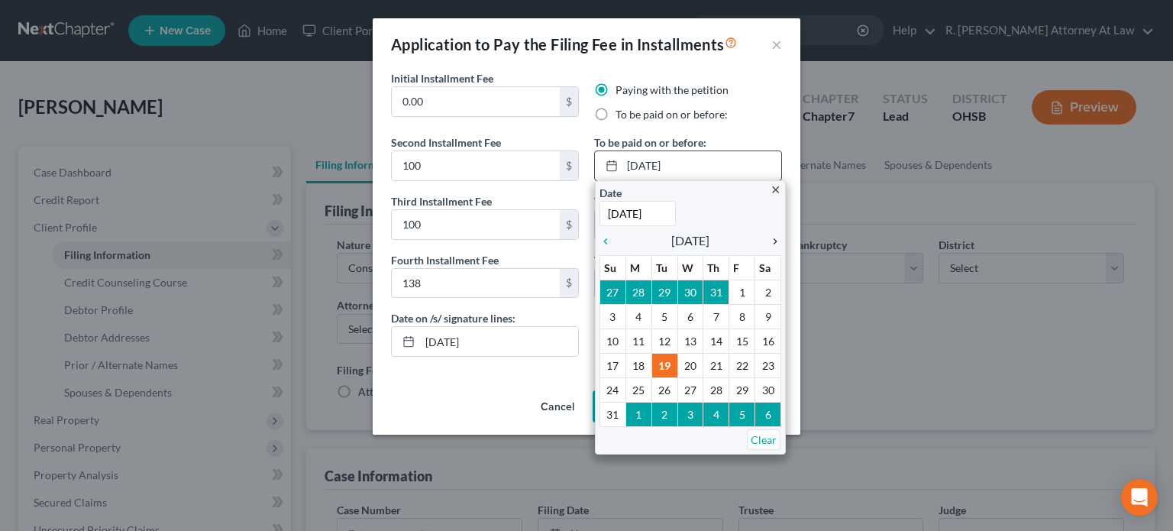
click at [773, 242] on icon "chevron_right" at bounding box center [771, 241] width 20 height 12
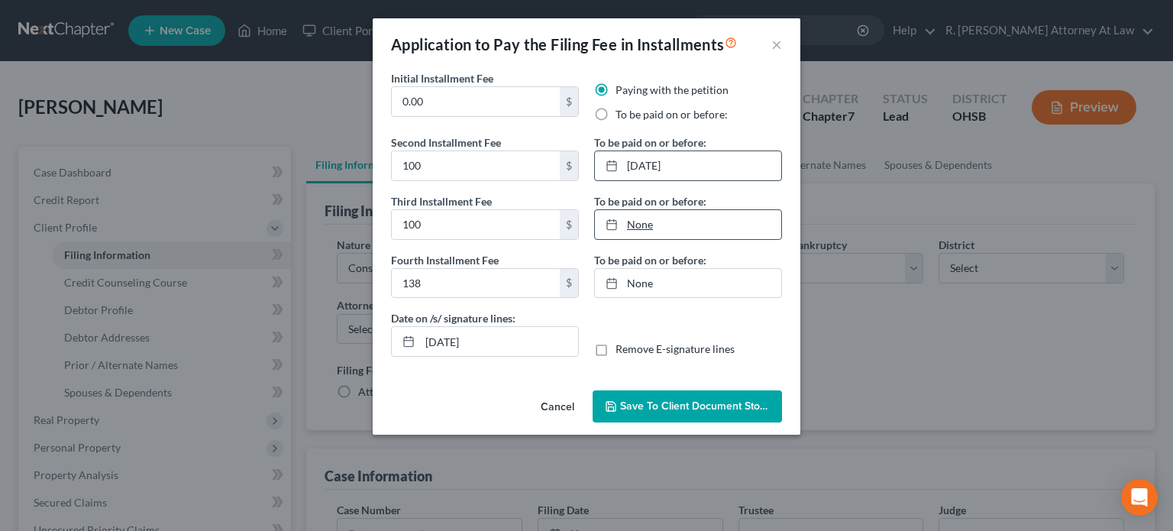
type input "[DATE]"
click at [637, 221] on link "[DATE]" at bounding box center [688, 224] width 186 height 29
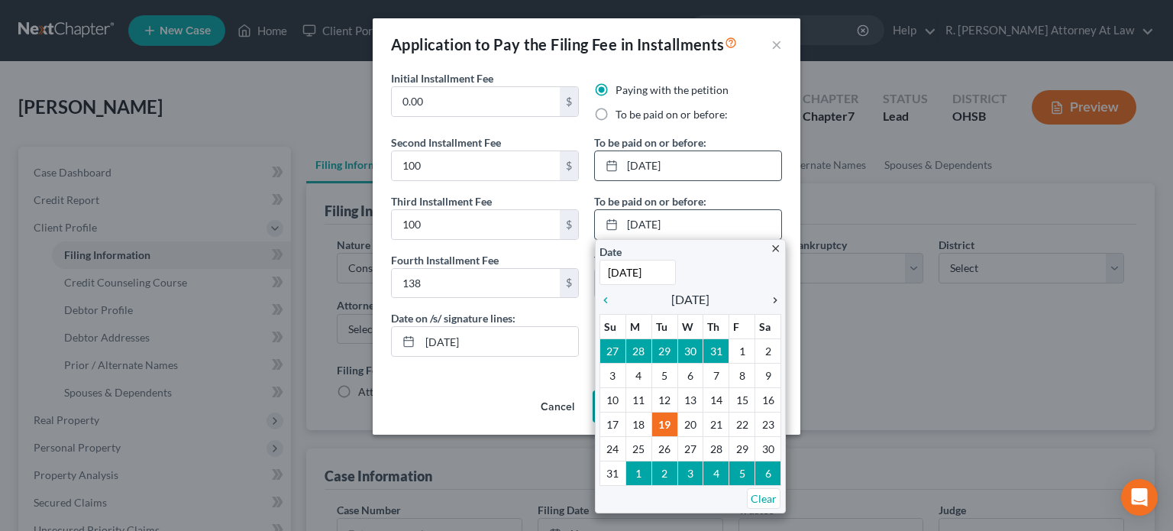
click at [776, 300] on icon "chevron_right" at bounding box center [771, 300] width 20 height 12
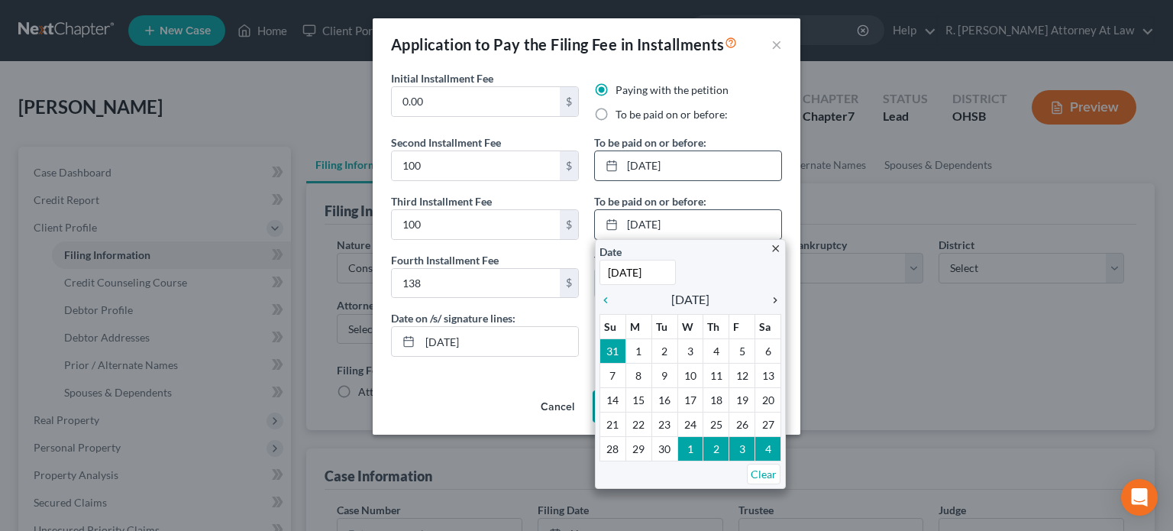
click at [776, 300] on icon "chevron_right" at bounding box center [771, 300] width 20 height 12
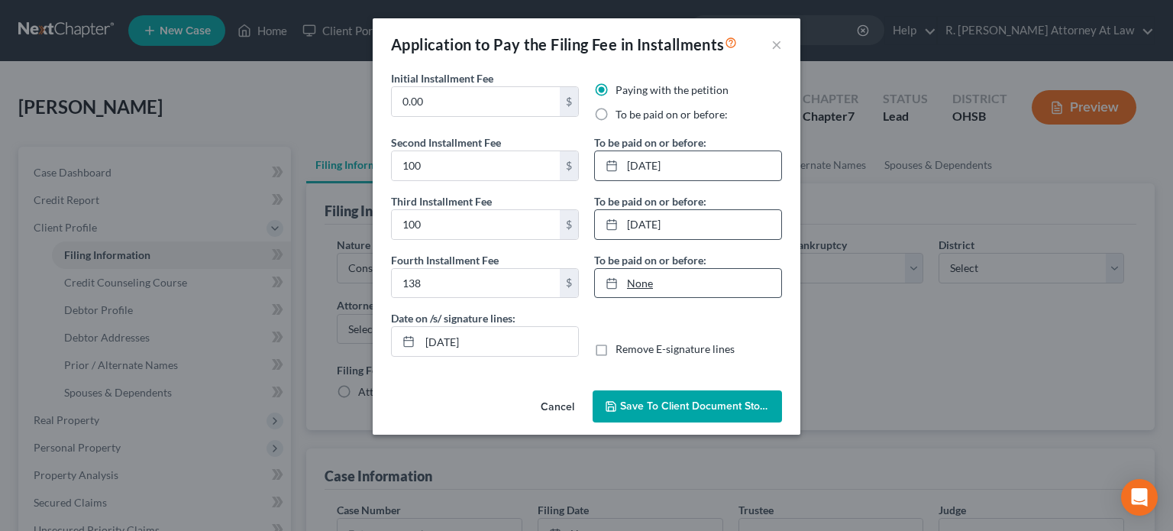
type input "[DATE]"
click at [635, 283] on link "None" at bounding box center [688, 283] width 186 height 29
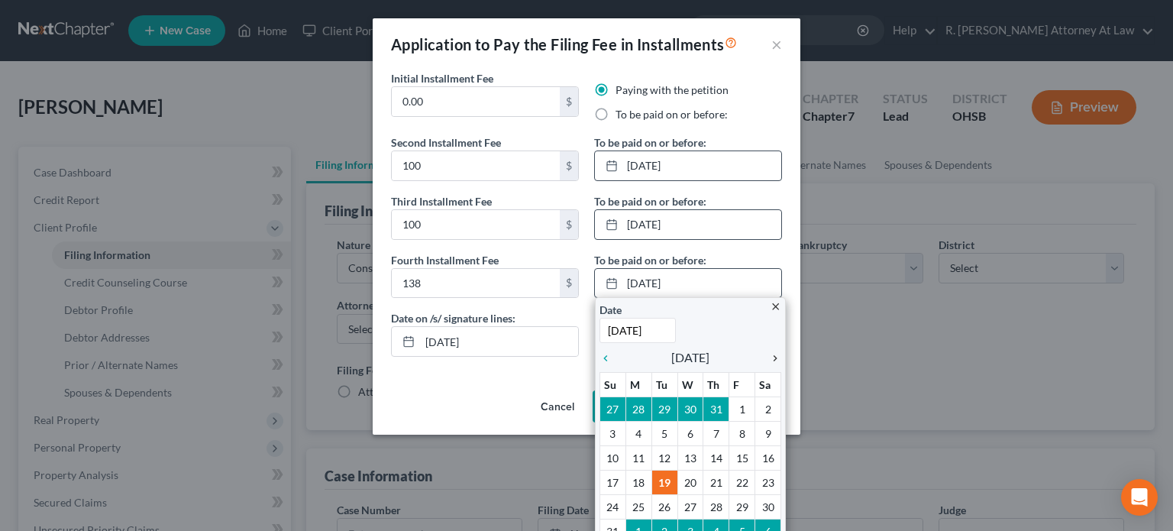
click at [771, 357] on icon "chevron_right" at bounding box center [771, 358] width 20 height 12
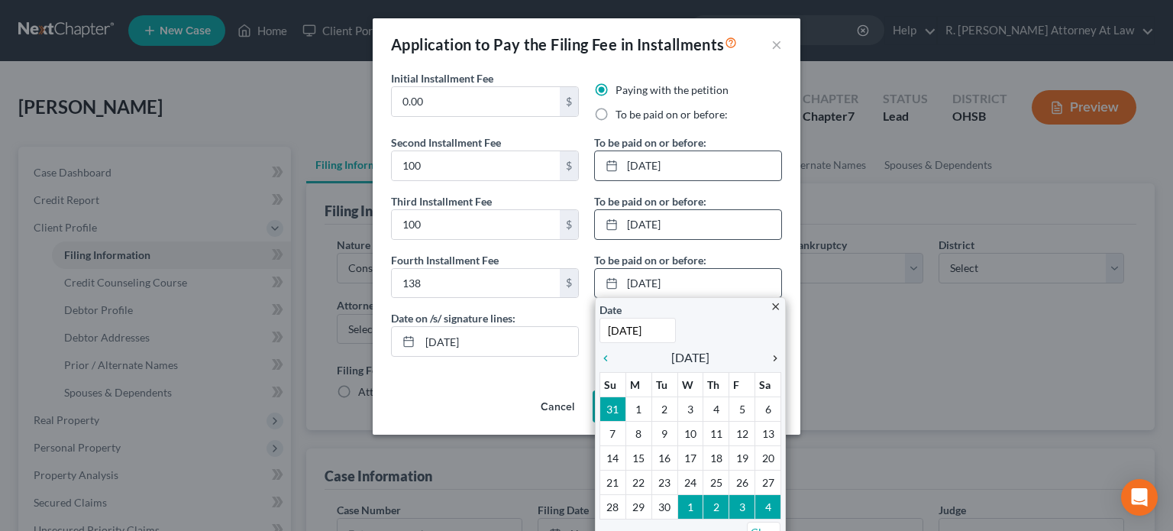
click at [771, 357] on icon "chevron_right" at bounding box center [771, 358] width 20 height 12
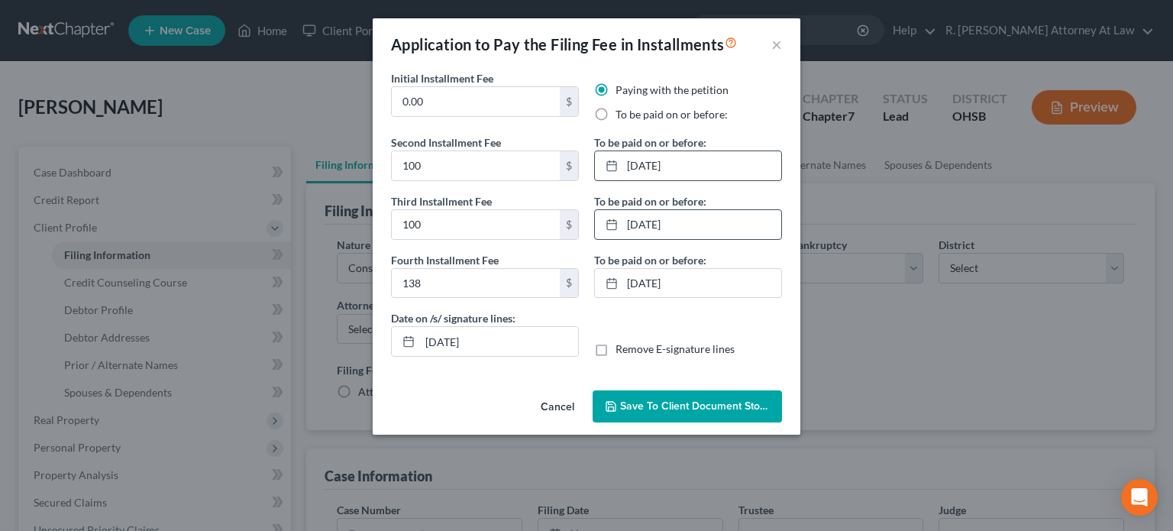
click at [660, 399] on span "Save to Client Document Storage" at bounding box center [701, 405] width 162 height 13
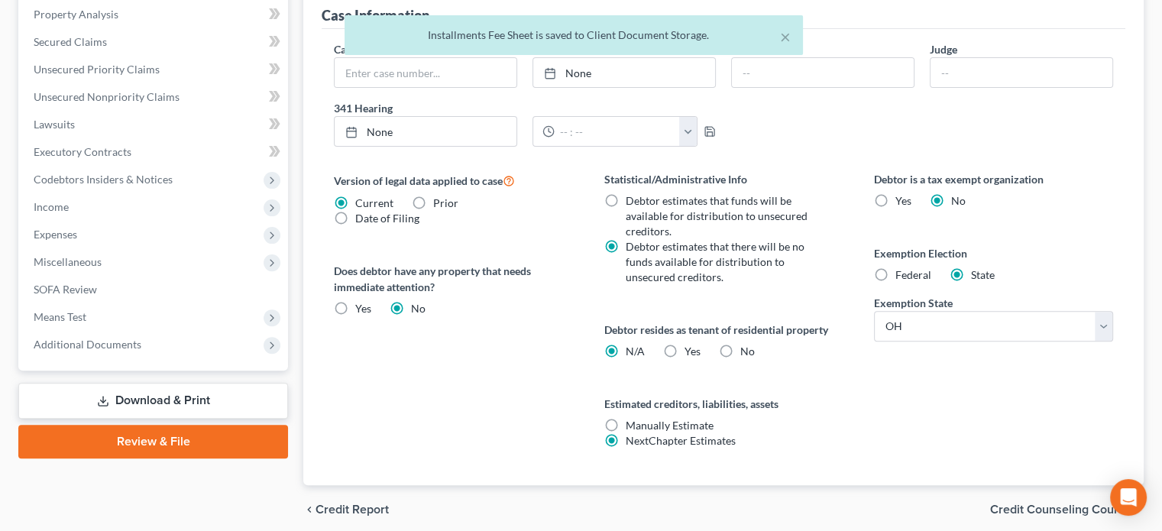
scroll to position [519, 0]
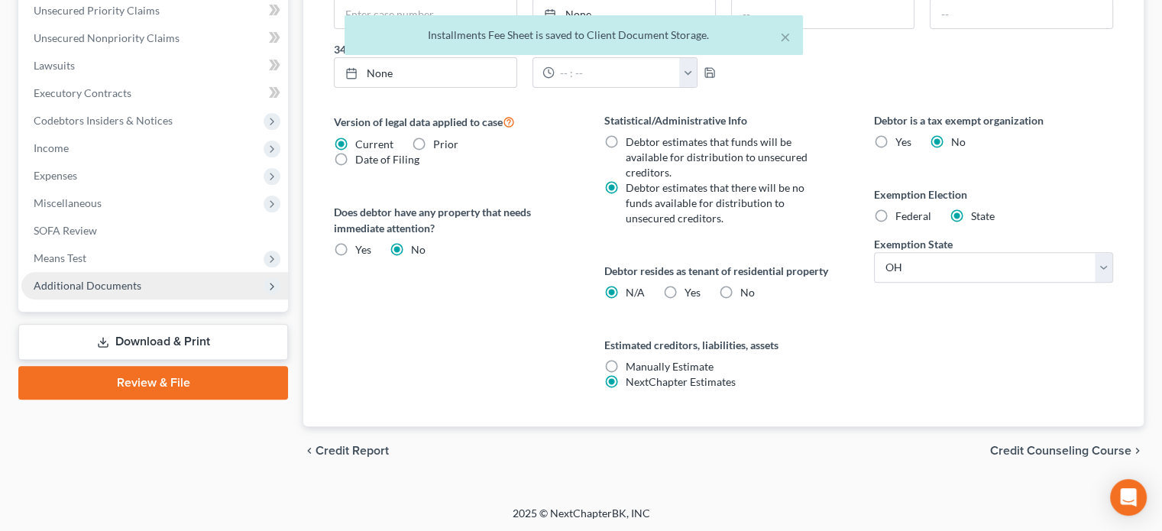
click at [53, 276] on span "Additional Documents" at bounding box center [154, 285] width 267 height 27
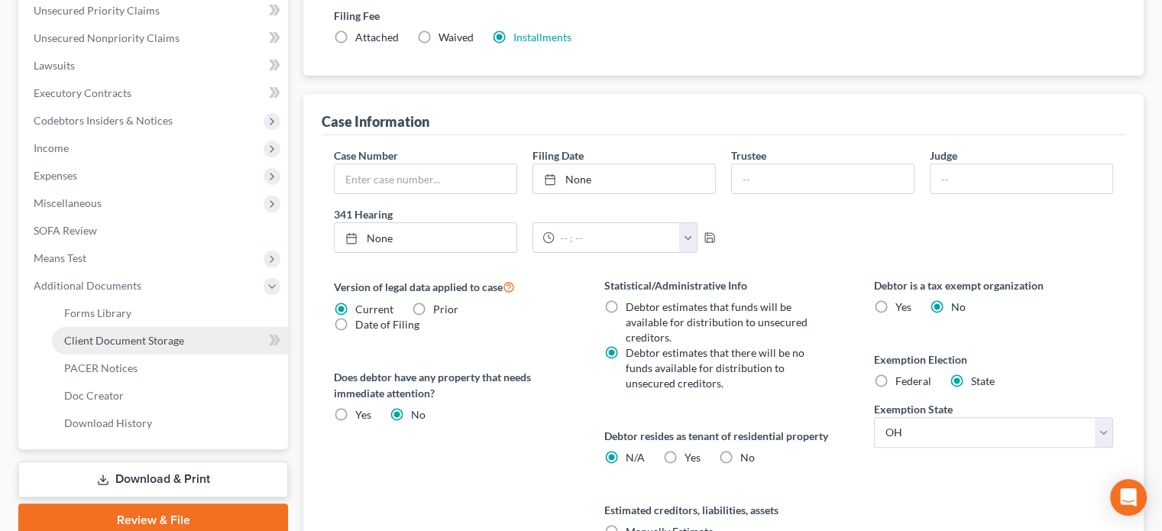
click at [76, 331] on link "Client Document Storage" at bounding box center [170, 340] width 236 height 27
select select "52"
select select "7"
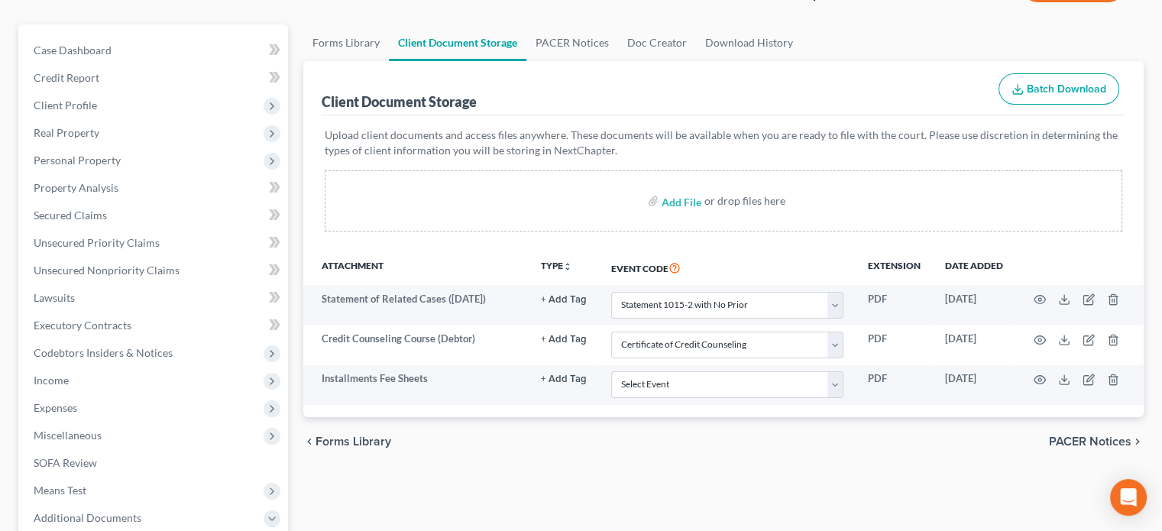
scroll to position [153, 0]
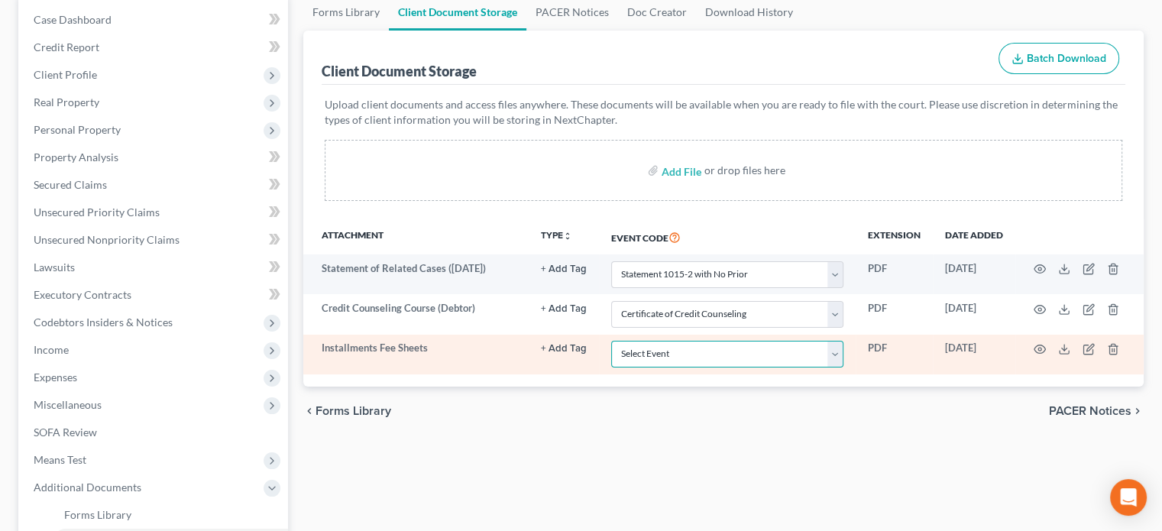
click at [835, 354] on select "Select Event 20 Largest Unsecured Creditors Amended Document Amended List of Cr…" at bounding box center [727, 354] width 232 height 27
select select "37"
click at [611, 341] on select "Select Event 20 Largest Unsecured Creditors Amended Document Amended List of Cr…" at bounding box center [727, 354] width 232 height 27
click at [1039, 347] on icon "button" at bounding box center [1039, 349] width 12 height 12
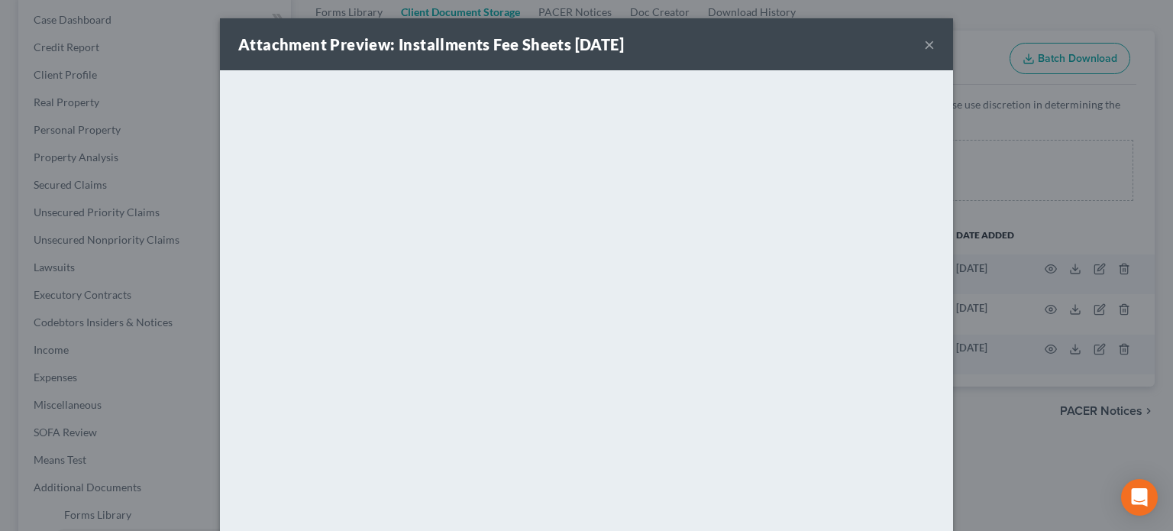
click at [924, 45] on button "×" at bounding box center [929, 44] width 11 height 18
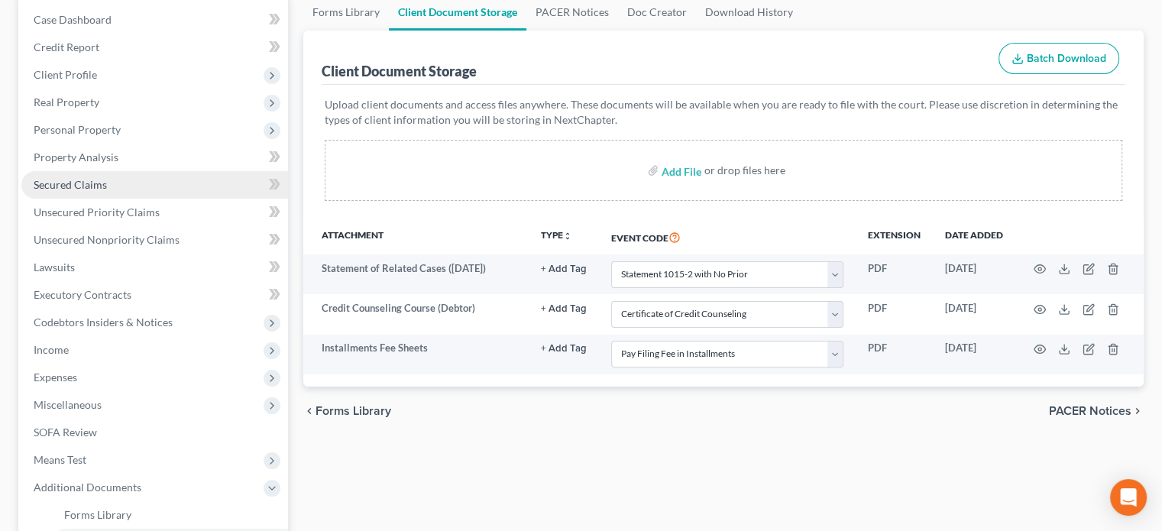
click at [58, 183] on span "Secured Claims" at bounding box center [70, 184] width 73 height 13
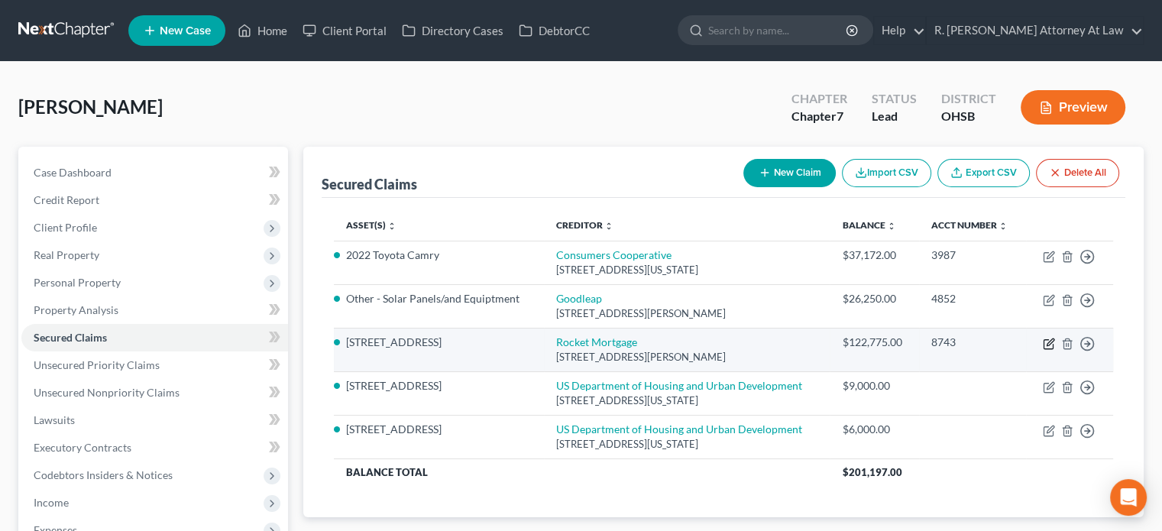
click at [1051, 343] on icon "button" at bounding box center [1048, 344] width 12 height 12
select select "23"
select select "0"
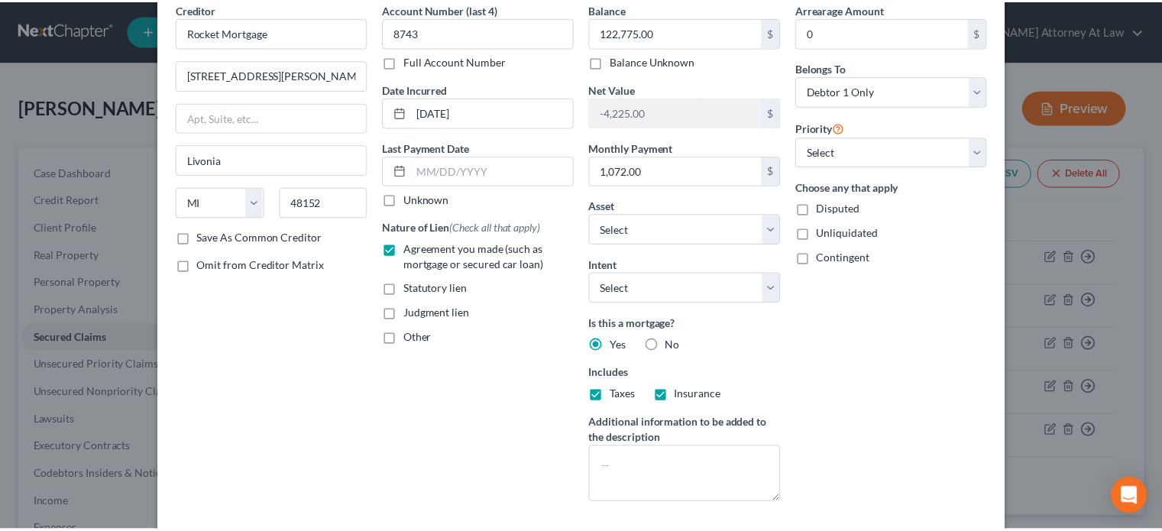
scroll to position [192, 0]
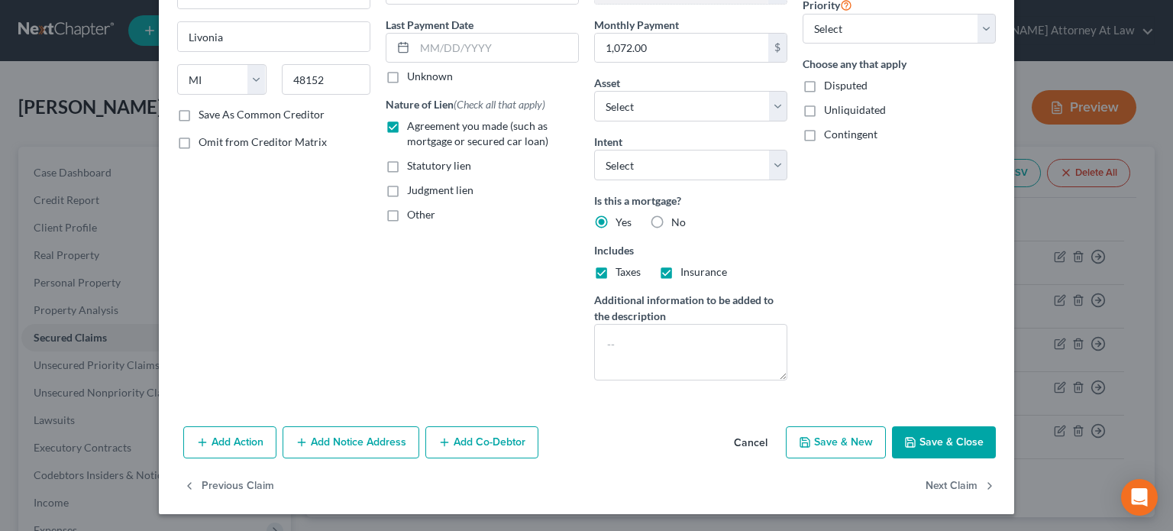
drag, startPoint x: 909, startPoint y: 439, endPoint x: 838, endPoint y: 412, distance: 76.2
click at [908, 438] on icon "button" at bounding box center [910, 442] width 12 height 12
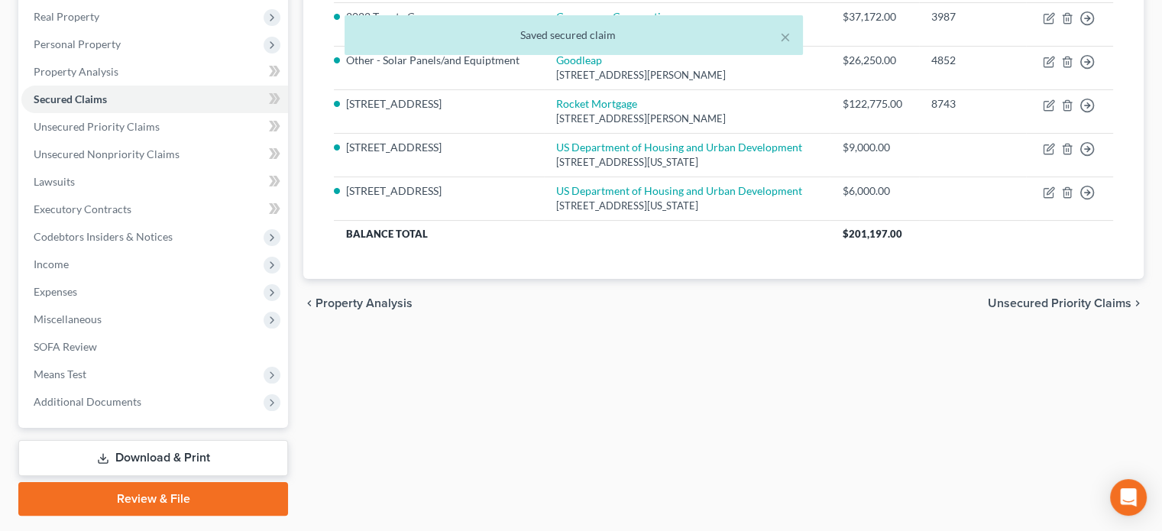
scroll to position [280, 0]
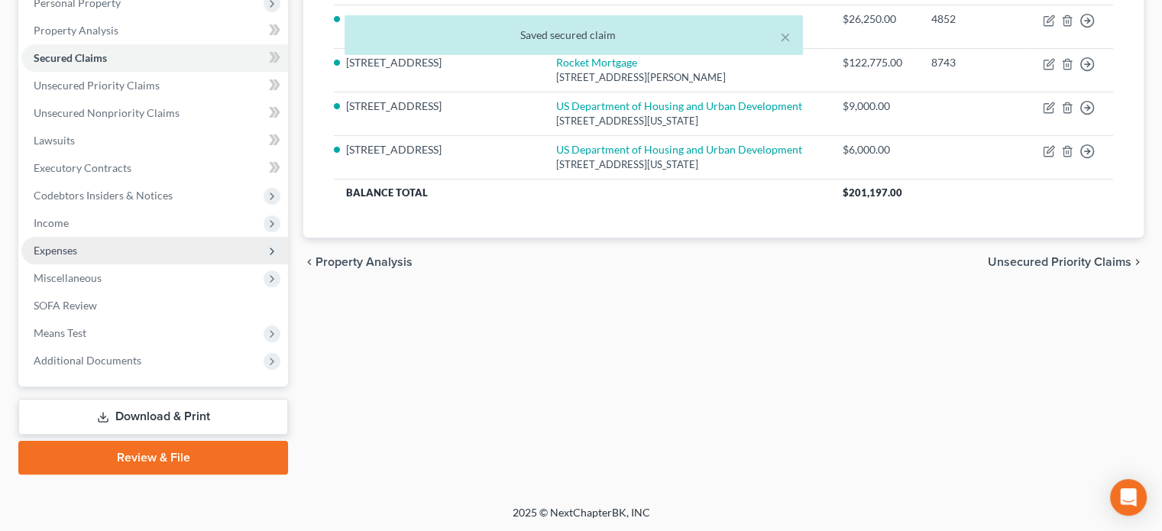
click at [52, 244] on span "Expenses" at bounding box center [56, 250] width 44 height 13
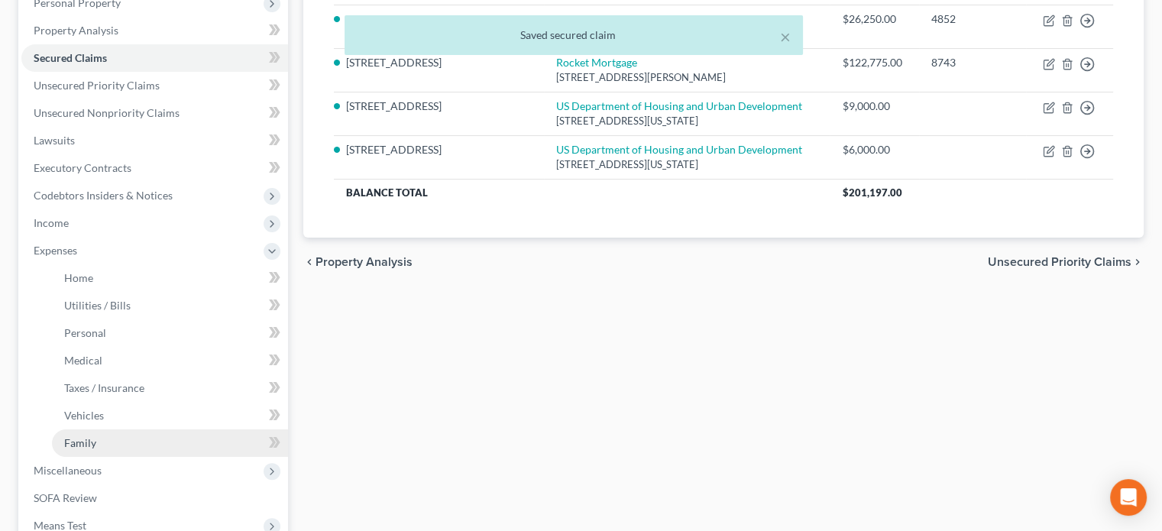
click at [90, 440] on span "Family" at bounding box center [80, 442] width 32 height 13
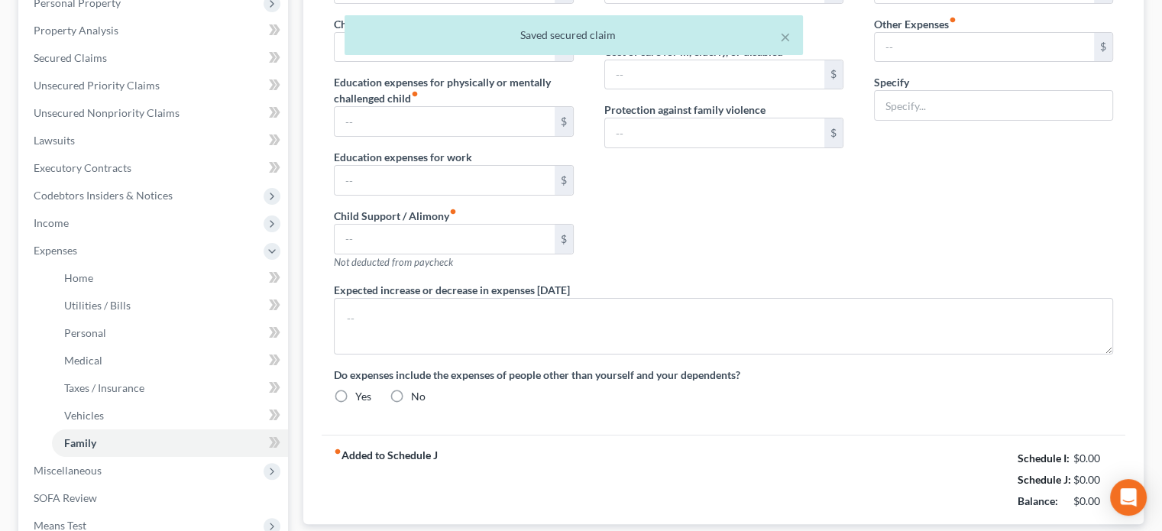
scroll to position [46, 0]
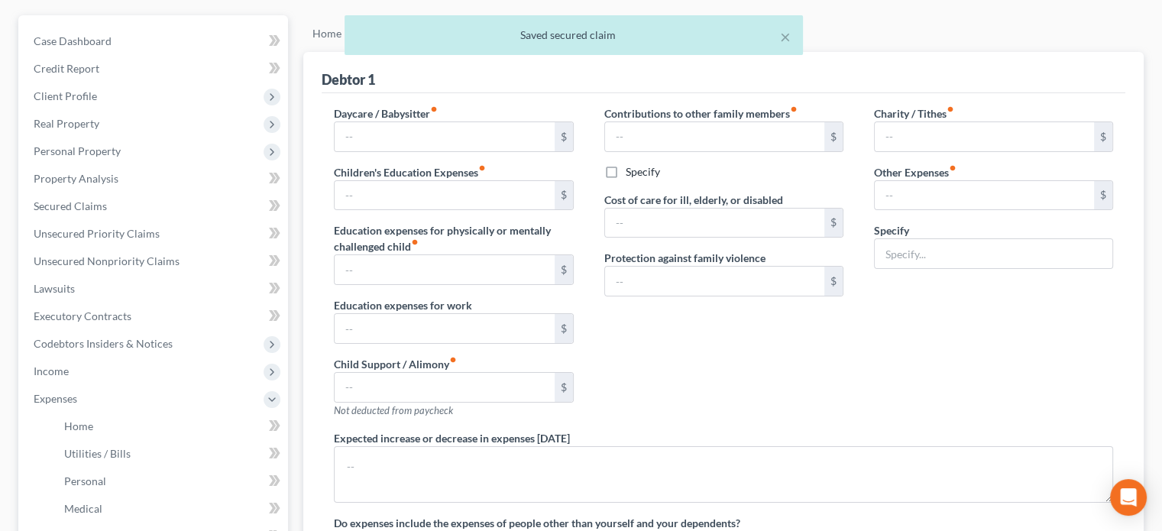
type input "0.00"
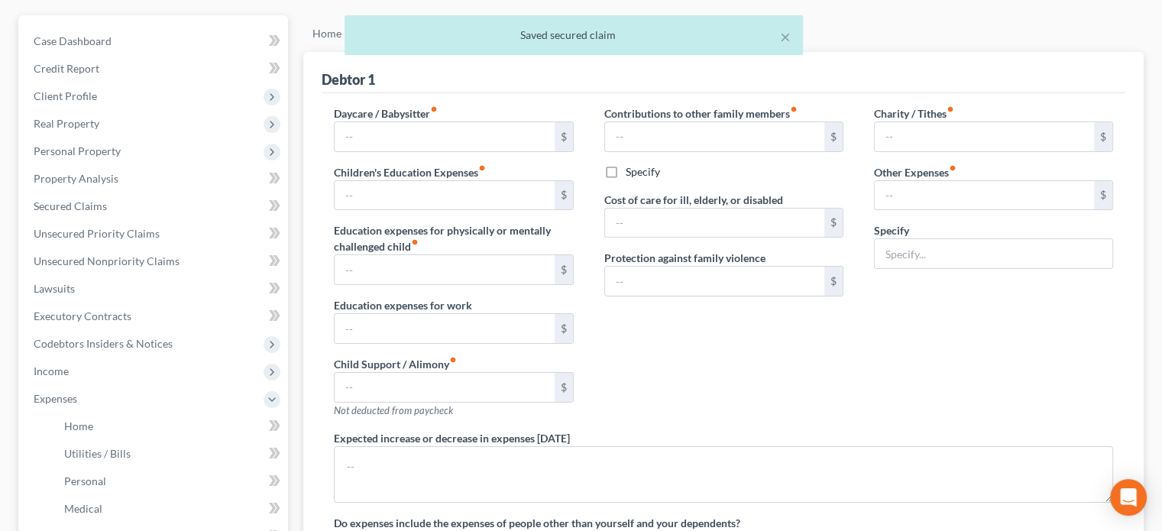
type input "0.00"
type input "150.00"
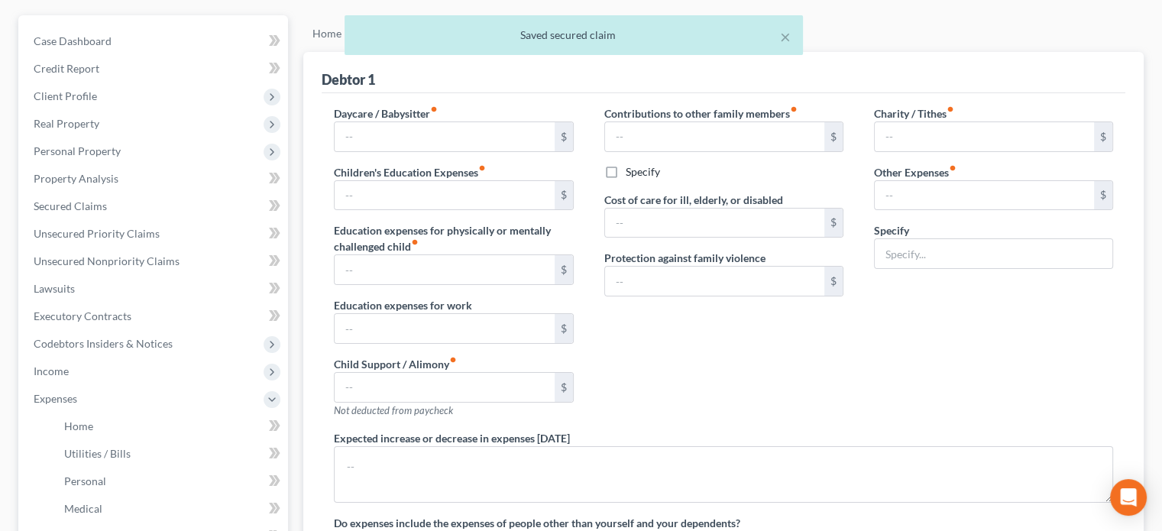
type input "Extended Warranty on vehicle"
type textarea "Sister and her 3 children live with debtor and she contributes $ 400 per month …"
radio input "true"
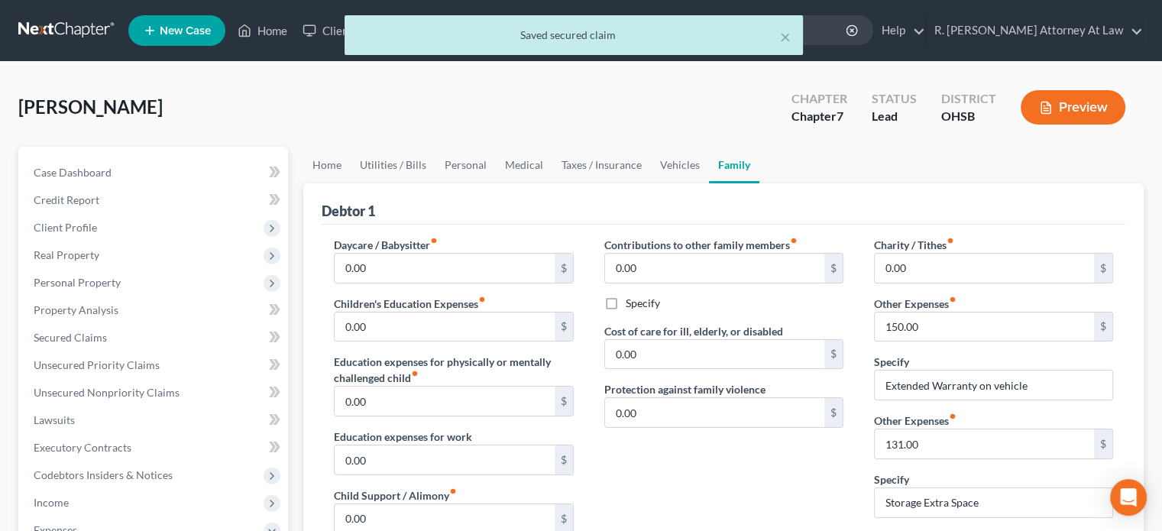
scroll to position [0, 0]
click at [975, 451] on input "131.00" at bounding box center [983, 443] width 219 height 29
